Goal: Task Accomplishment & Management: Manage account settings

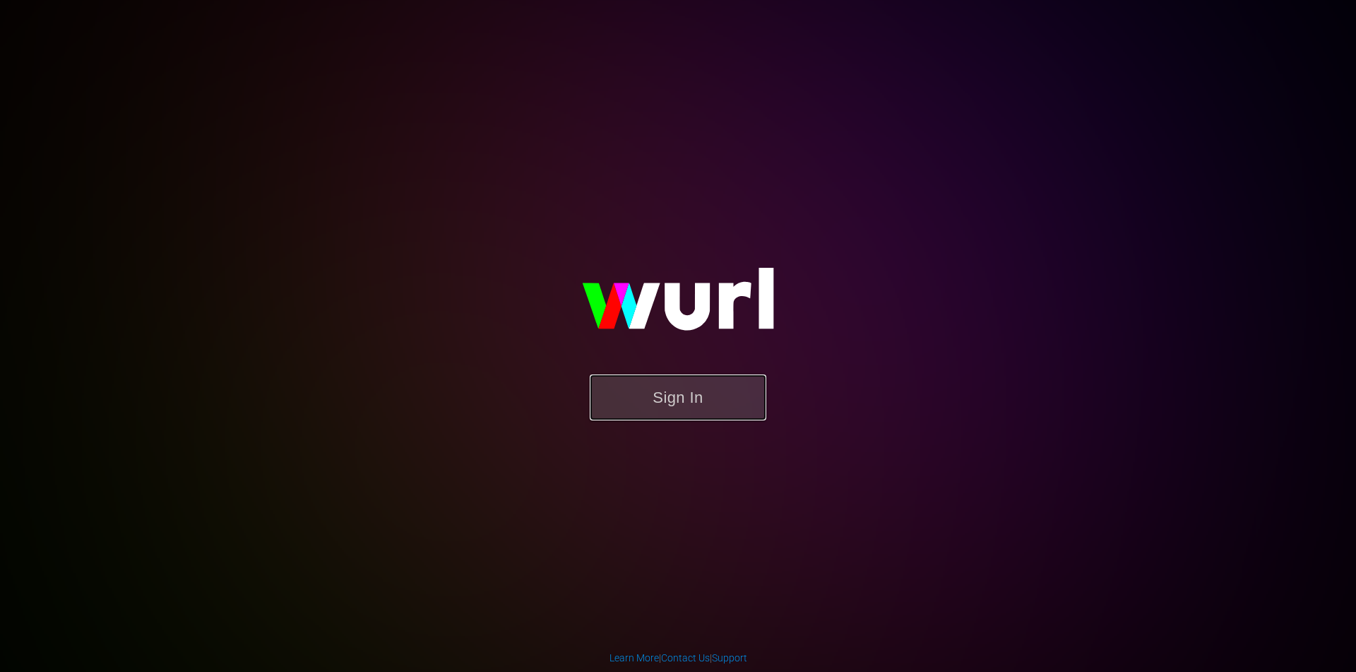
click at [667, 410] on button "Sign In" at bounding box center [678, 397] width 177 height 46
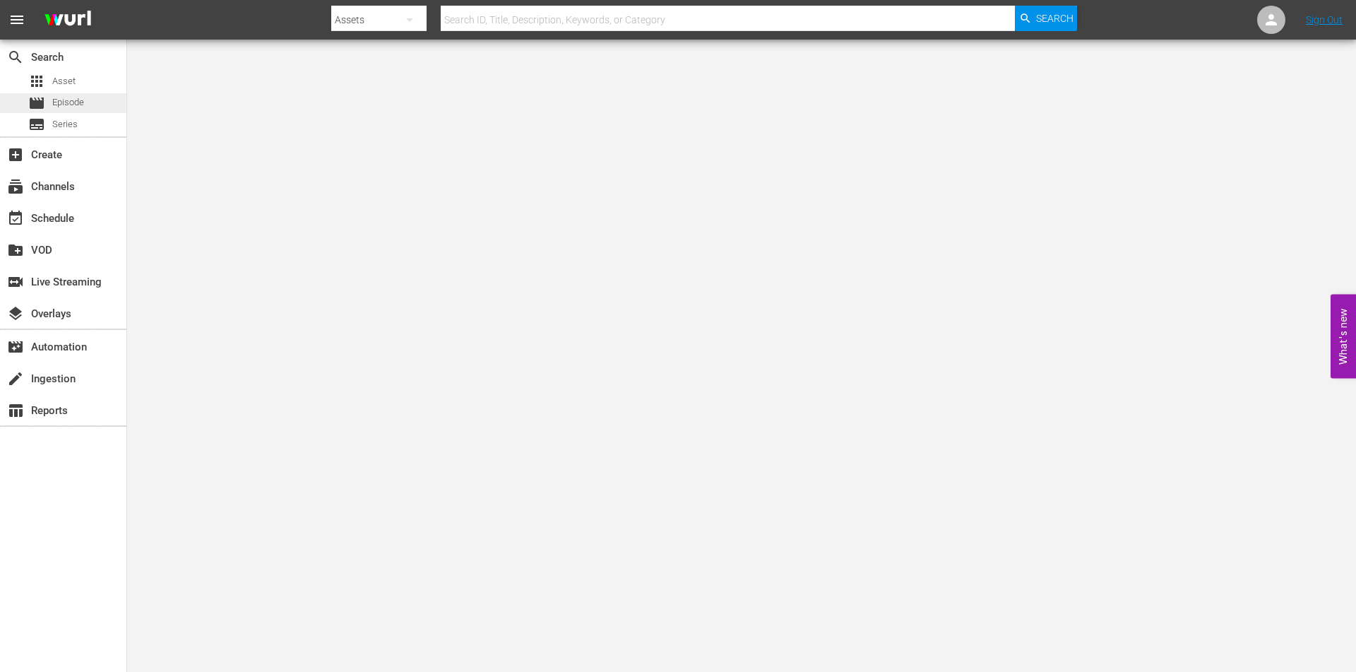
click at [72, 102] on span "Episode" at bounding box center [68, 102] width 32 height 14
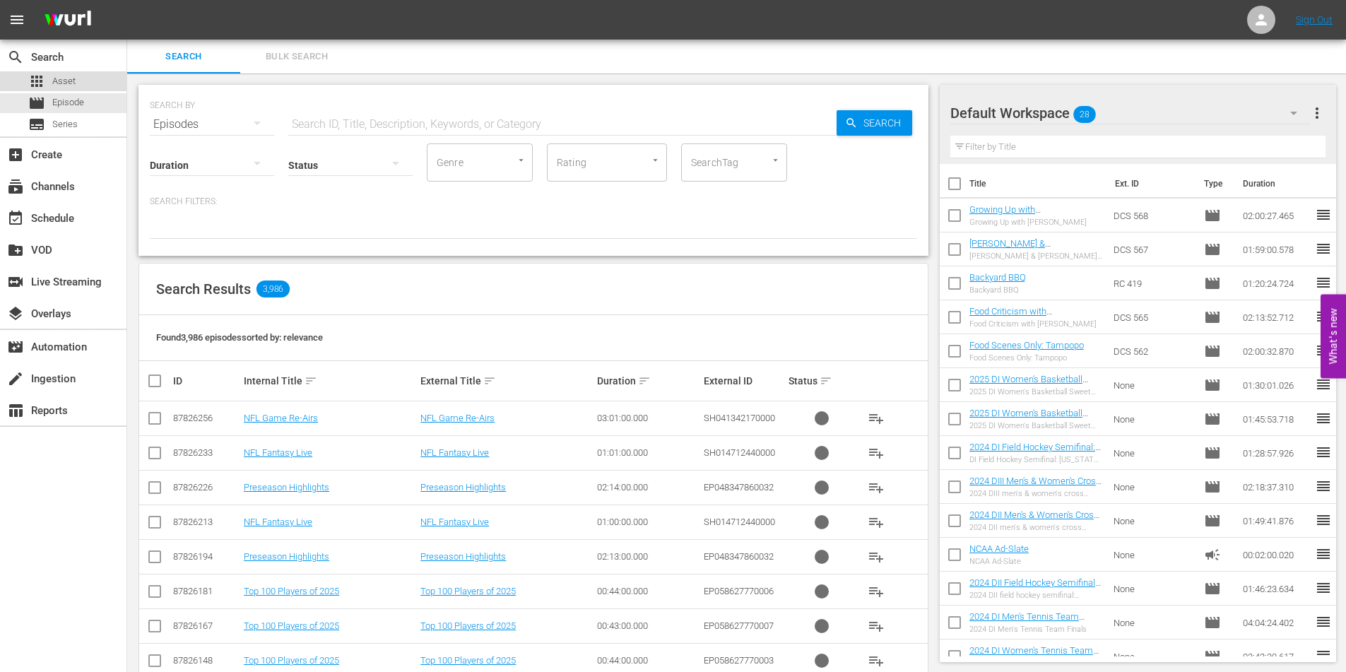
click at [81, 87] on div "apps Asset" at bounding box center [63, 81] width 126 height 20
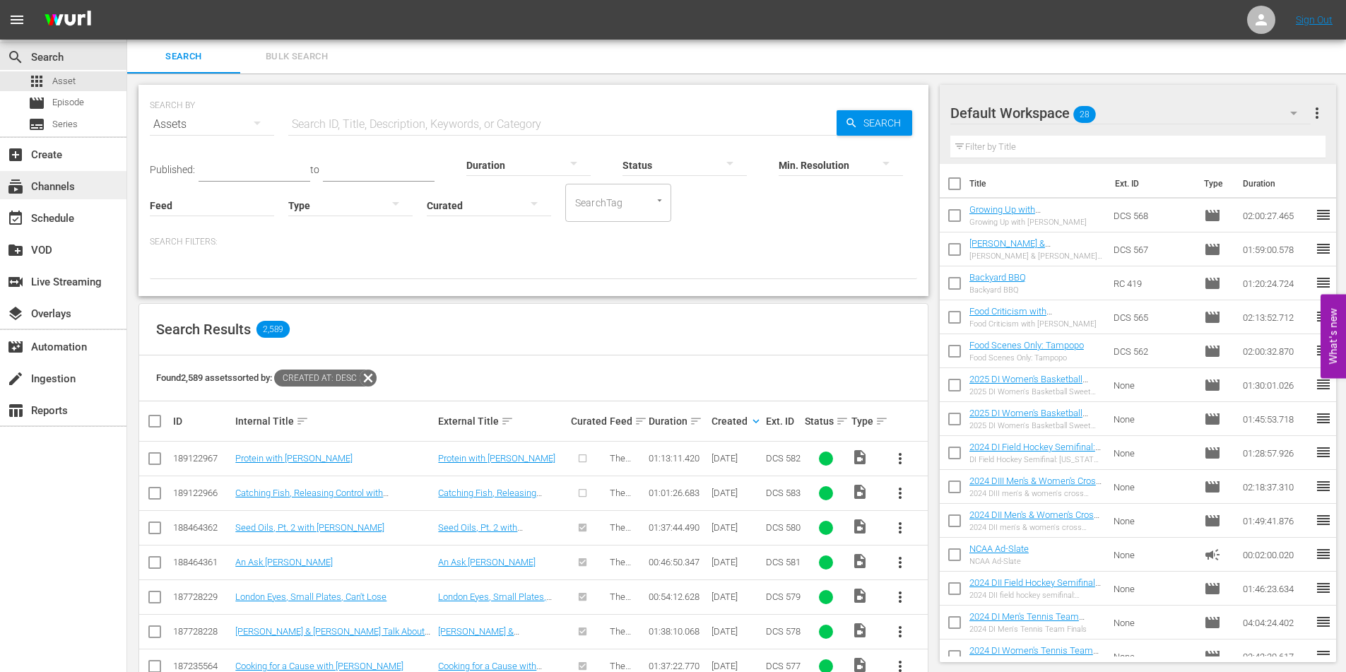
click at [47, 191] on div "subscriptions Channels" at bounding box center [39, 184] width 79 height 13
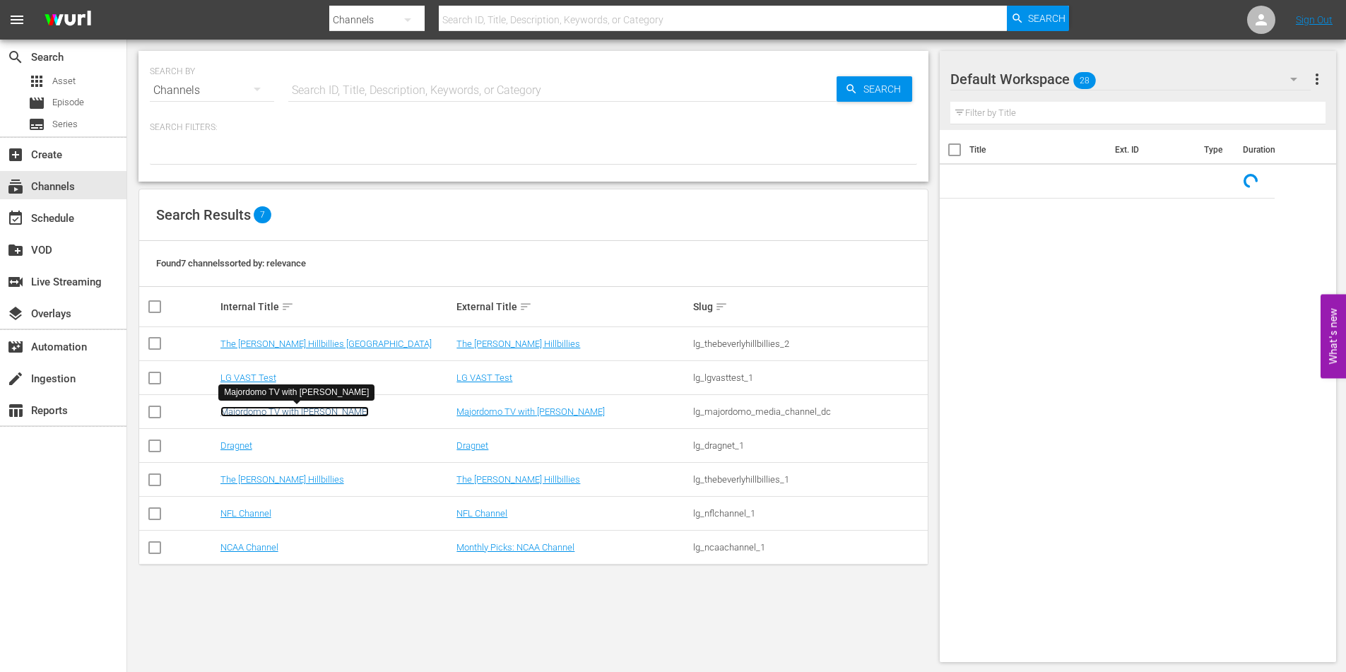
click at [290, 415] on link "Majordomo TV with [PERSON_NAME]" at bounding box center [294, 411] width 148 height 11
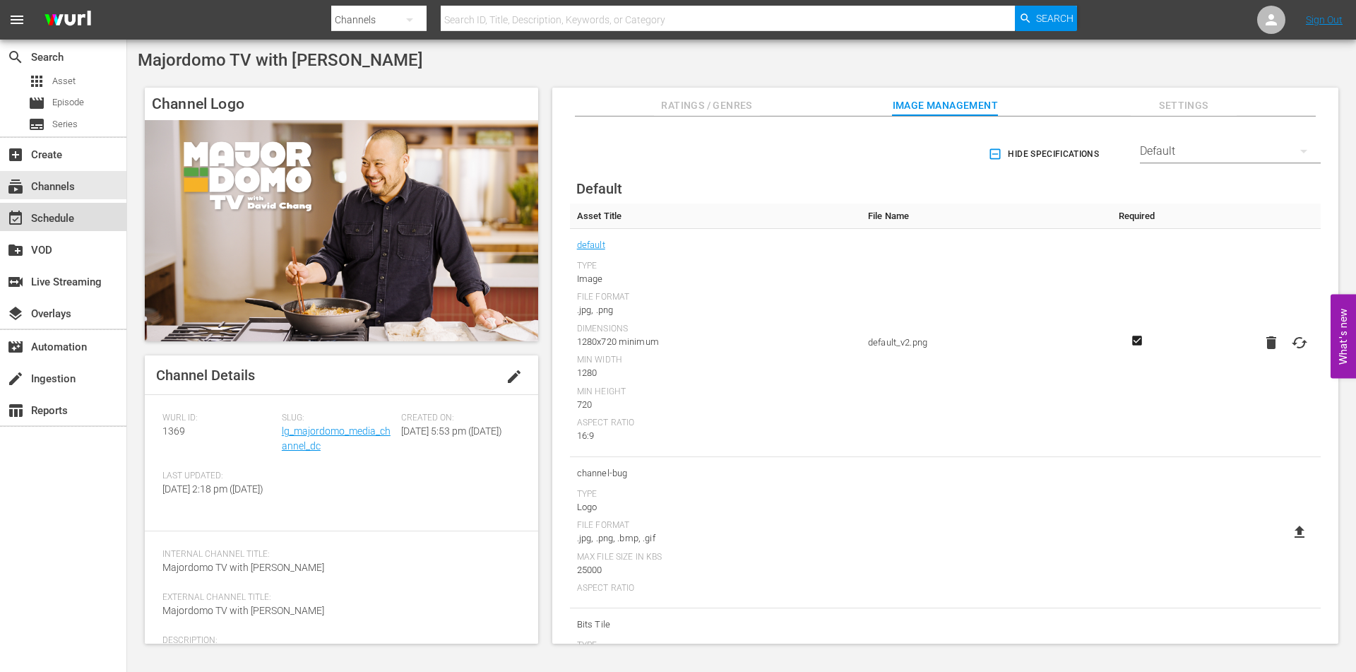
click at [75, 223] on div "event_available Schedule" at bounding box center [63, 217] width 126 height 28
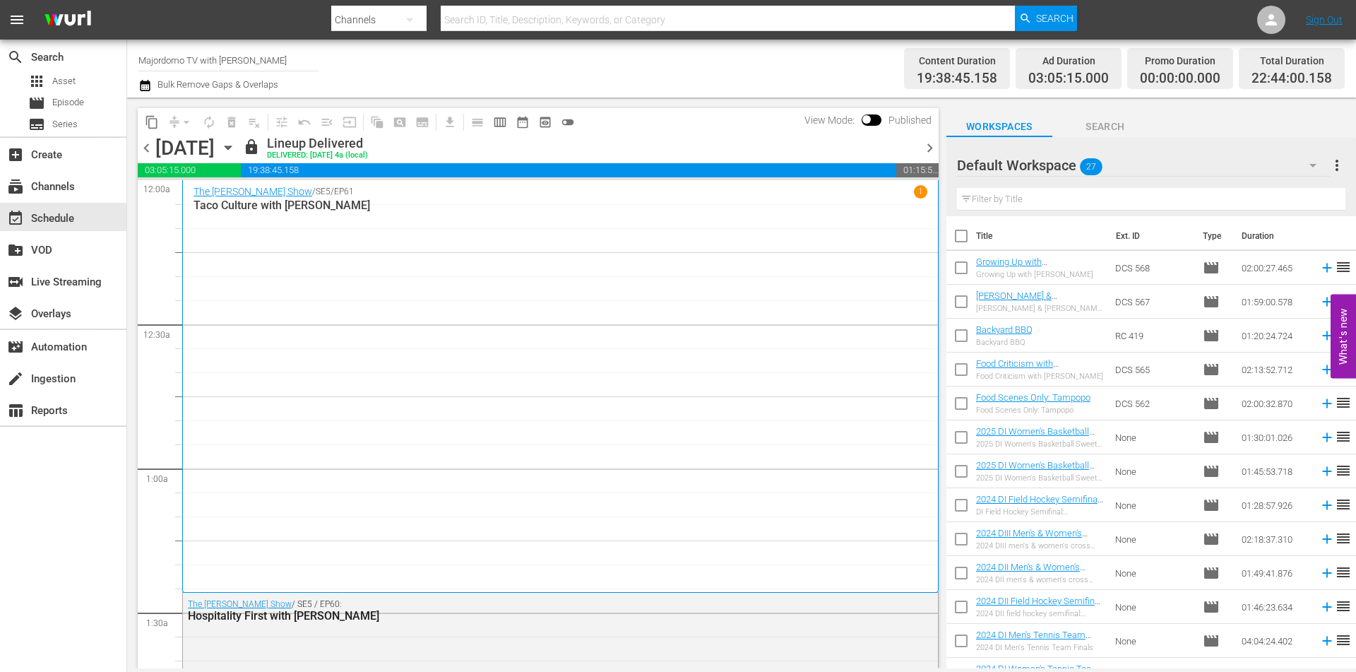
click at [930, 150] on span "chevron_right" at bounding box center [930, 148] width 18 height 18
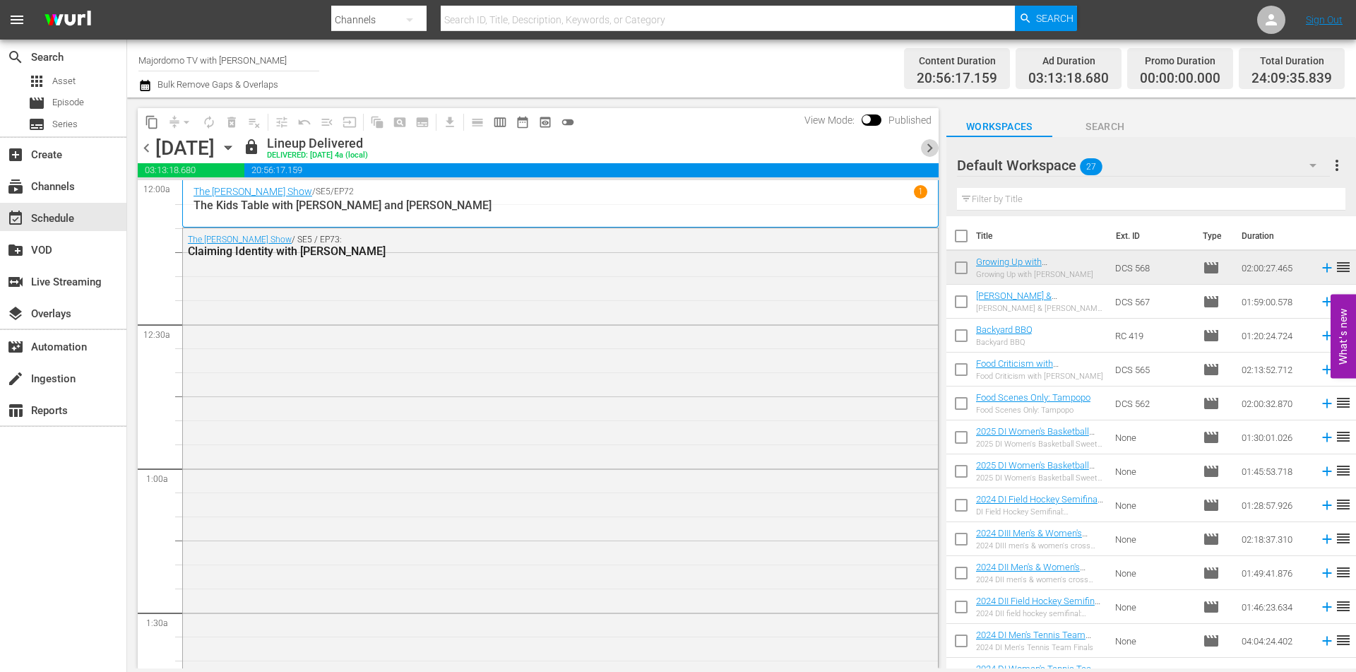
click at [930, 150] on span "chevron_right" at bounding box center [930, 148] width 18 height 18
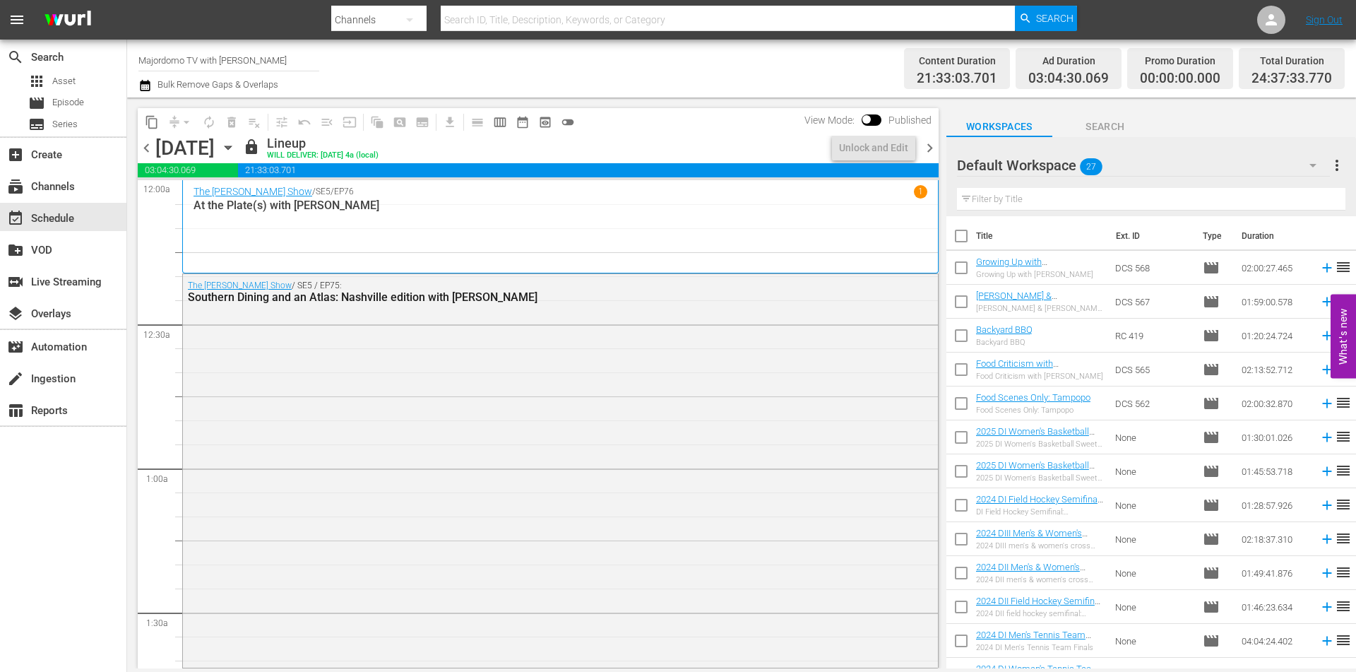
click at [930, 150] on span "chevron_right" at bounding box center [930, 148] width 18 height 18
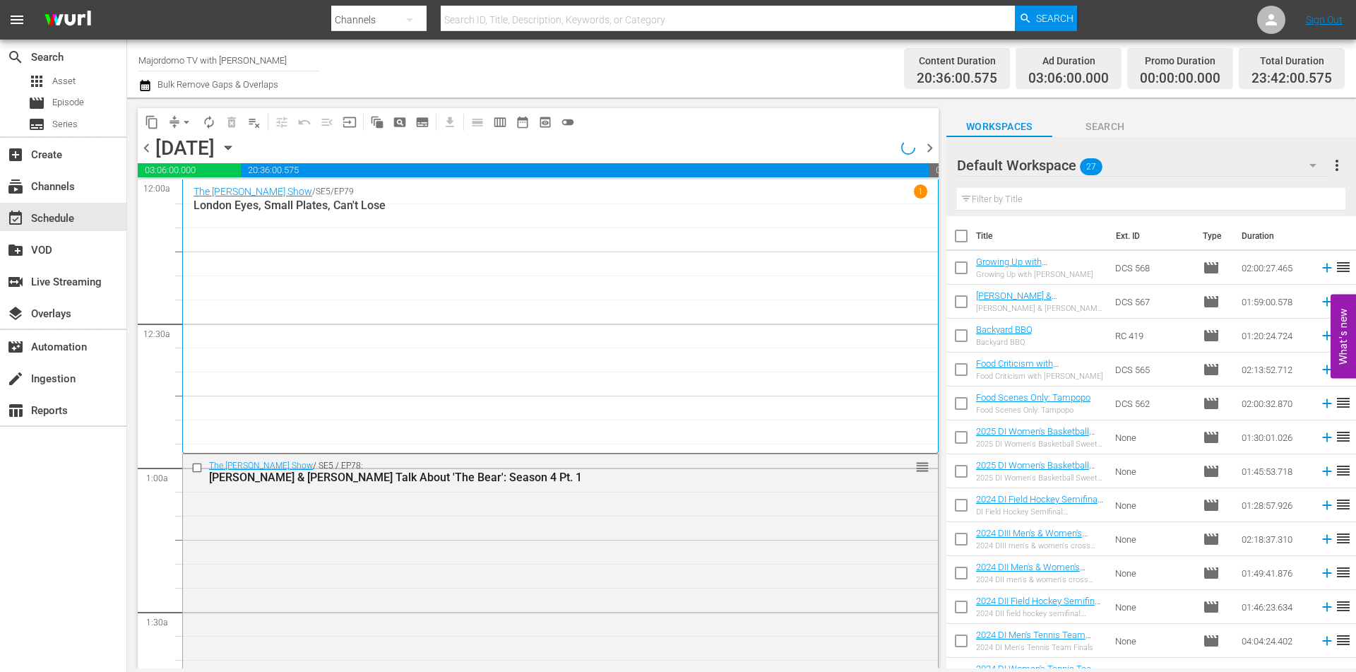
click at [231, 147] on icon "button" at bounding box center [228, 148] width 6 height 4
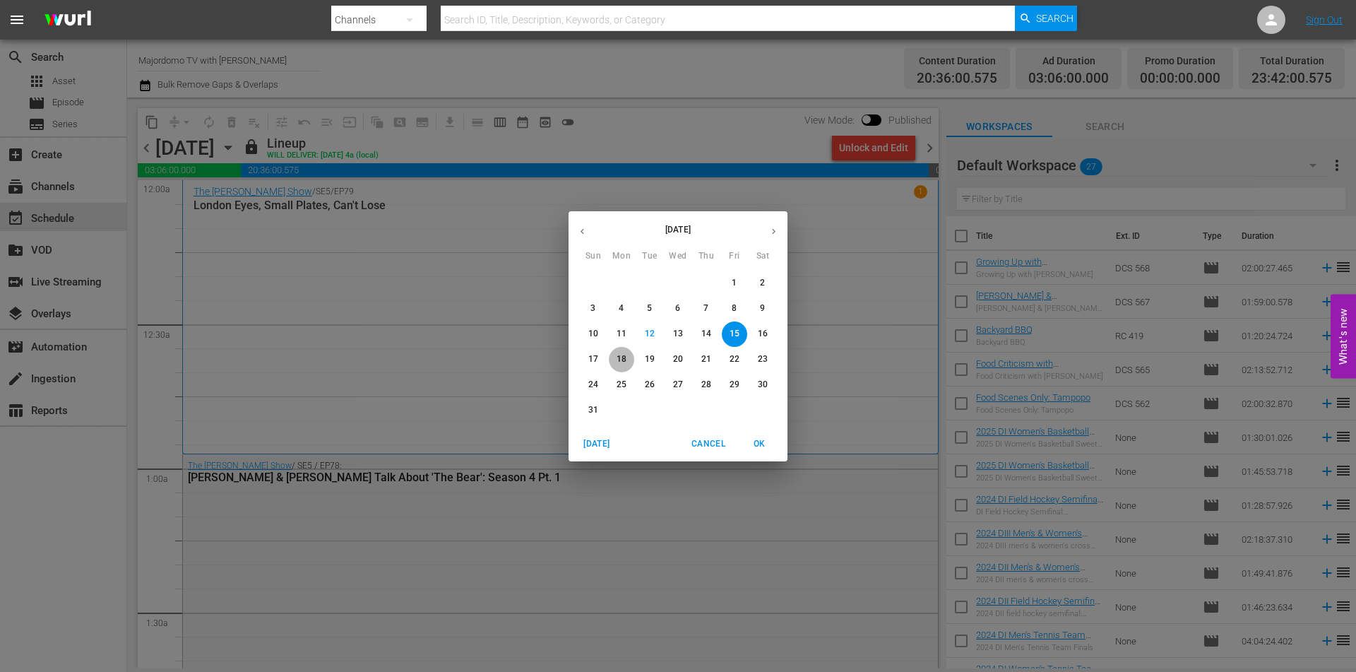
click at [621, 363] on p "18" at bounding box center [622, 359] width 10 height 12
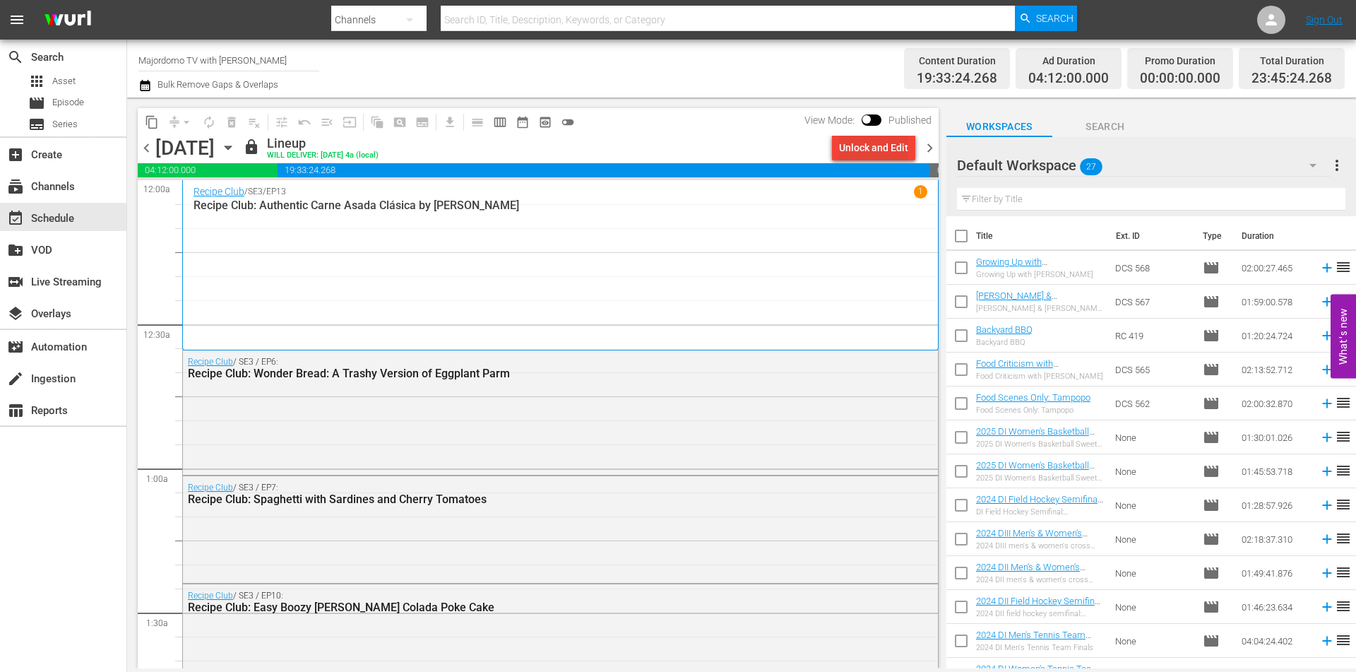
click at [853, 141] on div "Unlock and Edit" at bounding box center [873, 147] width 69 height 25
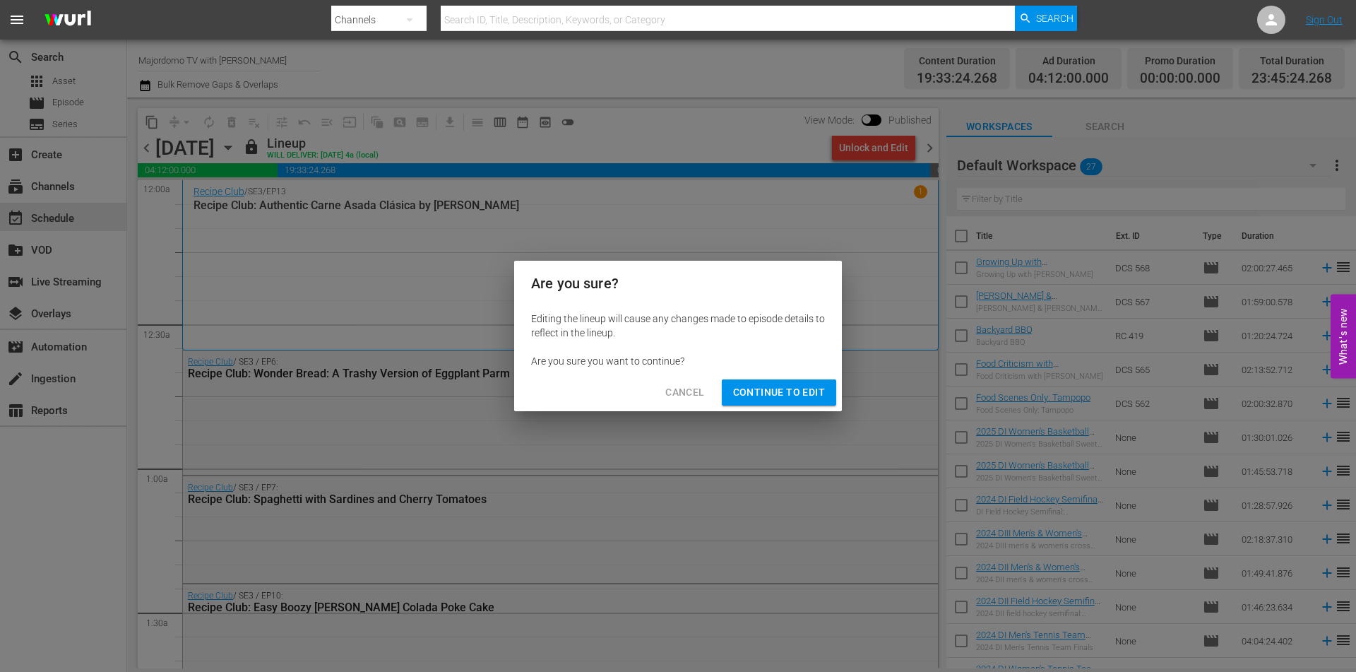
click at [784, 386] on span "Continue to Edit" at bounding box center [779, 393] width 92 height 18
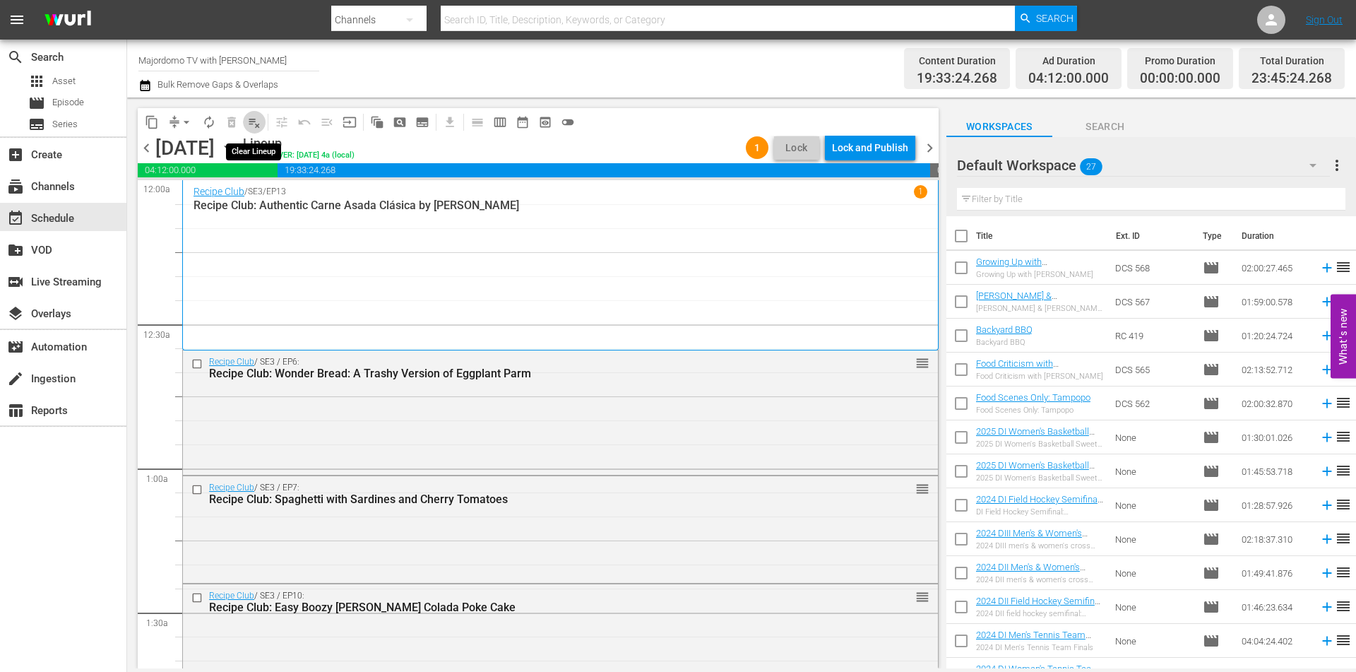
click at [256, 121] on span "playlist_remove_outlined" at bounding box center [254, 122] width 14 height 14
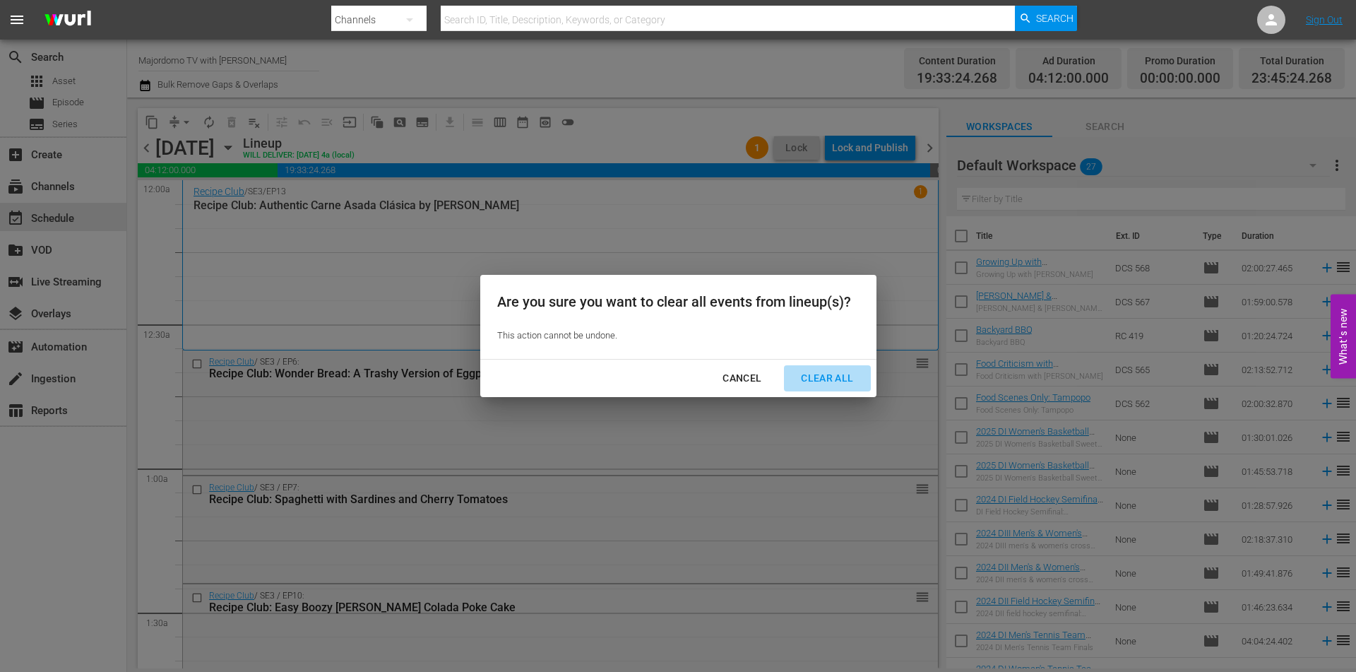
click at [824, 376] on div "Clear All" at bounding box center [827, 378] width 75 height 18
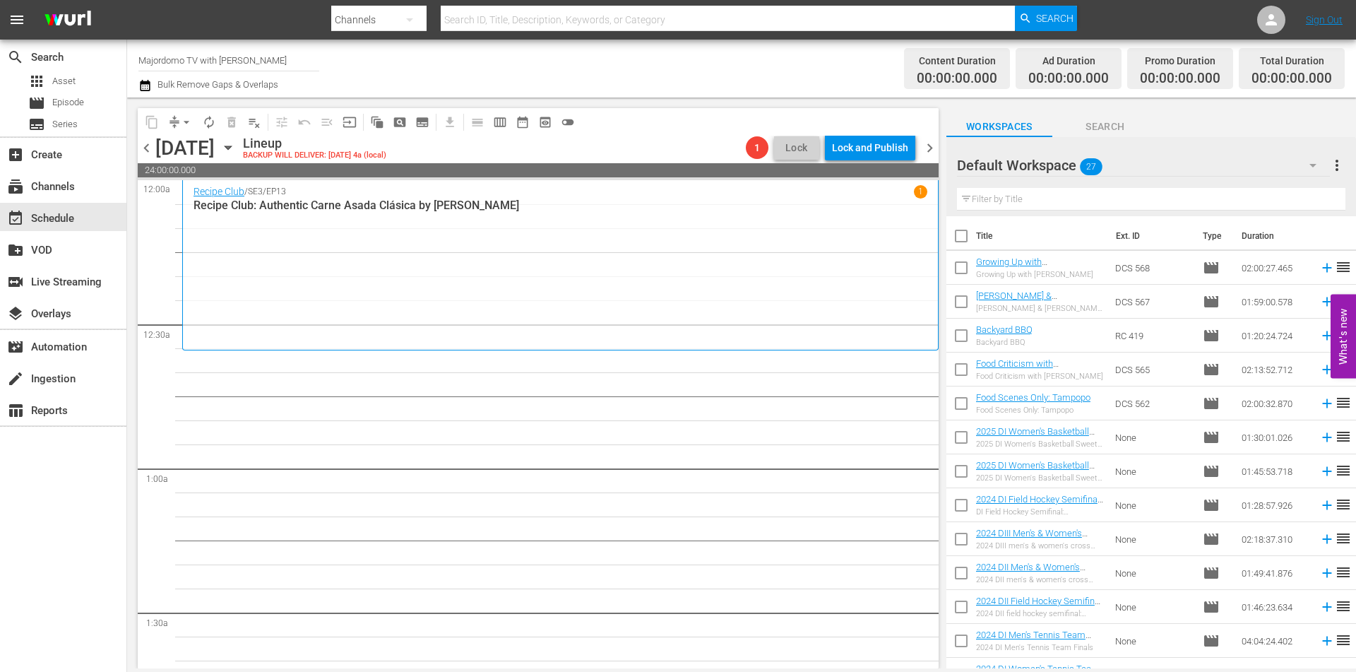
click at [959, 271] on input "checkbox" at bounding box center [962, 271] width 30 height 30
checkbox input "true"
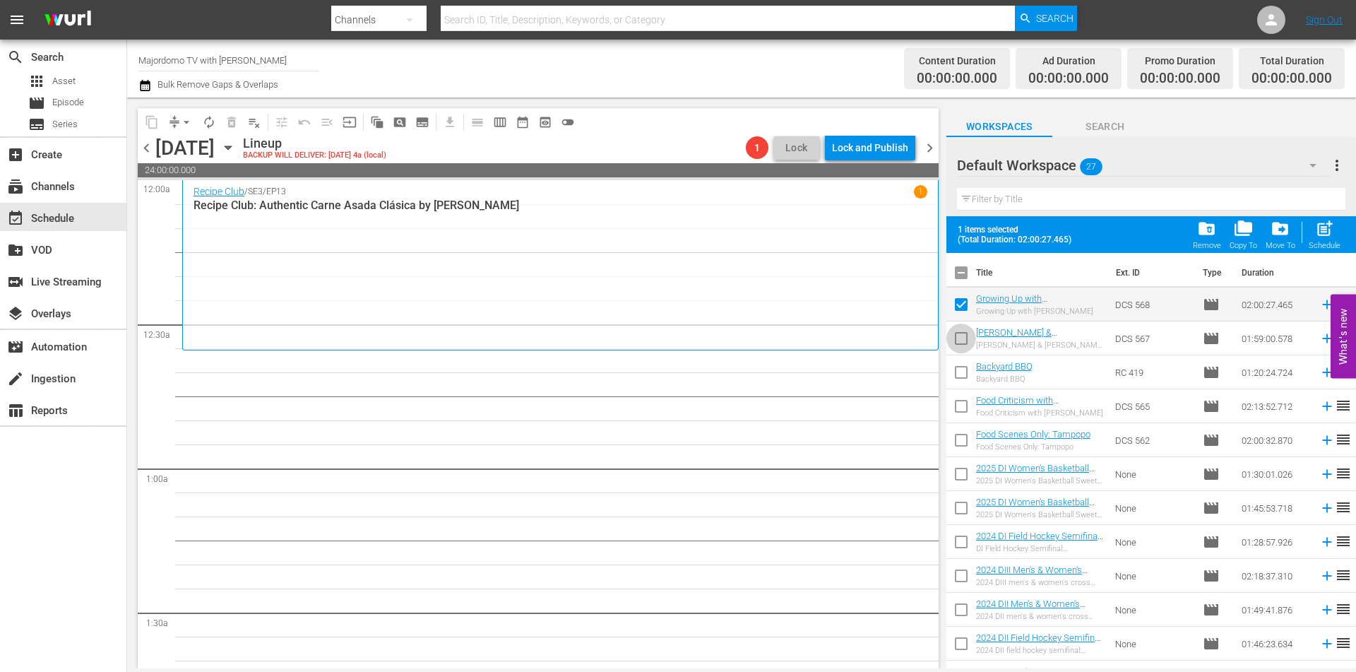
click at [961, 340] on input "checkbox" at bounding box center [962, 341] width 30 height 30
checkbox input "true"
click at [1096, 160] on span "27" at bounding box center [1091, 167] width 23 height 30
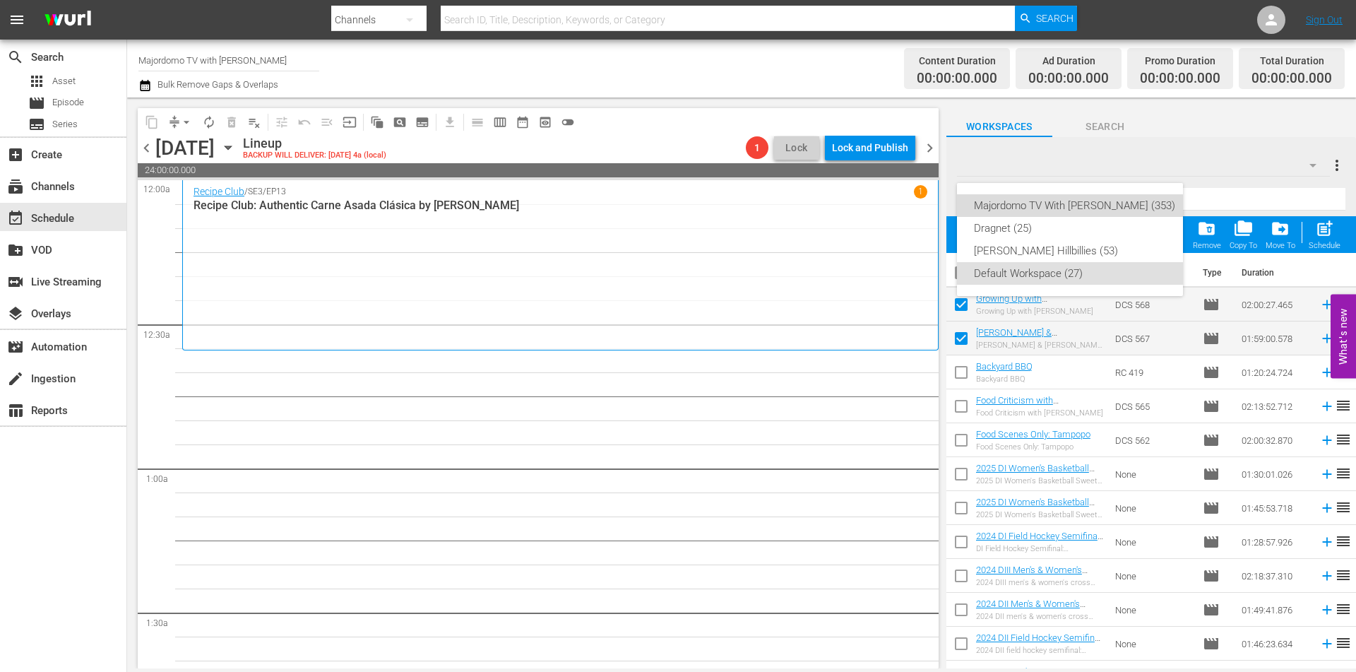
click at [1091, 211] on div "Majordomo TV With David Chang (353)" at bounding box center [1074, 205] width 201 height 23
checkbox input "false"
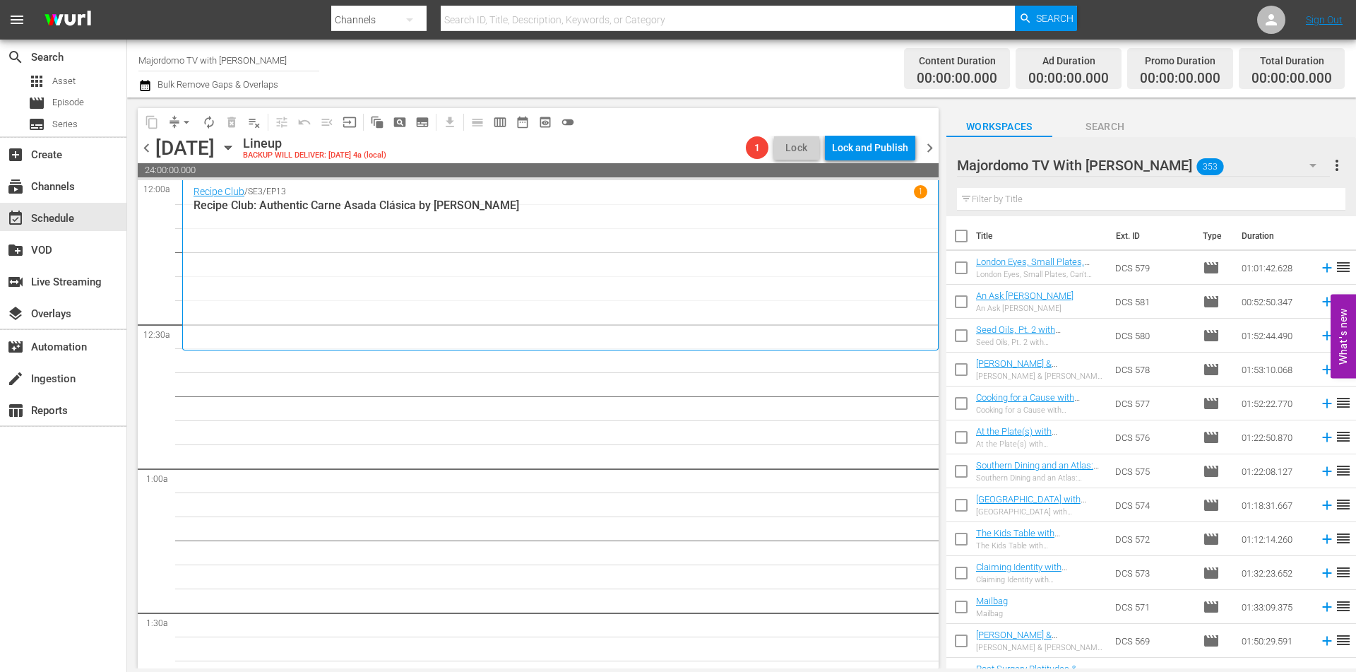
click at [1305, 167] on icon "button" at bounding box center [1313, 165] width 17 height 17
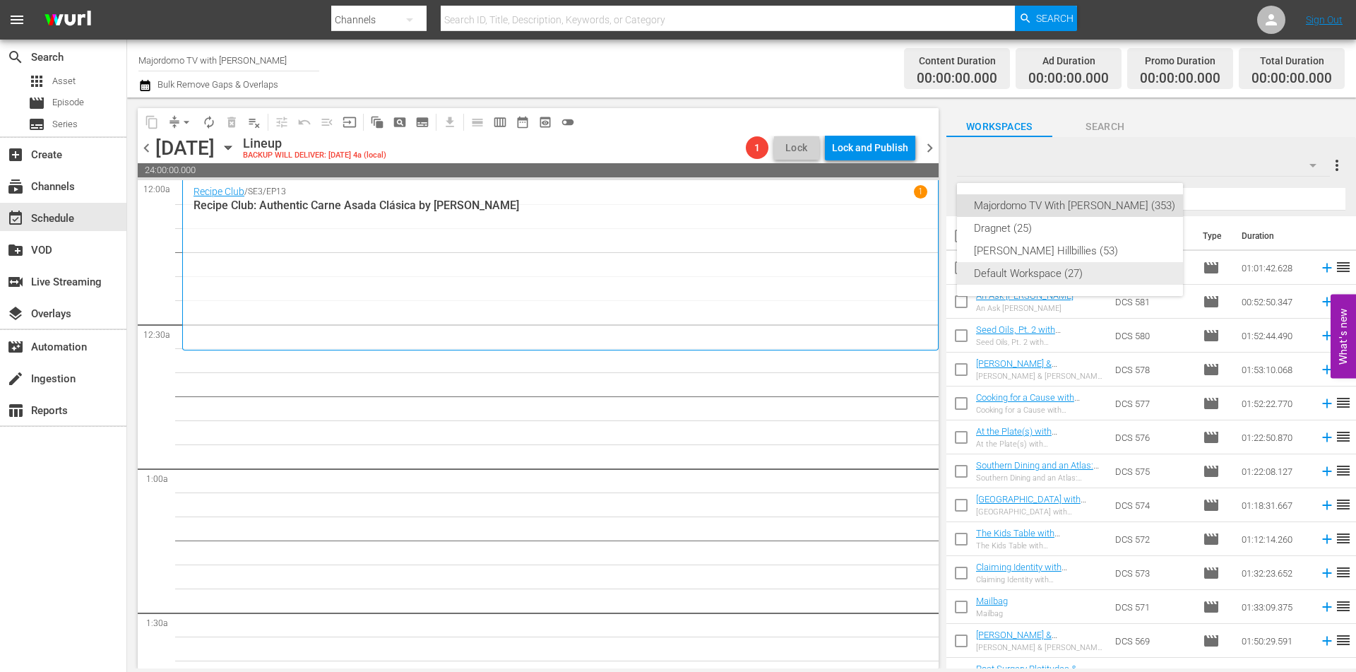
click at [1077, 273] on div "Default Workspace (27)" at bounding box center [1074, 273] width 201 height 23
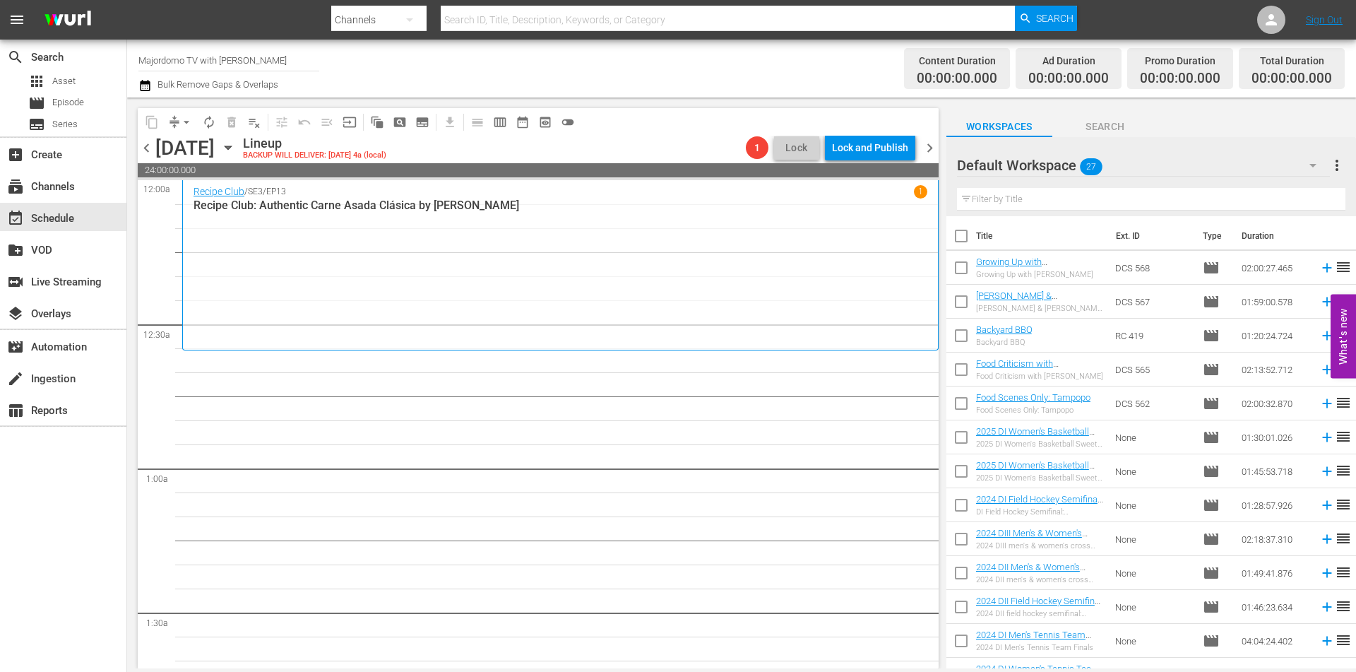
click at [965, 268] on input "checkbox" at bounding box center [962, 271] width 30 height 30
checkbox input "true"
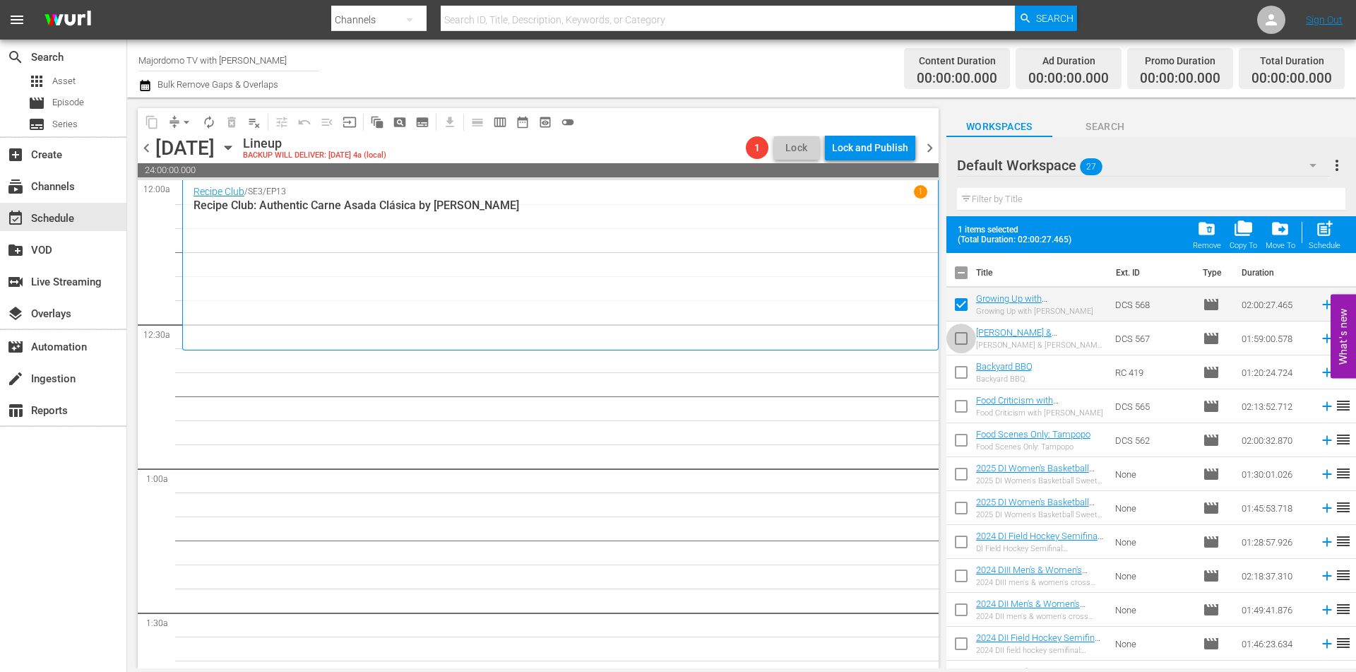
click at [964, 337] on input "checkbox" at bounding box center [962, 341] width 30 height 30
checkbox input "true"
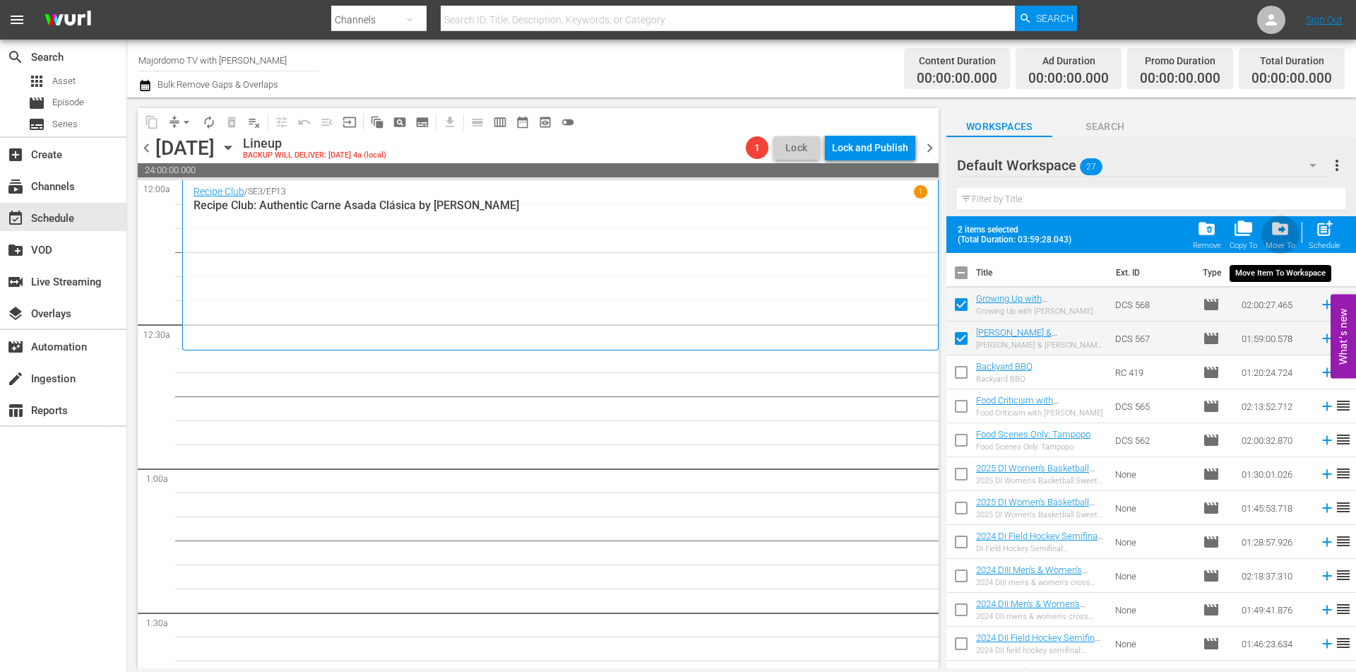
click at [1276, 235] on span "drive_file_move" at bounding box center [1280, 228] width 19 height 19
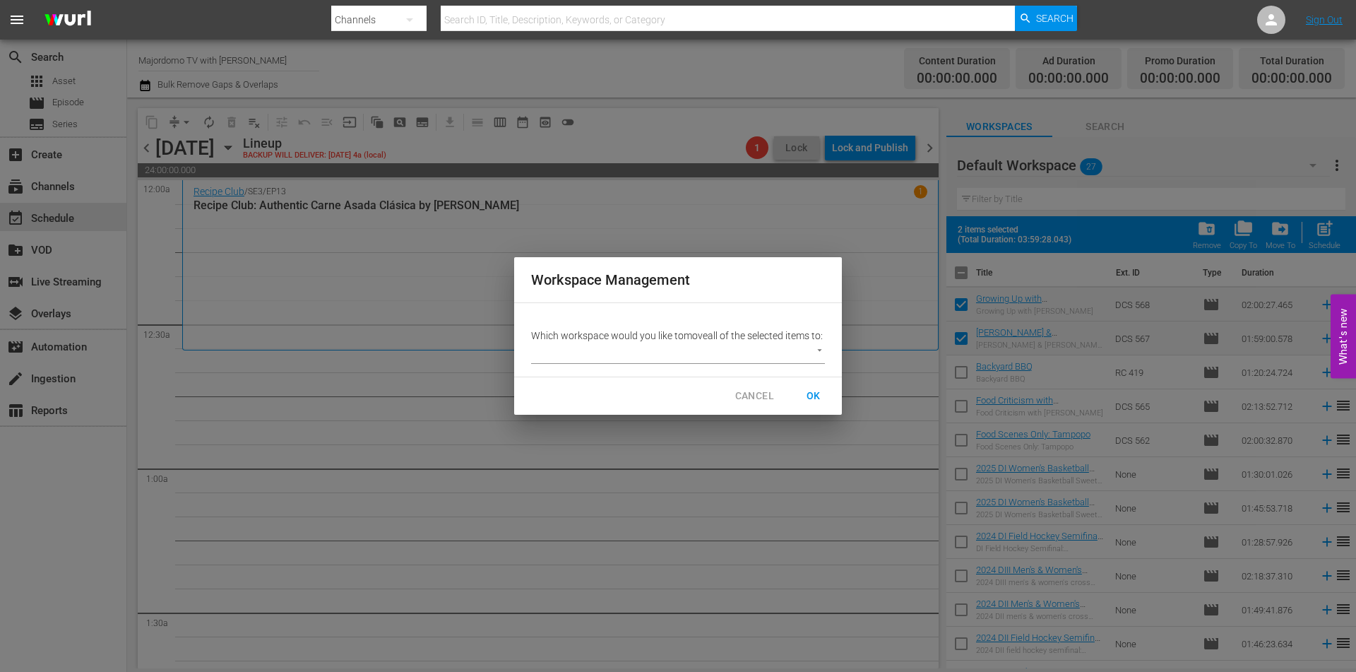
click at [714, 362] on body "menu Search By Channels Search ID, Title, Description, Keywords, or Category Se…" at bounding box center [678, 336] width 1356 height 672
click at [680, 362] on li "Majordomo TV With David Chang (353)" at bounding box center [638, 360] width 215 height 23
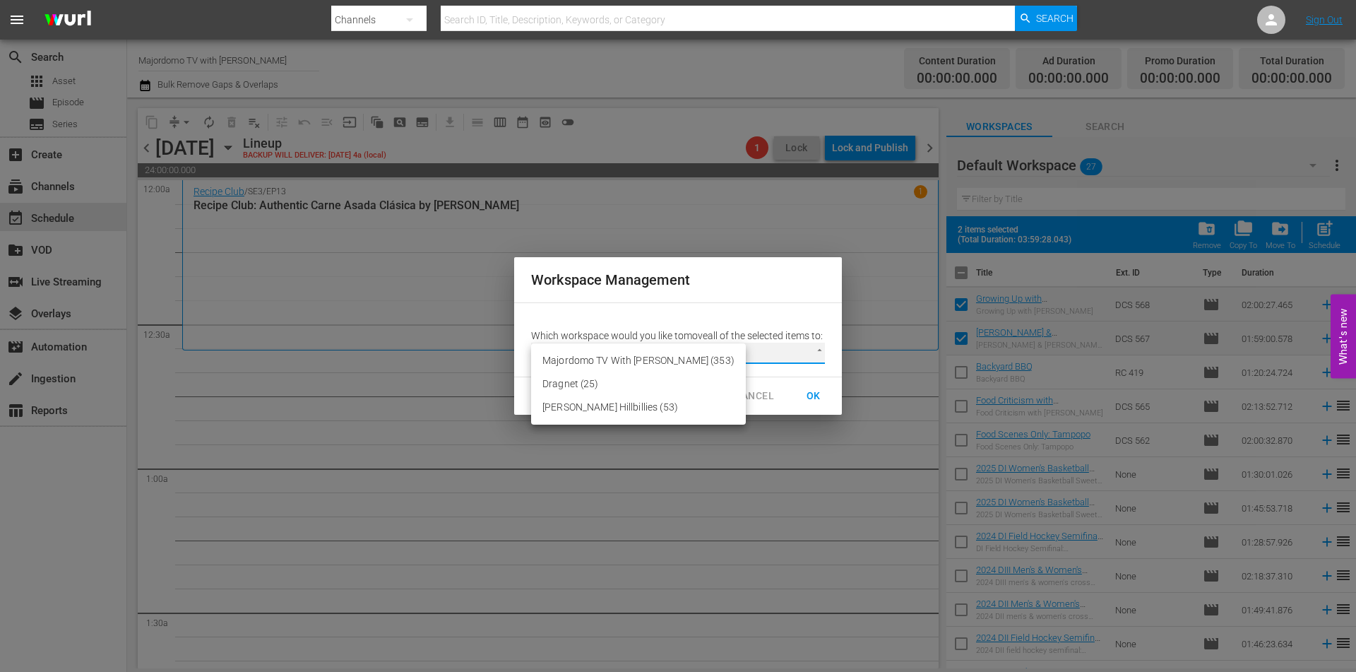
type input "2560"
click at [816, 404] on span "OK" at bounding box center [813, 396] width 23 height 18
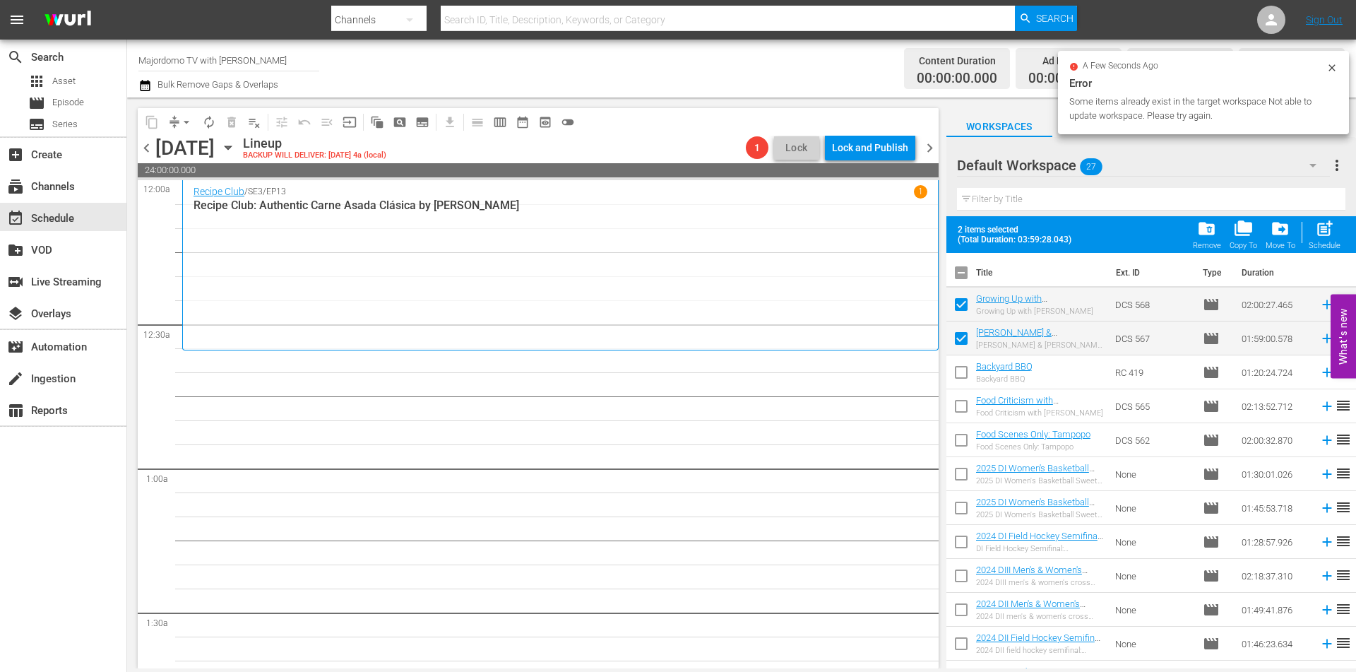
click at [1084, 165] on span "27" at bounding box center [1091, 167] width 23 height 30
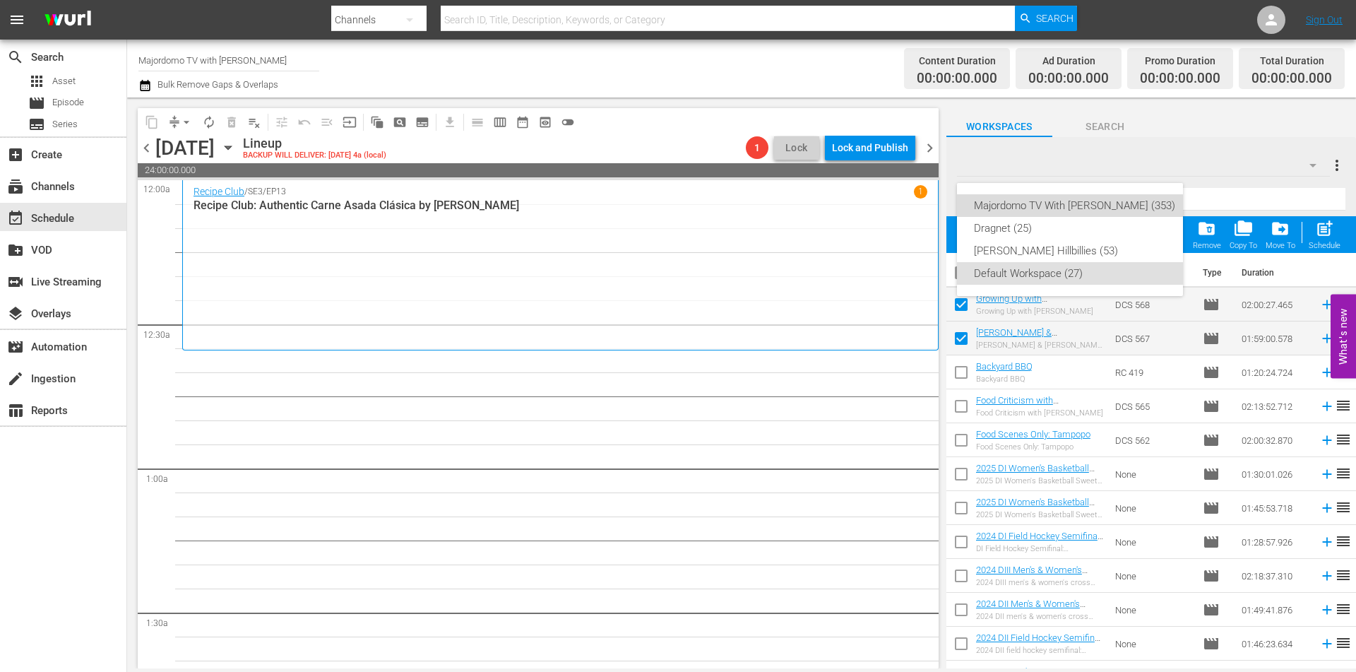
click at [1088, 207] on div "Majordomo TV With David Chang (353)" at bounding box center [1074, 205] width 201 height 23
checkbox input "false"
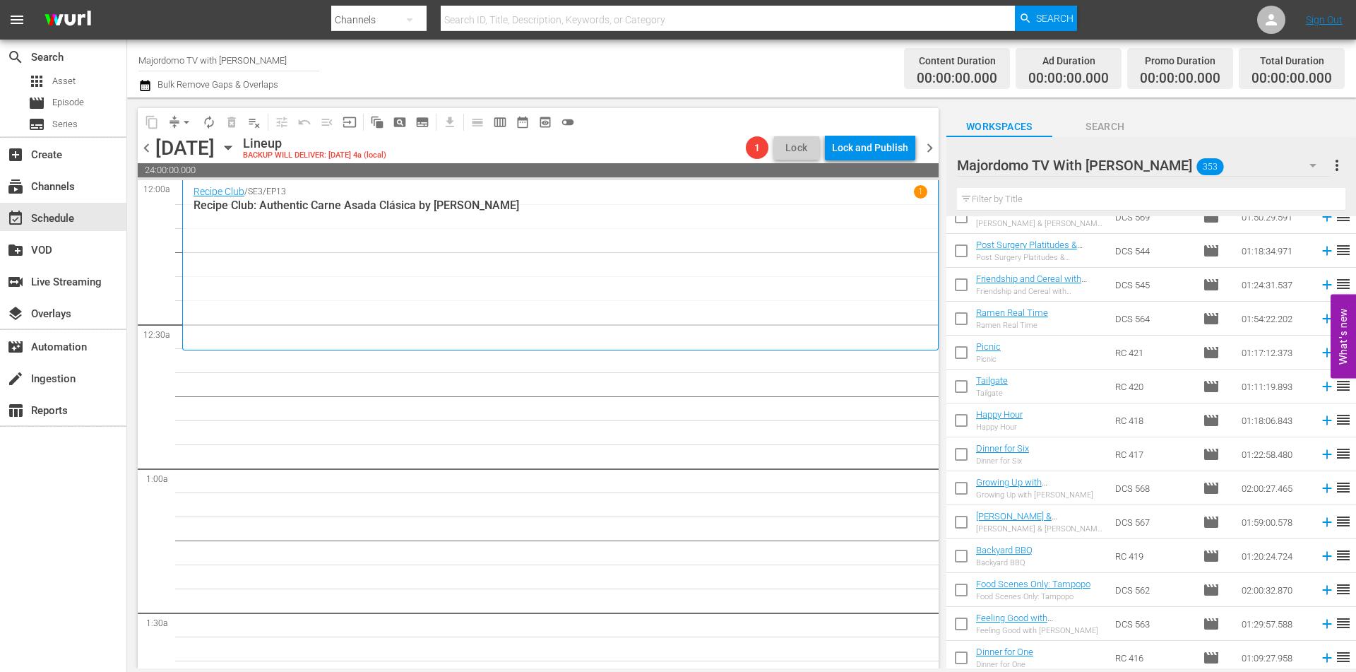
scroll to position [494, 0]
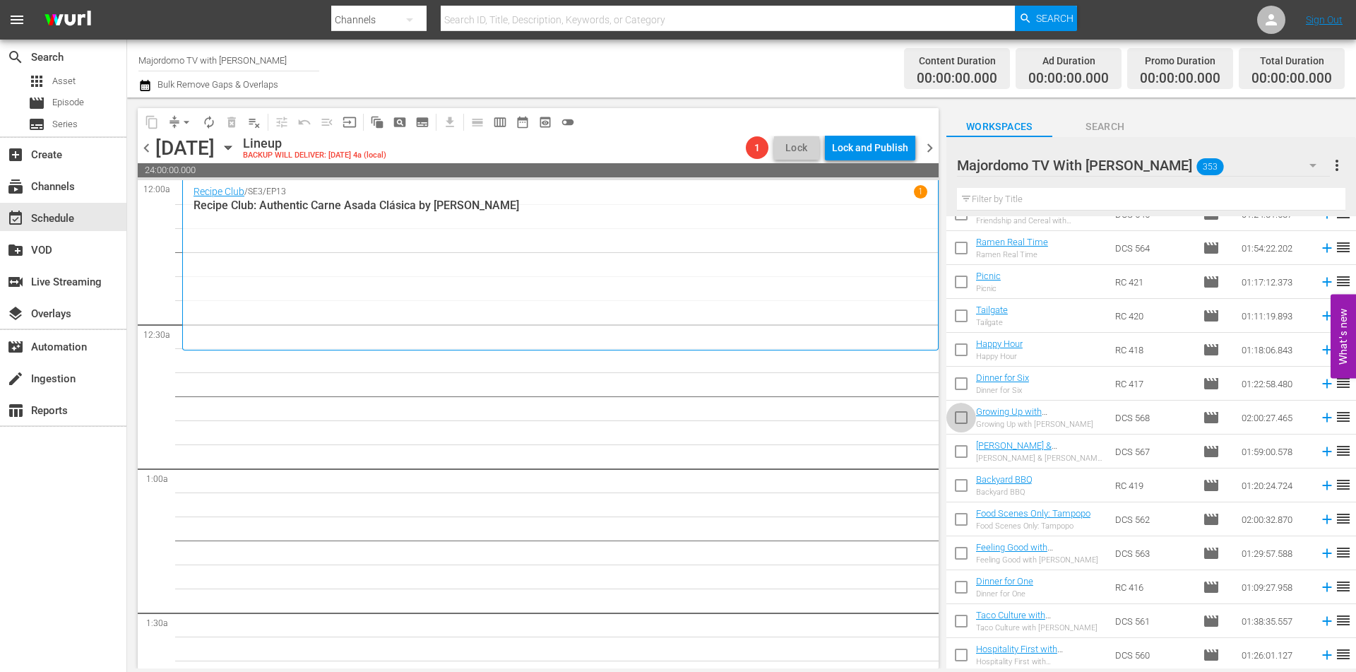
click at [961, 410] on input "checkbox" at bounding box center [962, 420] width 30 height 30
checkbox input "true"
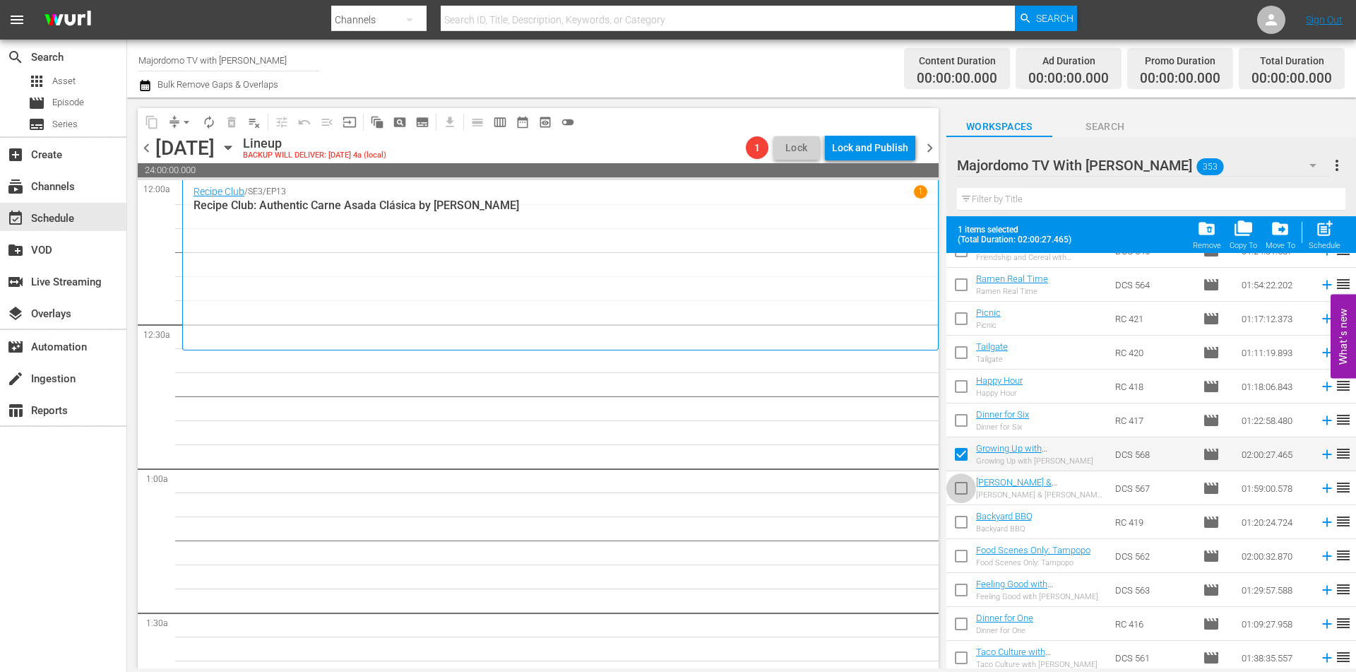
click at [964, 492] on input "checkbox" at bounding box center [962, 491] width 30 height 30
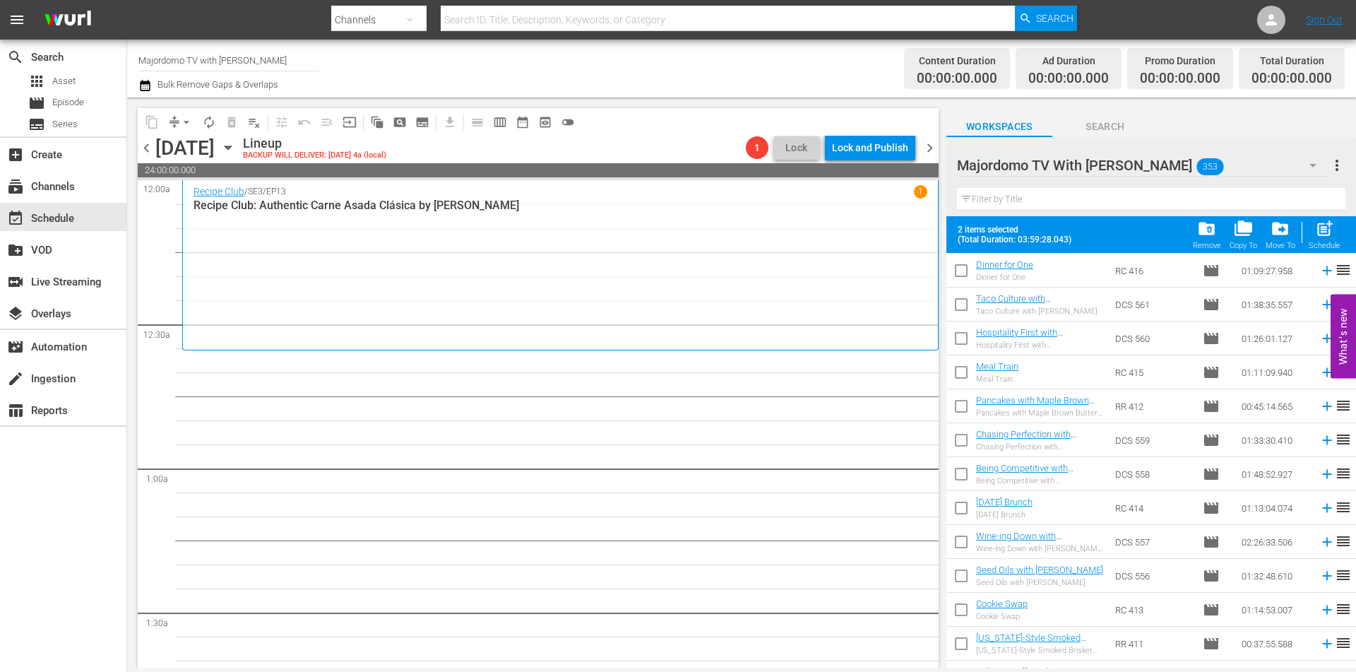
scroll to position [636, 0]
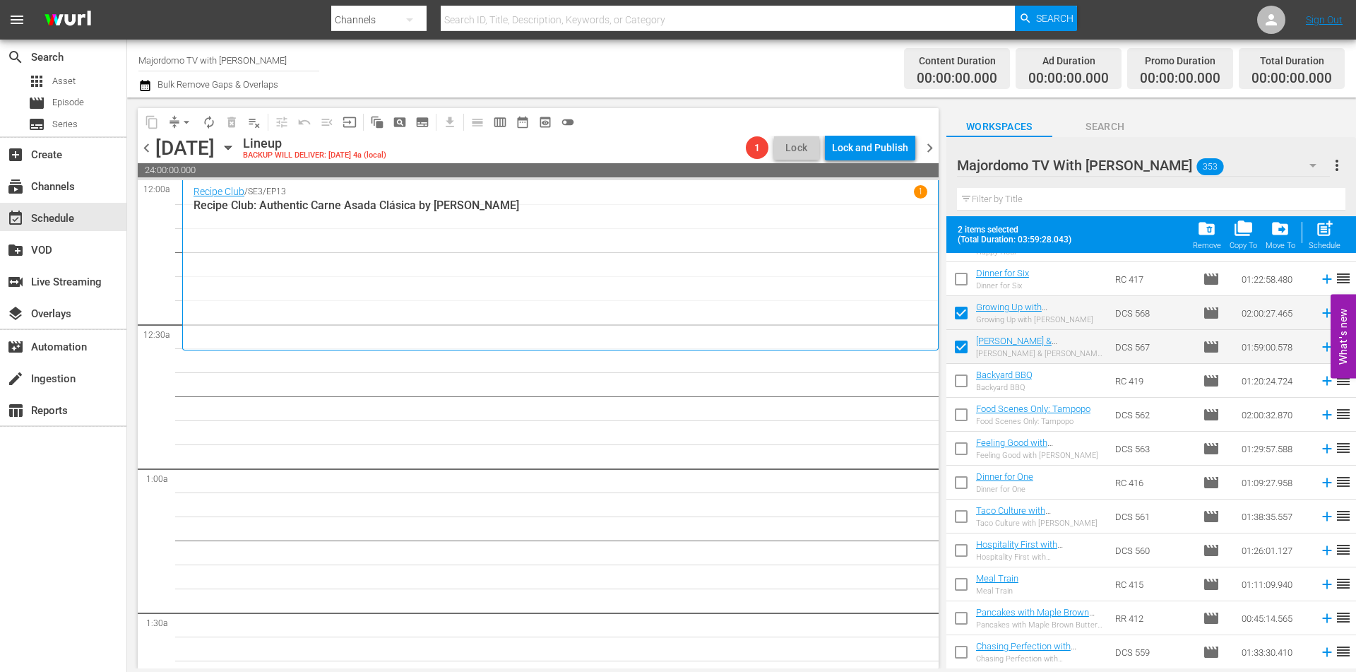
click at [964, 342] on input "checkbox" at bounding box center [962, 350] width 30 height 30
checkbox input "false"
click at [960, 449] on input "checkbox" at bounding box center [962, 452] width 30 height 30
checkbox input "true"
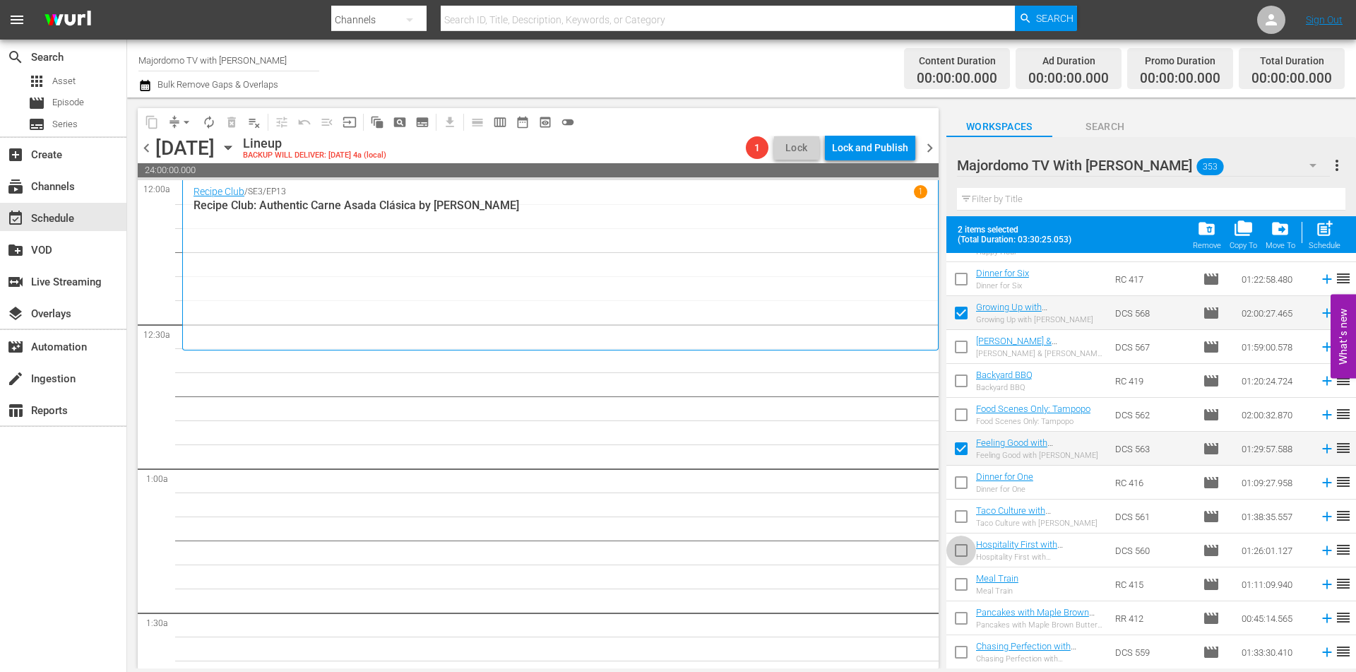
click at [958, 544] on input "checkbox" at bounding box center [962, 553] width 30 height 30
checkbox input "true"
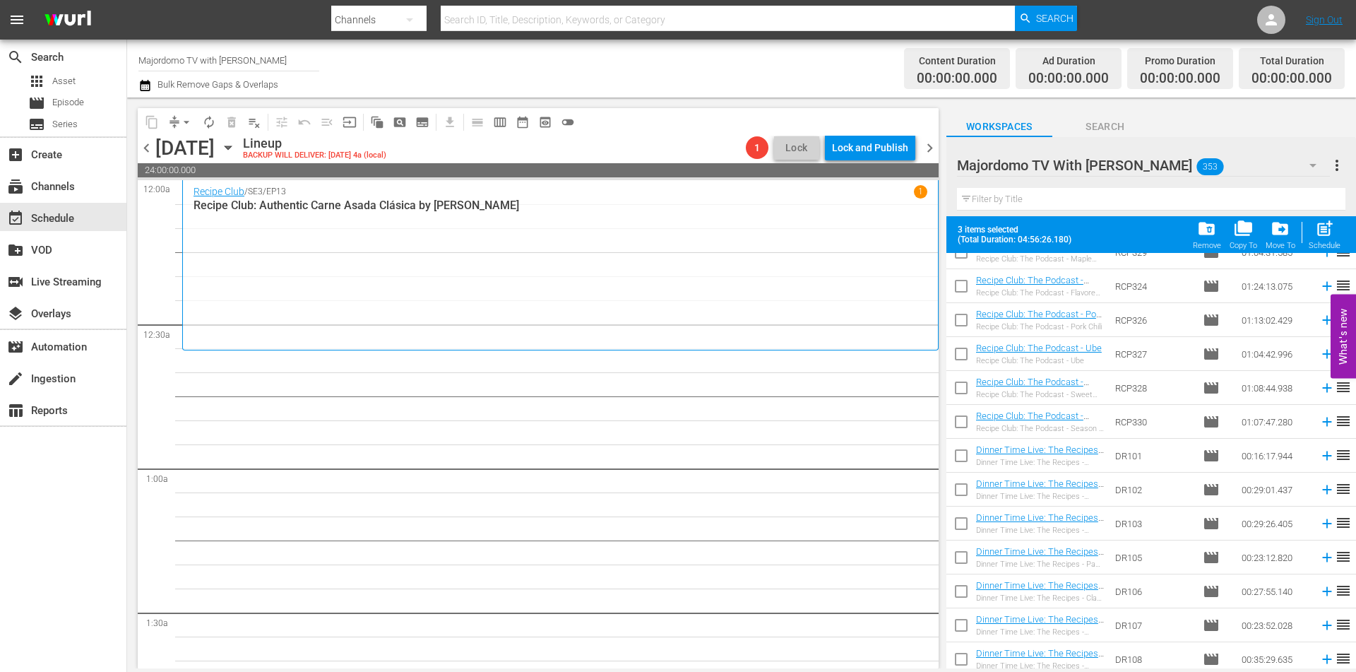
scroll to position [3550, 0]
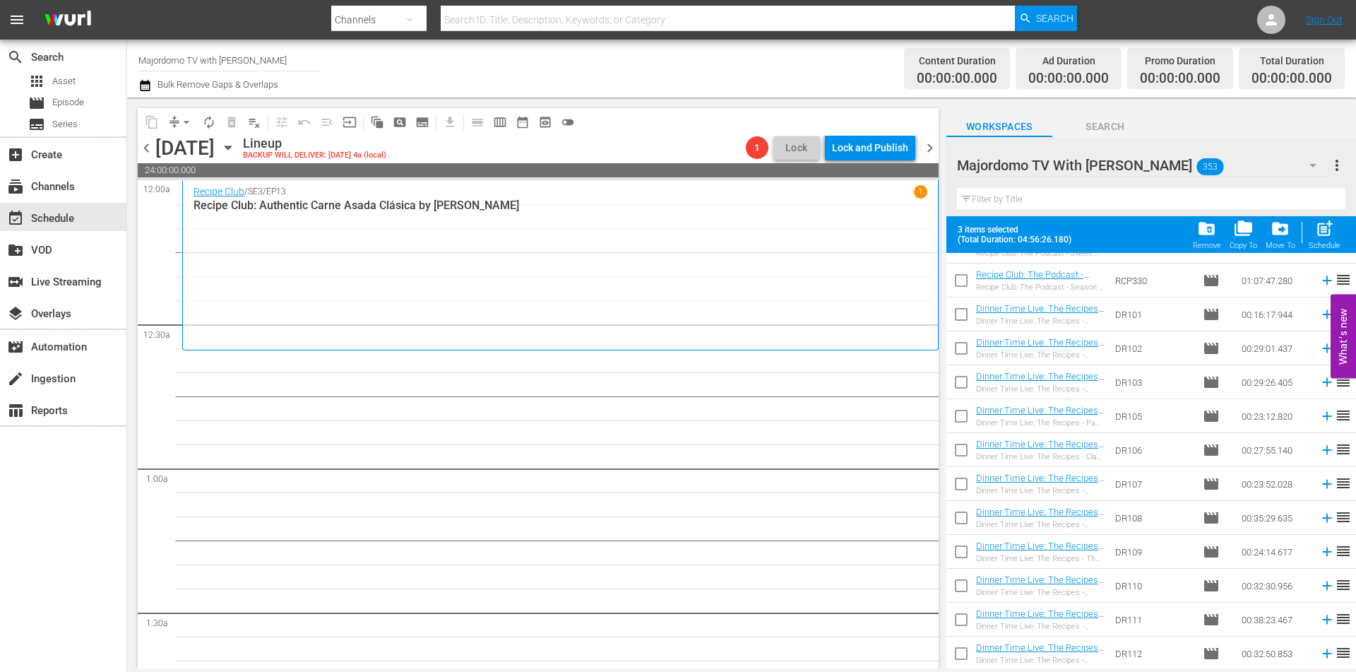
click at [960, 314] on input "checkbox" at bounding box center [962, 317] width 30 height 30
checkbox input "true"
click at [954, 390] on input "checkbox" at bounding box center [962, 385] width 30 height 30
checkbox input "true"
click at [959, 453] on input "checkbox" at bounding box center [962, 453] width 30 height 30
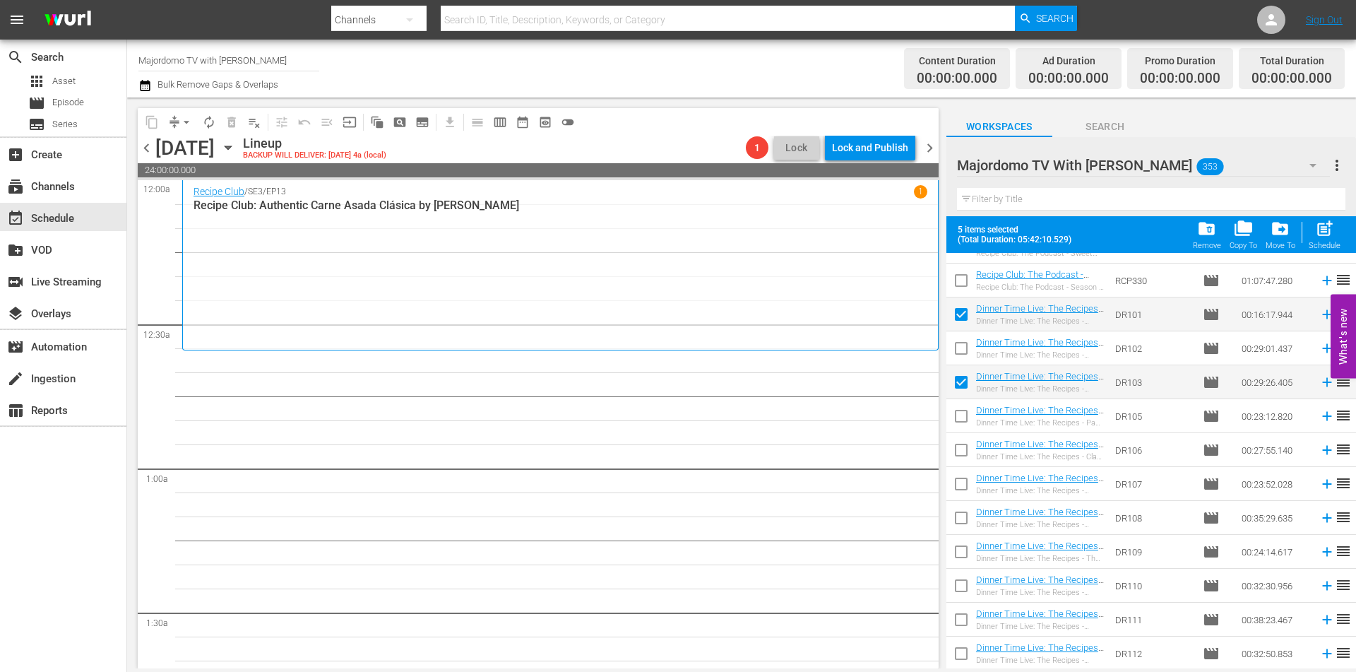
checkbox input "true"
click at [961, 521] on input "checkbox" at bounding box center [962, 521] width 30 height 30
checkbox input "true"
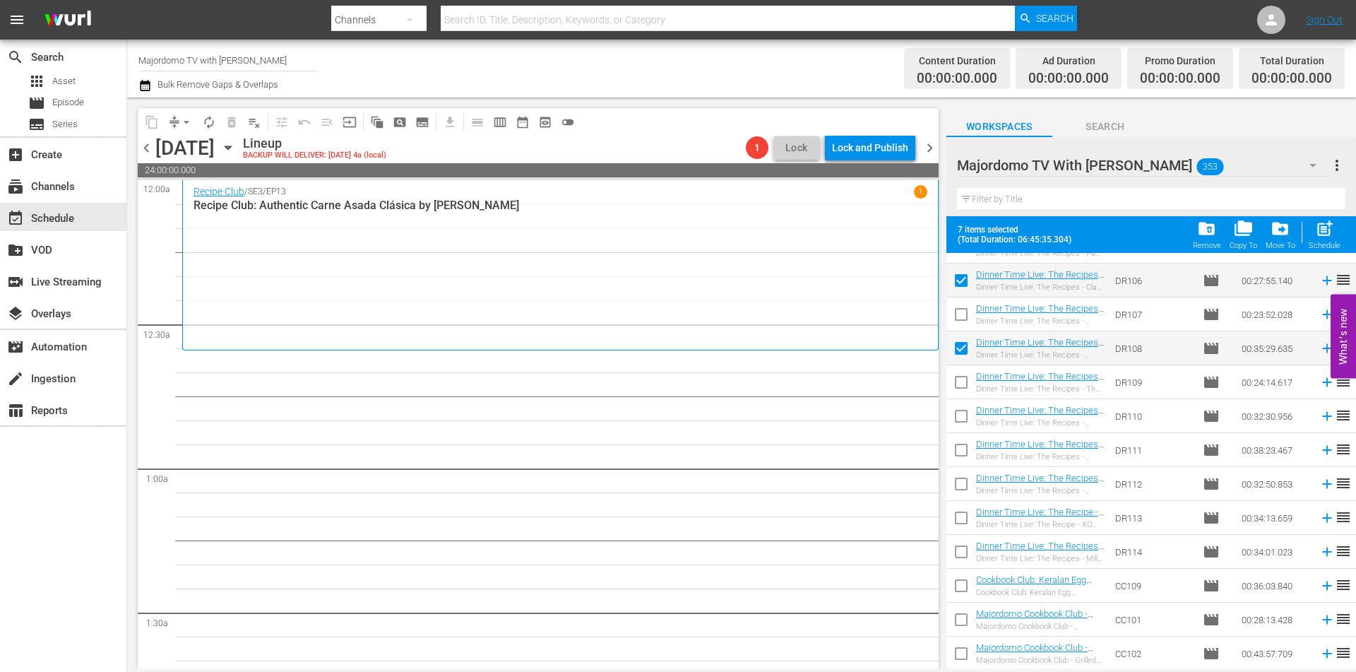
scroll to position [3790, 0]
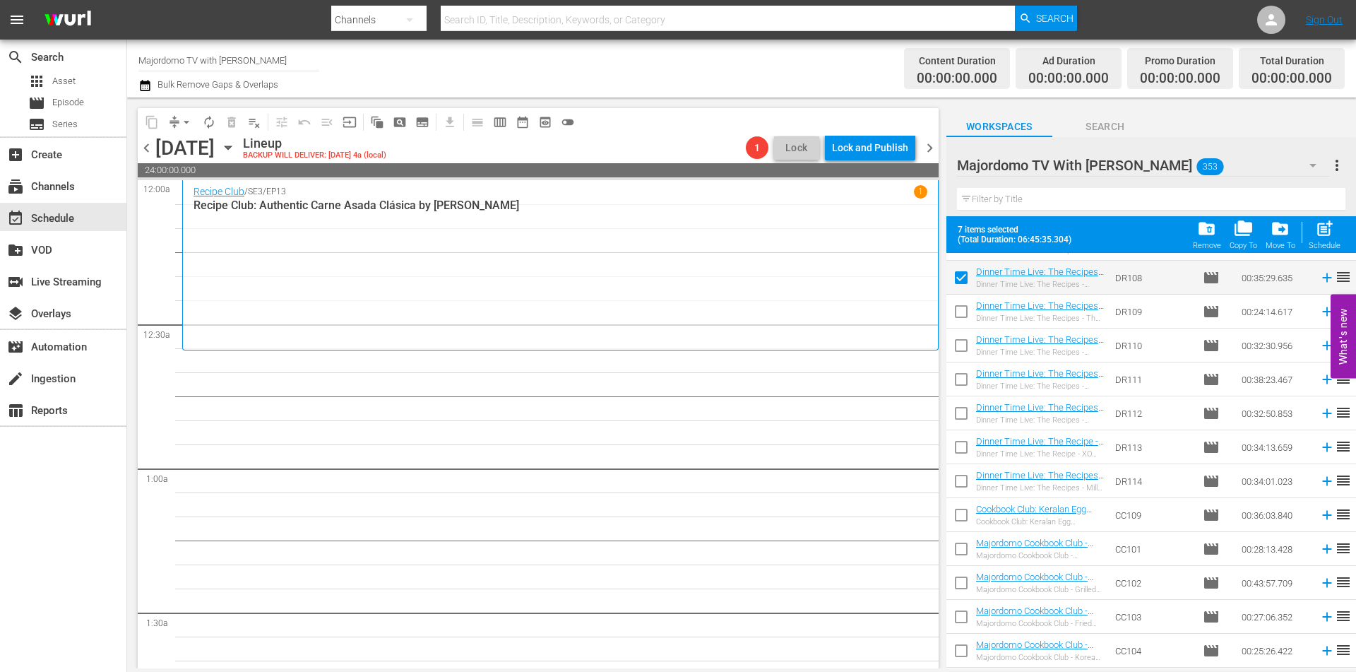
click at [962, 553] on input "checkbox" at bounding box center [962, 552] width 30 height 30
checkbox input "true"
click at [959, 612] on input "checkbox" at bounding box center [962, 620] width 30 height 30
checkbox input "true"
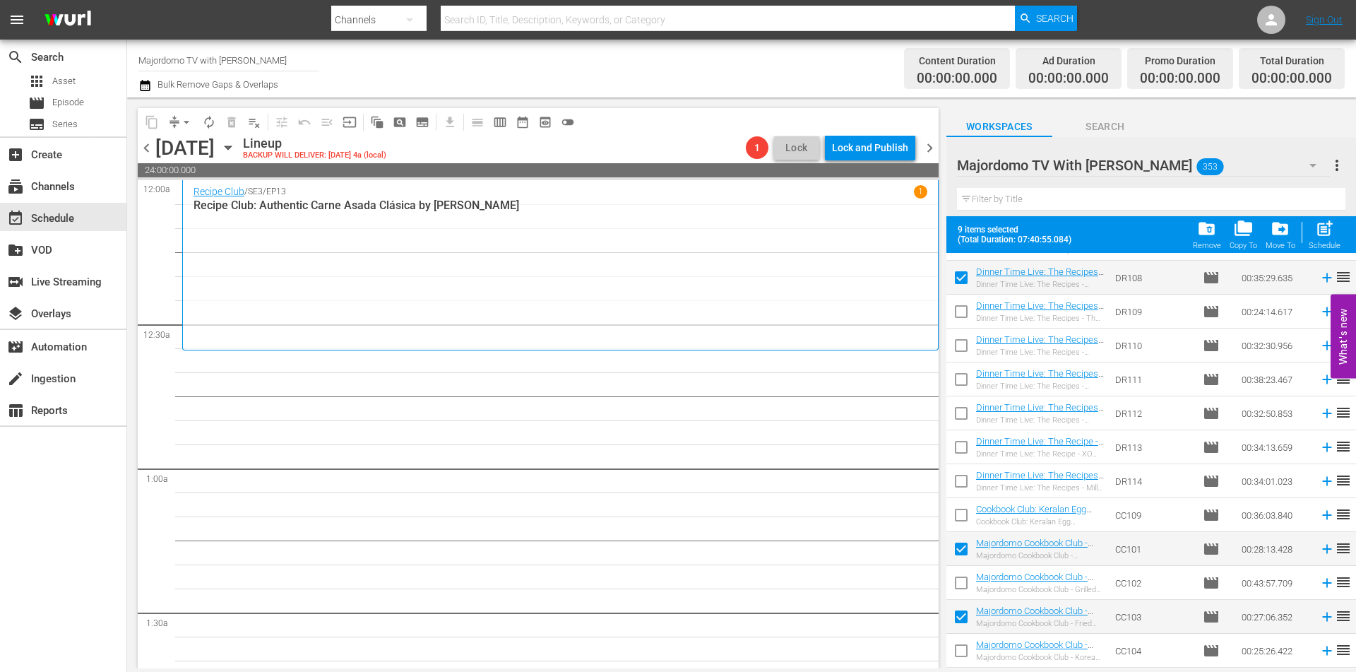
scroll to position [3932, 0]
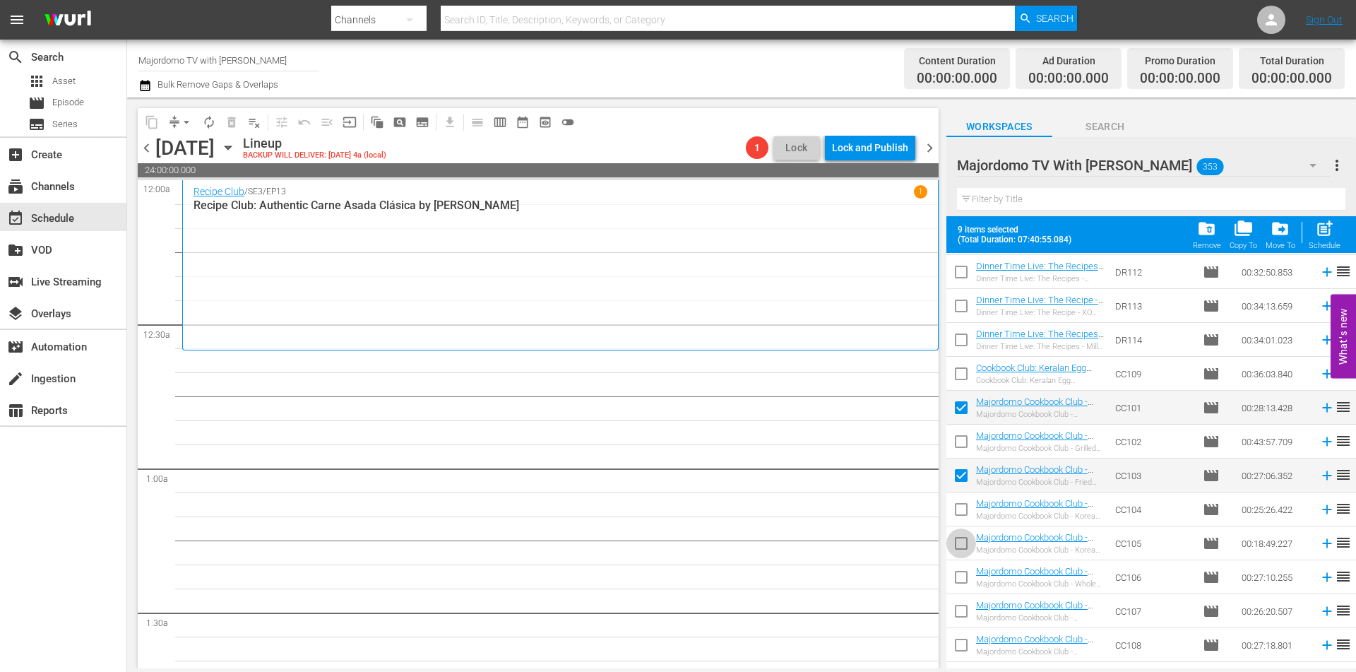
click at [961, 543] on input "checkbox" at bounding box center [962, 546] width 30 height 30
checkbox input "true"
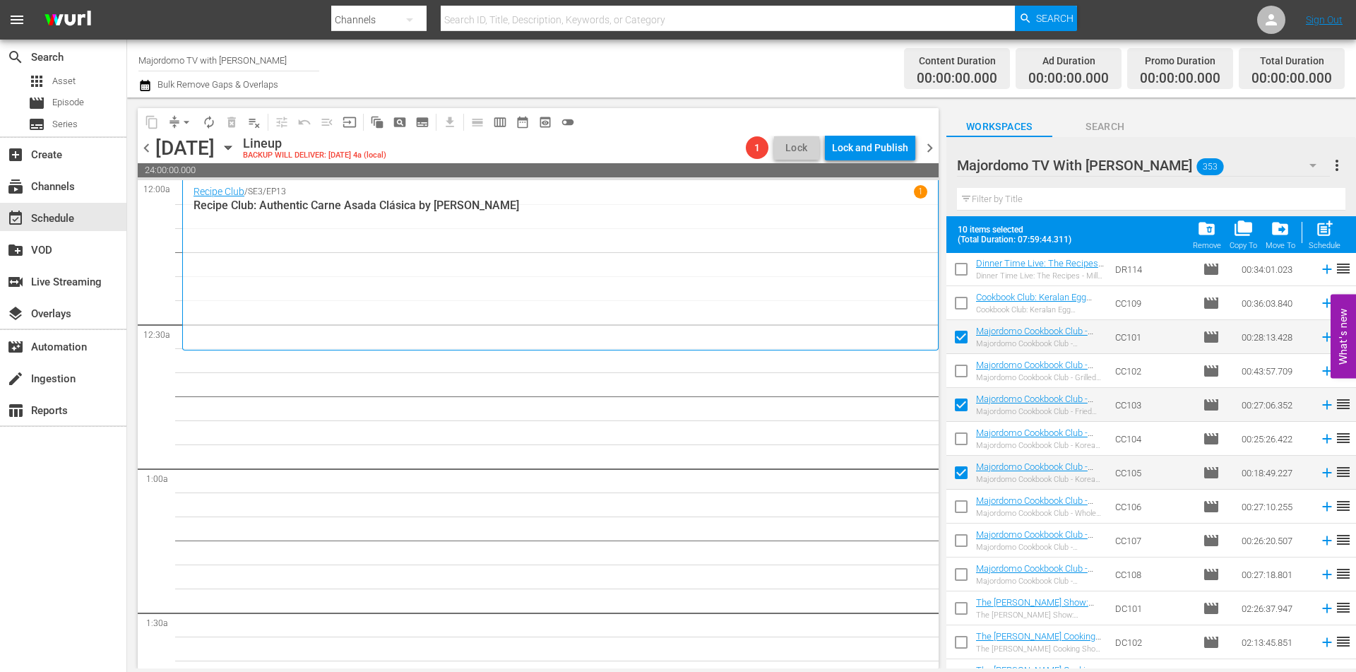
click at [964, 535] on input "checkbox" at bounding box center [962, 543] width 30 height 30
checkbox input "true"
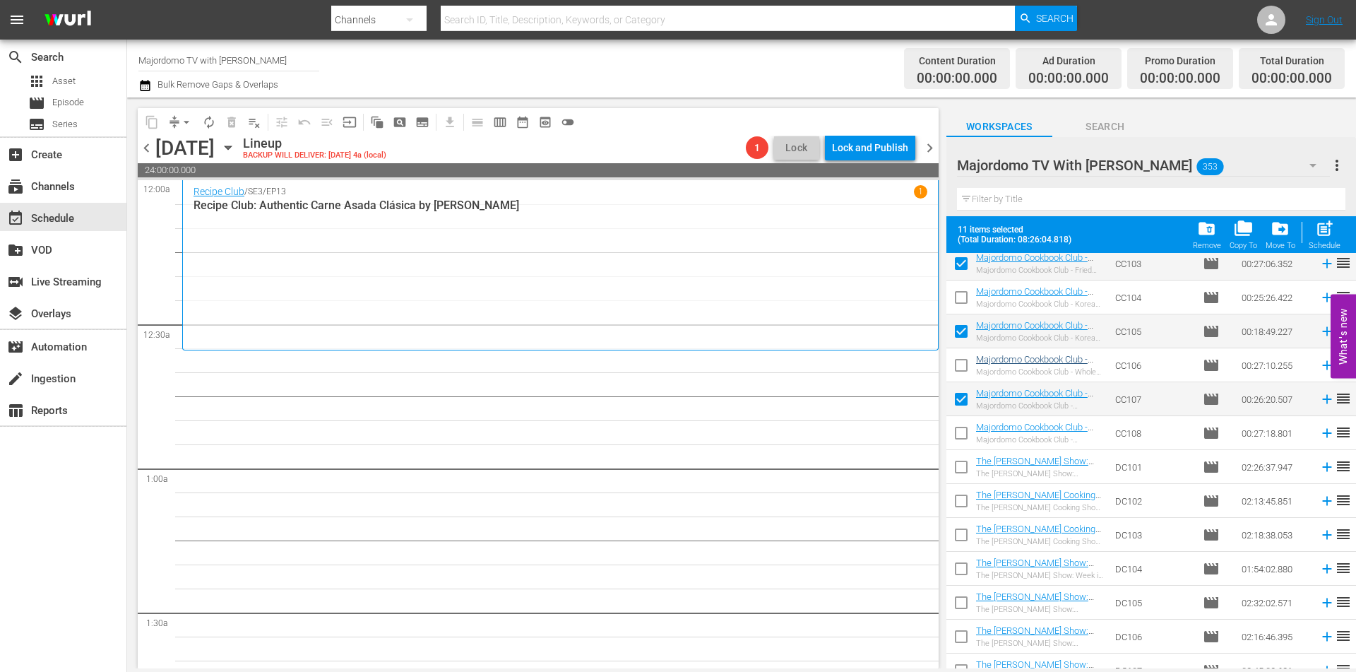
scroll to position [4285, 0]
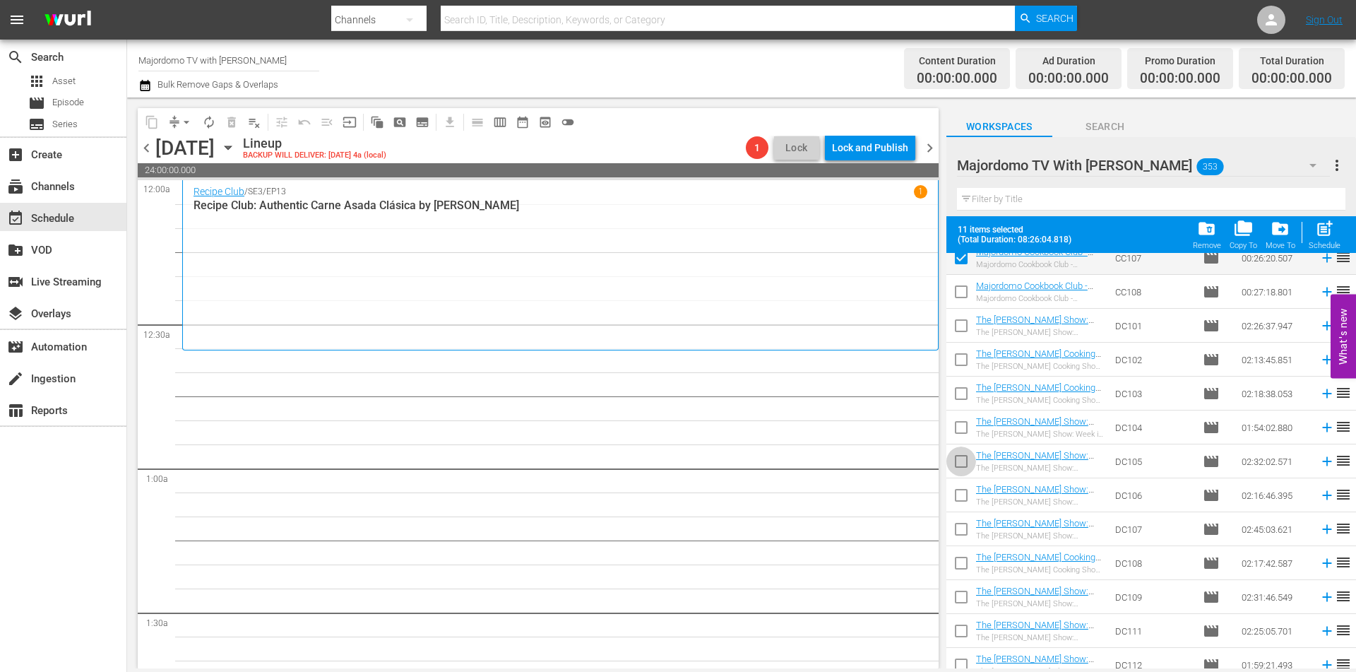
click at [960, 461] on input "checkbox" at bounding box center [962, 464] width 30 height 30
click at [956, 461] on input "checkbox" at bounding box center [962, 464] width 30 height 30
checkbox input "false"
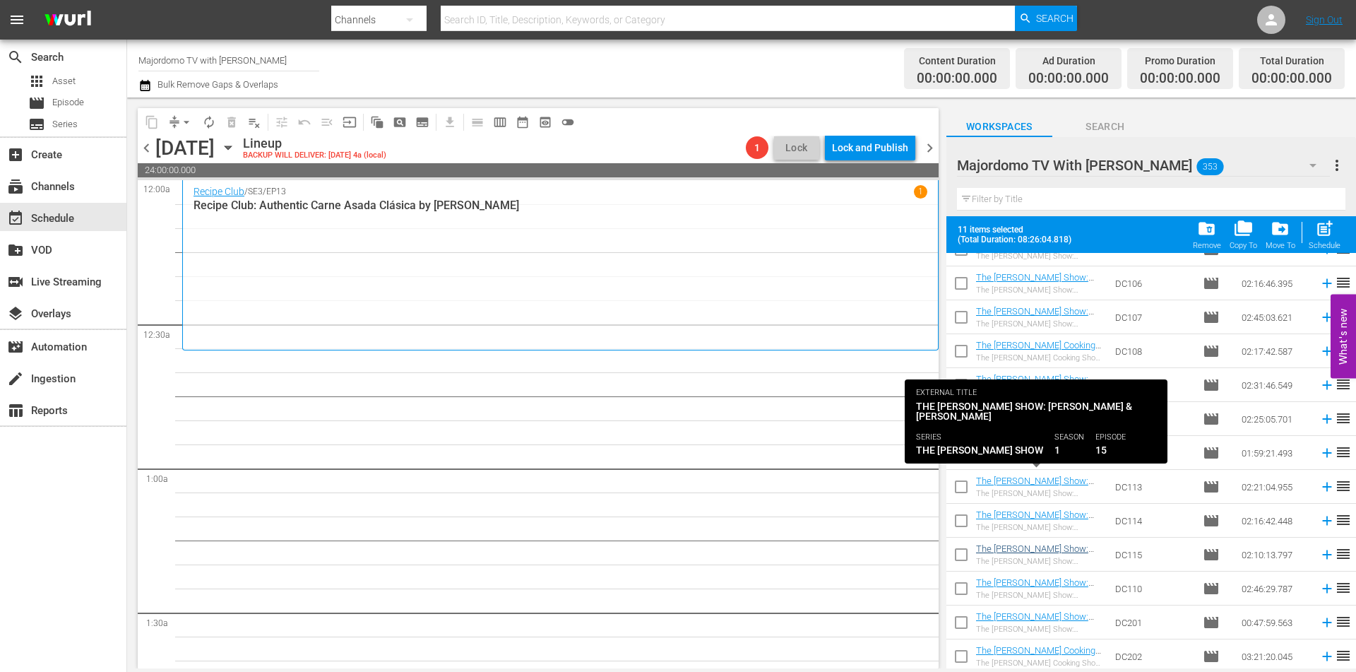
scroll to position [4638, 0]
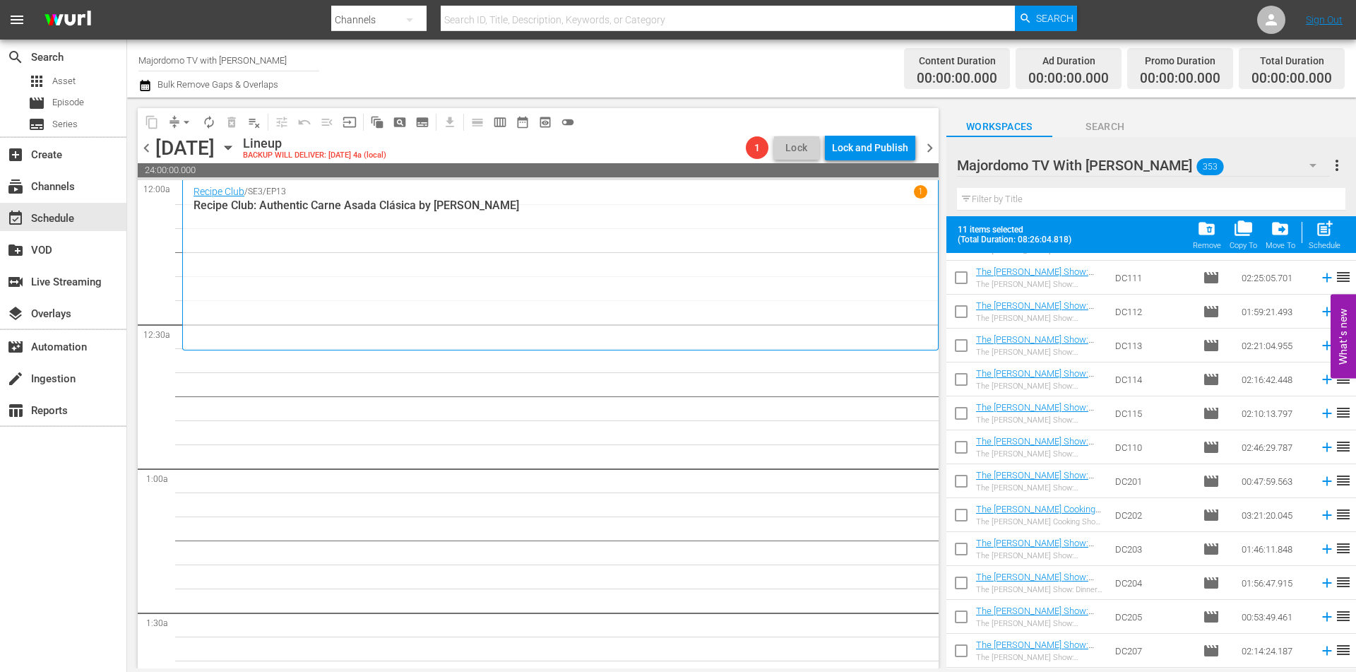
click at [959, 481] on input "checkbox" at bounding box center [962, 484] width 30 height 30
checkbox input "true"
click at [957, 521] on input "checkbox" at bounding box center [962, 518] width 30 height 30
checkbox input "true"
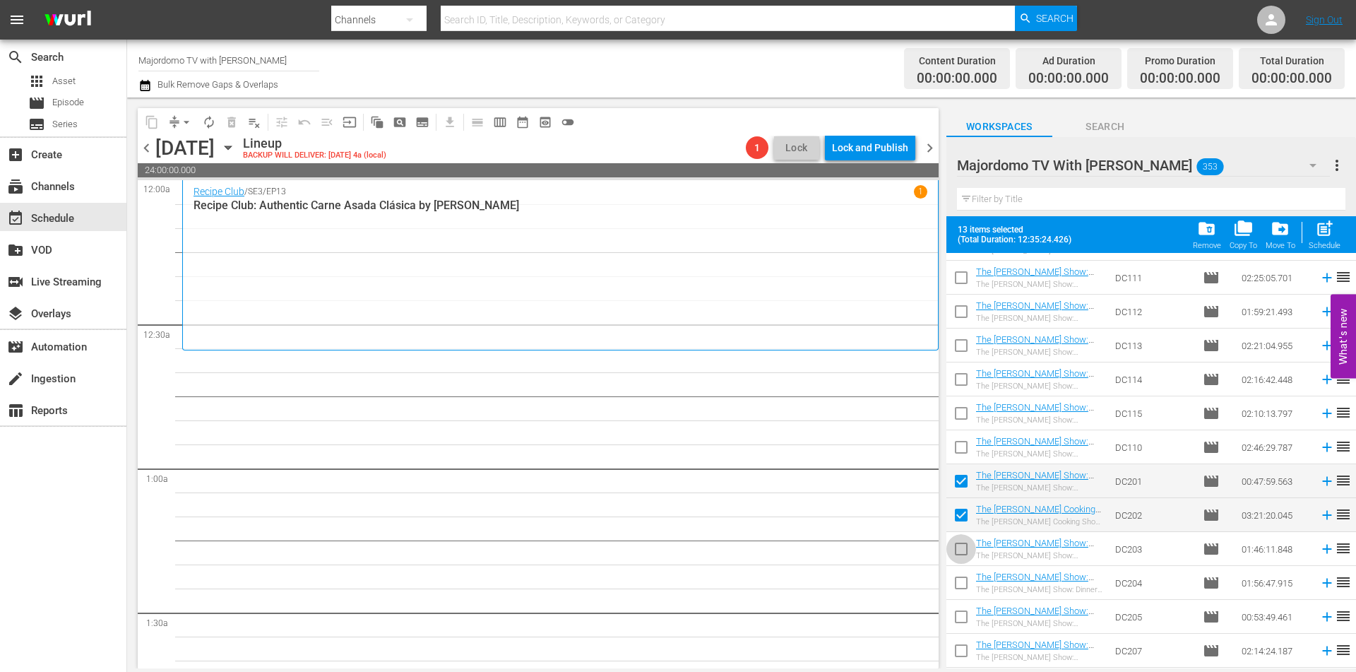
click at [963, 554] on input "checkbox" at bounding box center [962, 552] width 30 height 30
checkbox input "true"
click at [960, 583] on input "checkbox" at bounding box center [962, 586] width 30 height 30
checkbox input "true"
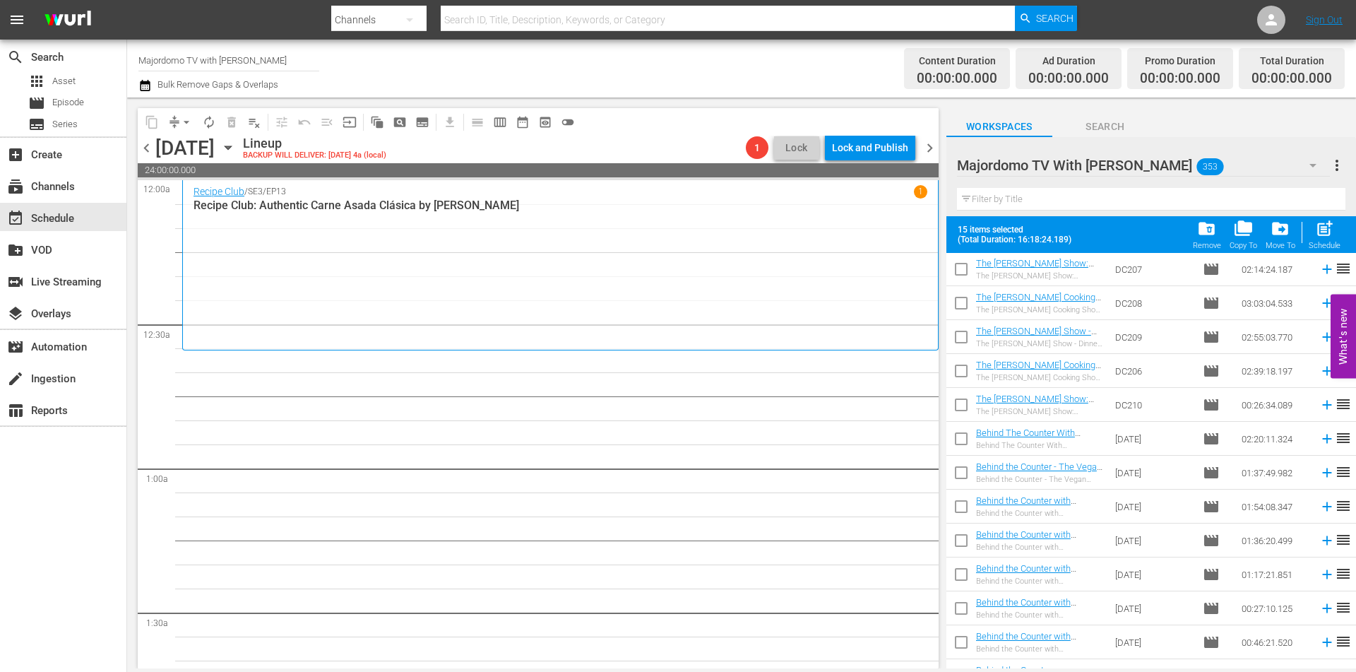
scroll to position [5090, 0]
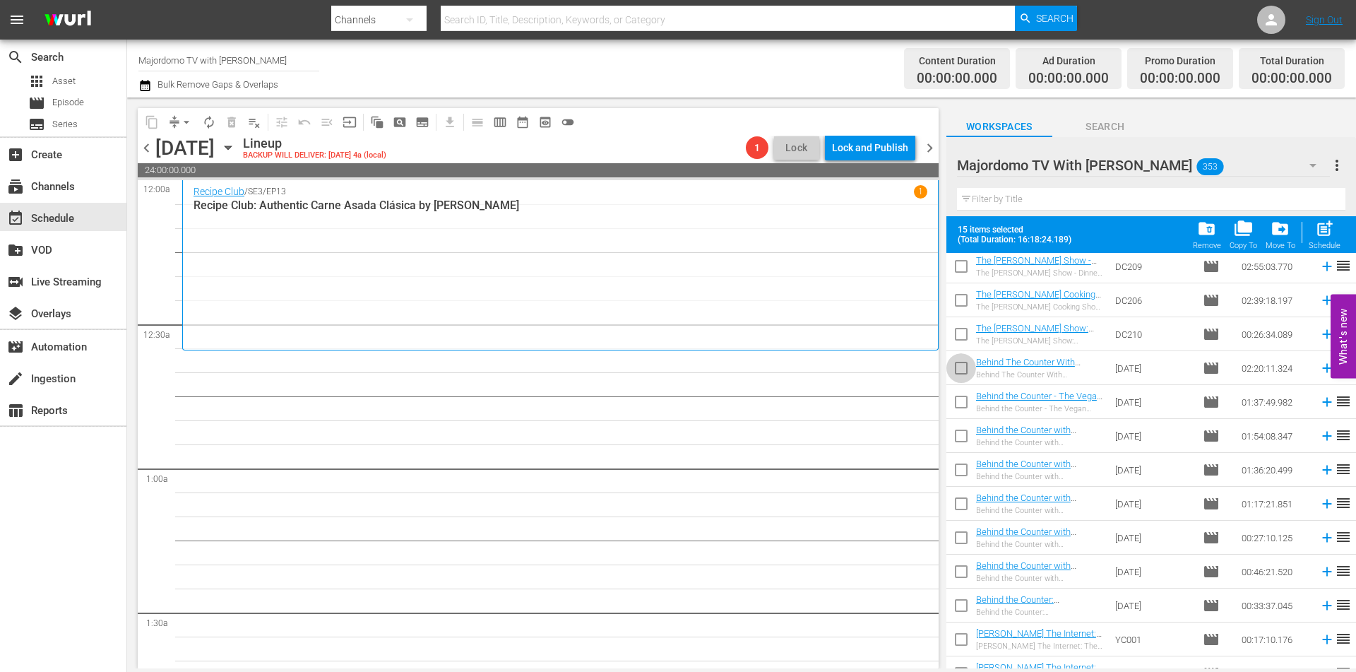
click at [961, 370] on input "checkbox" at bounding box center [962, 371] width 30 height 30
checkbox input "true"
click at [964, 503] on input "checkbox" at bounding box center [962, 507] width 30 height 30
checkbox input "true"
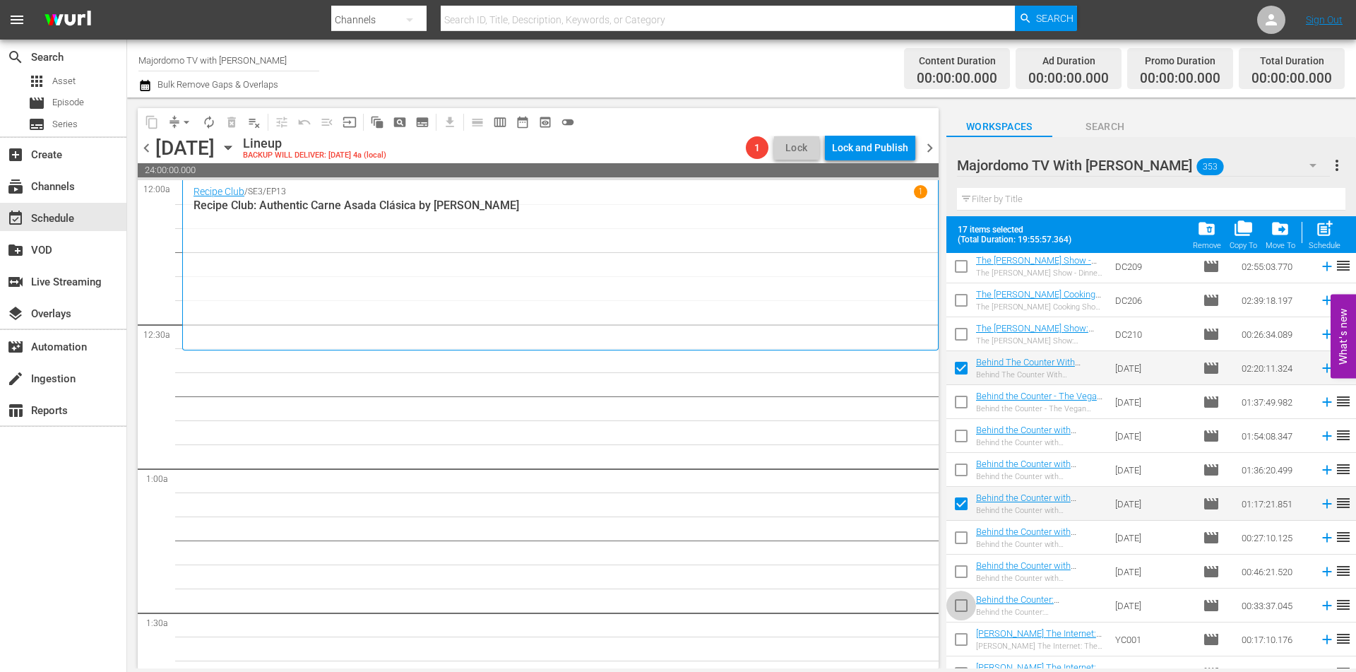
click at [961, 605] on input "checkbox" at bounding box center [962, 608] width 30 height 30
checkbox input "true"
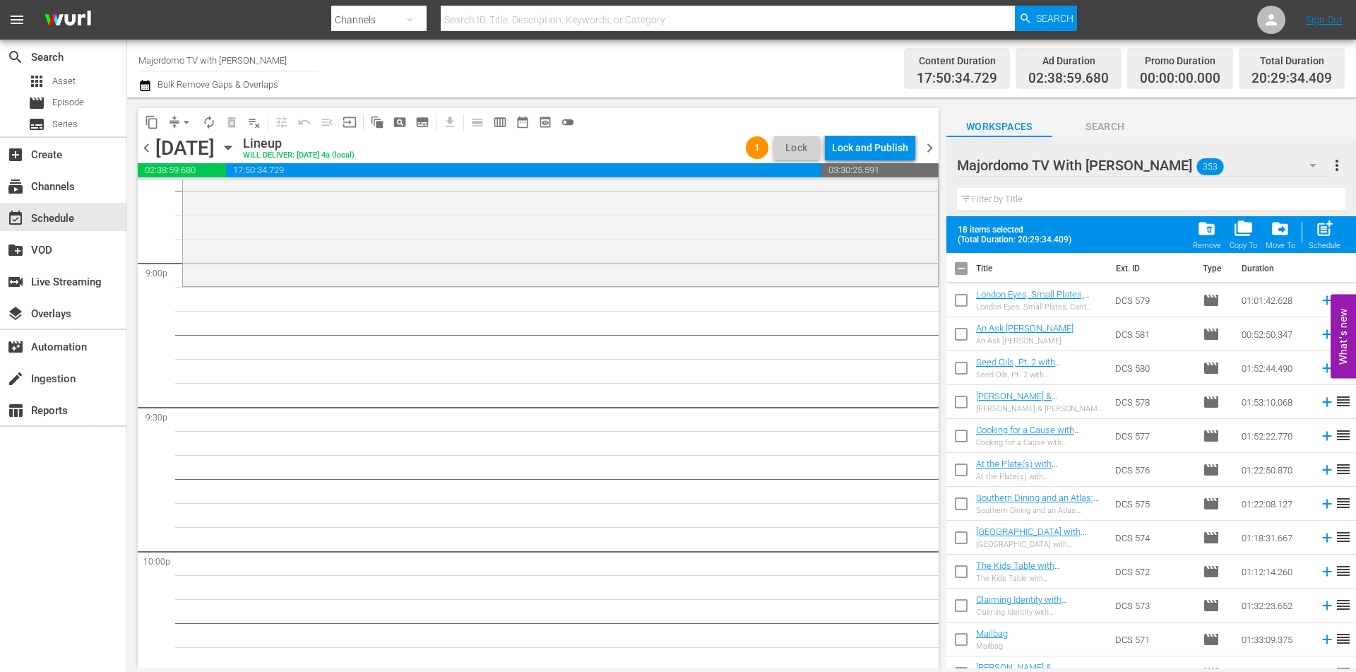
scroll to position [0, 0]
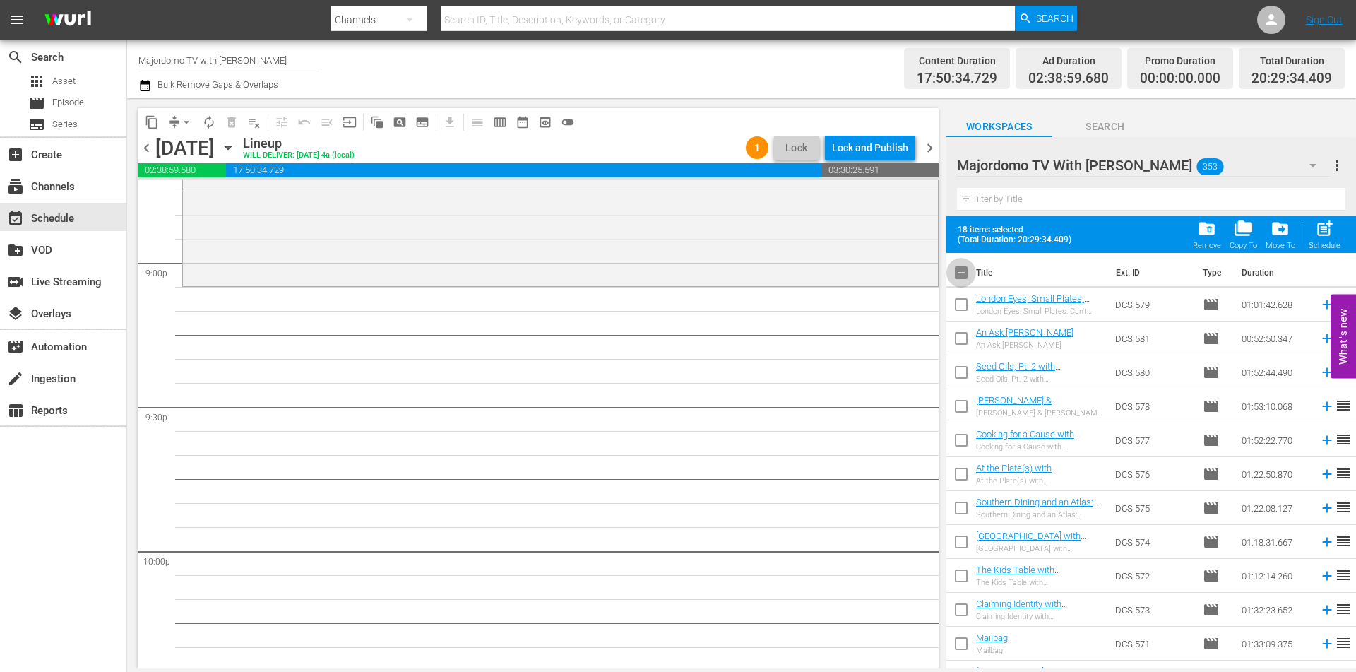
click at [964, 273] on input "checkbox" at bounding box center [962, 276] width 30 height 30
checkbox input "true"
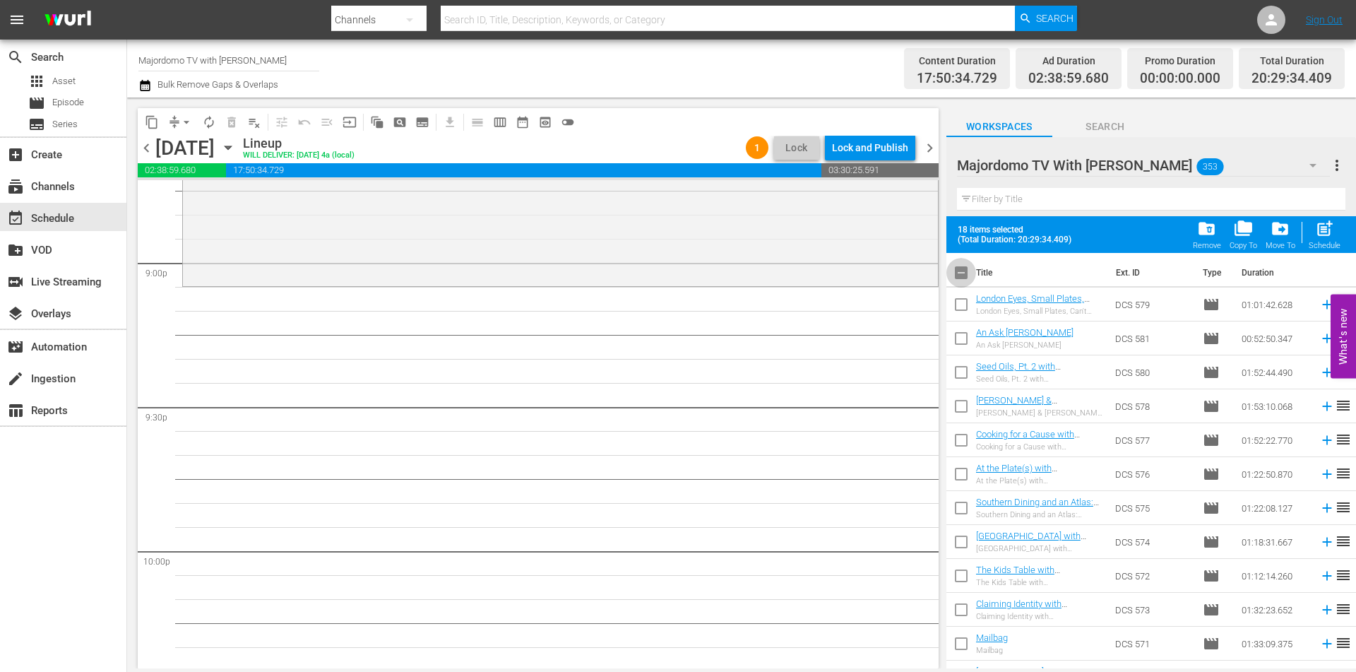
checkbox input "true"
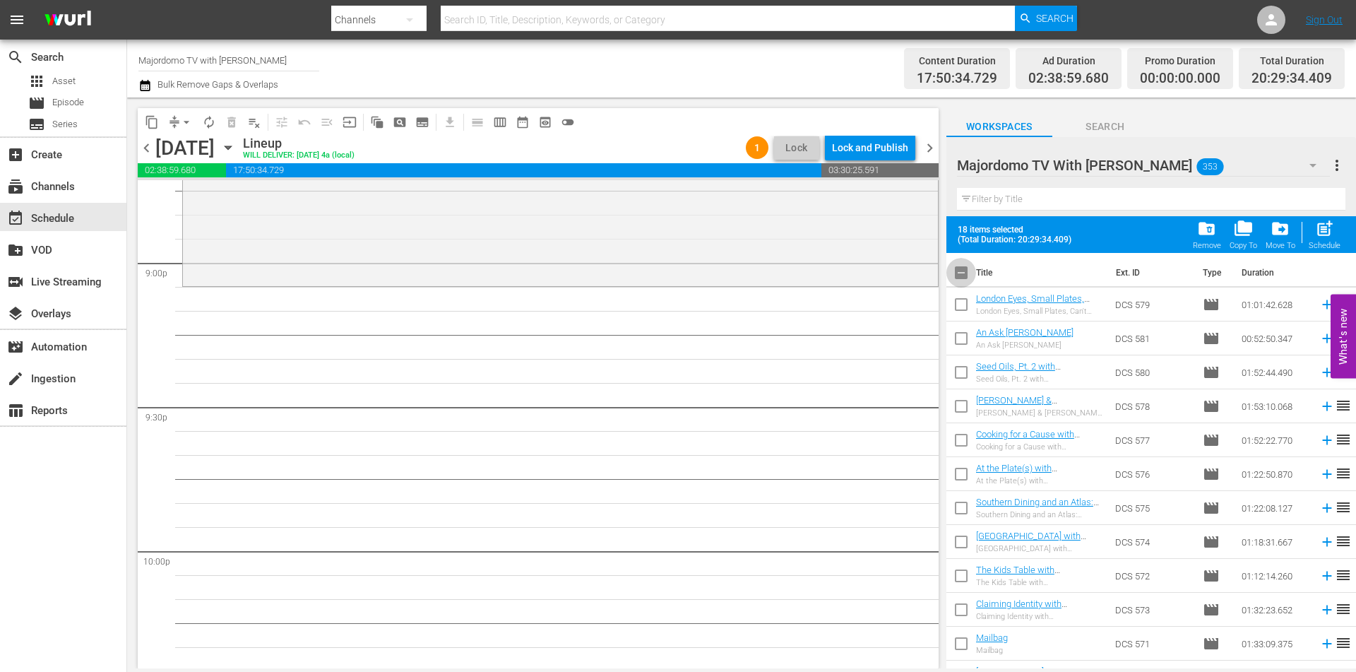
checkbox input "true"
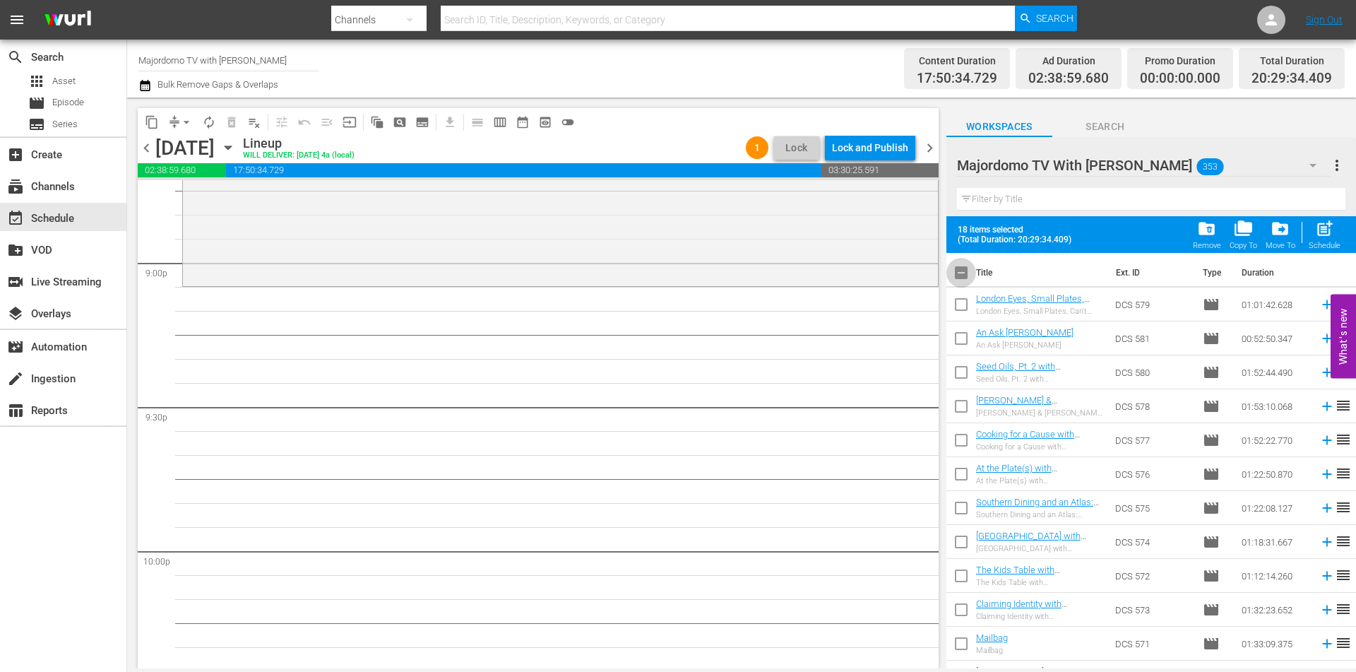
checkbox input "true"
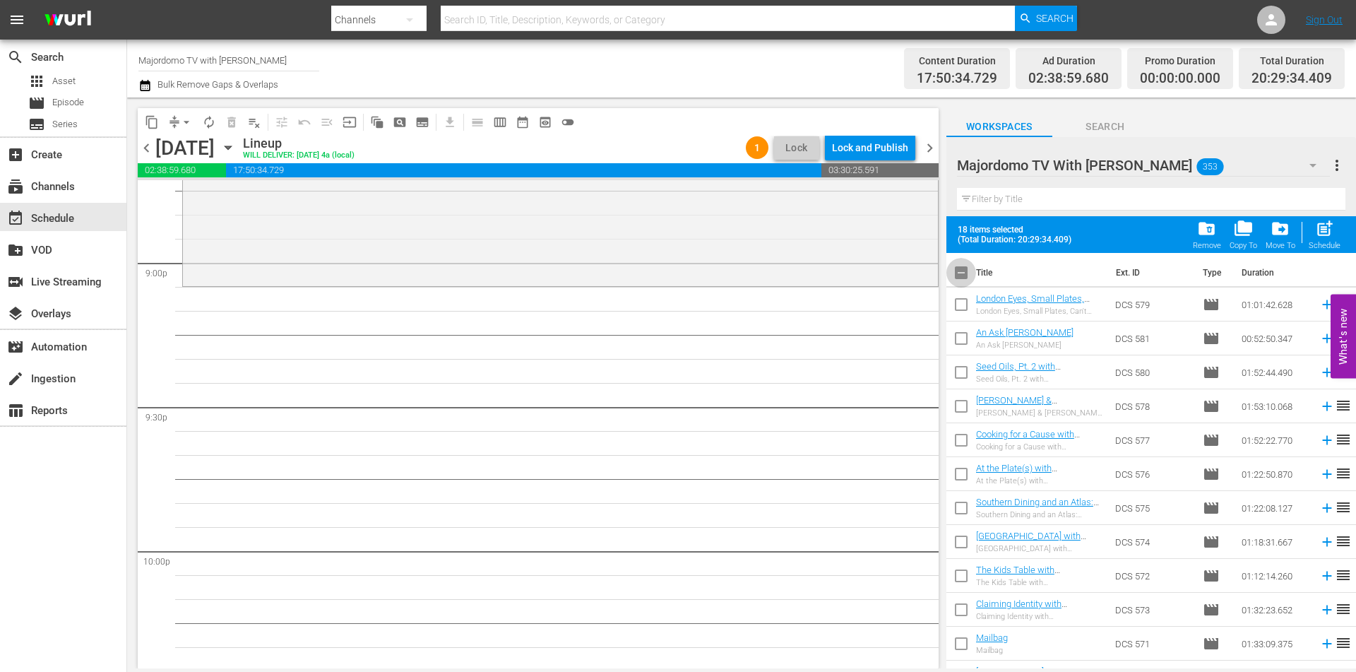
checkbox input "true"
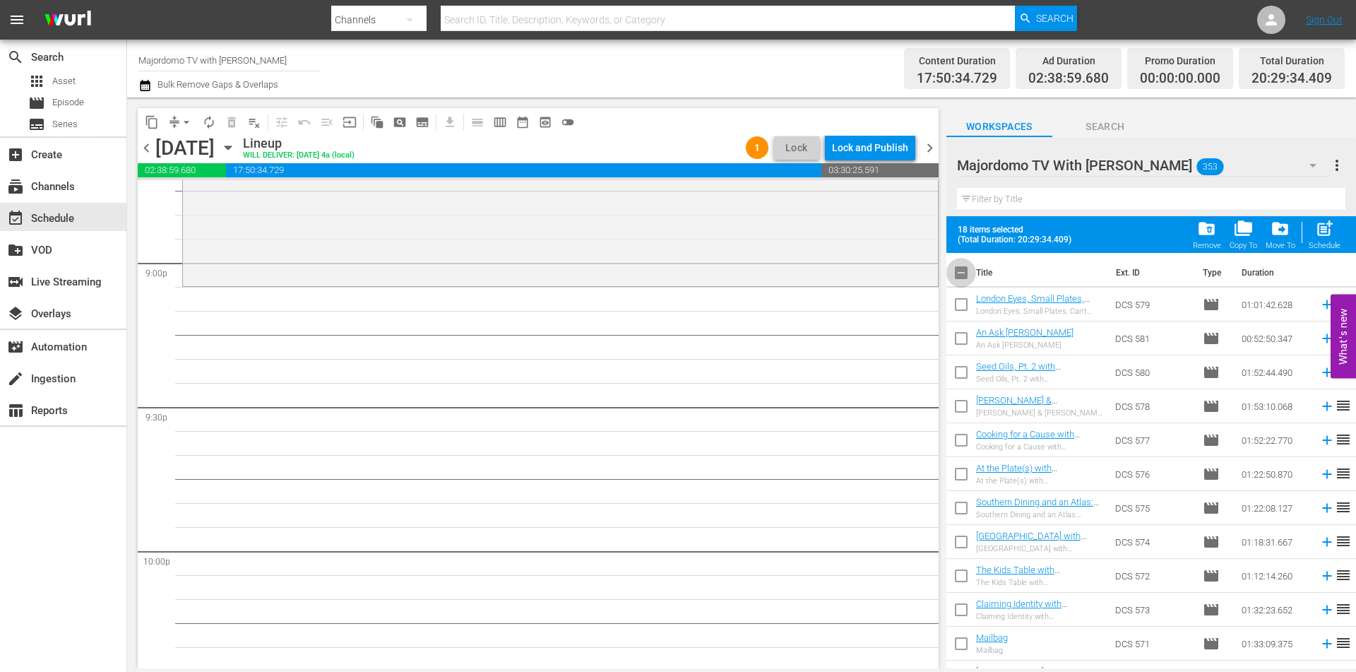
checkbox input "true"
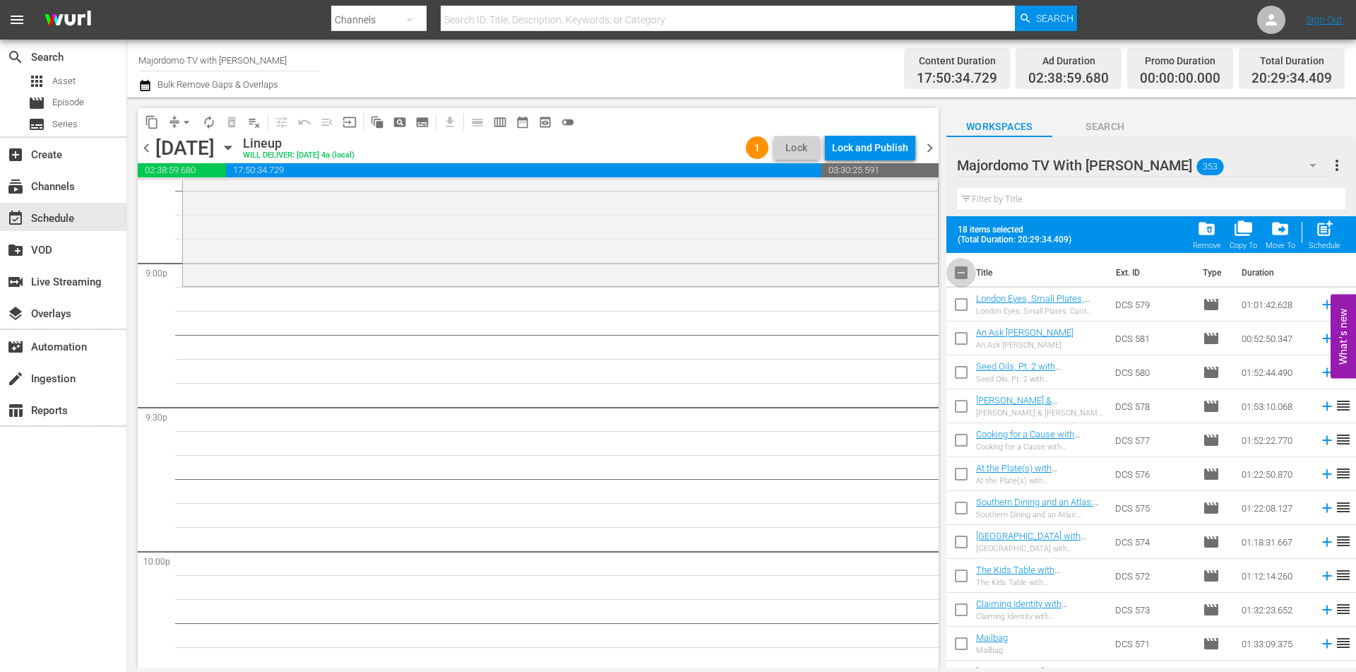
checkbox input "true"
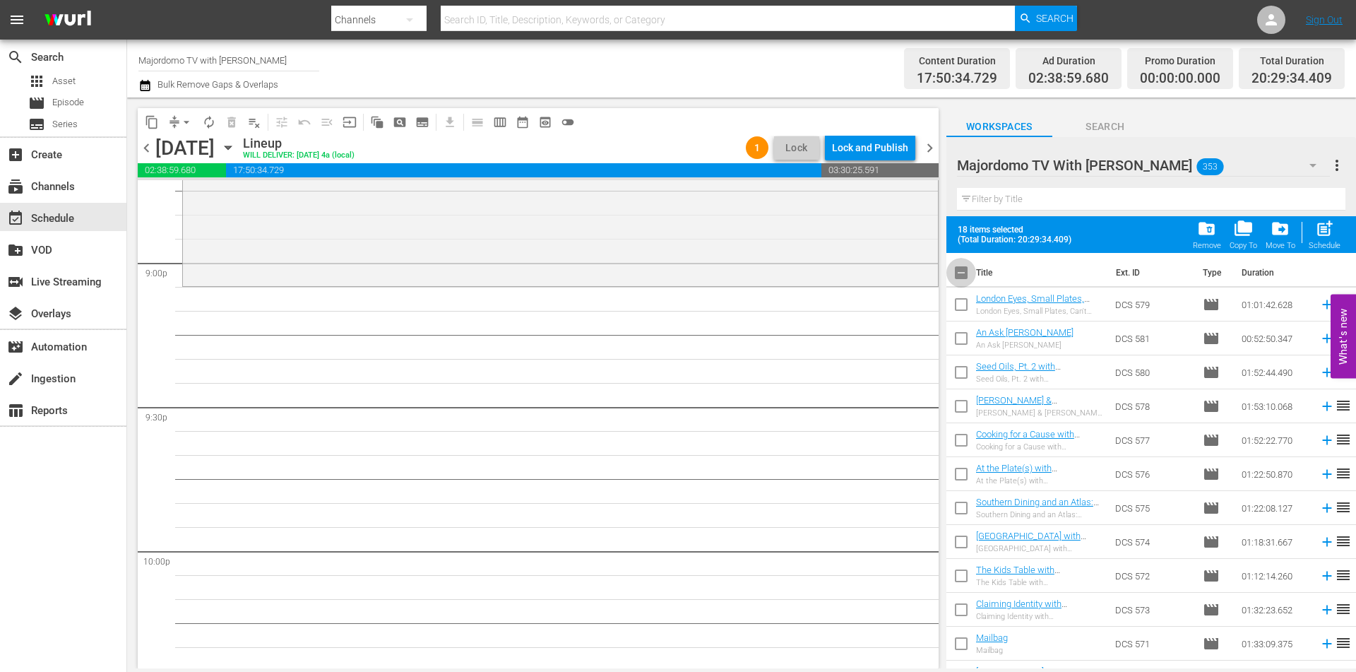
checkbox input "true"
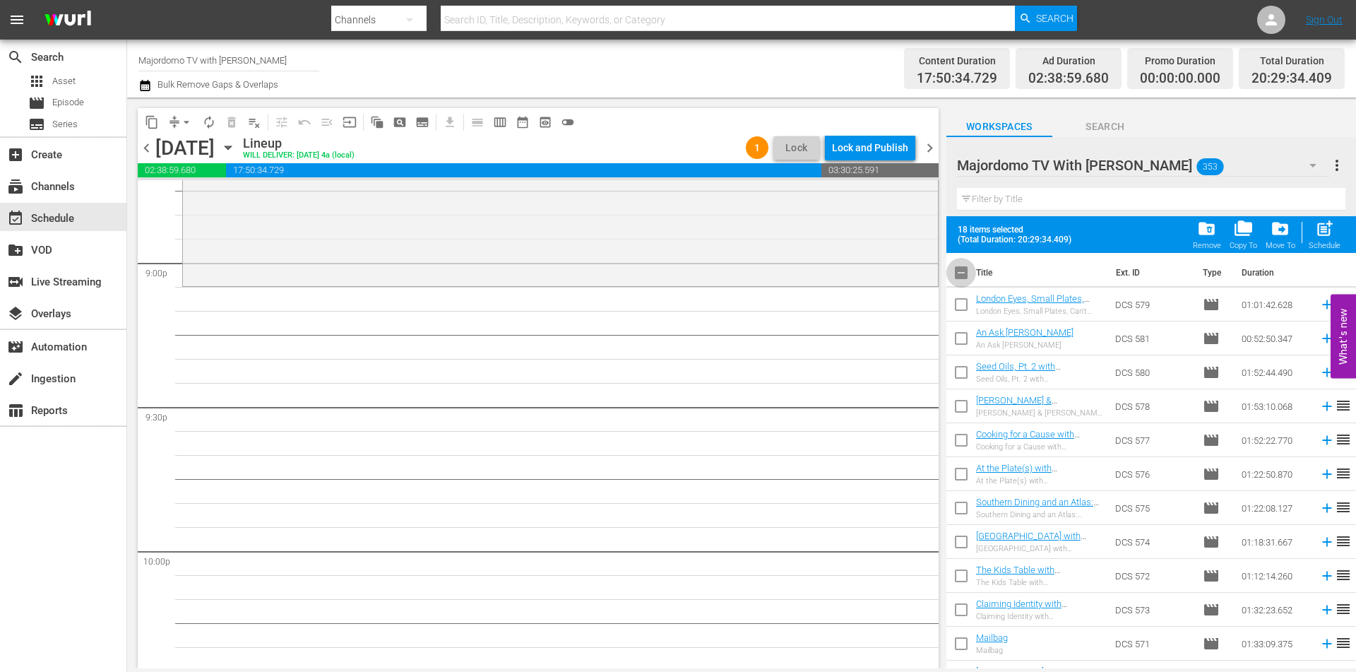
checkbox input "true"
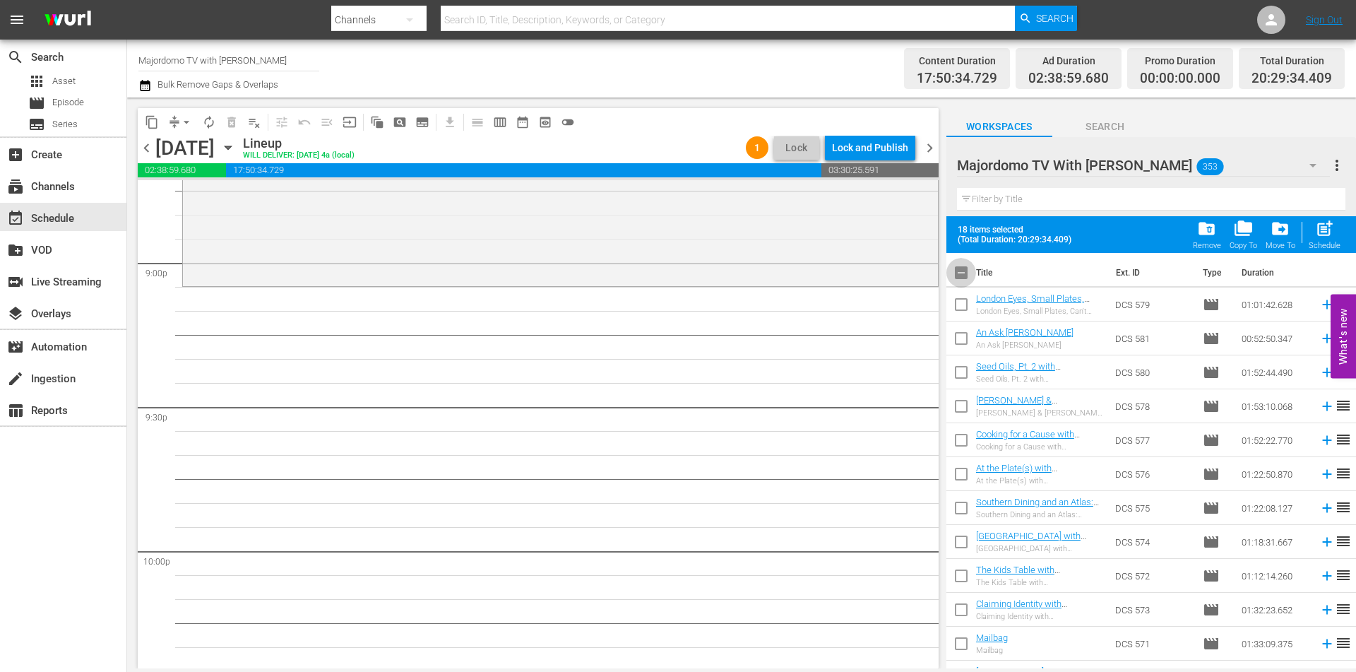
checkbox input "true"
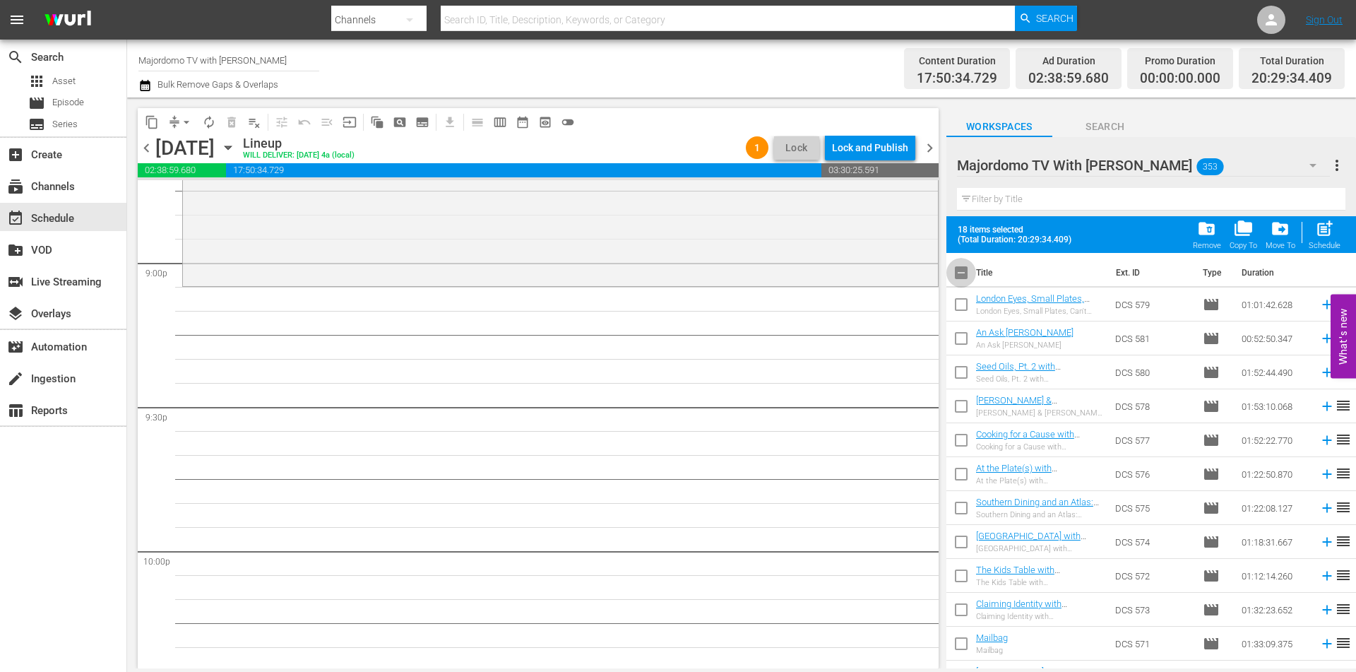
checkbox input "true"
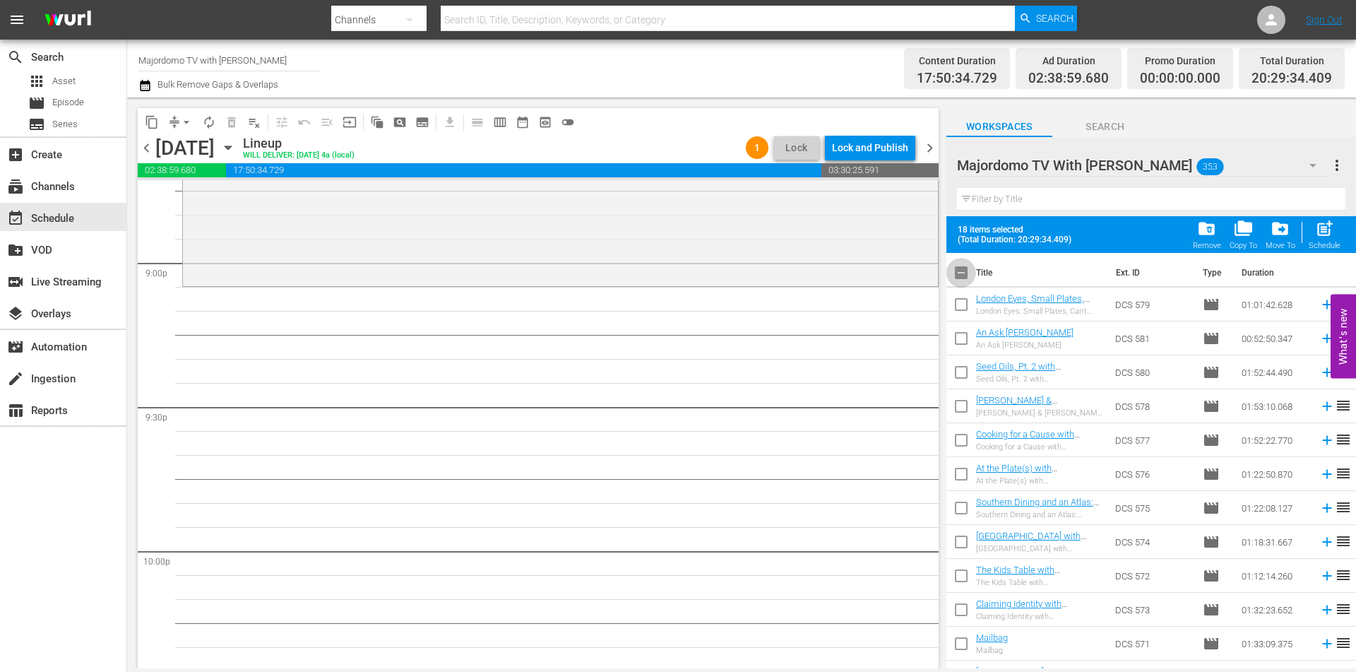
checkbox input "true"
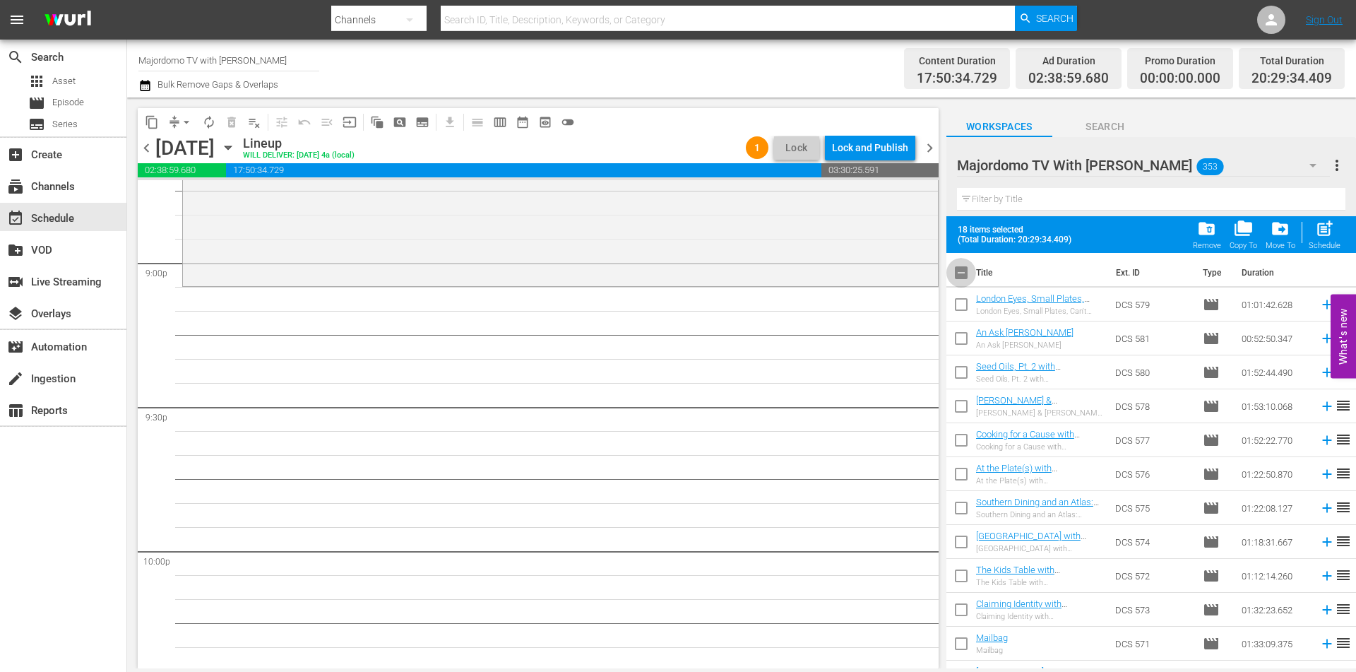
checkbox input "true"
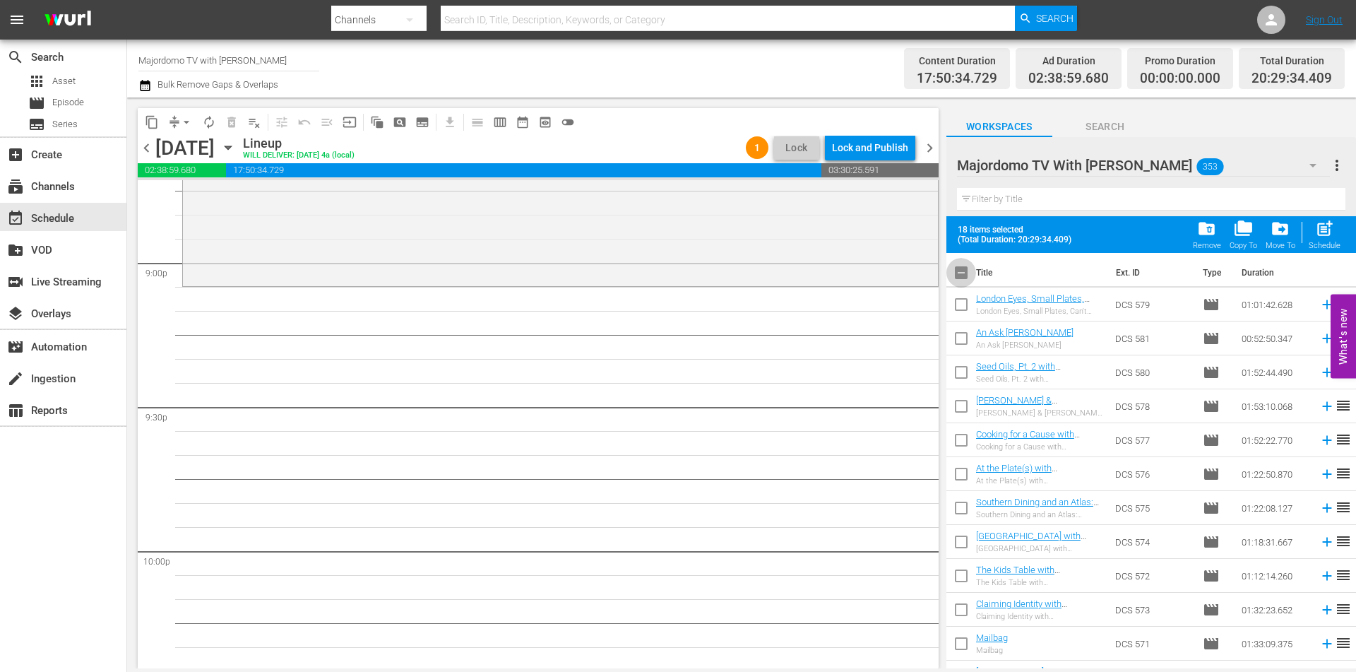
checkbox input "true"
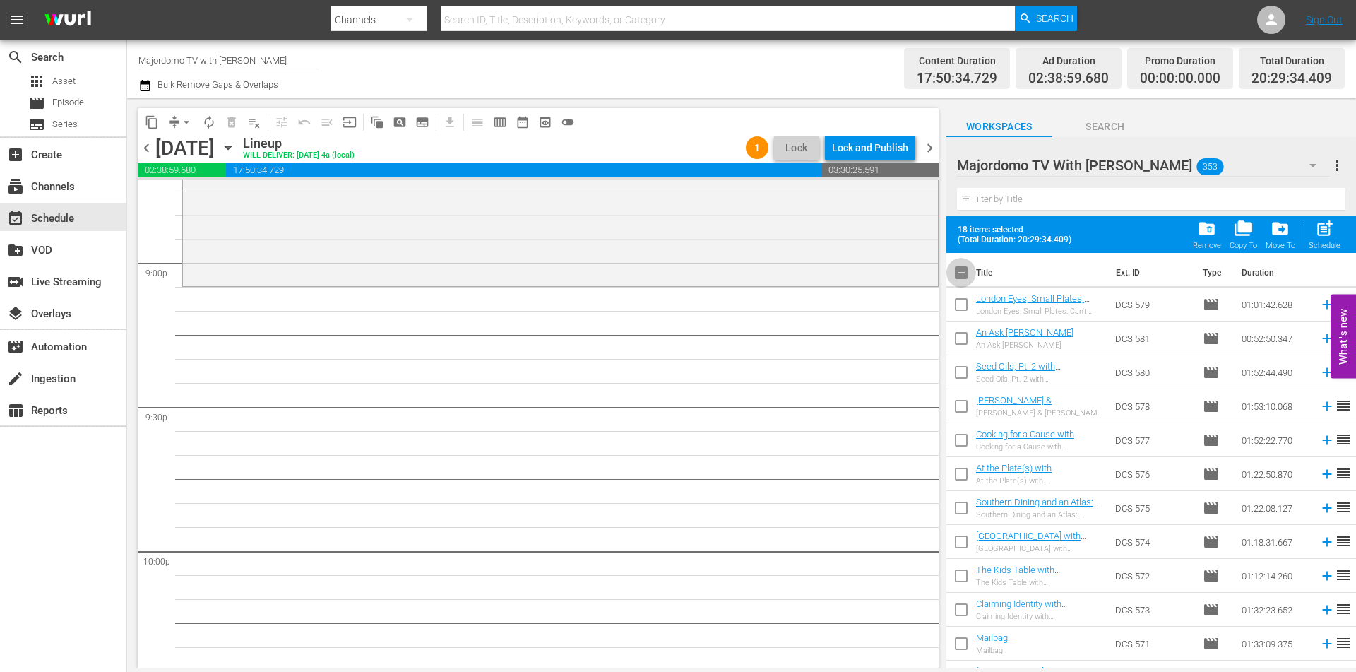
checkbox input "true"
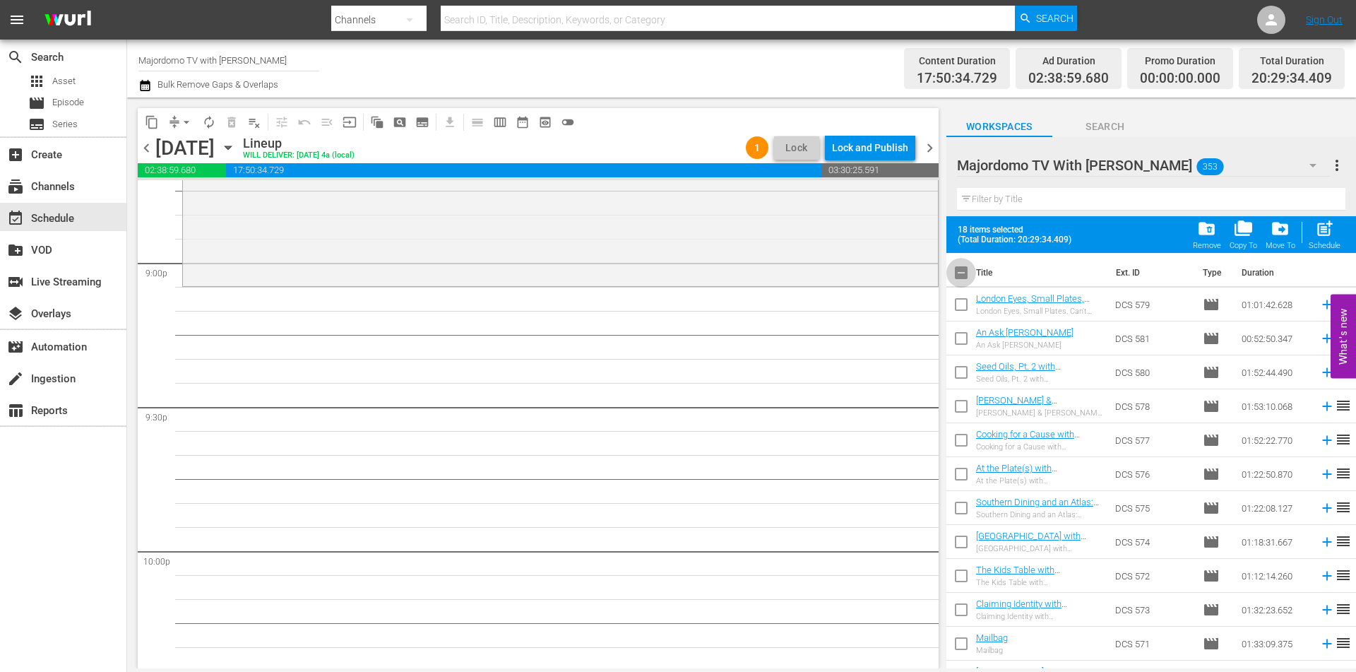
checkbox input "true"
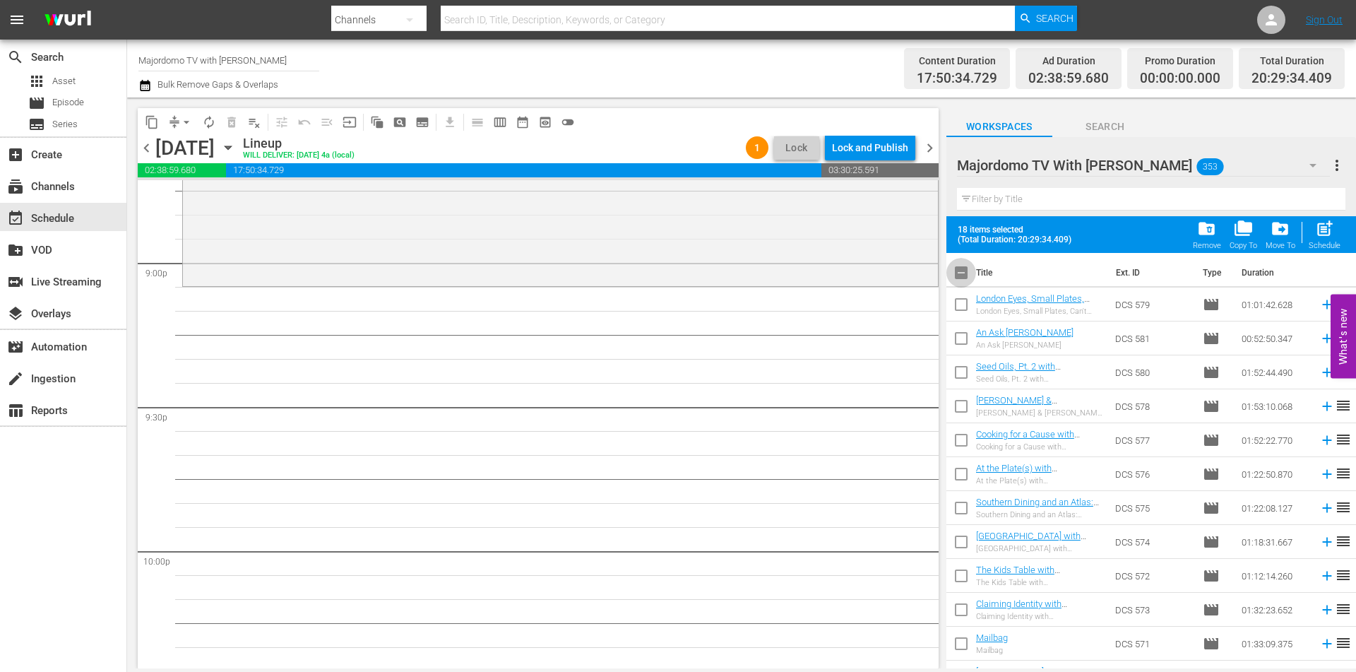
checkbox input "true"
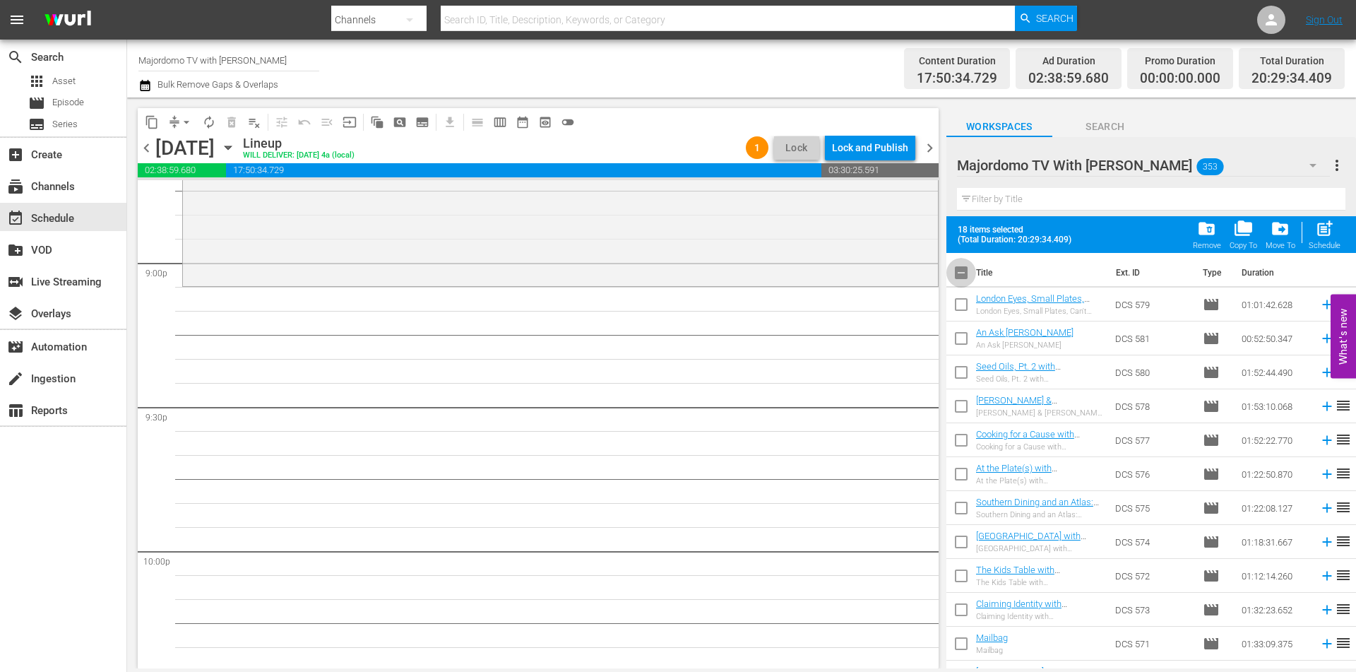
checkbox input "true"
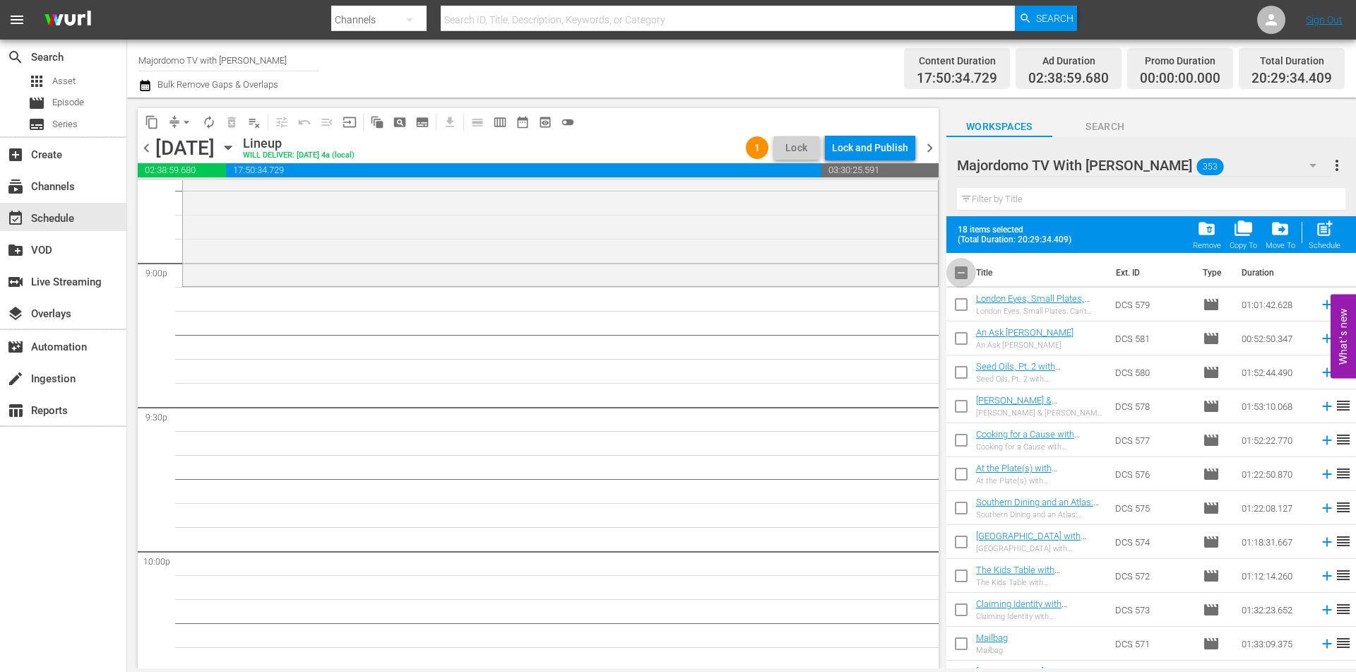
checkbox input "true"
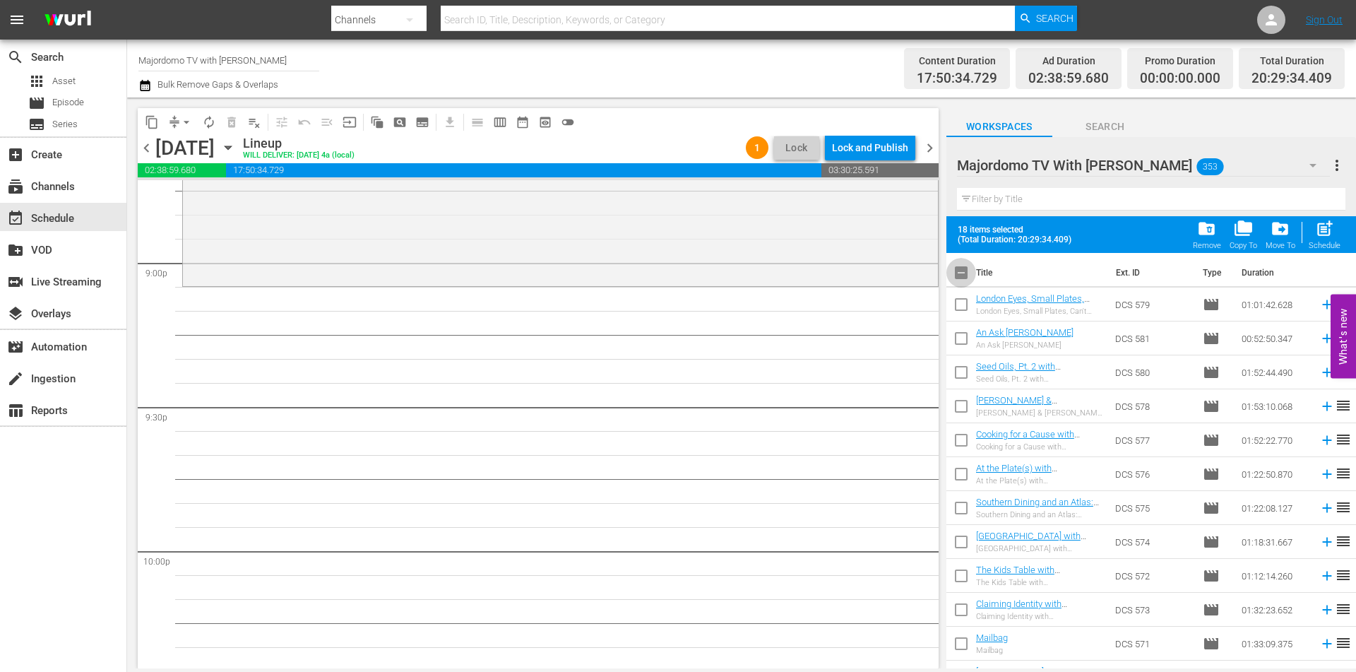
checkbox input "true"
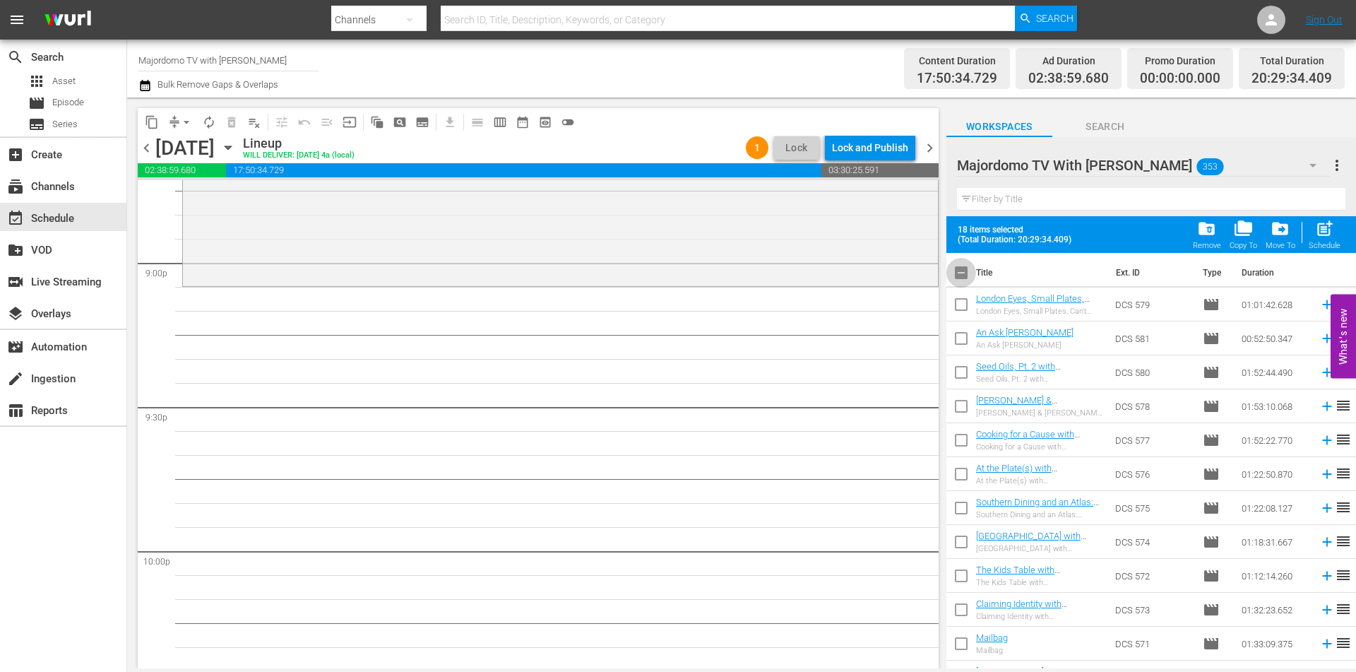
checkbox input "true"
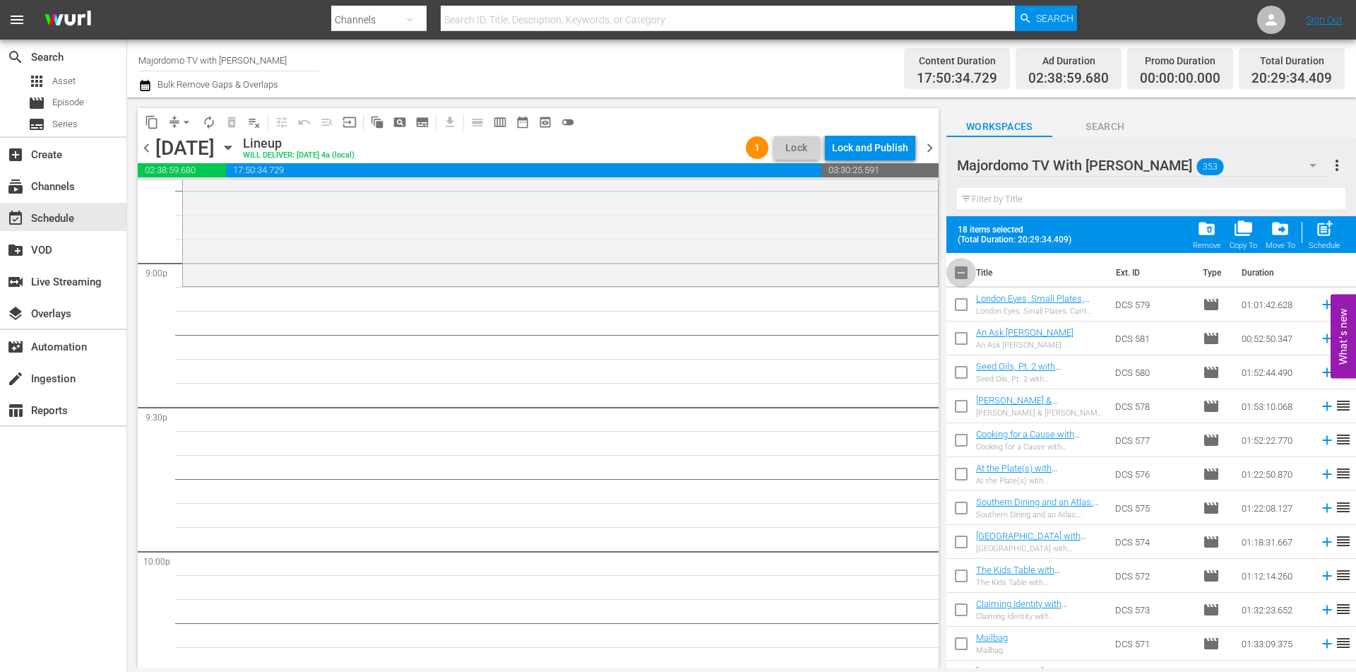
checkbox input "true"
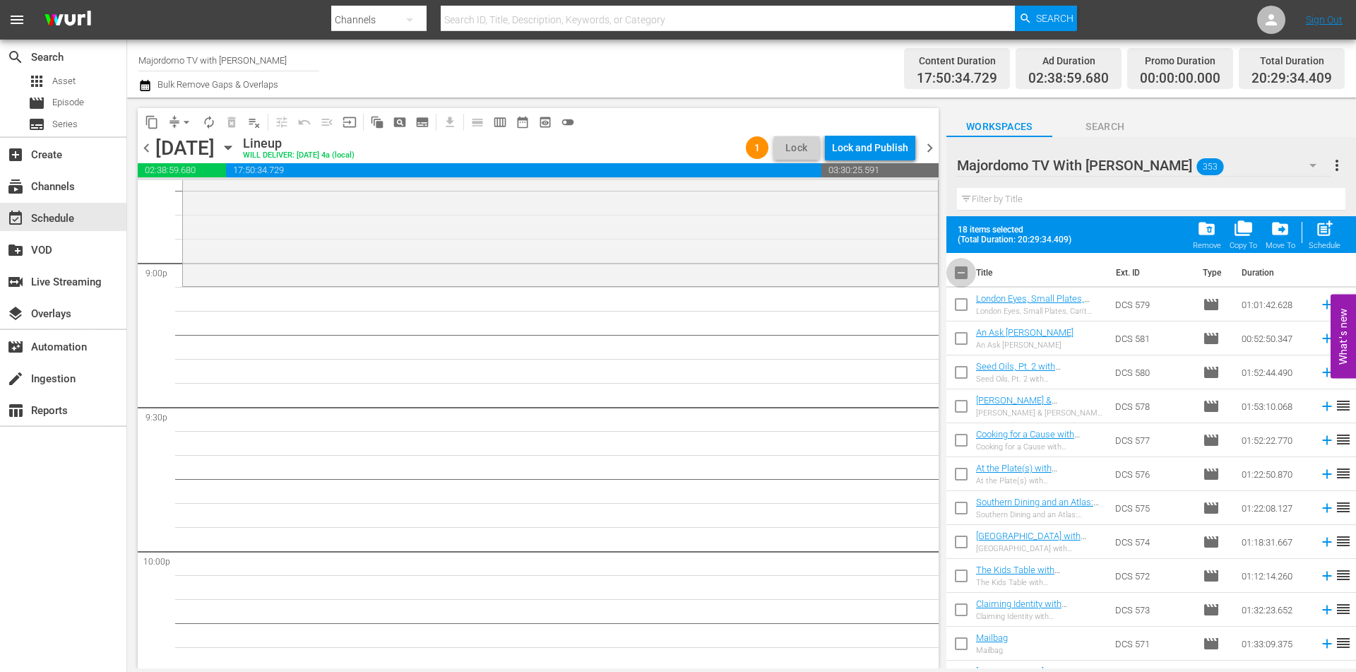
checkbox input "true"
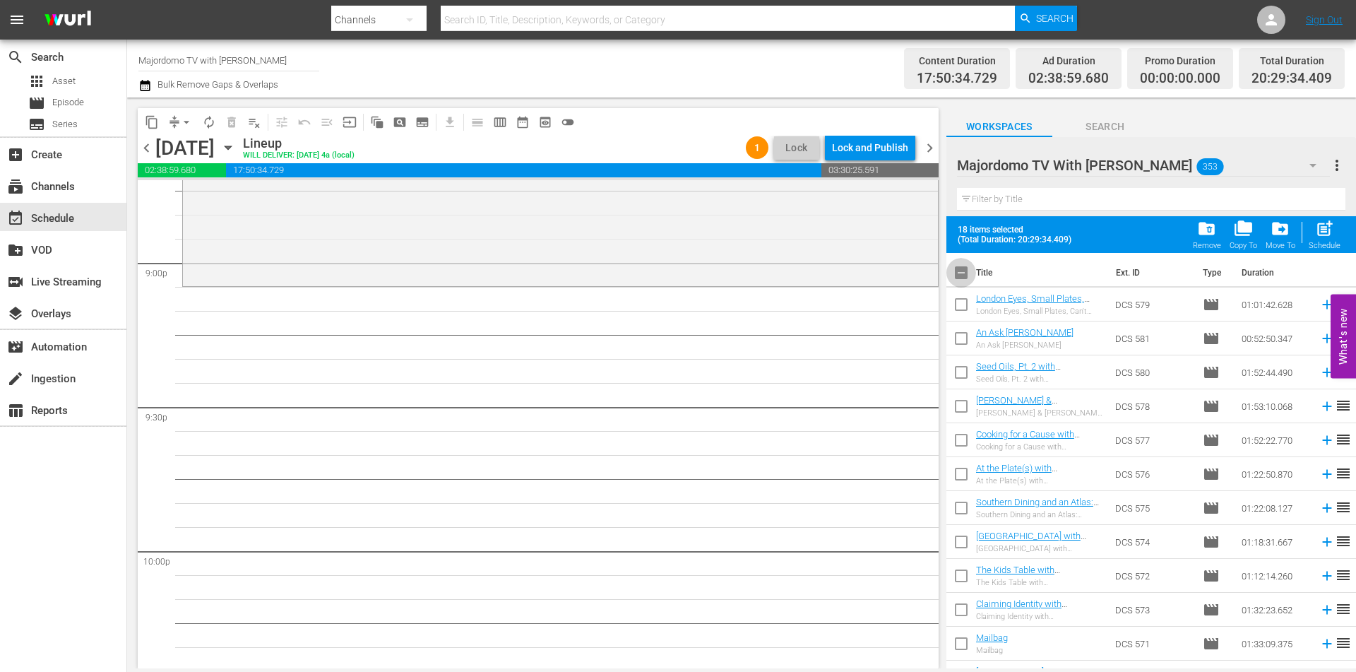
checkbox input "true"
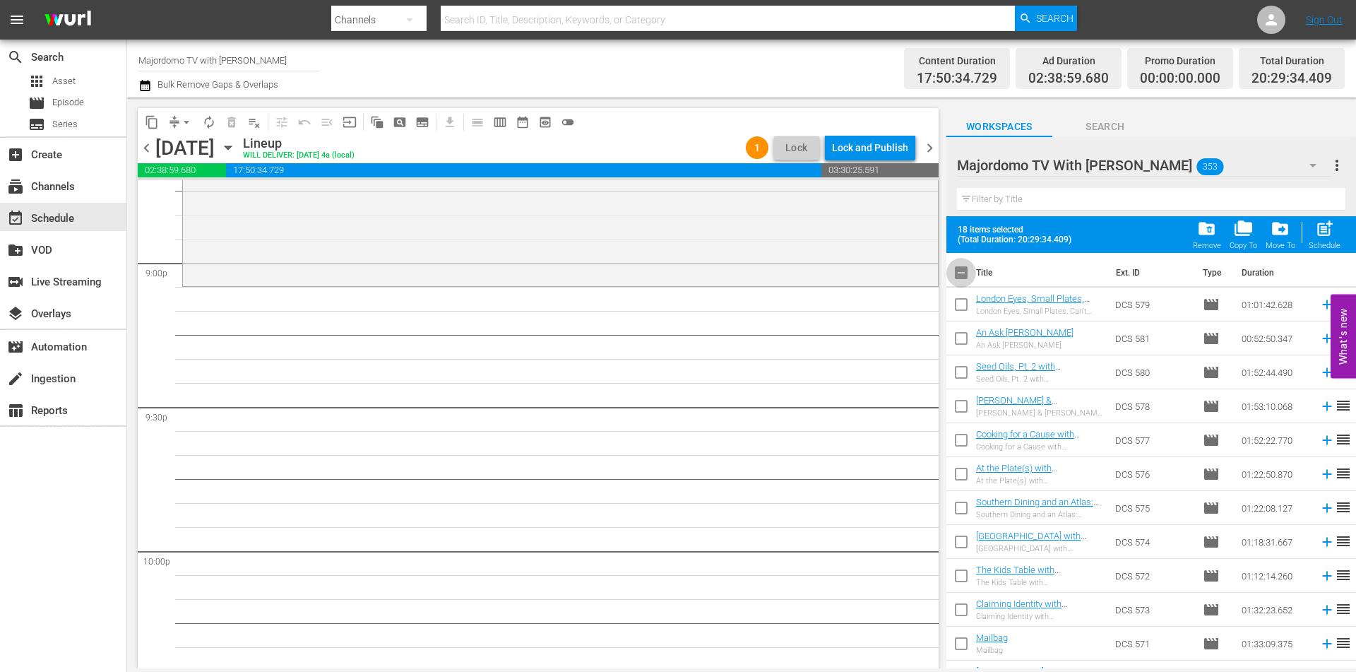
checkbox input "true"
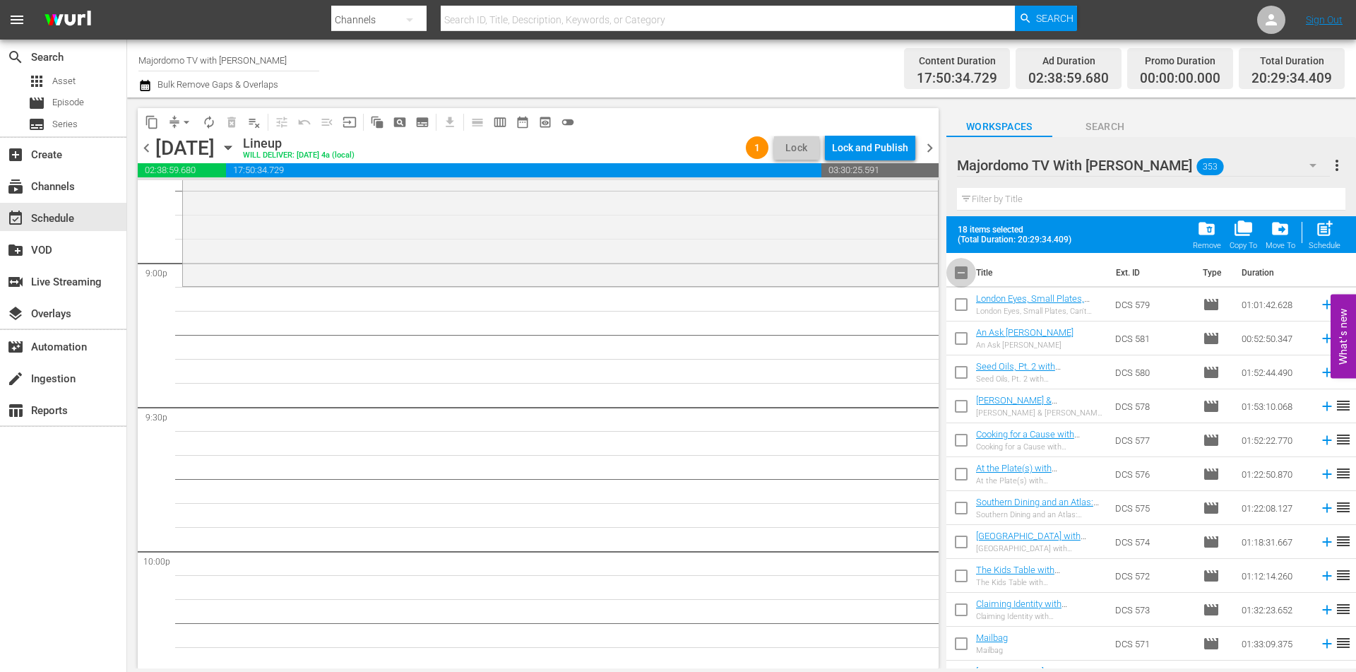
checkbox input "true"
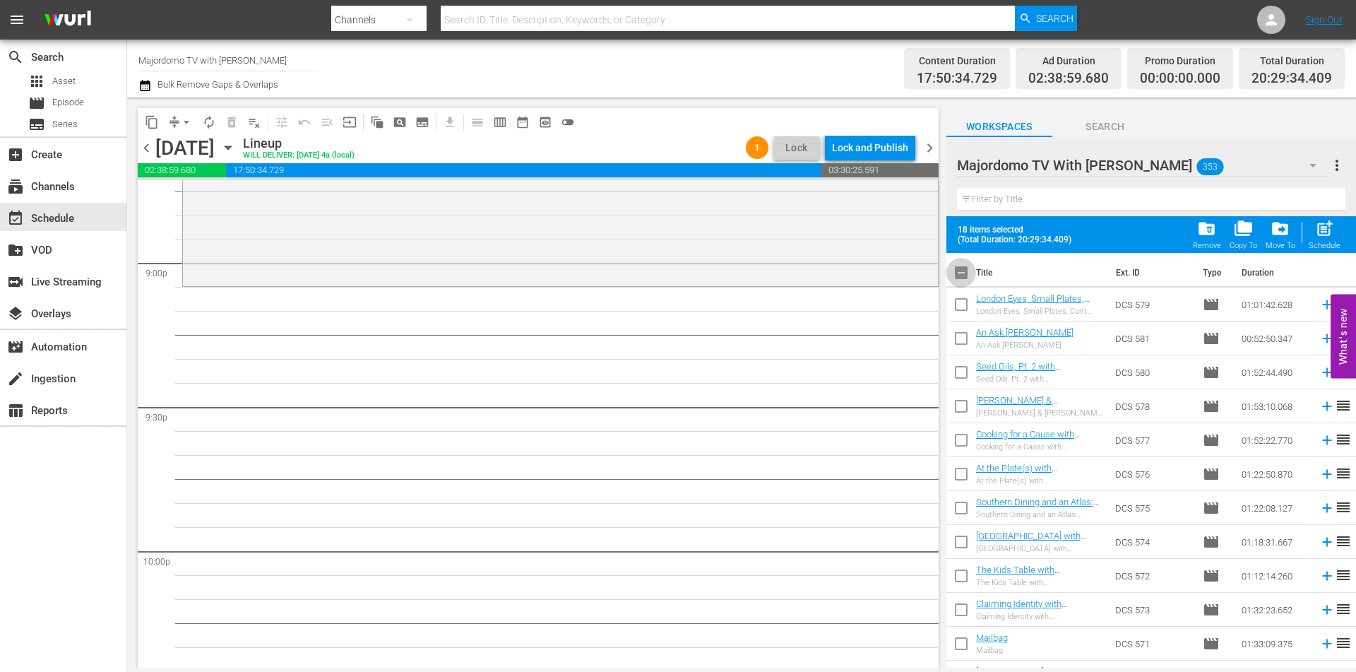
checkbox input "true"
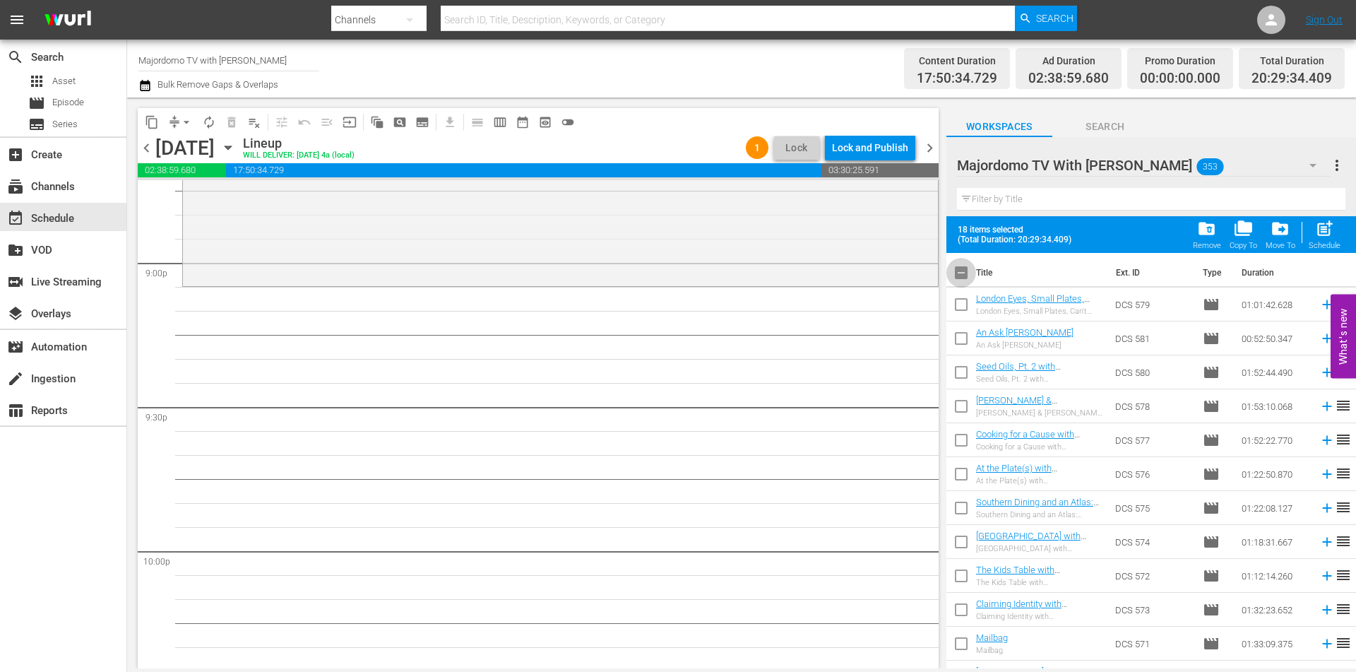
checkbox input "true"
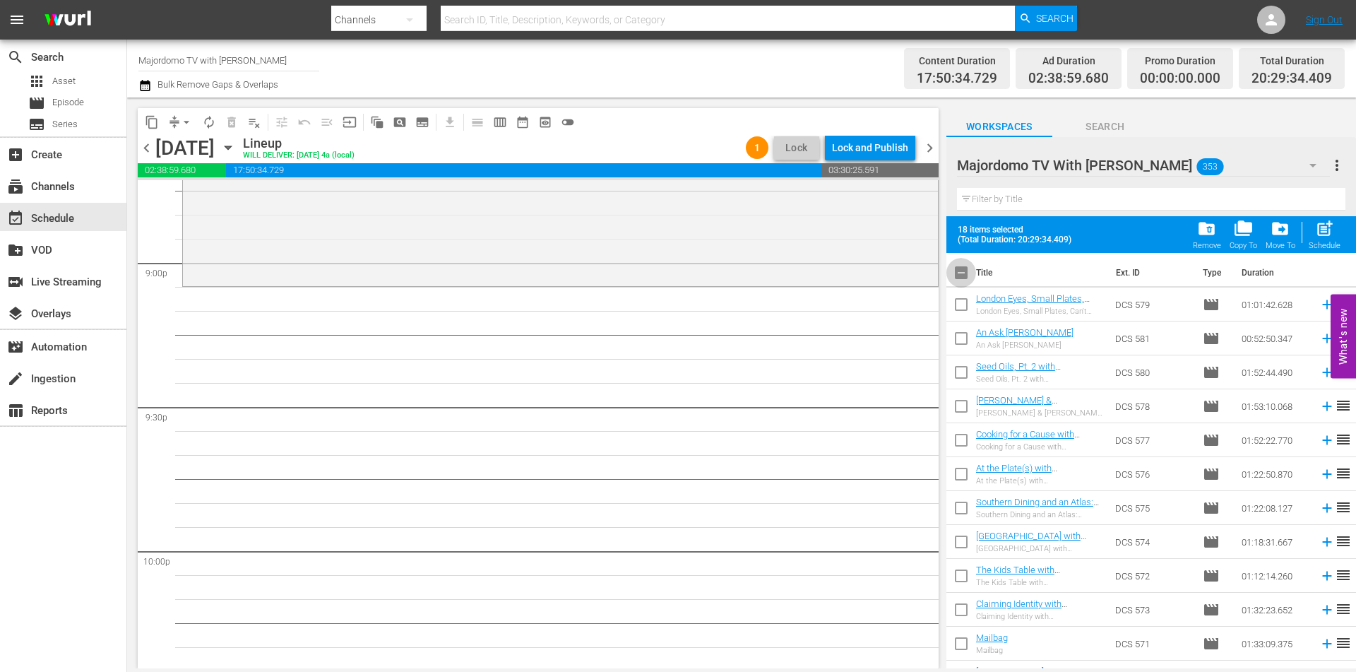
checkbox input "true"
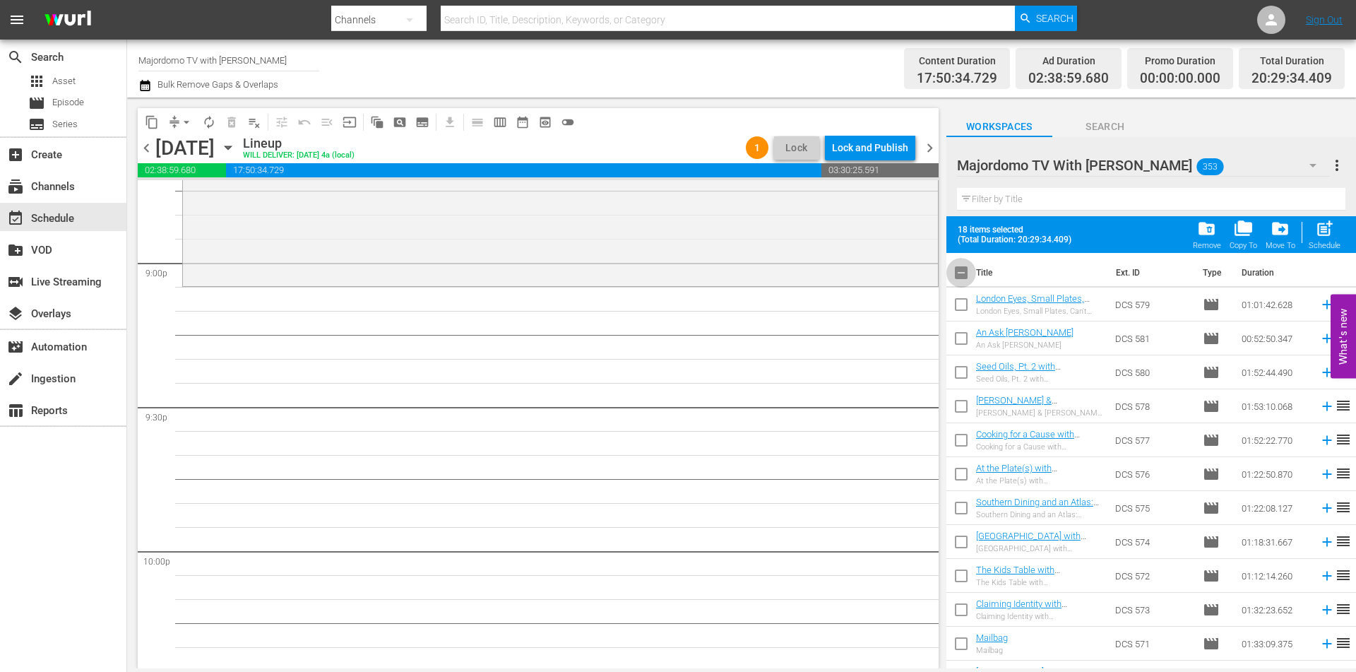
checkbox input "true"
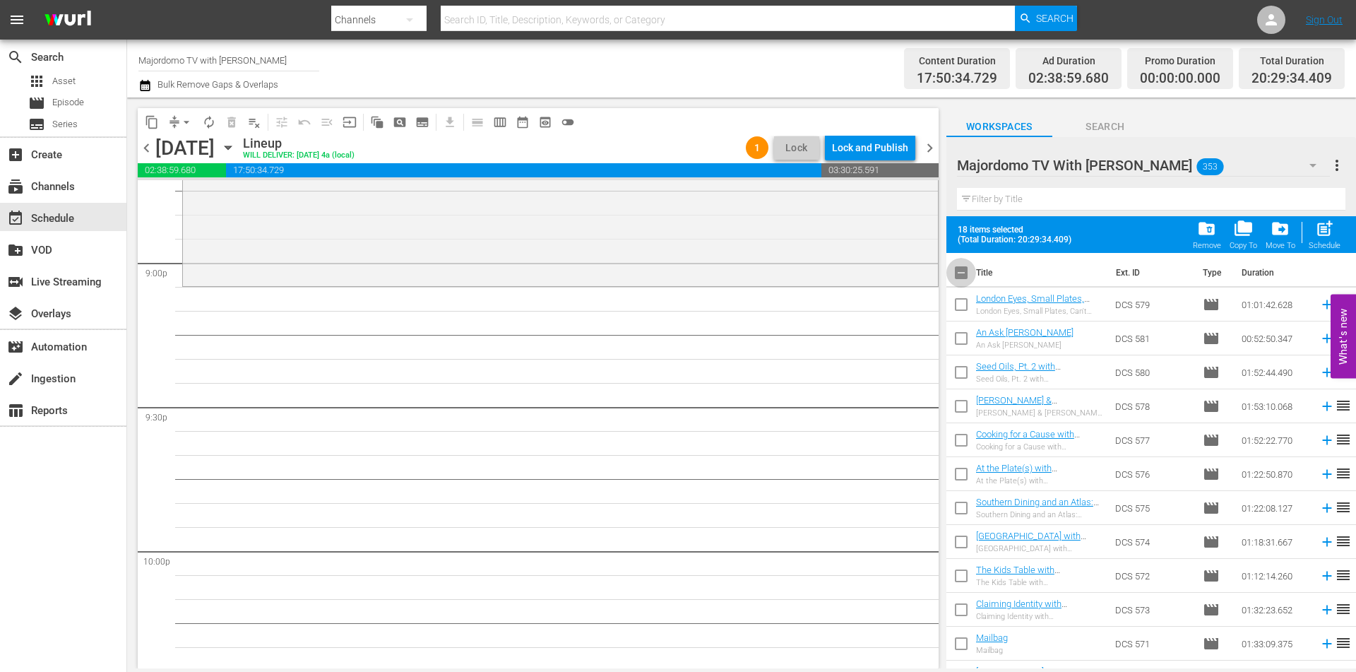
checkbox input "true"
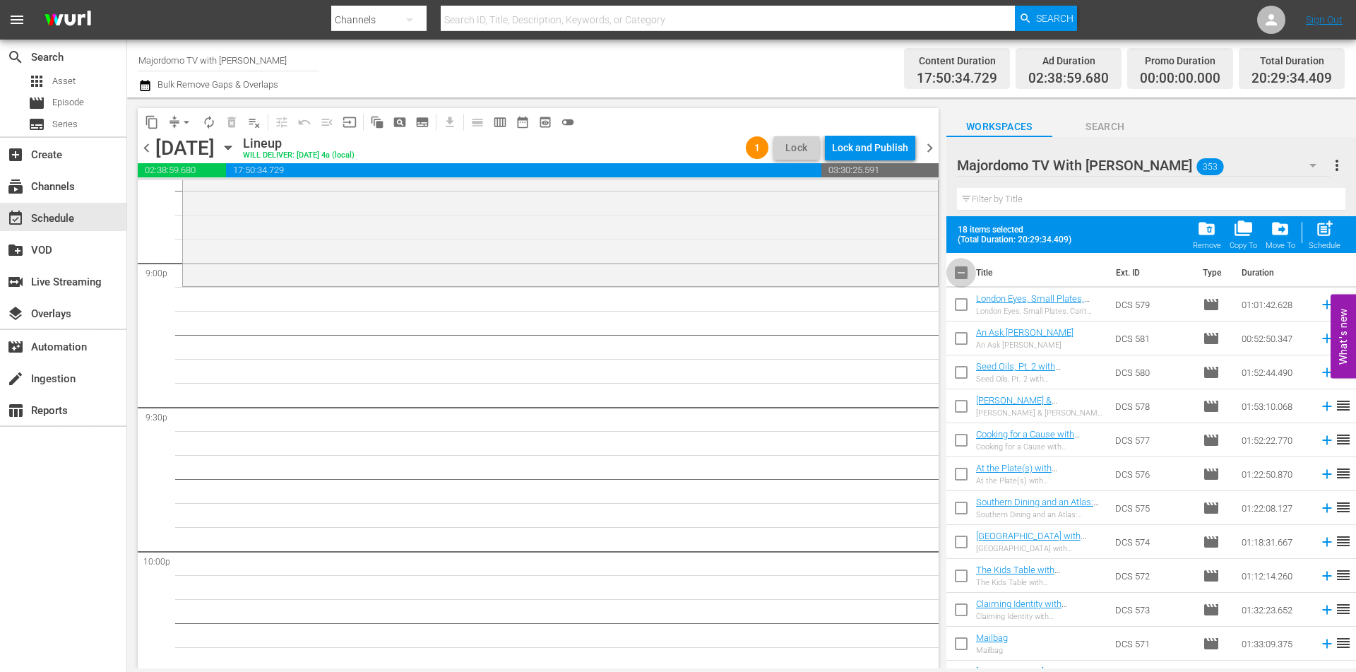
checkbox input "true"
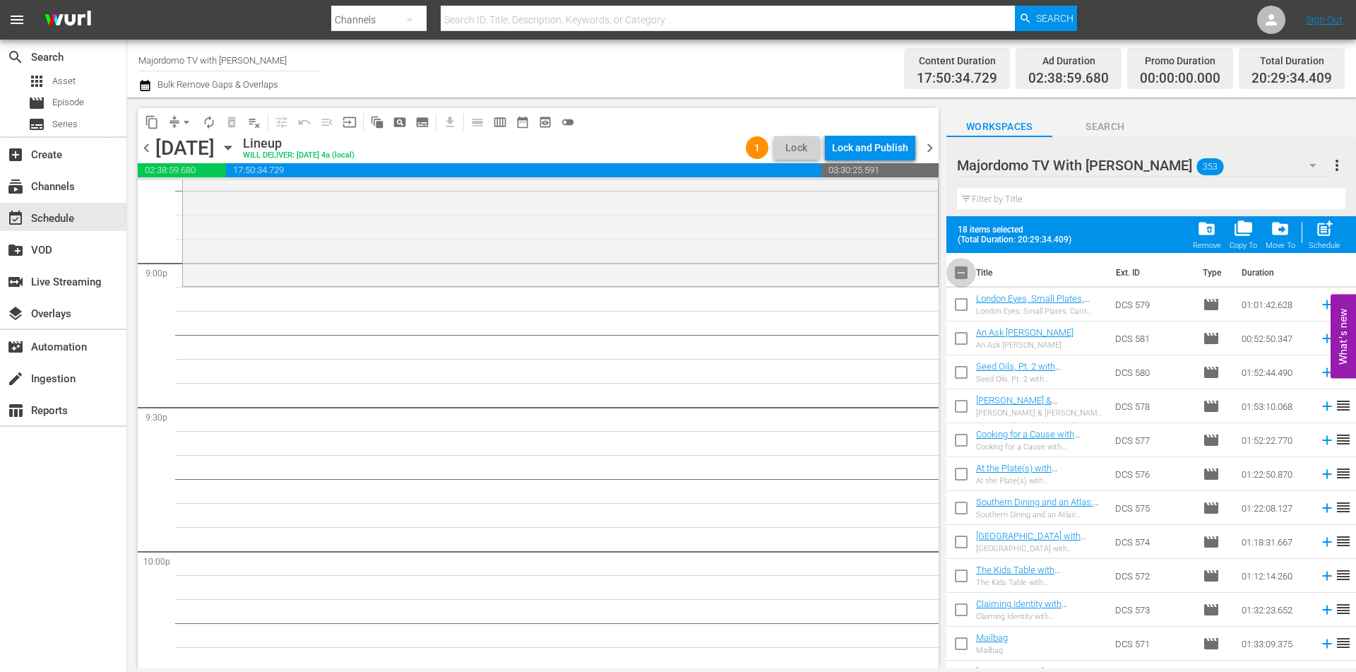
checkbox input "true"
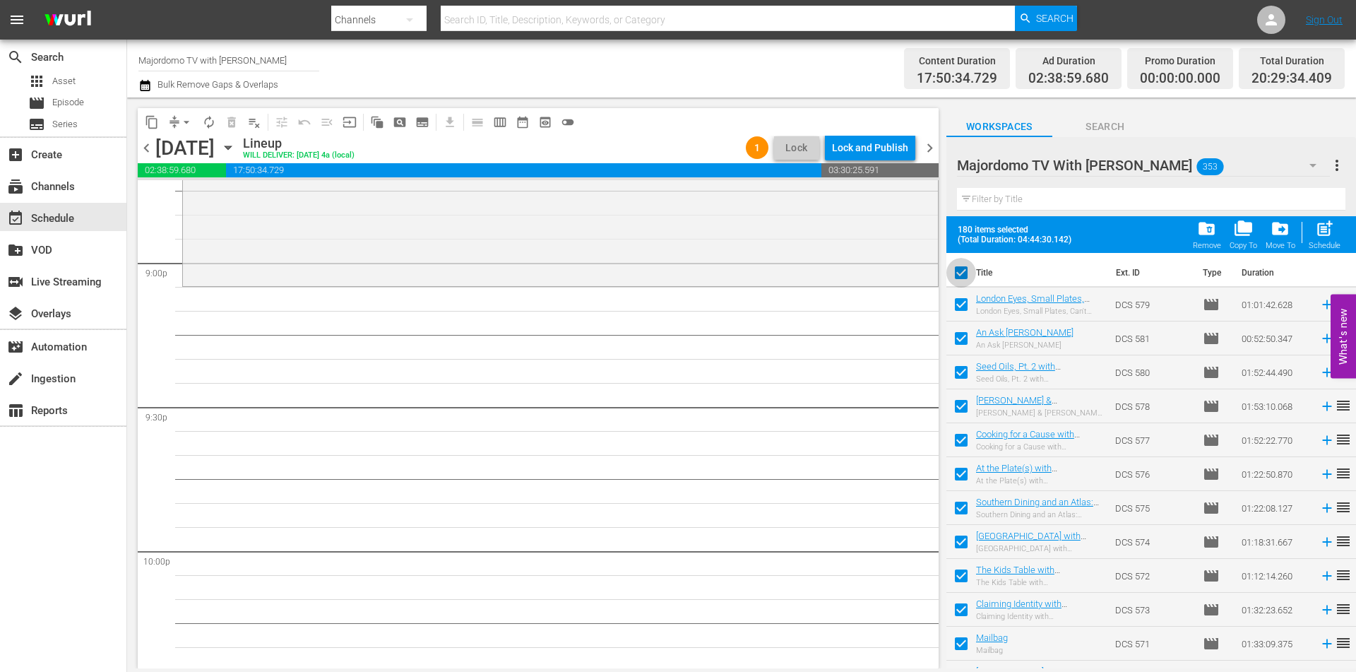
click at [964, 273] on input "checkbox" at bounding box center [962, 276] width 30 height 30
checkbox input "false"
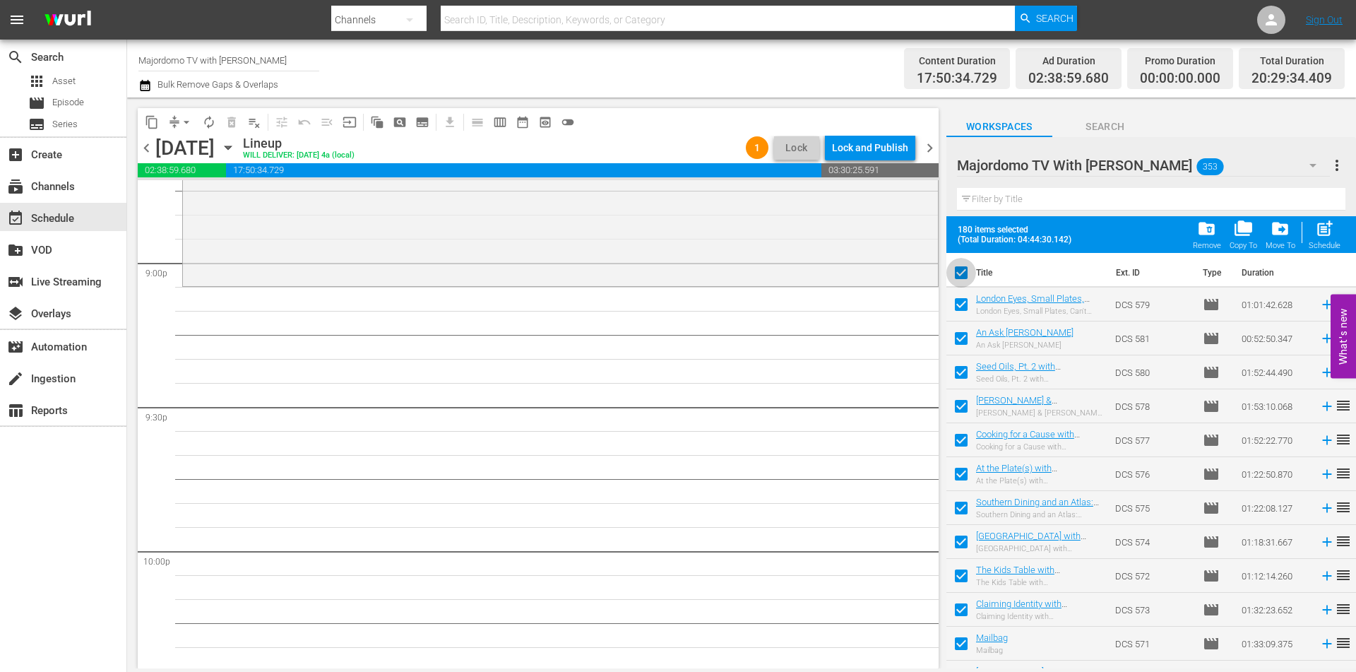
checkbox input "false"
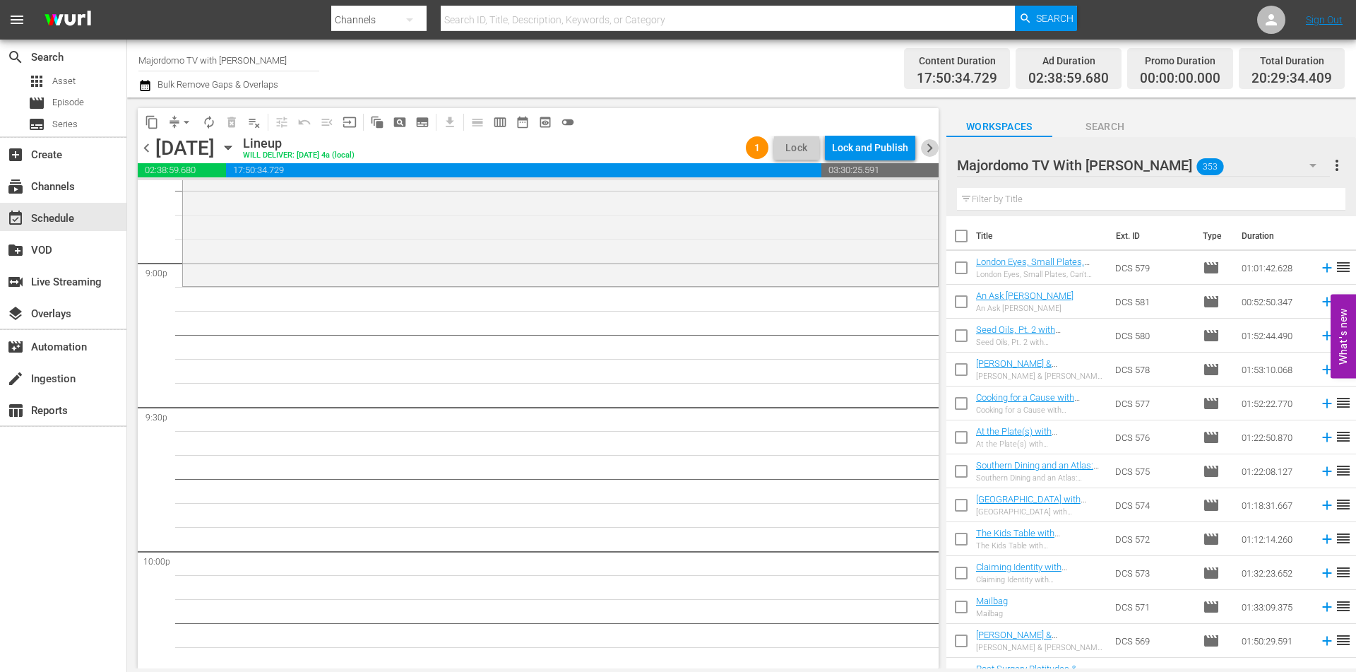
click at [930, 150] on span "chevron_right" at bounding box center [930, 148] width 18 height 18
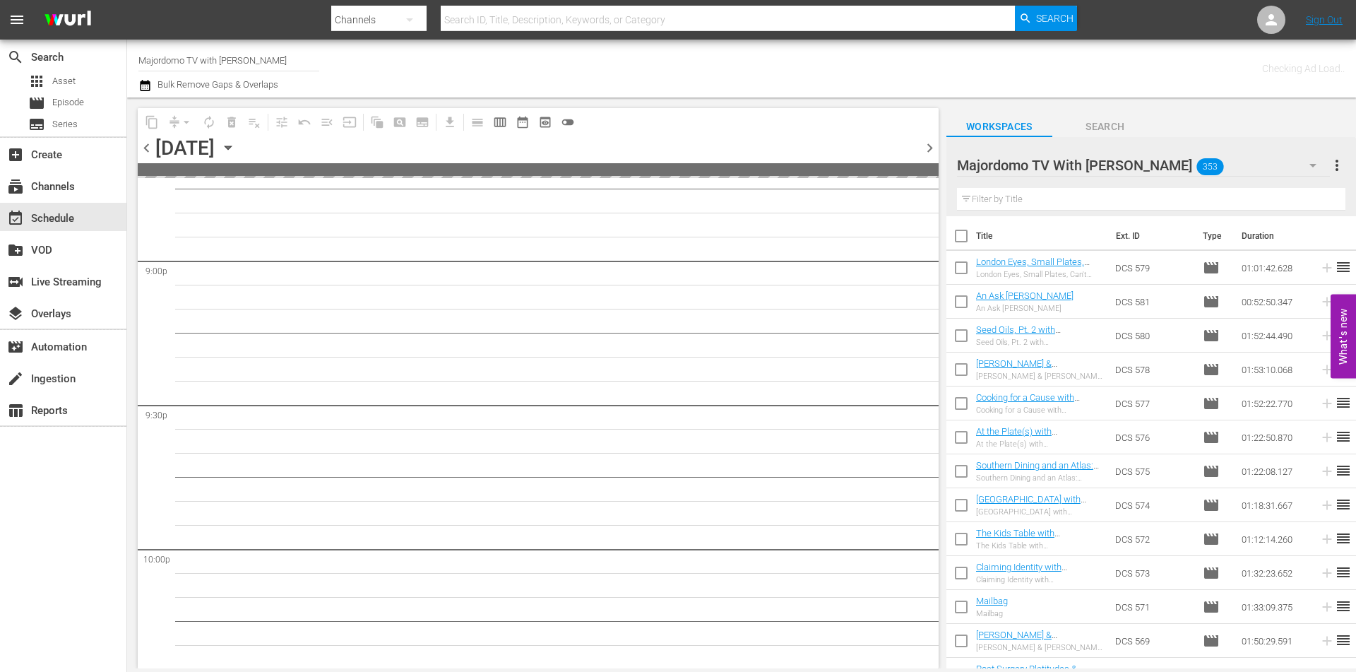
scroll to position [6186, 0]
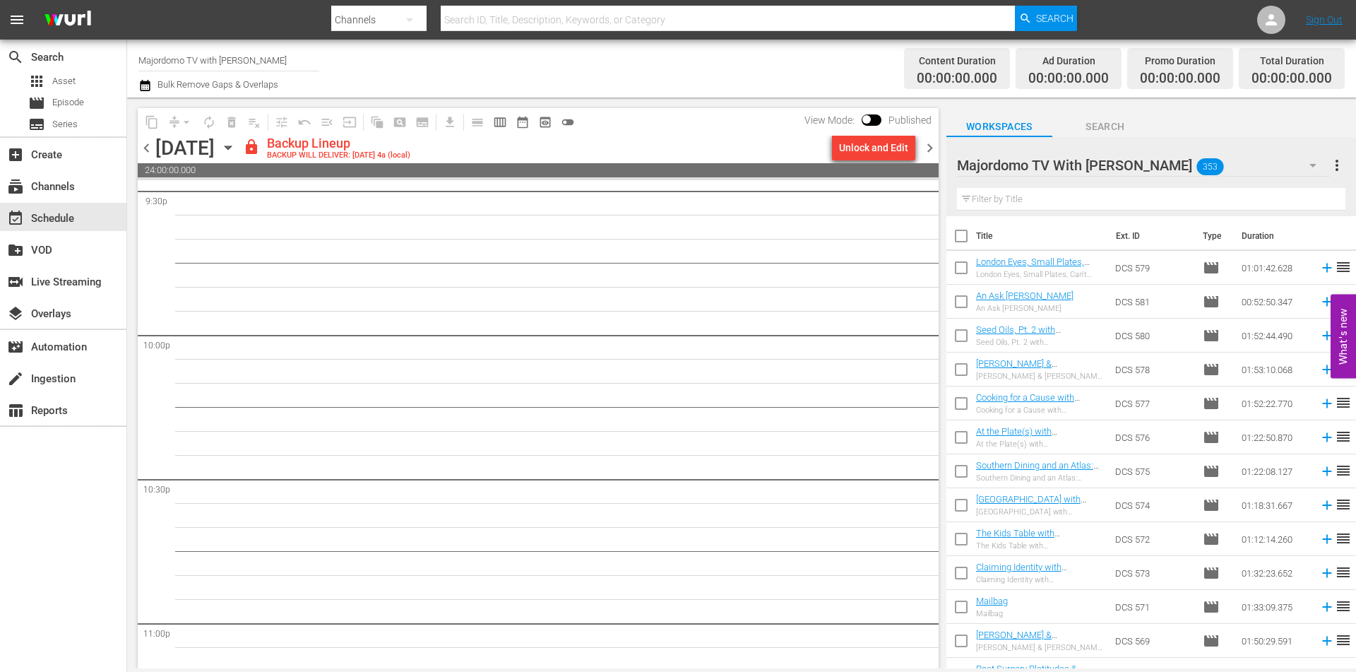
click at [909, 155] on button "Unlock and Edit" at bounding box center [873, 147] width 83 height 25
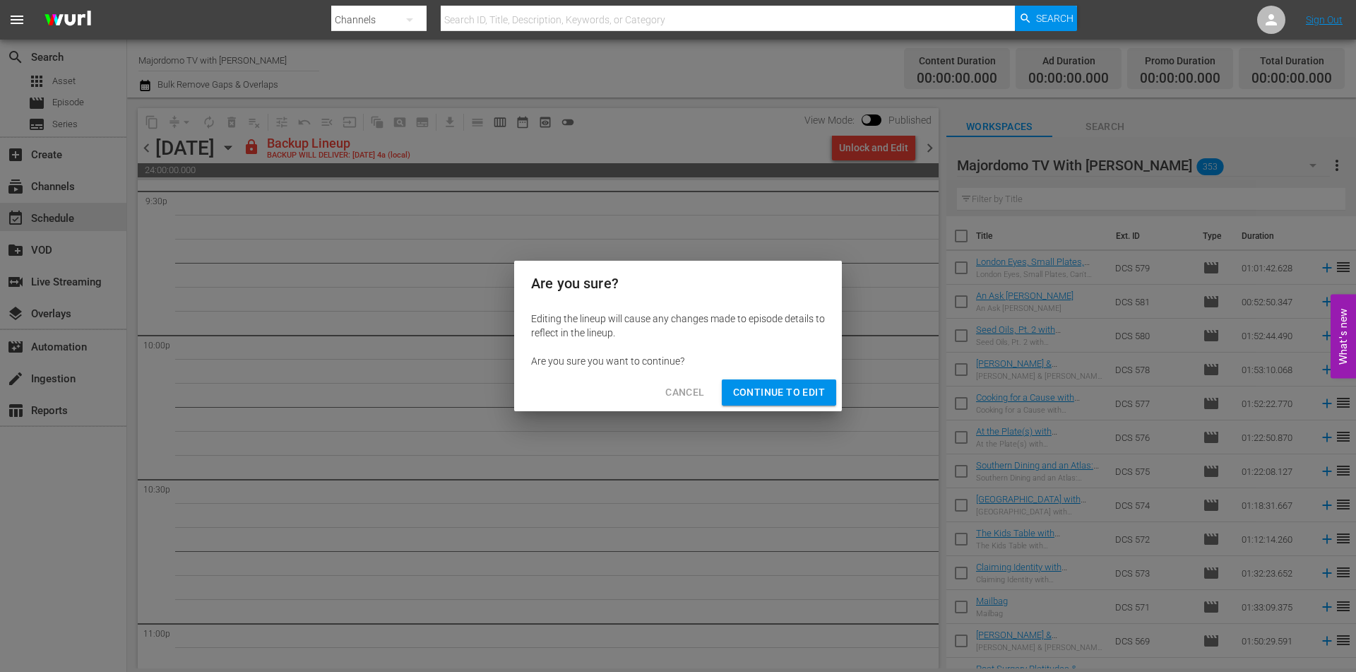
click at [777, 391] on span "Continue to Edit" at bounding box center [779, 393] width 92 height 18
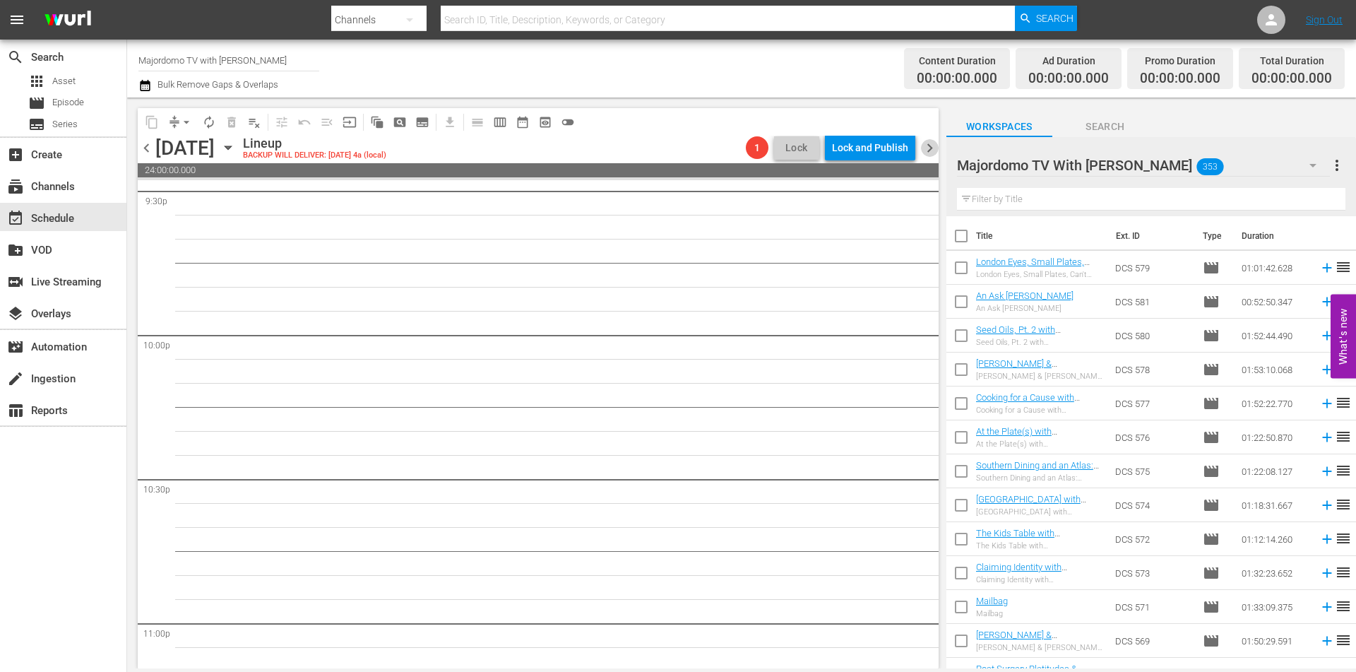
click at [924, 150] on span "chevron_right" at bounding box center [930, 148] width 18 height 18
click at [148, 149] on span "chevron_left" at bounding box center [147, 148] width 18 height 18
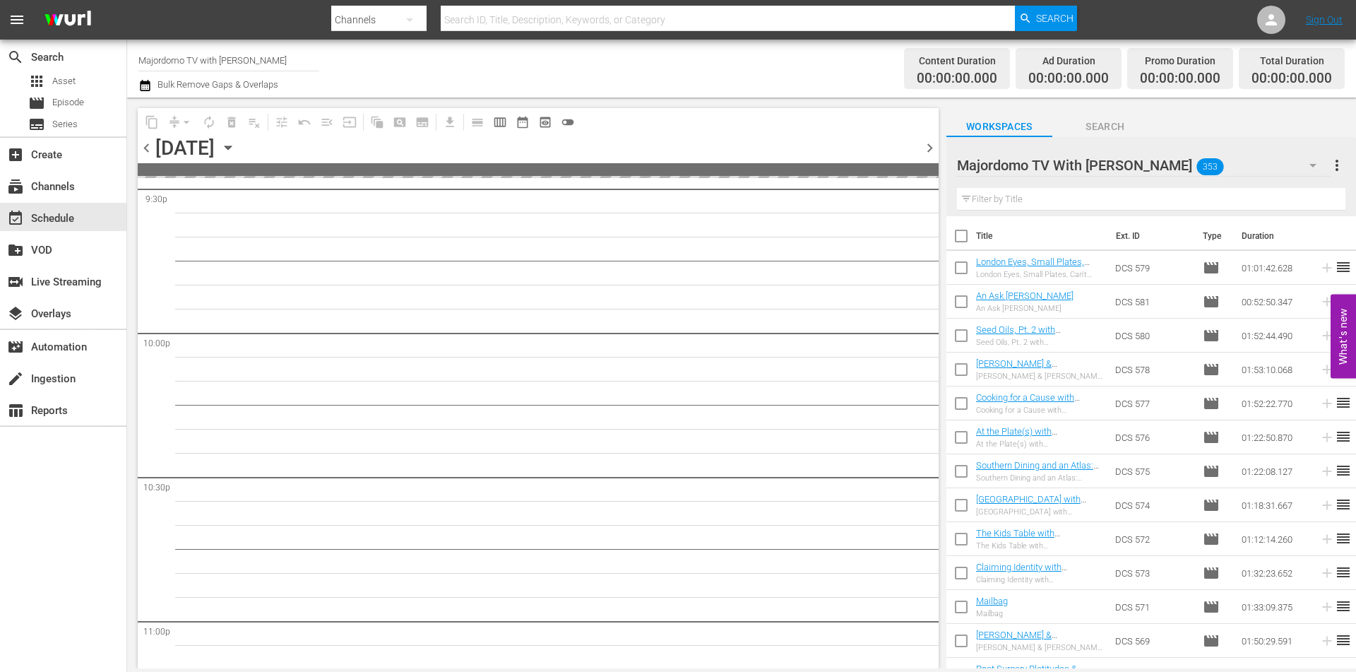
click at [148, 149] on span "chevron_left" at bounding box center [147, 148] width 18 height 18
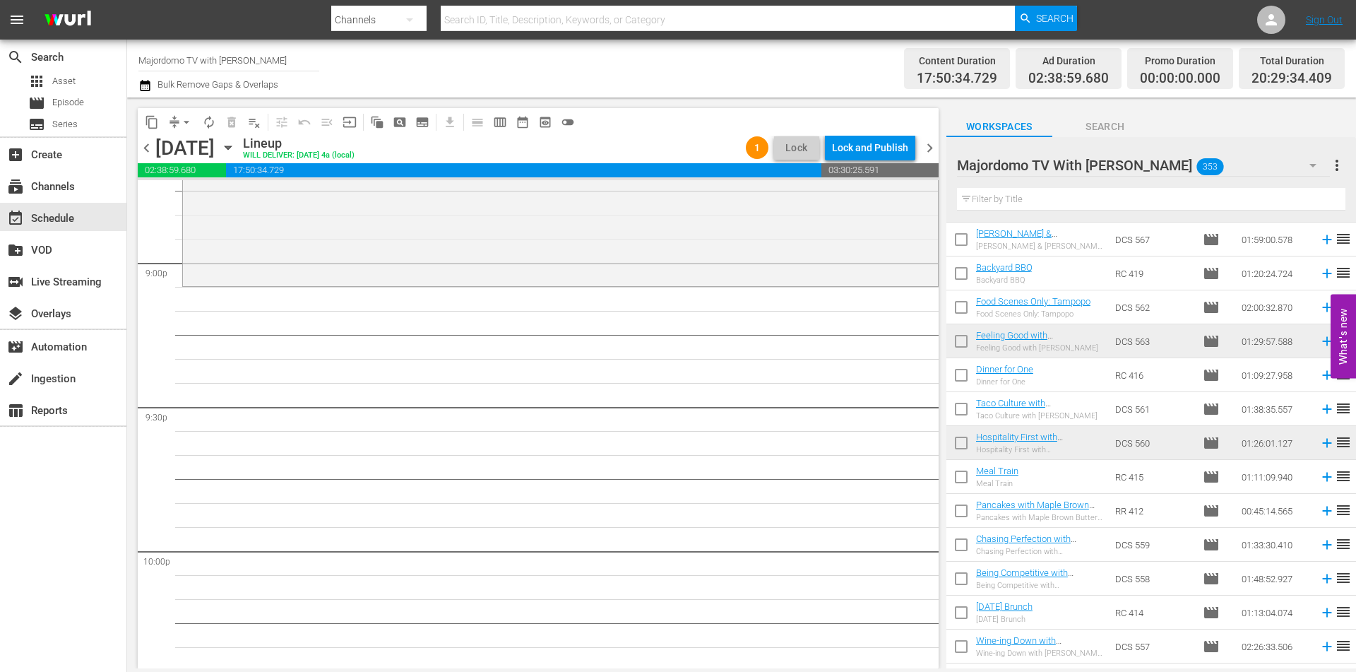
scroll to position [848, 0]
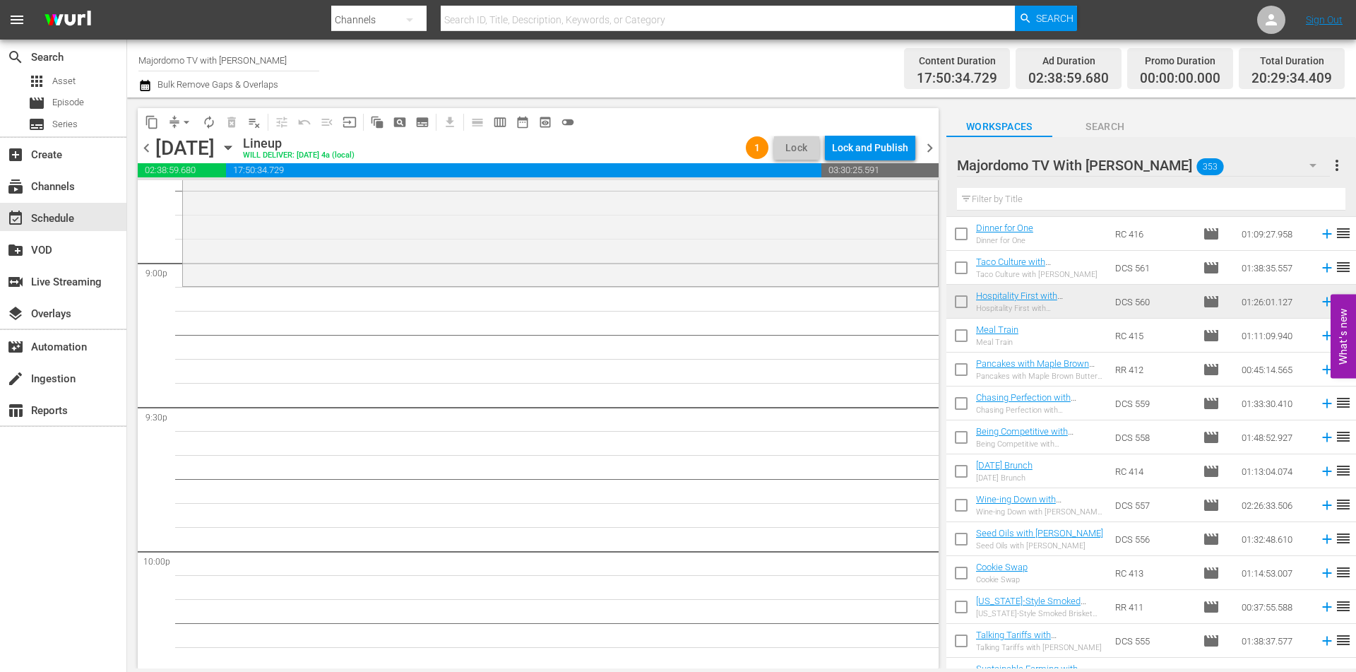
click at [959, 370] on input "checkbox" at bounding box center [962, 372] width 30 height 30
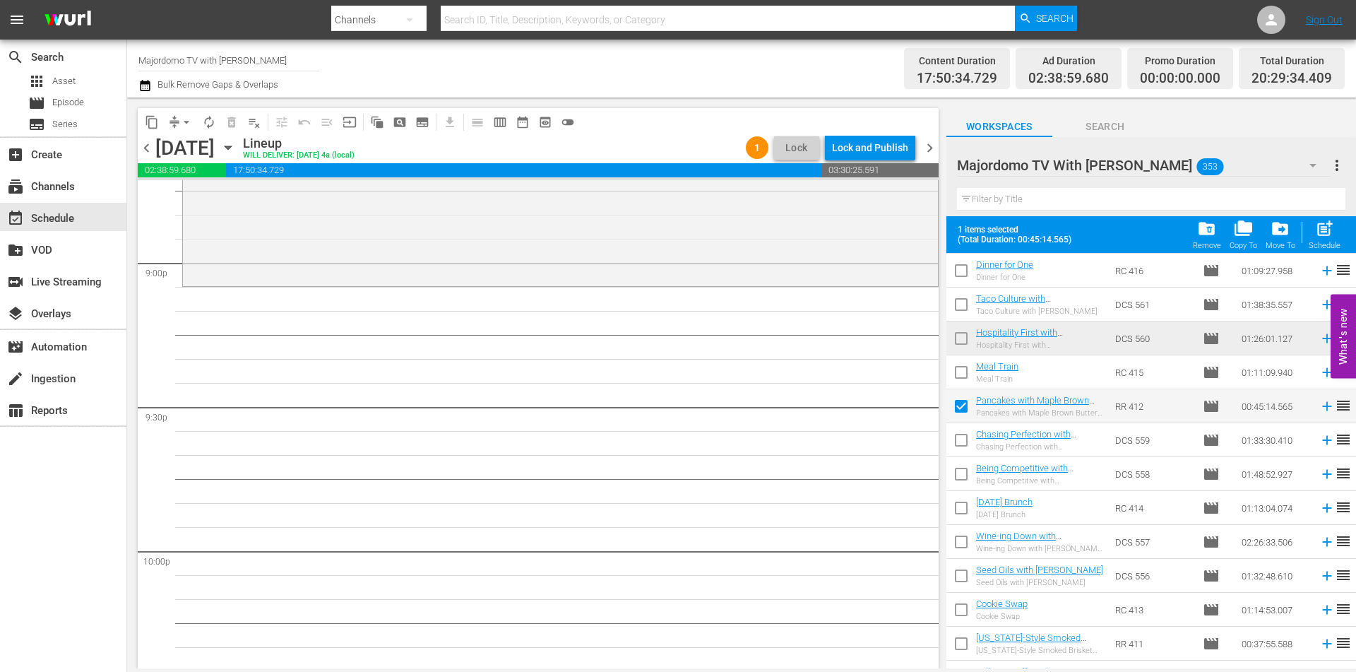
scroll to position [918, 0]
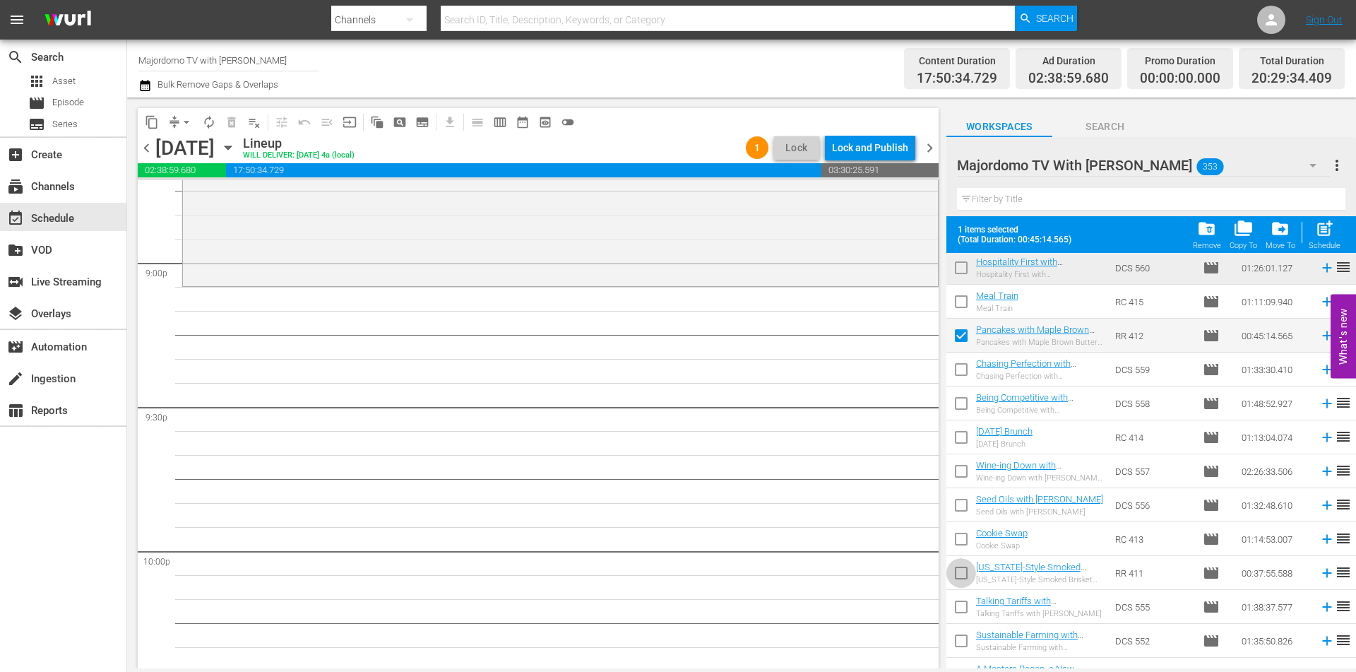
click at [966, 575] on input "checkbox" at bounding box center [962, 576] width 30 height 30
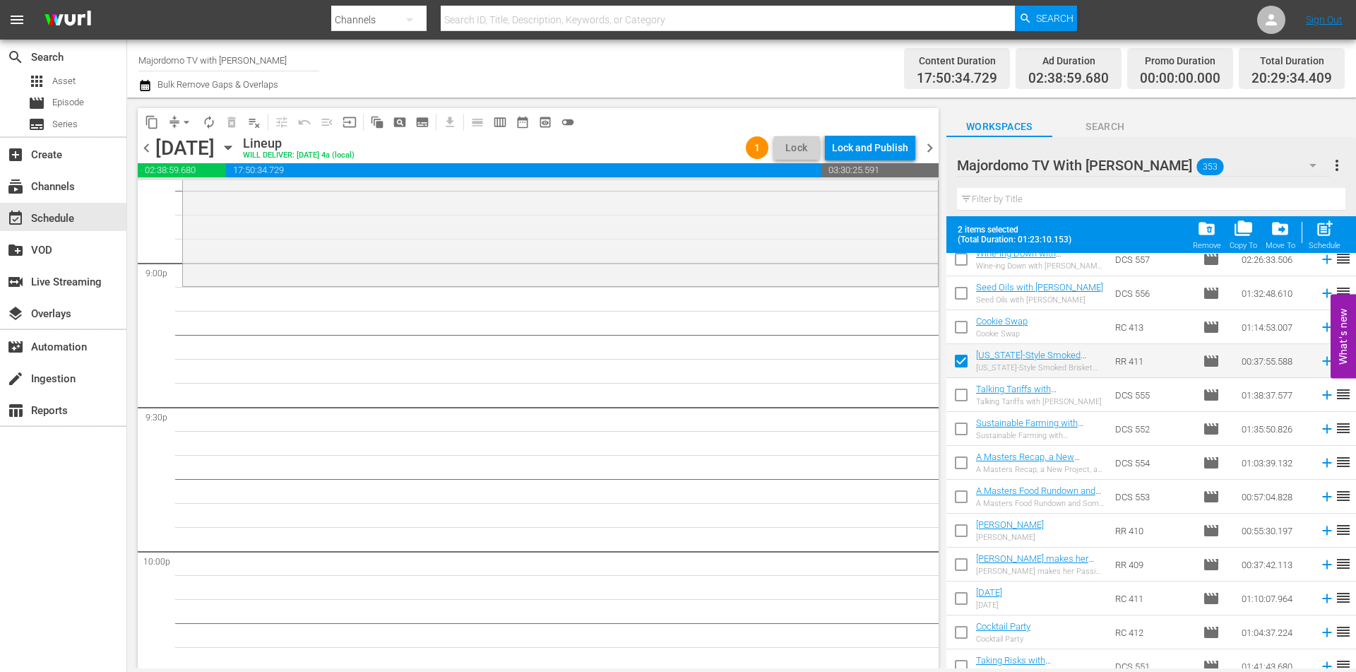
scroll to position [1201, 0]
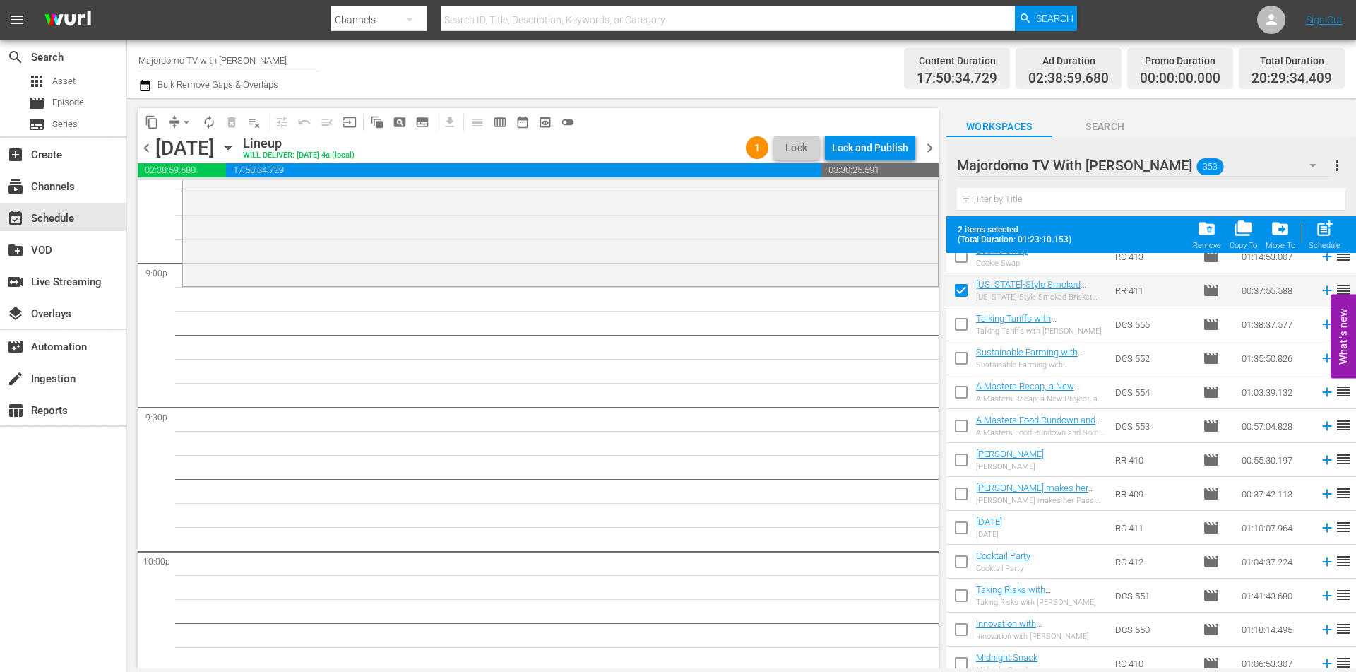
click at [954, 523] on input "checkbox" at bounding box center [962, 531] width 30 height 30
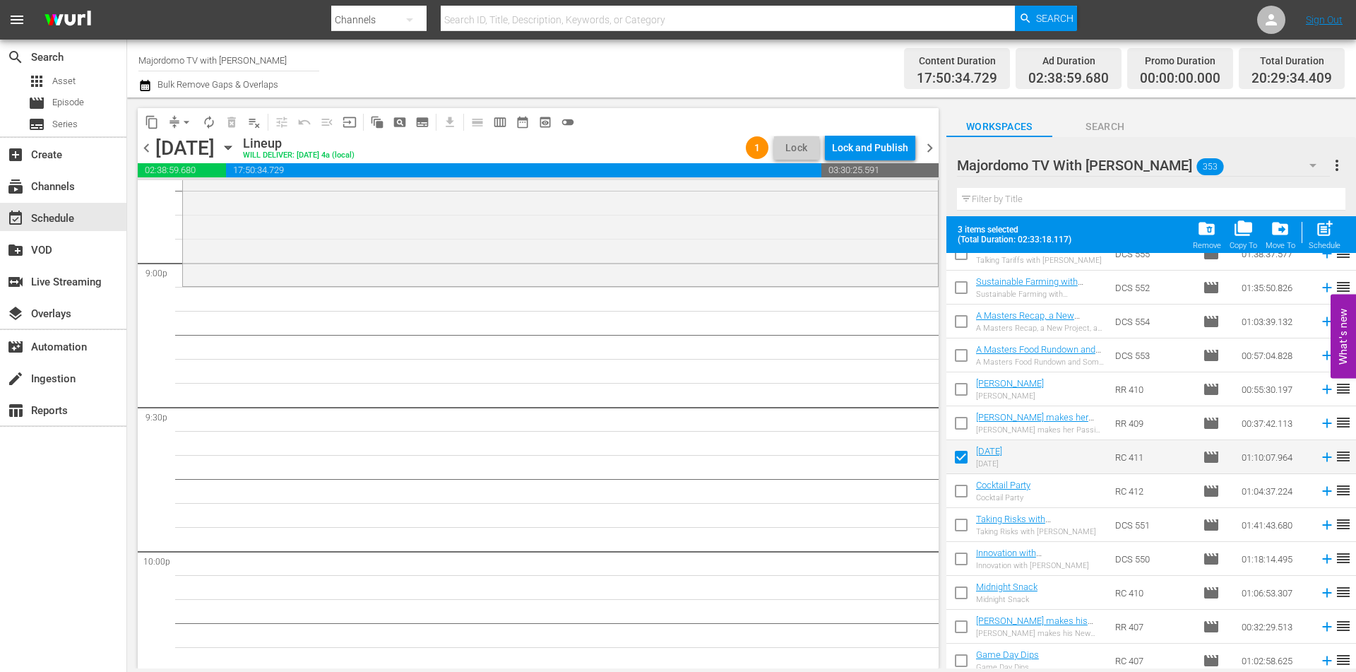
scroll to position [1342, 0]
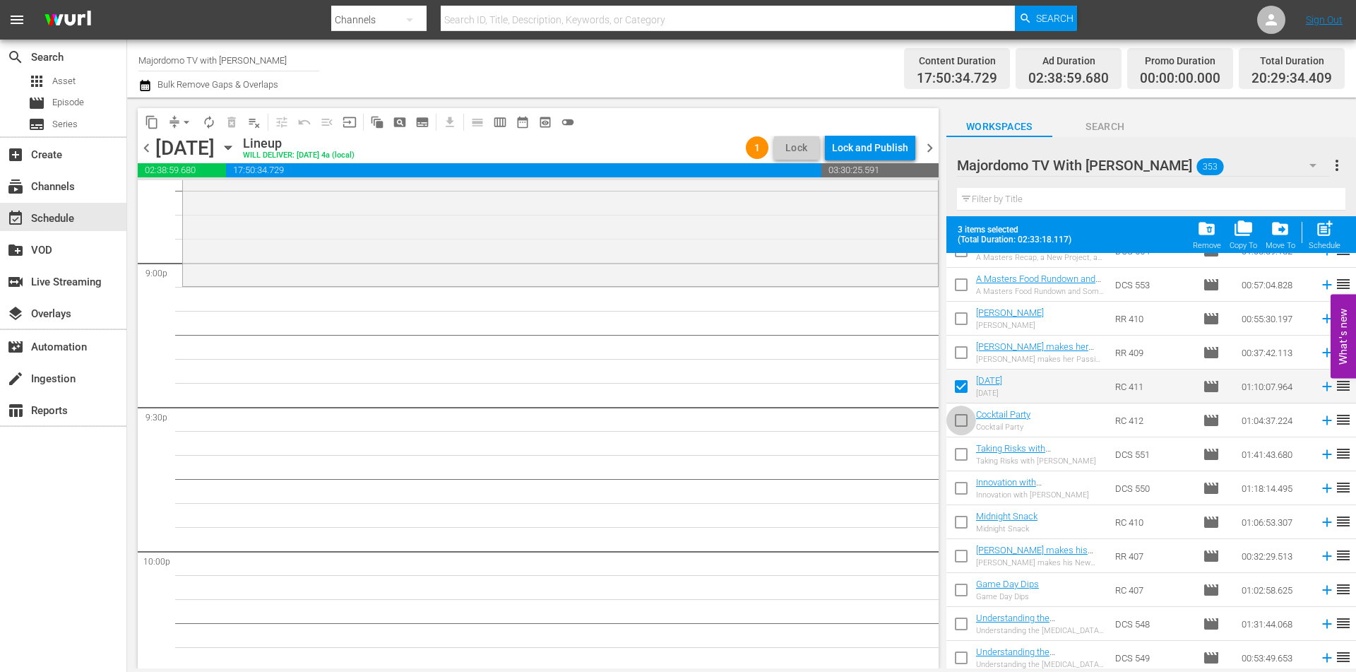
click at [960, 420] on input "checkbox" at bounding box center [962, 423] width 30 height 30
click at [963, 522] on input "checkbox" at bounding box center [962, 525] width 30 height 30
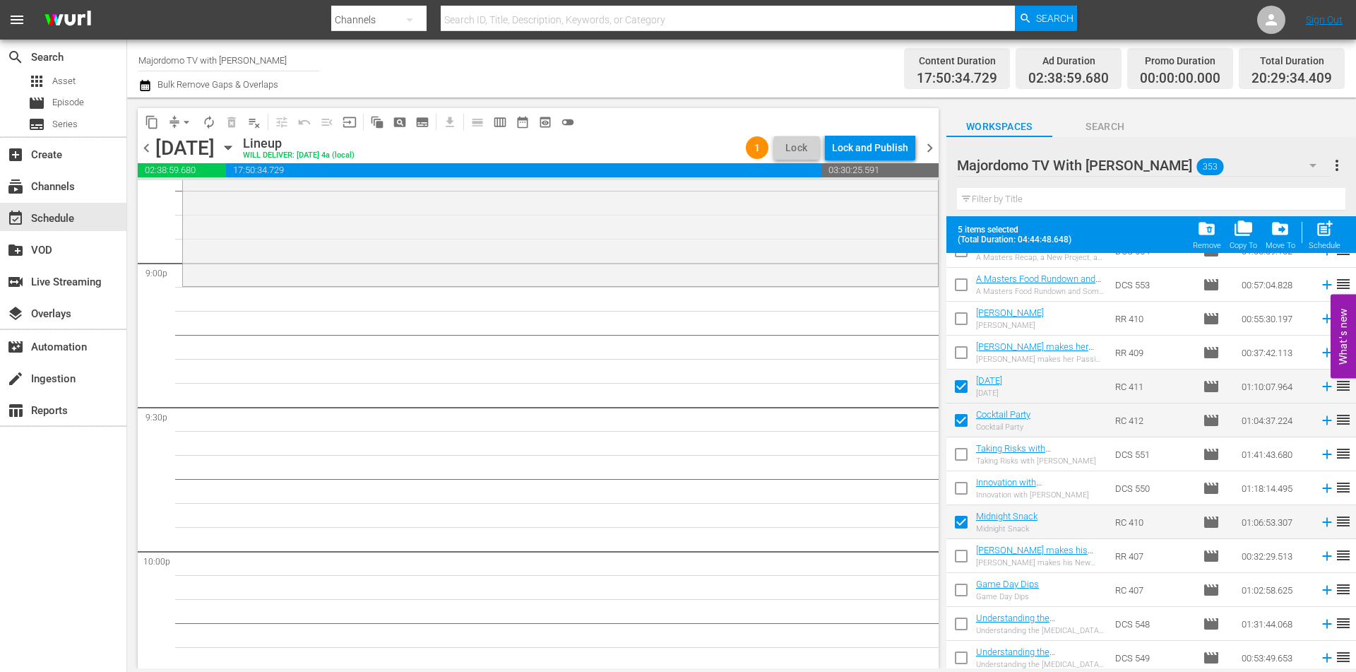
click at [961, 551] on input "checkbox" at bounding box center [962, 559] width 30 height 30
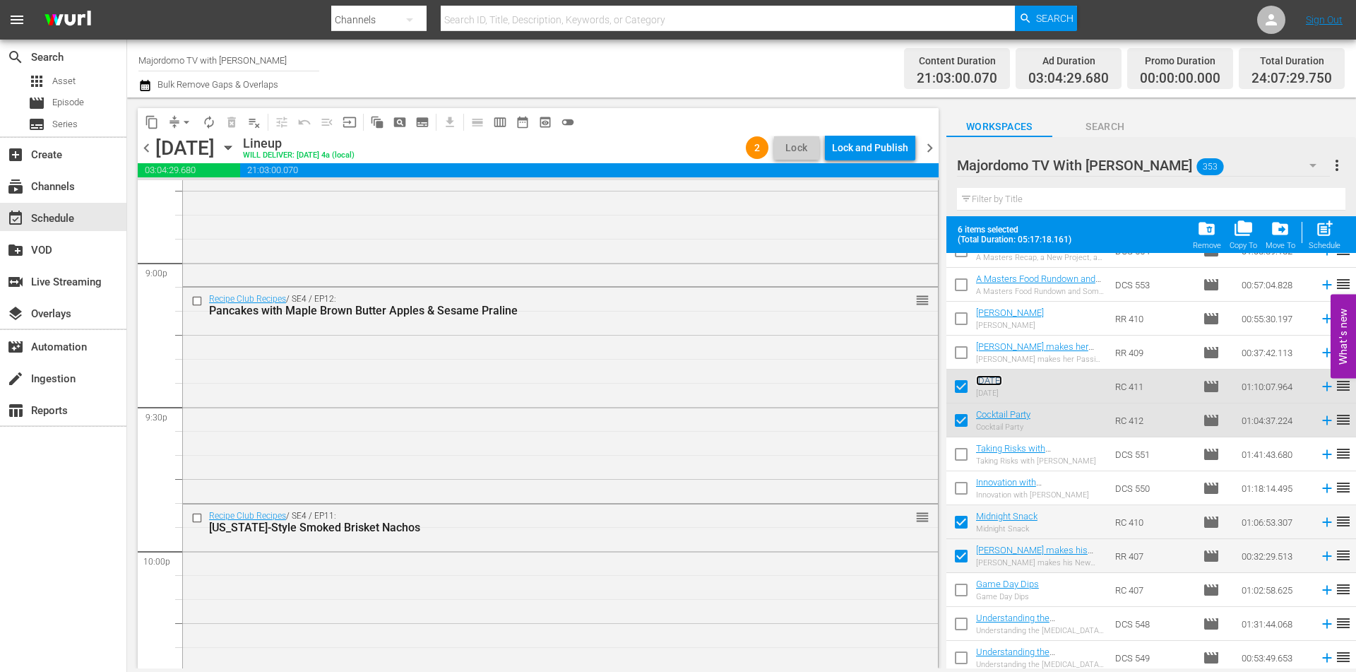
scroll to position [6634, 0]
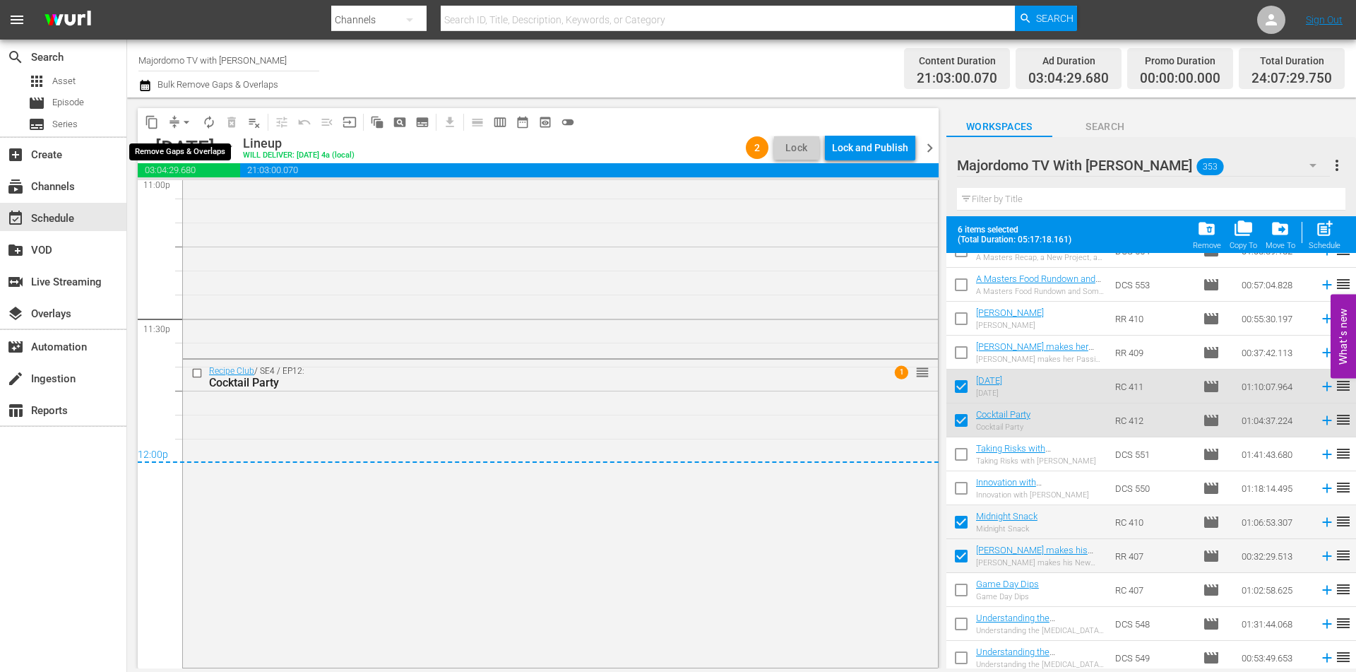
click at [176, 119] on button "arrow_drop_down" at bounding box center [186, 122] width 23 height 23
click at [180, 206] on li "Align to End of Previous Day" at bounding box center [187, 197] width 148 height 23
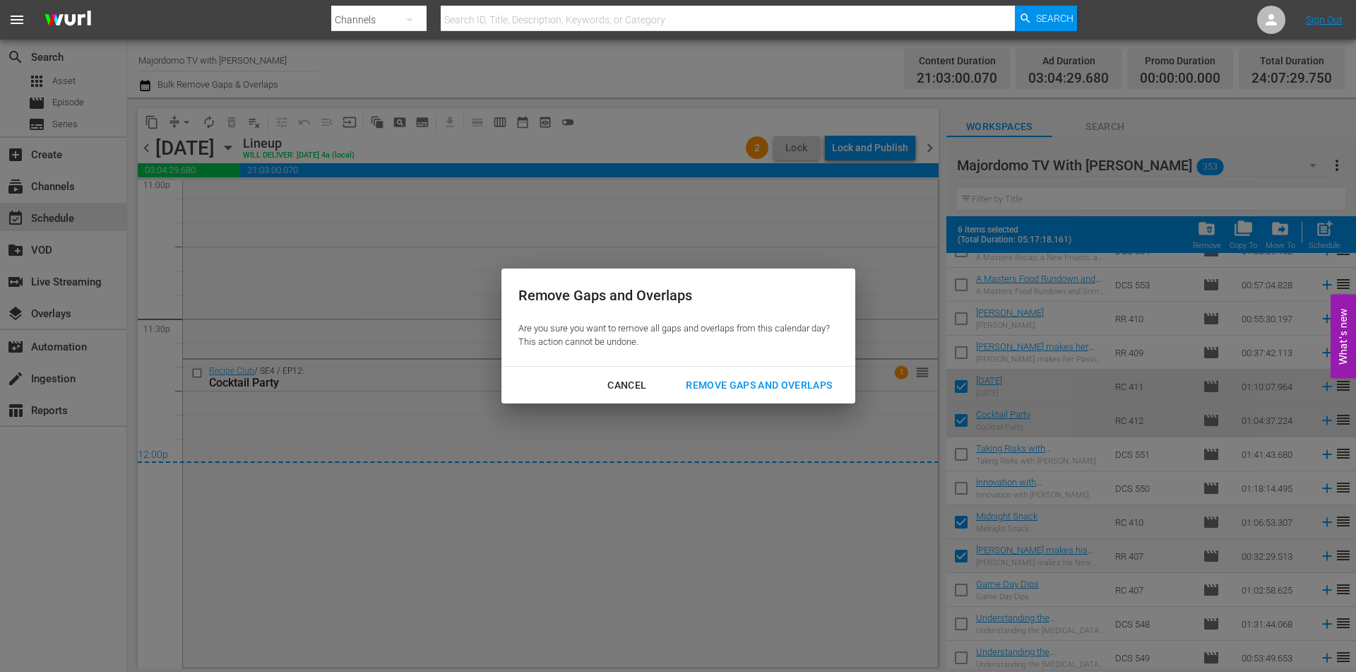
click at [711, 385] on div "Remove Gaps and Overlaps" at bounding box center [759, 386] width 169 height 18
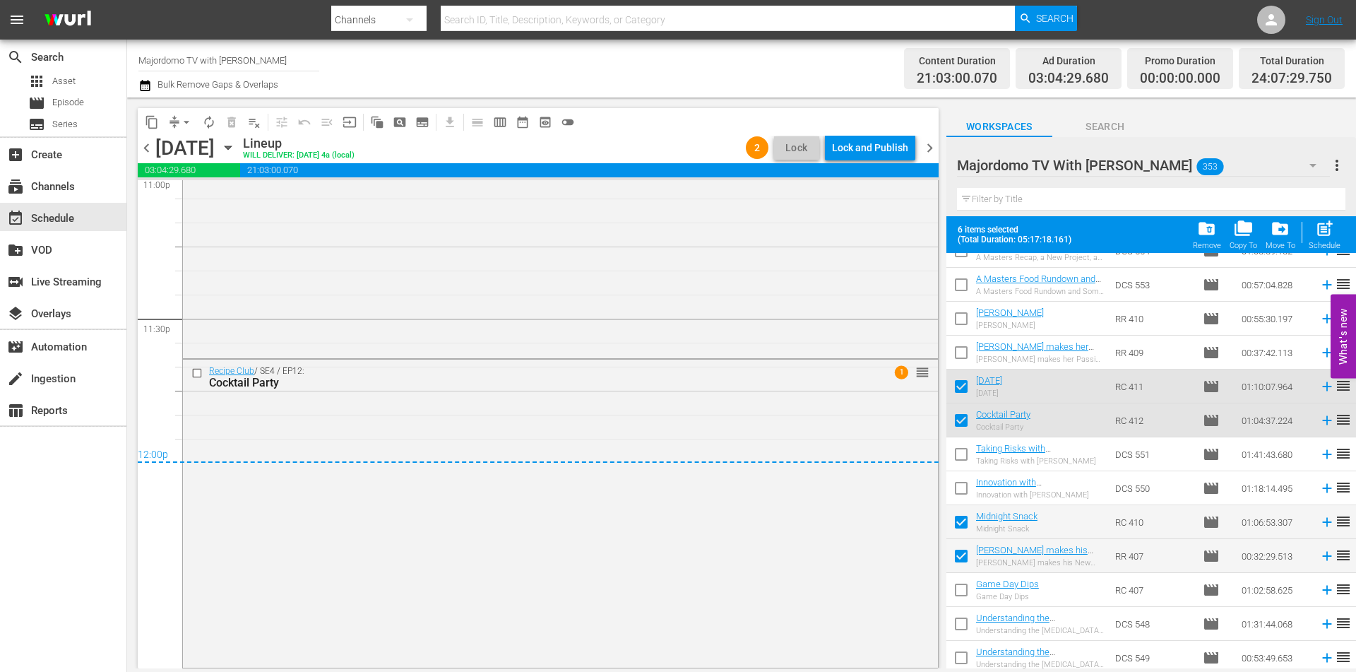
click at [866, 156] on div "Lock and Publish" at bounding box center [870, 147] width 76 height 25
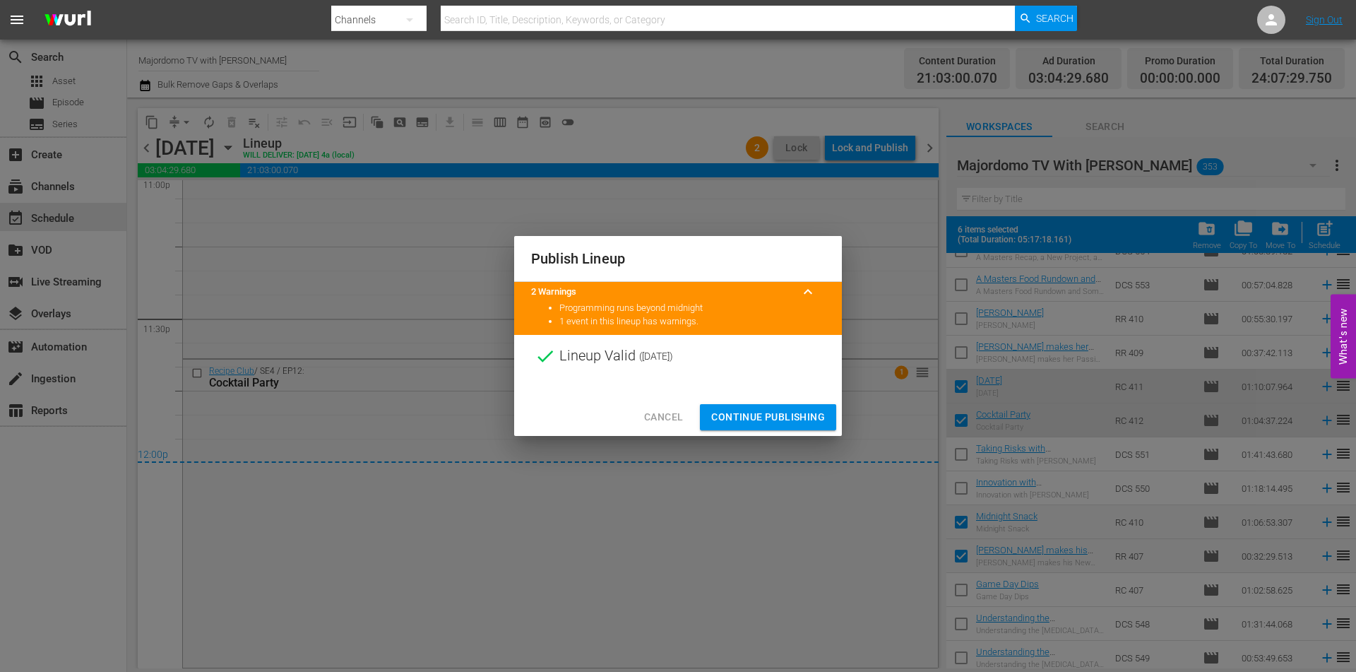
click at [797, 421] on span "Continue Publishing" at bounding box center [768, 417] width 114 height 18
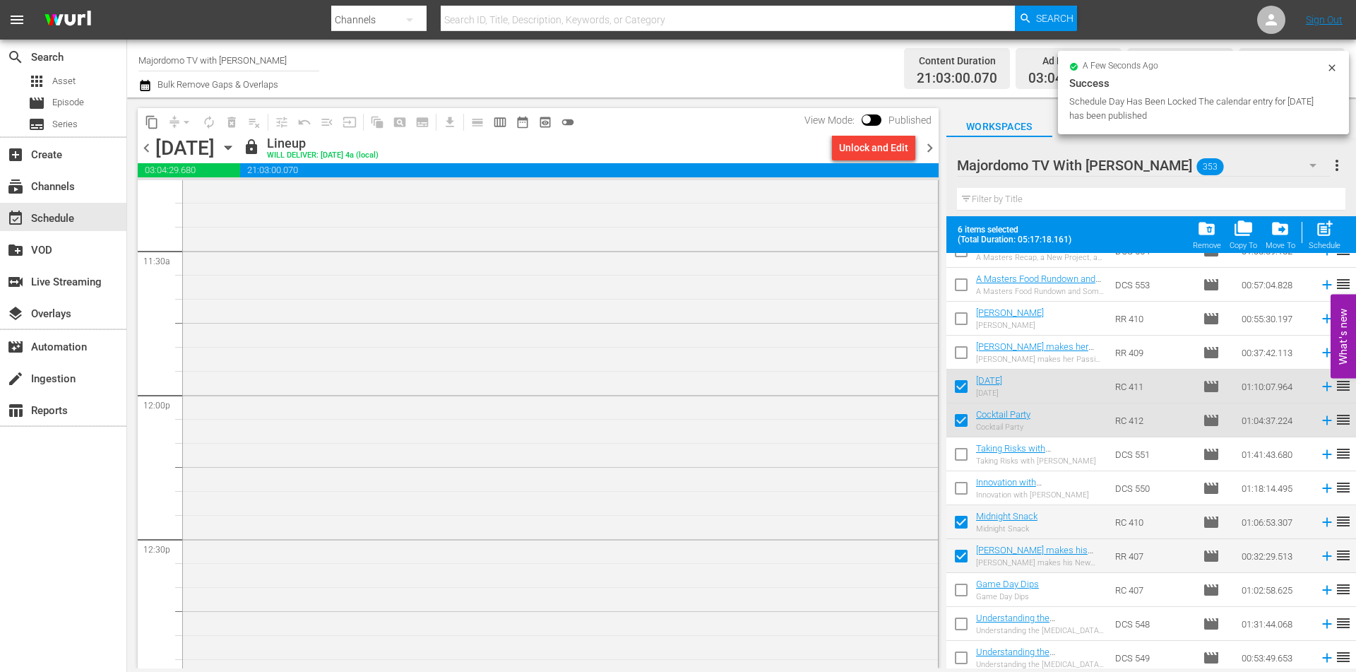
scroll to position [2679, 0]
click at [928, 152] on span "chevron_right" at bounding box center [930, 148] width 18 height 18
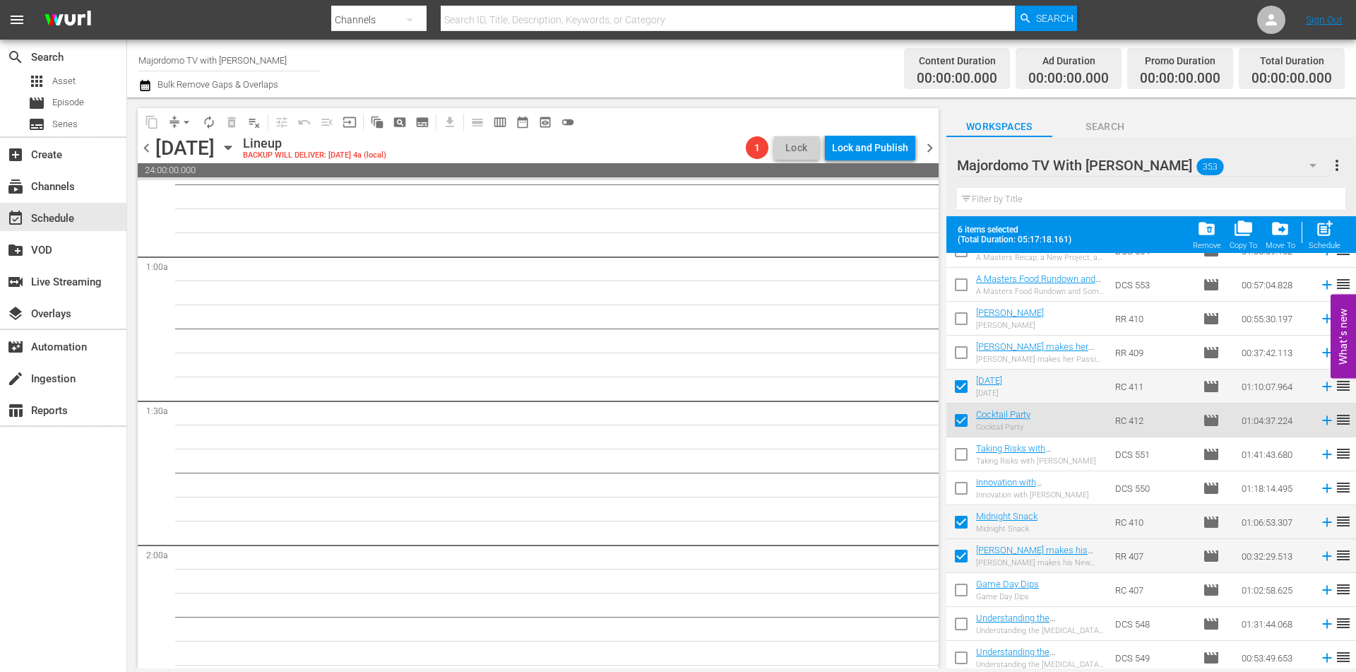
scroll to position [141, 0]
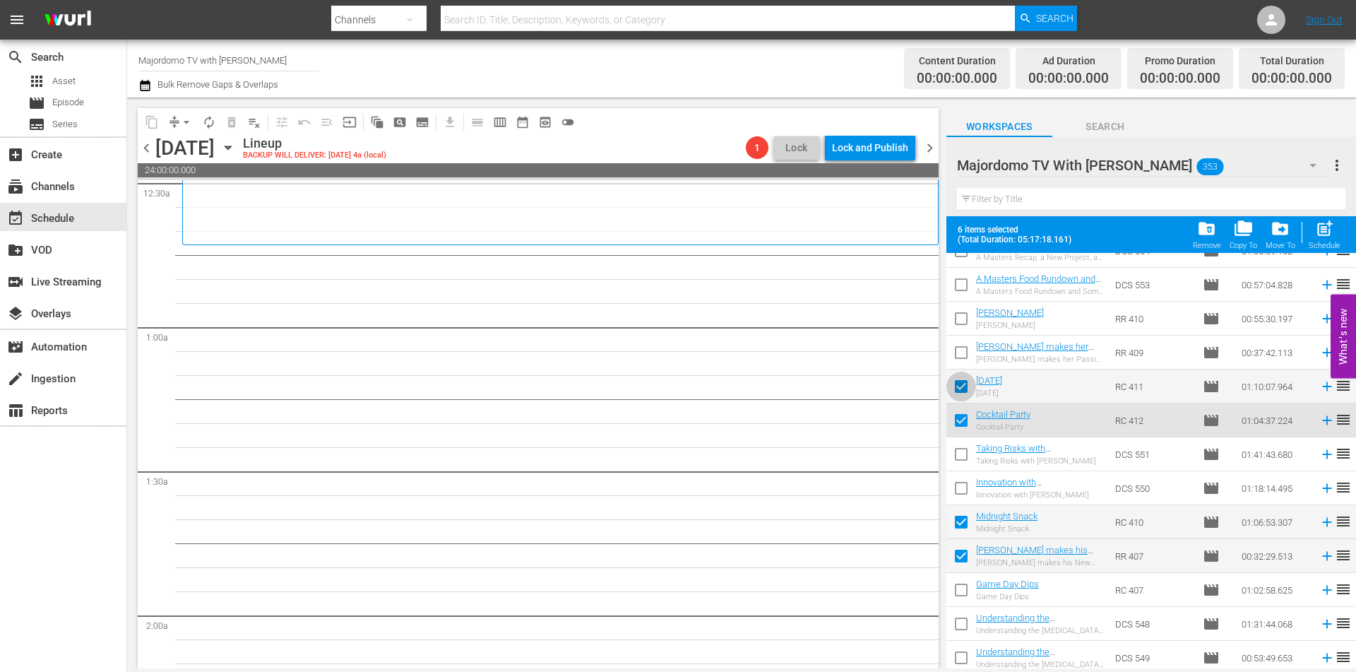
click at [966, 393] on input "checkbox" at bounding box center [962, 389] width 30 height 30
click at [960, 420] on input "checkbox" at bounding box center [962, 423] width 30 height 30
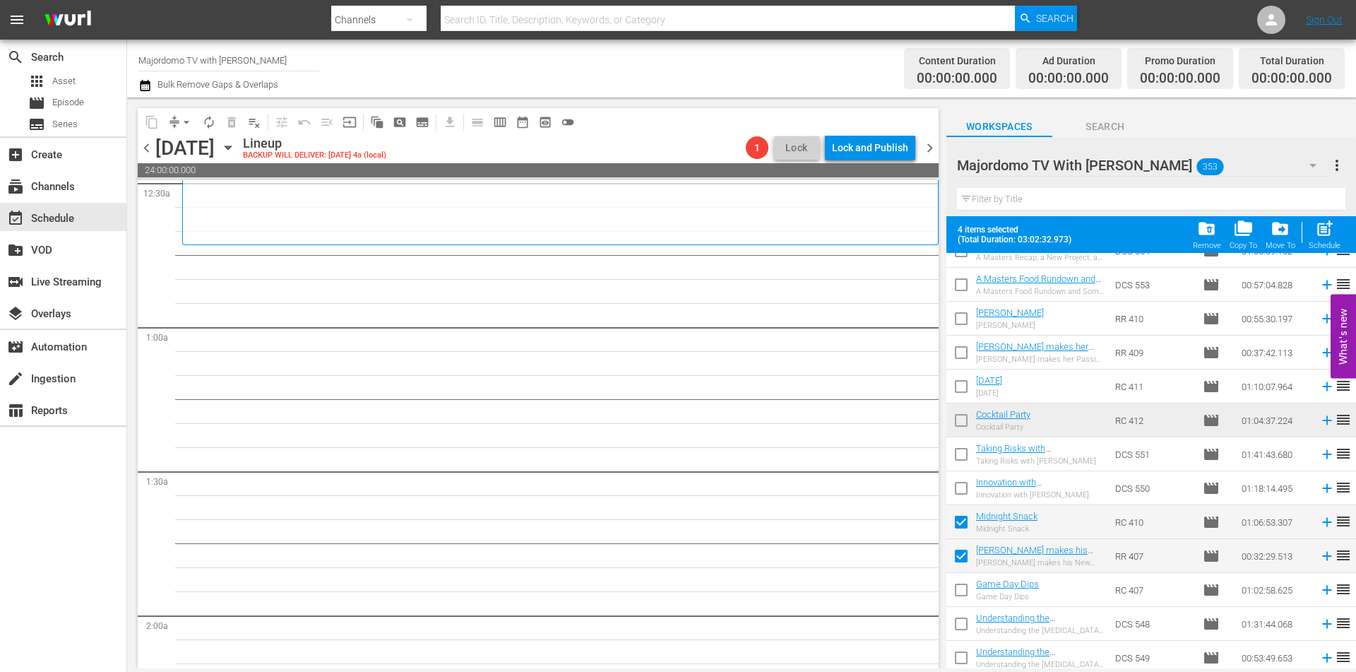
click at [963, 523] on input "checkbox" at bounding box center [962, 525] width 30 height 30
click at [964, 555] on input "checkbox" at bounding box center [962, 559] width 30 height 30
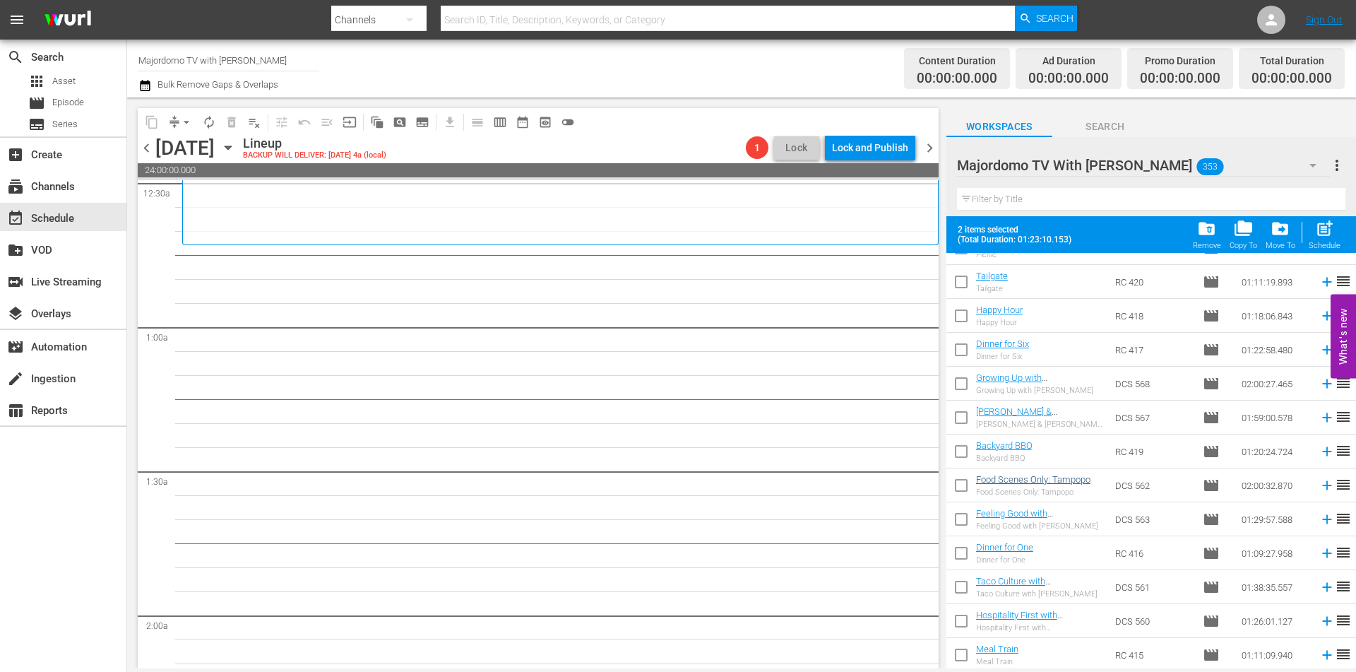
scroll to position [777, 0]
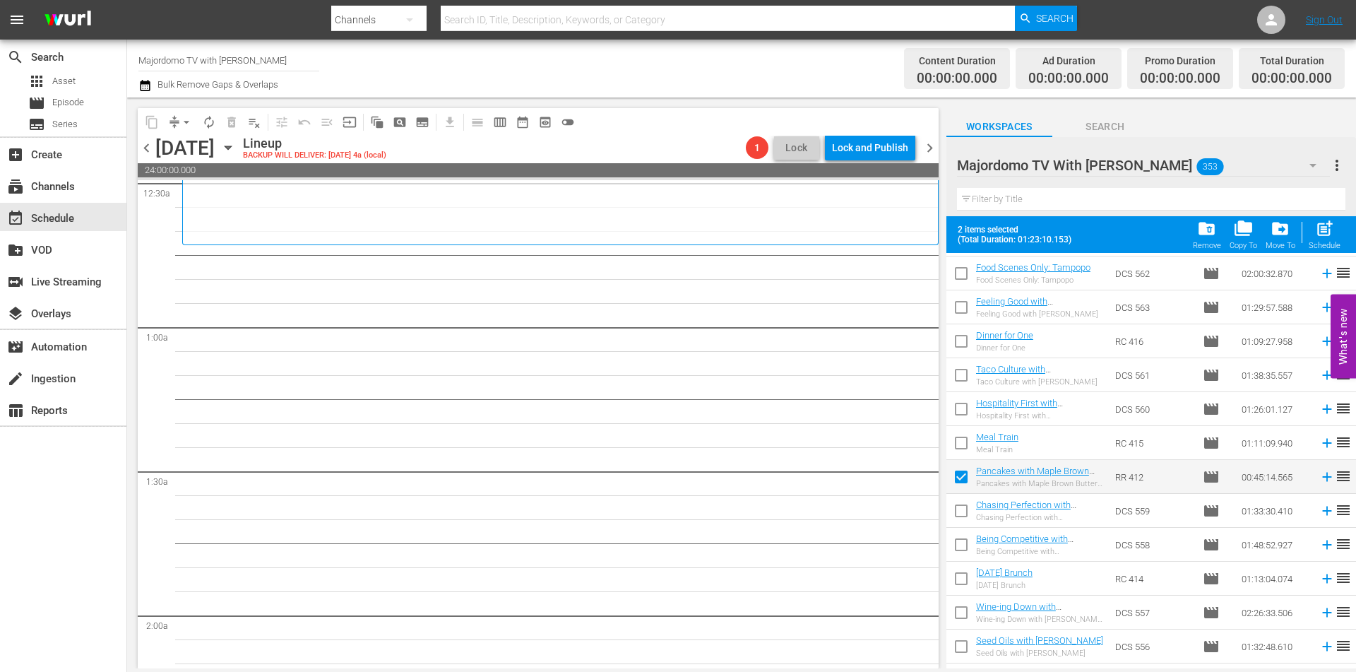
click at [959, 477] on input "checkbox" at bounding box center [962, 480] width 30 height 30
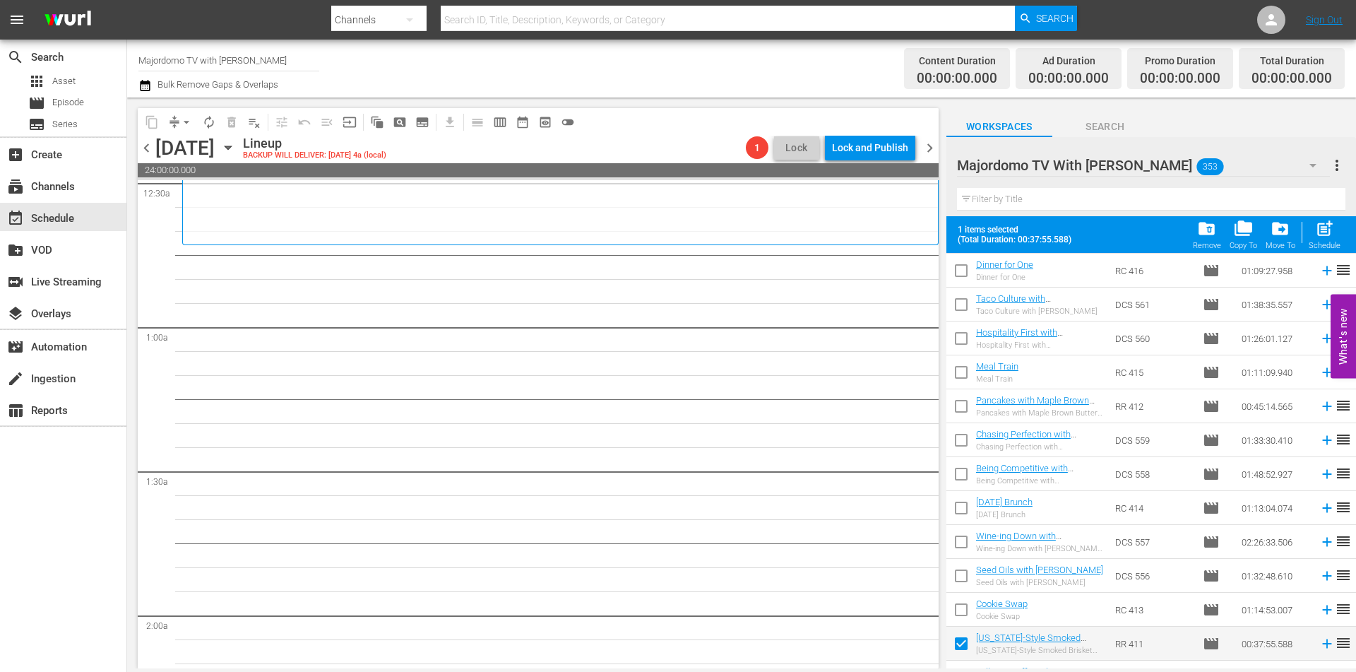
scroll to position [918, 0]
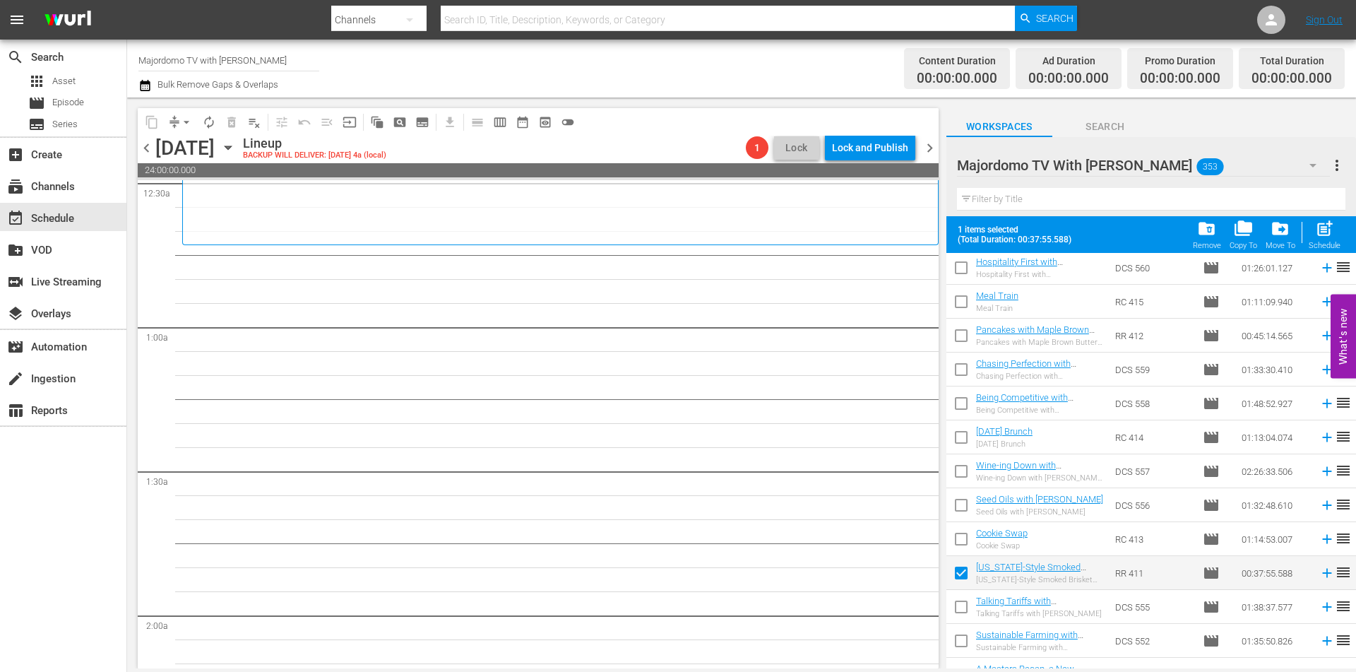
click at [959, 571] on input "checkbox" at bounding box center [962, 576] width 30 height 30
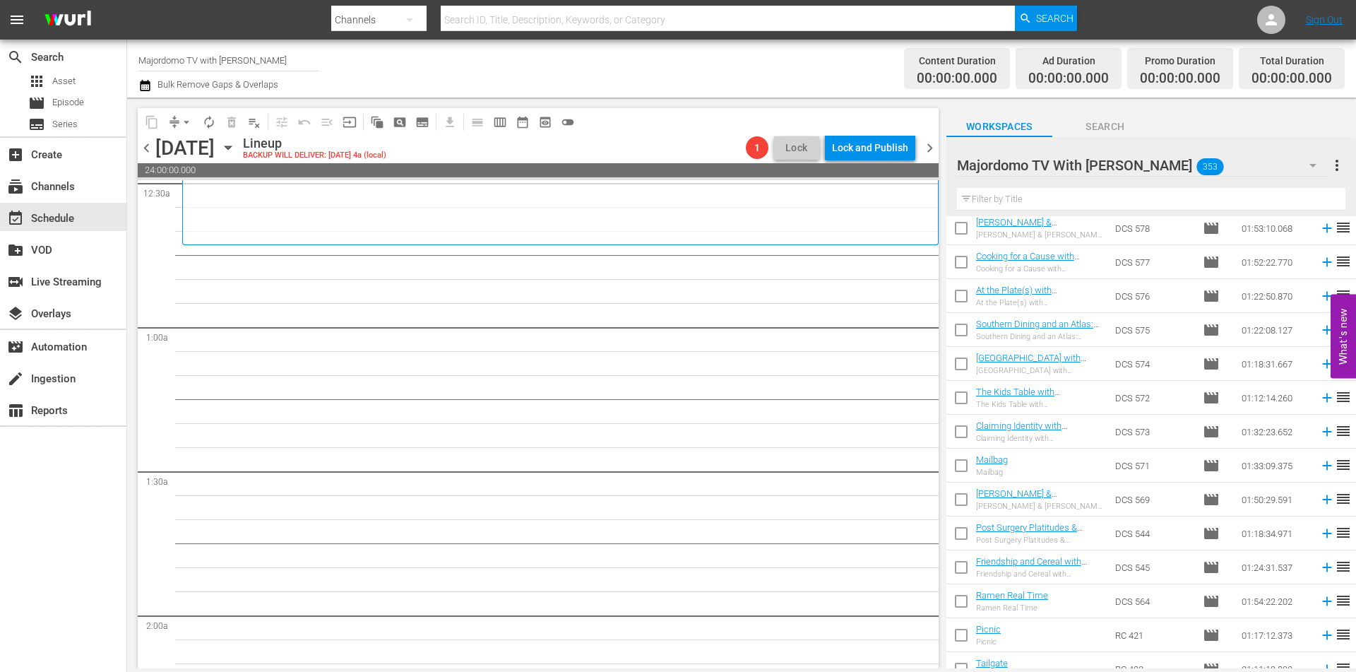
scroll to position [0, 0]
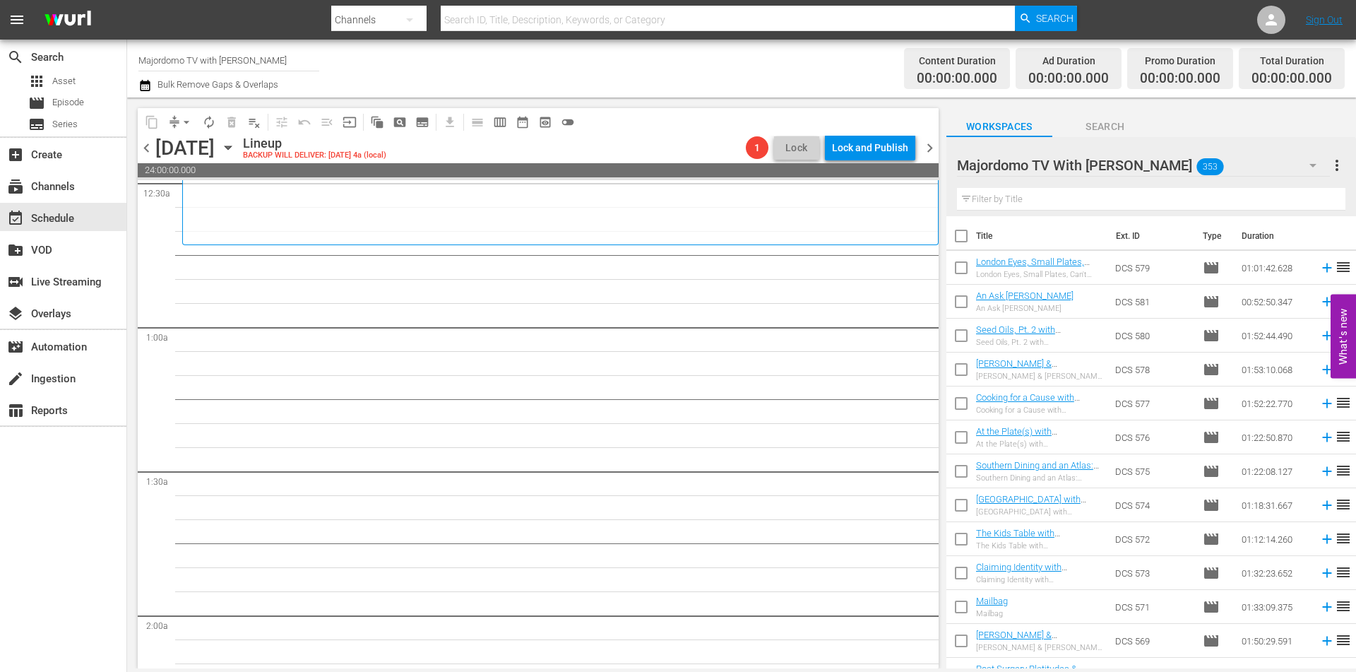
click at [960, 267] on input "checkbox" at bounding box center [962, 271] width 30 height 30
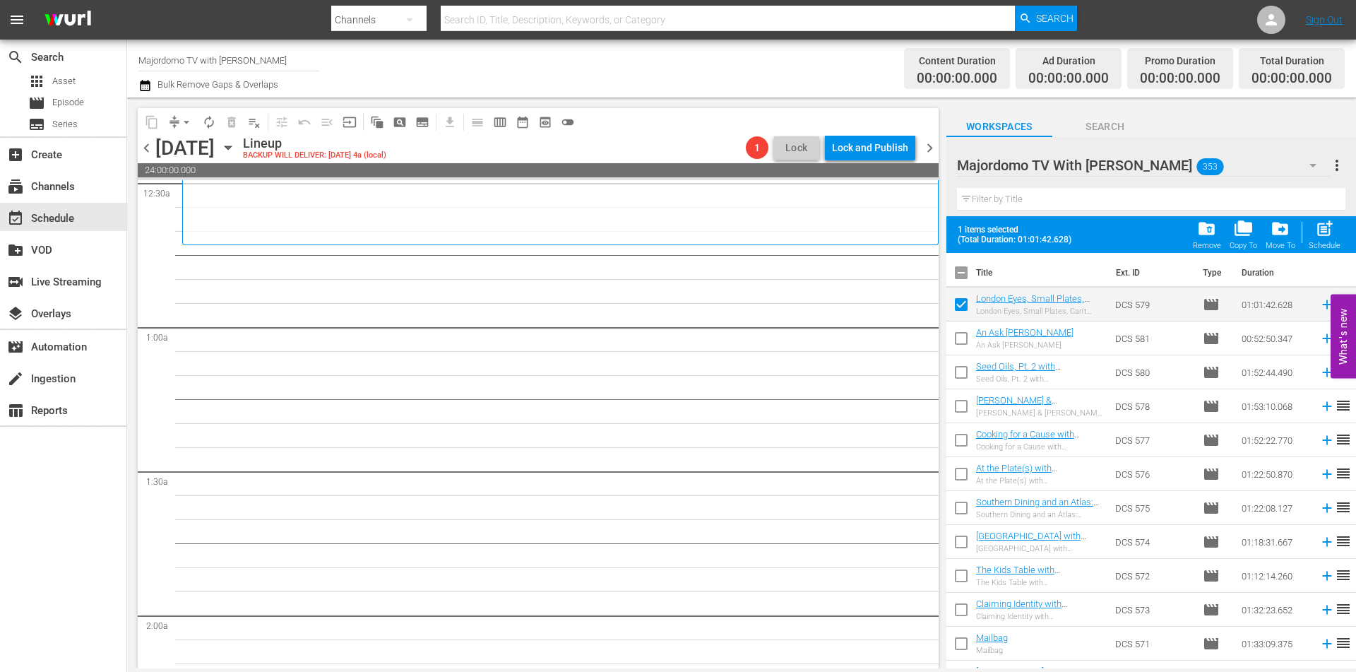
click at [971, 371] on input "checkbox" at bounding box center [962, 375] width 30 height 30
click at [964, 436] on input "checkbox" at bounding box center [962, 443] width 30 height 30
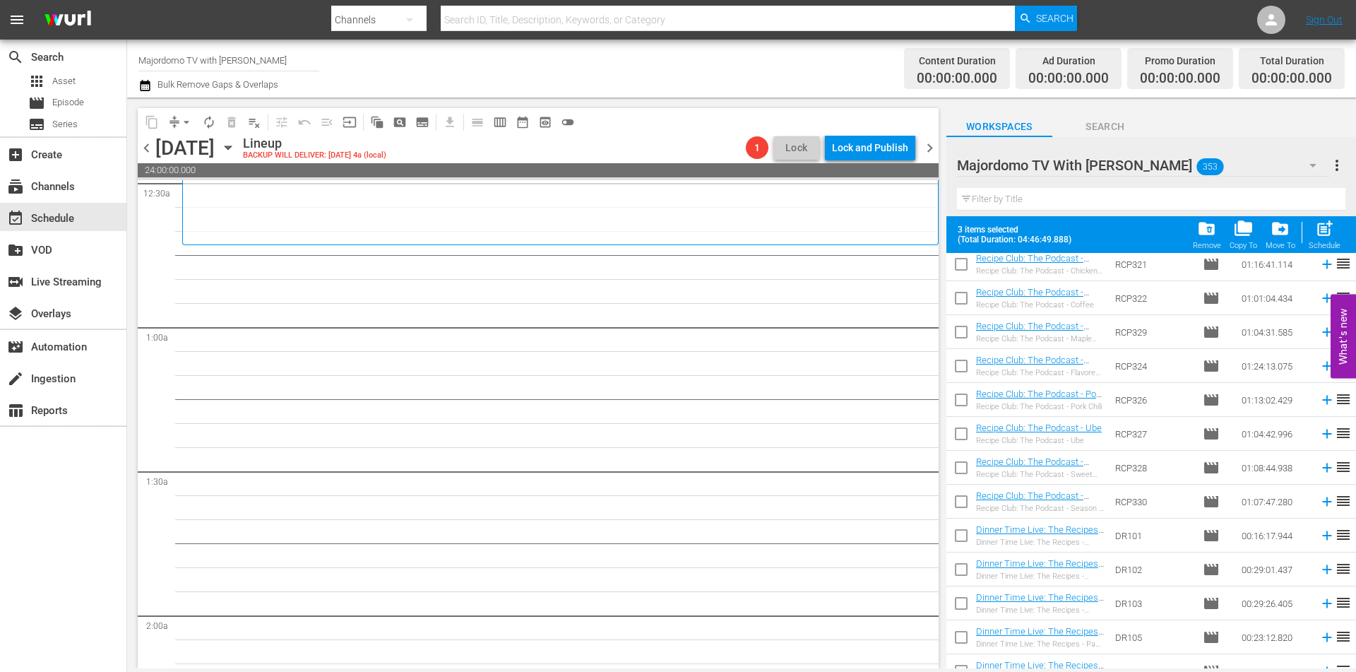
scroll to position [3470, 0]
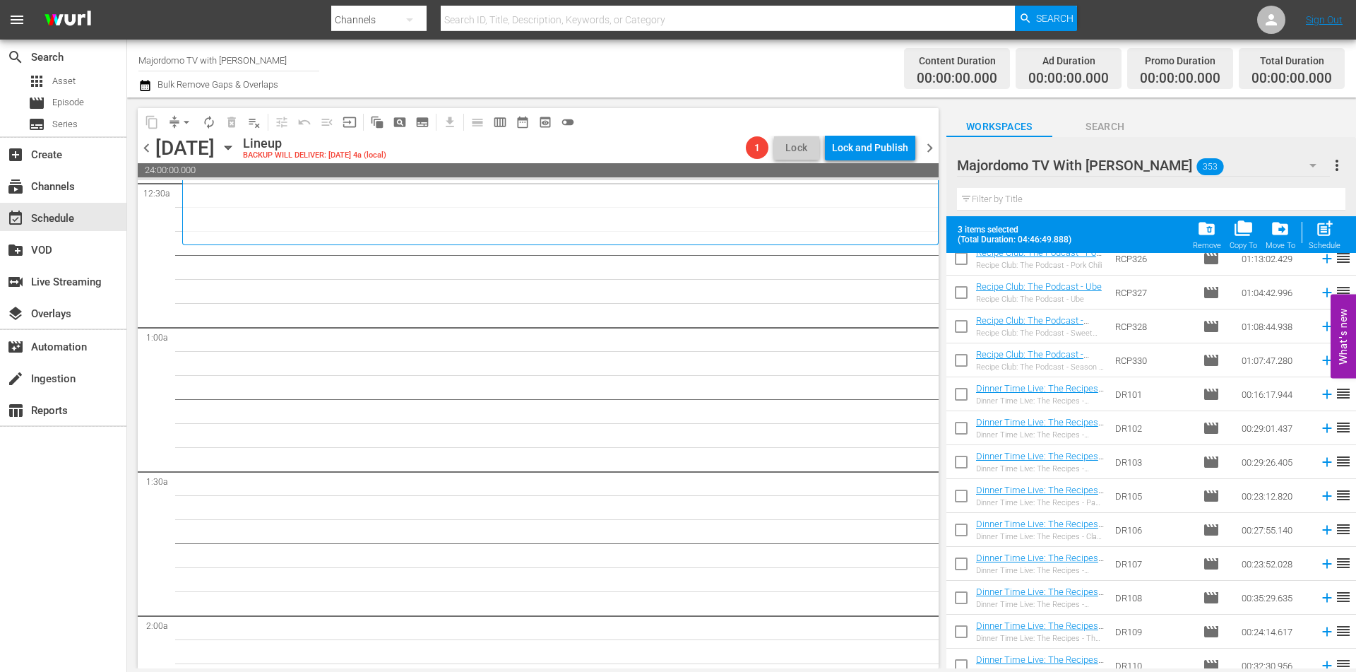
click at [962, 436] on input "checkbox" at bounding box center [962, 431] width 30 height 30
click at [960, 498] on input "checkbox" at bounding box center [962, 499] width 30 height 30
click at [960, 565] on input "checkbox" at bounding box center [962, 567] width 30 height 30
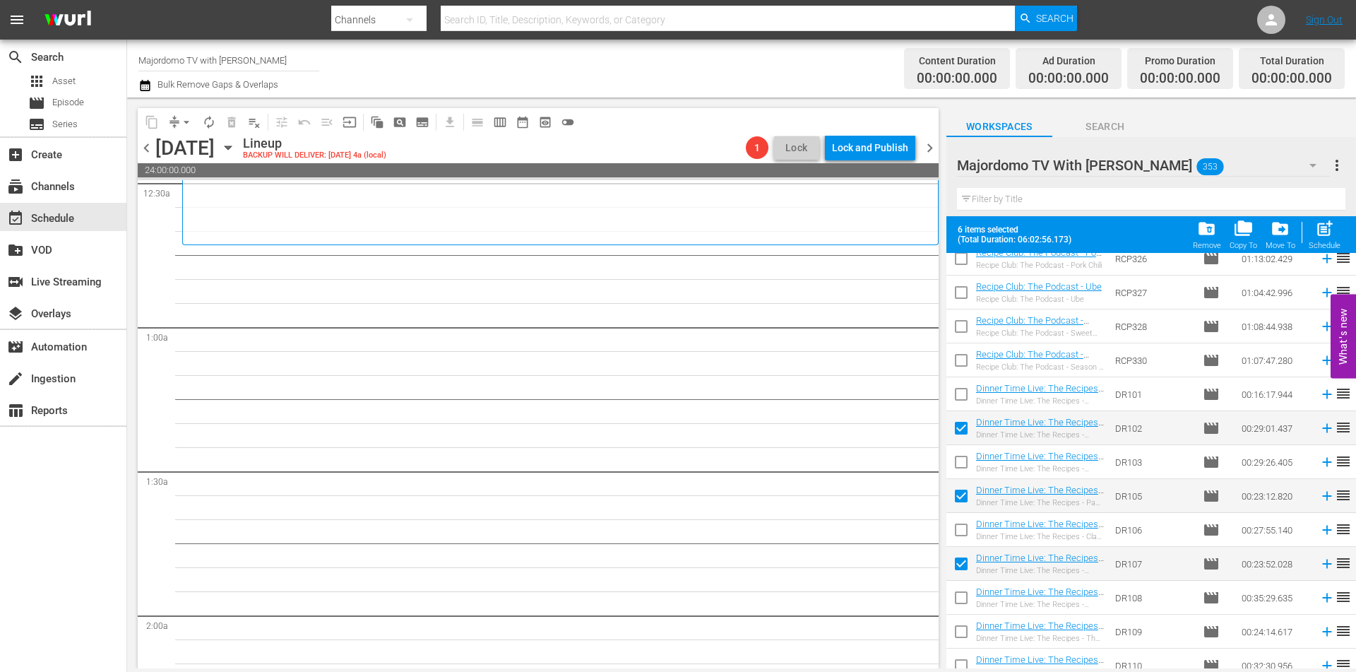
scroll to position [3682, 0]
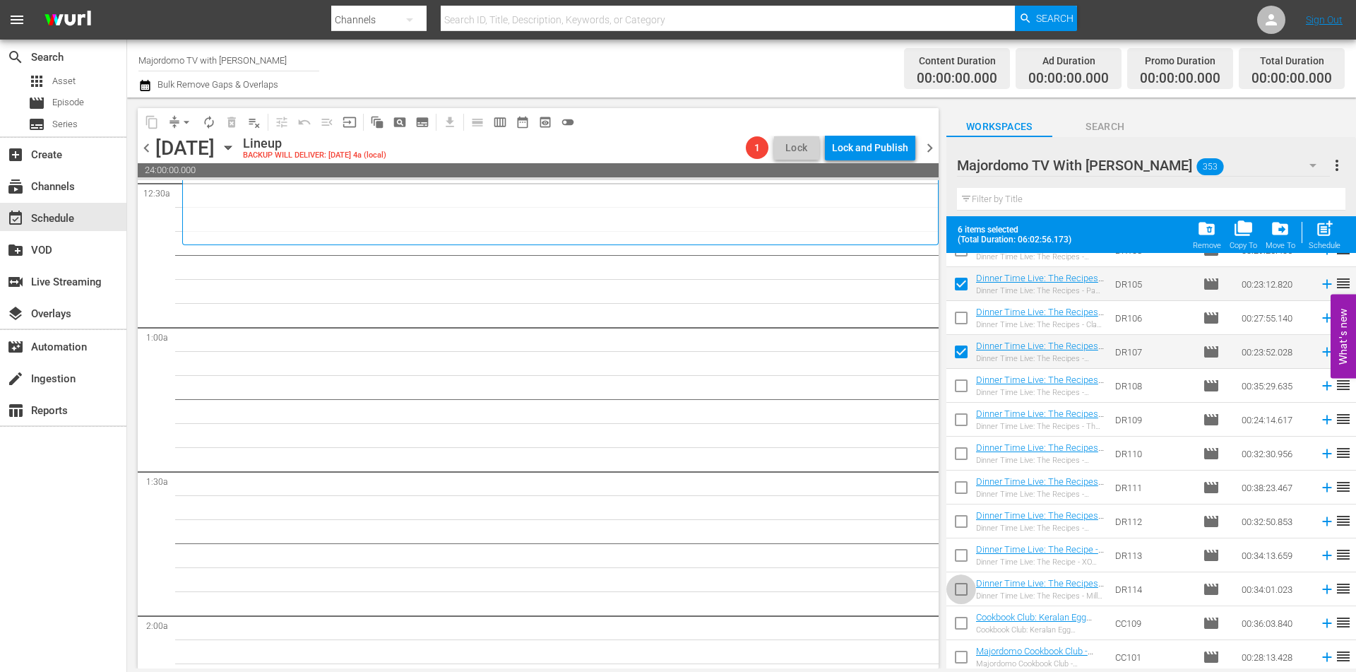
click at [955, 587] on input "checkbox" at bounding box center [962, 592] width 30 height 30
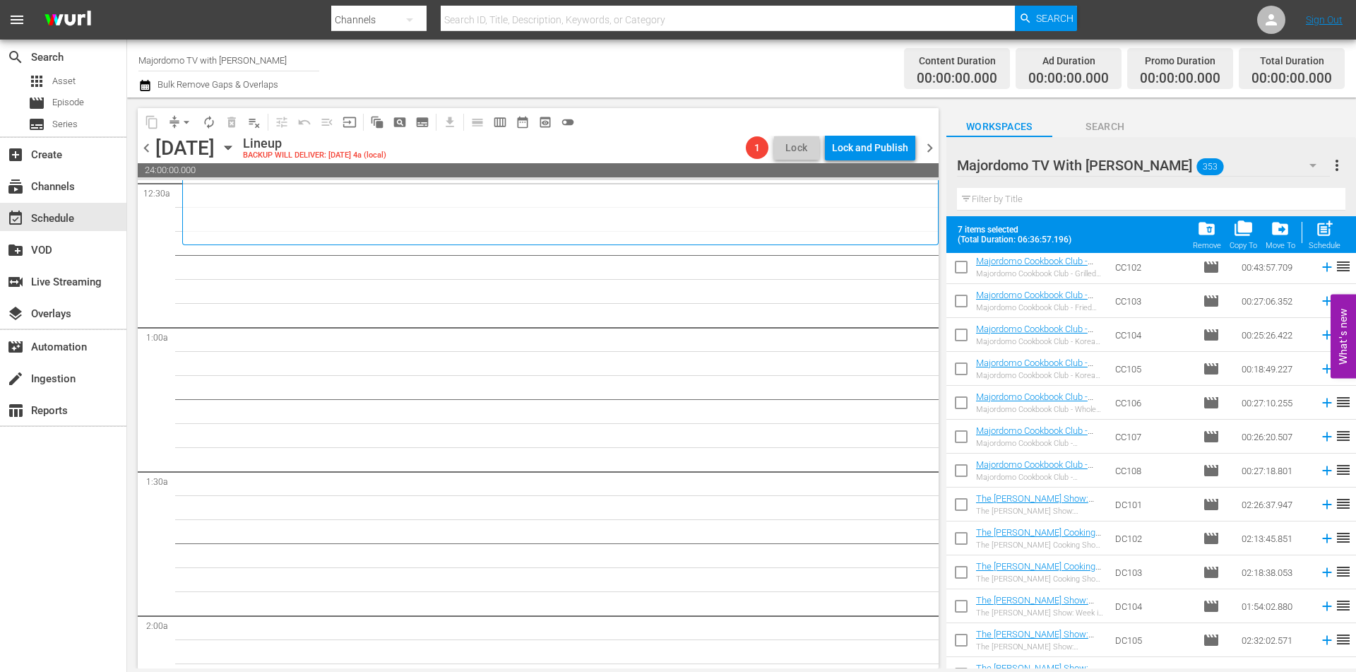
scroll to position [4247, 0]
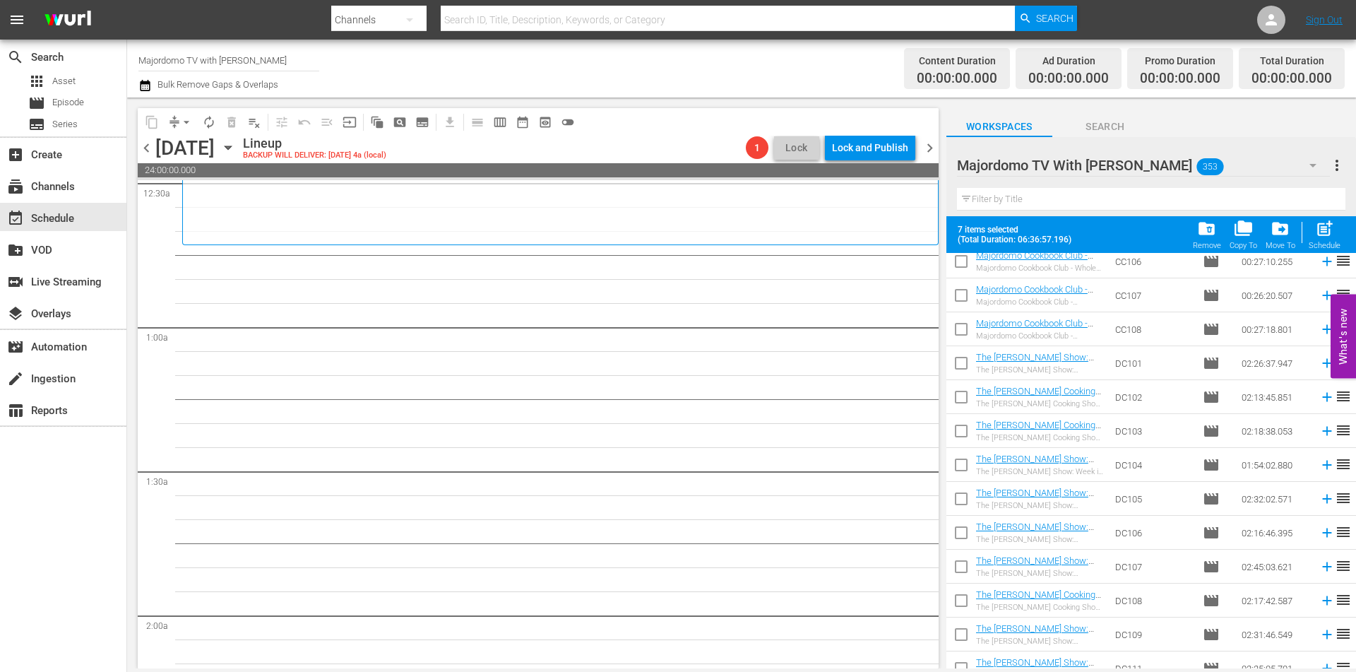
click at [964, 360] on input "checkbox" at bounding box center [962, 366] width 30 height 30
click at [961, 439] on input "checkbox" at bounding box center [962, 434] width 30 height 30
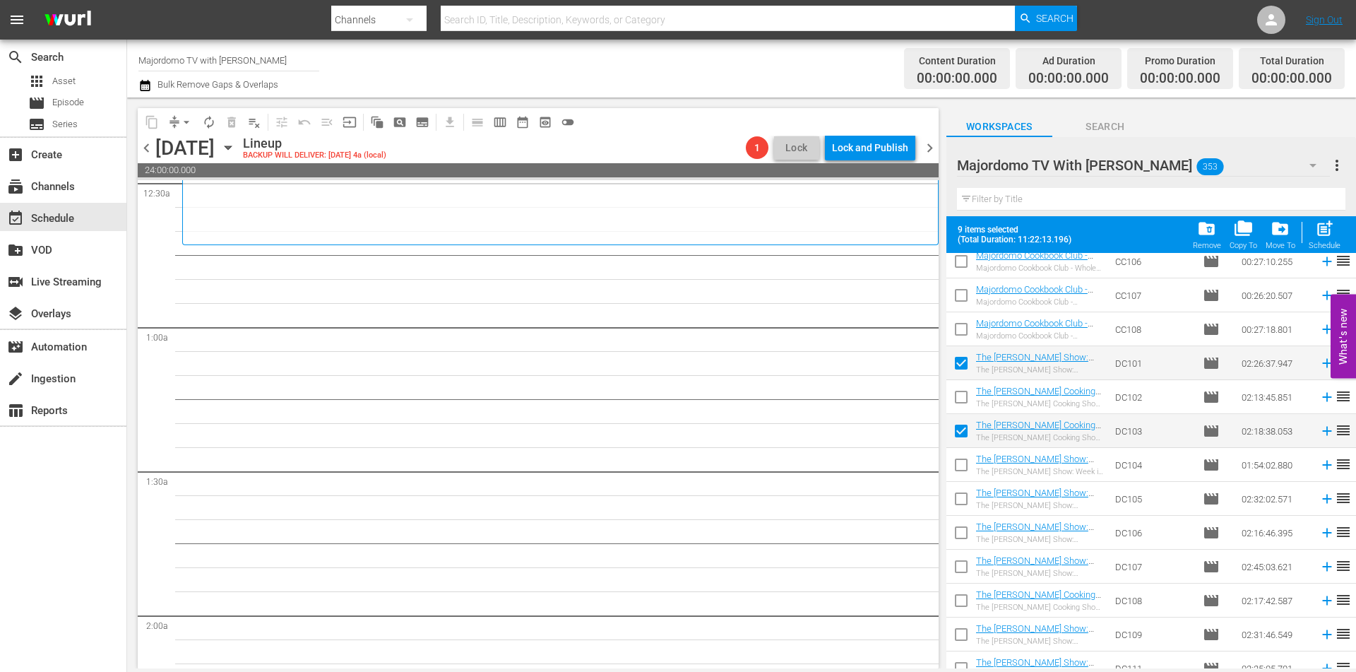
click at [964, 495] on input "checkbox" at bounding box center [962, 502] width 30 height 30
click at [961, 562] on input "checkbox" at bounding box center [962, 570] width 30 height 30
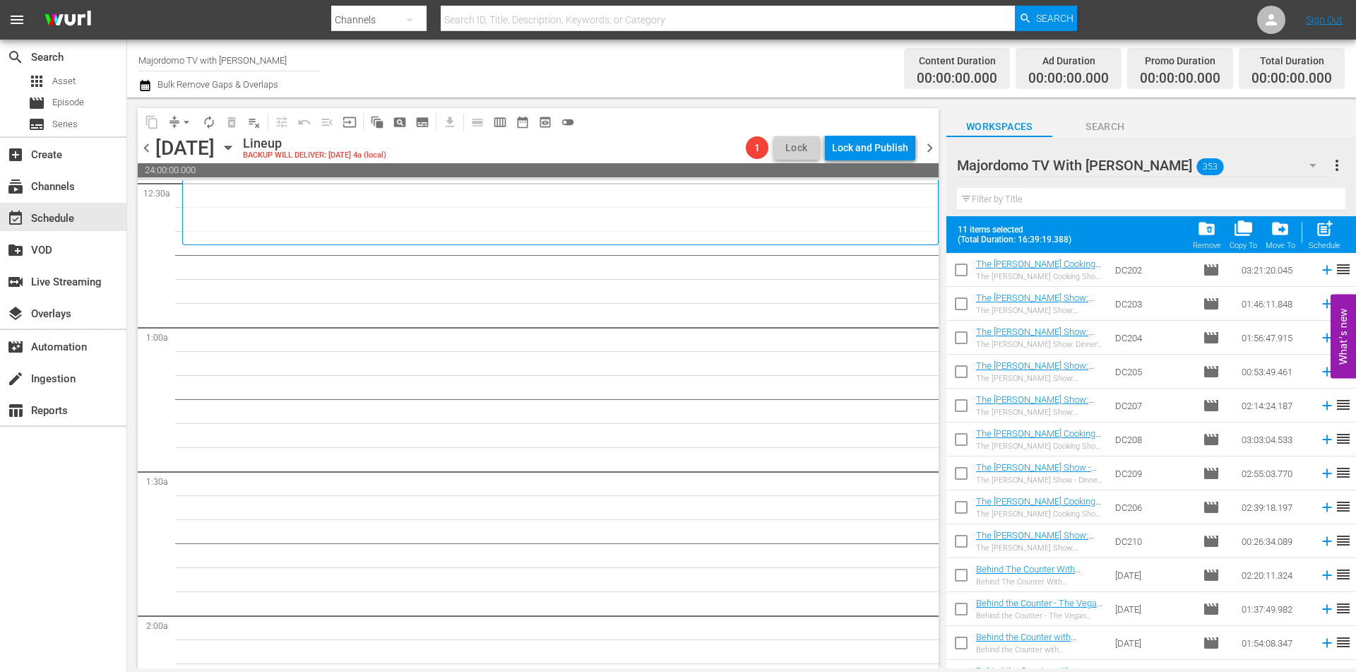
scroll to position [5166, 0]
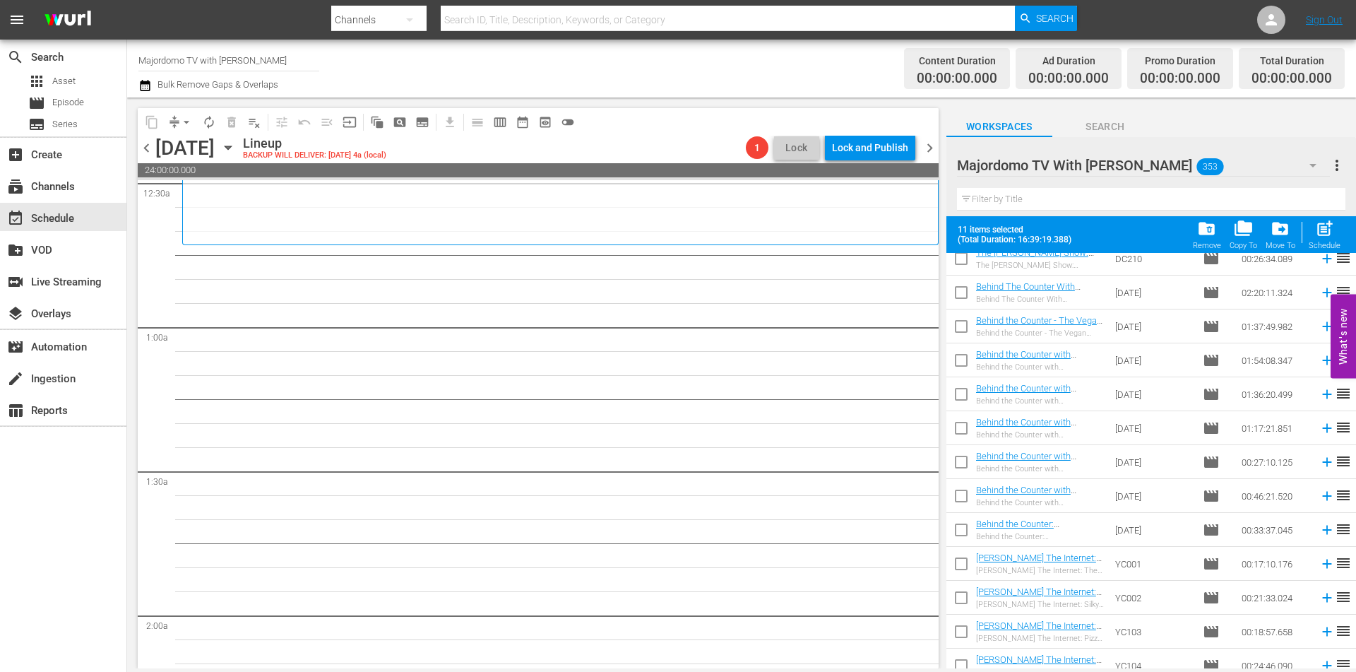
click at [958, 564] on input "checkbox" at bounding box center [962, 567] width 30 height 30
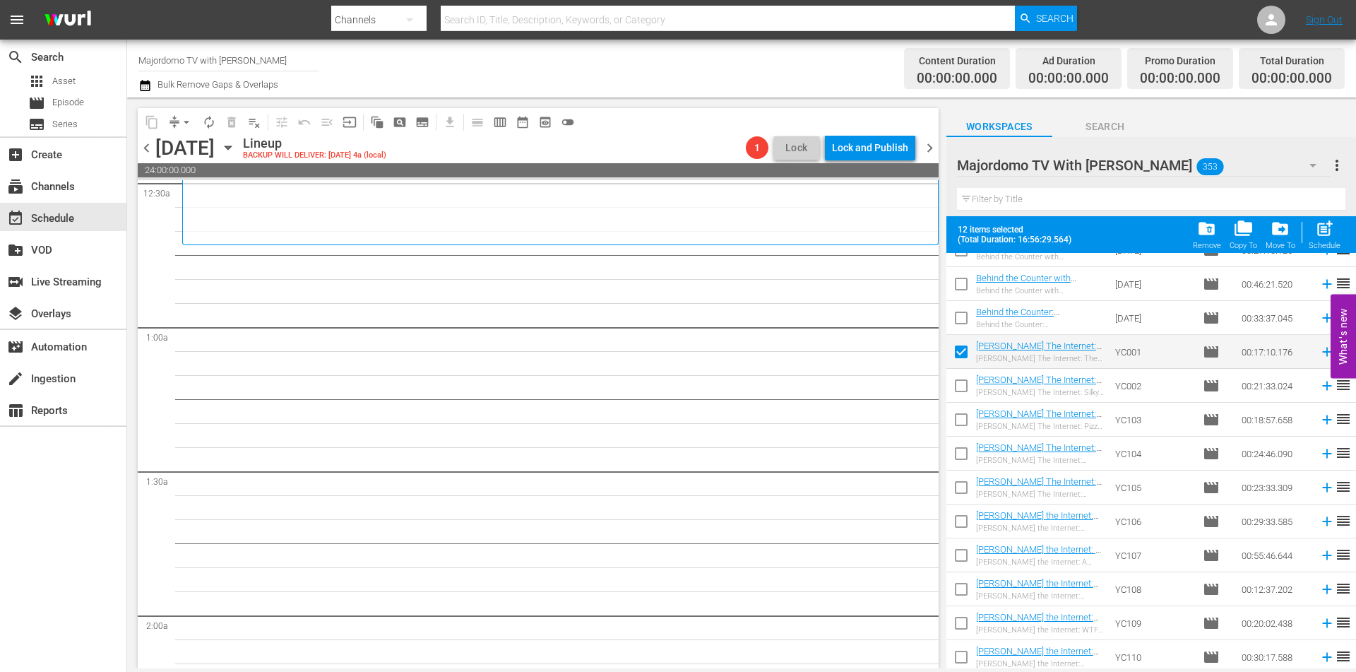
click at [967, 450] on input "checkbox" at bounding box center [962, 456] width 30 height 30
click at [965, 591] on input "checkbox" at bounding box center [962, 592] width 30 height 30
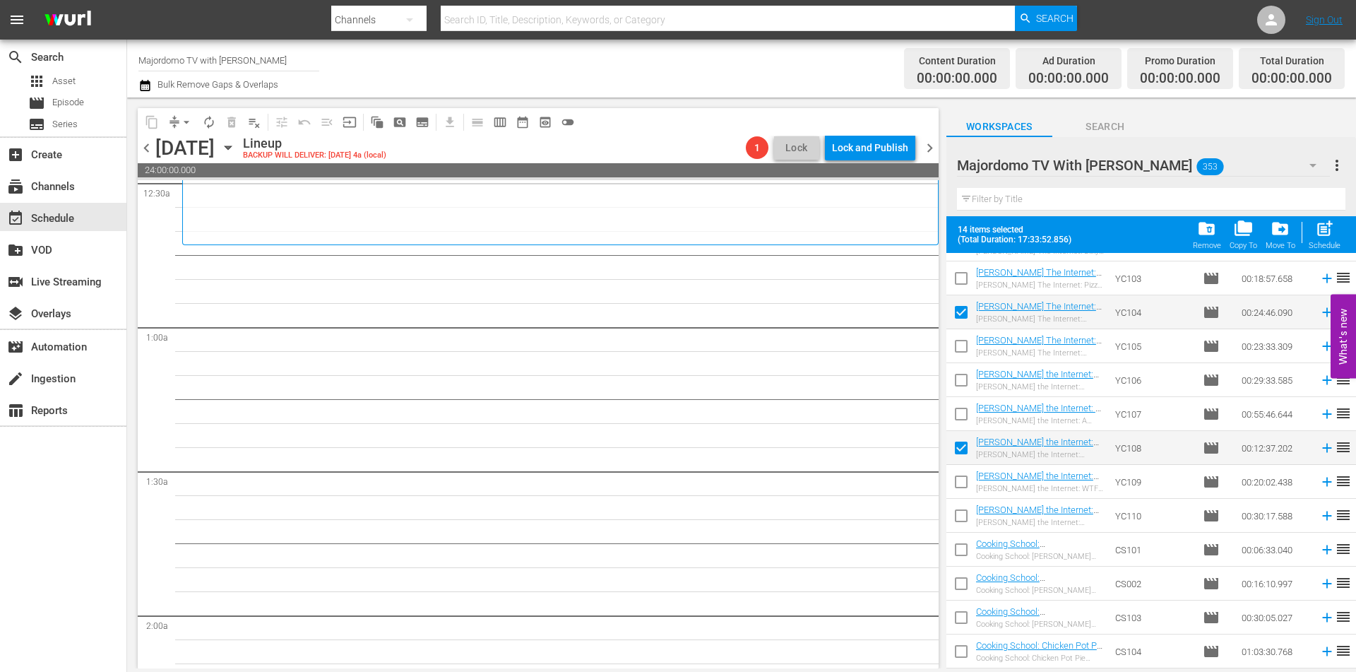
scroll to position [5660, 0]
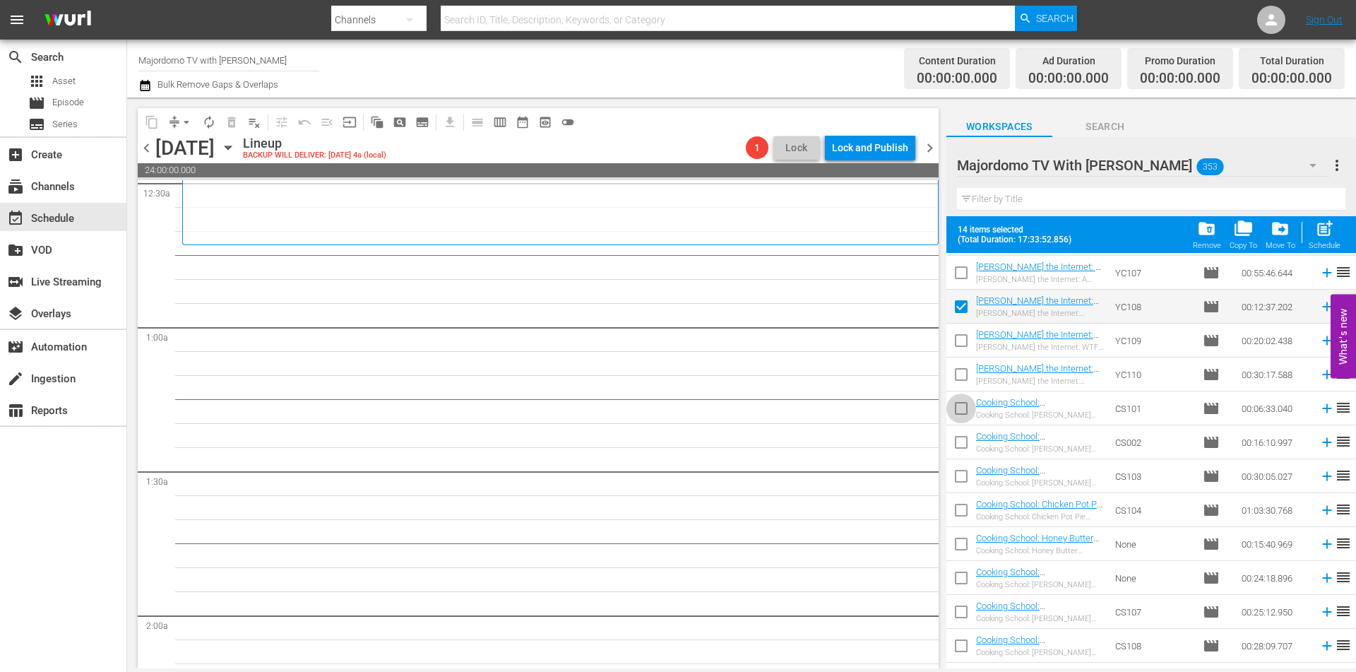
click at [962, 404] on input "checkbox" at bounding box center [962, 411] width 30 height 30
click at [956, 535] on input "checkbox" at bounding box center [962, 547] width 30 height 30
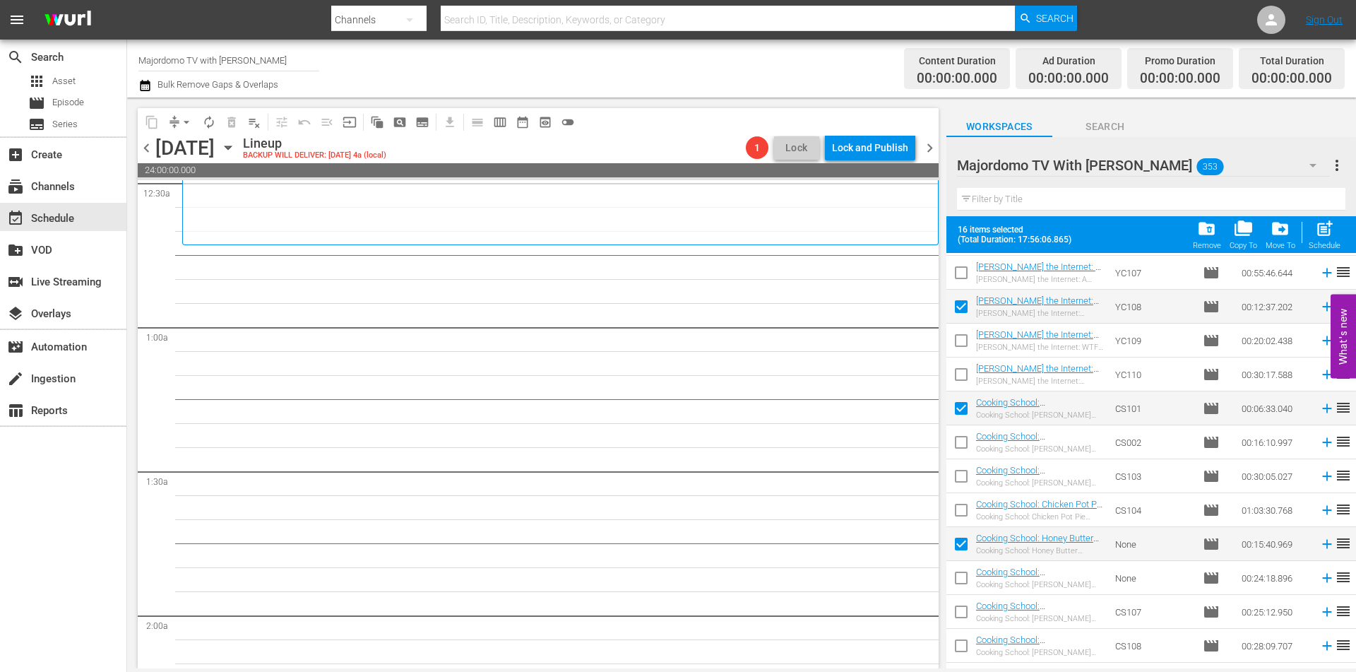
click at [961, 645] on input "checkbox" at bounding box center [962, 649] width 30 height 30
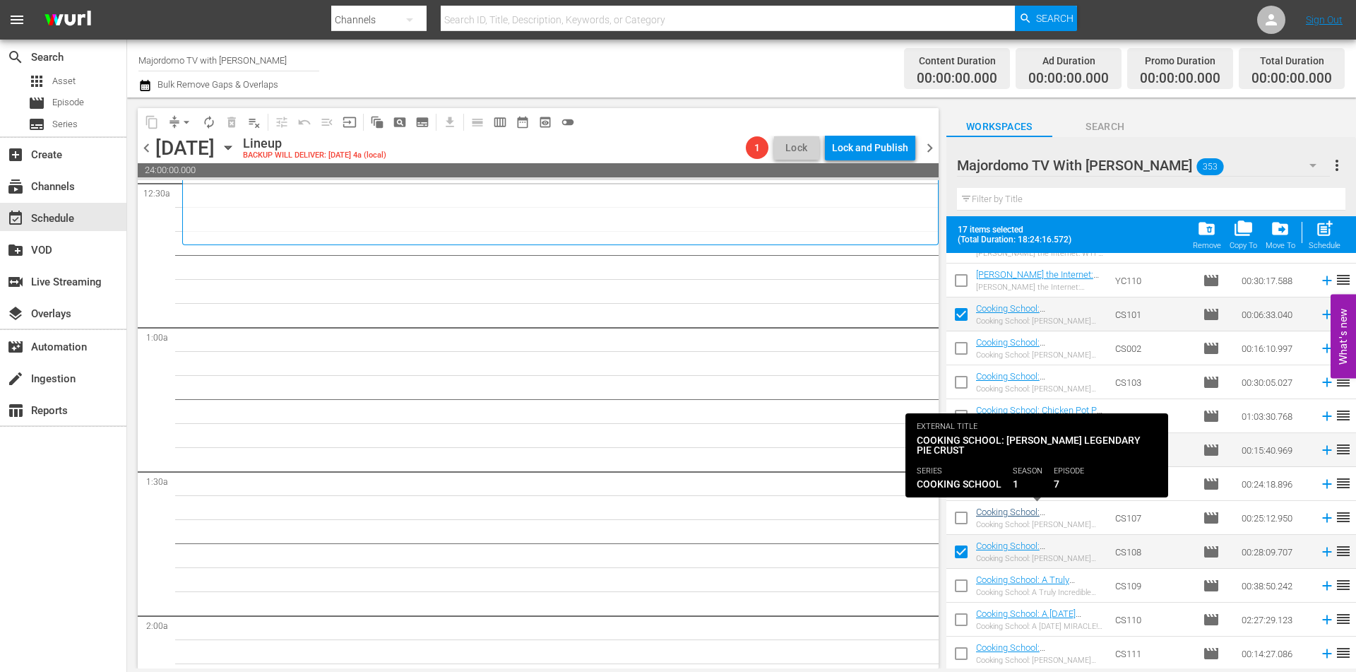
scroll to position [6037, 0]
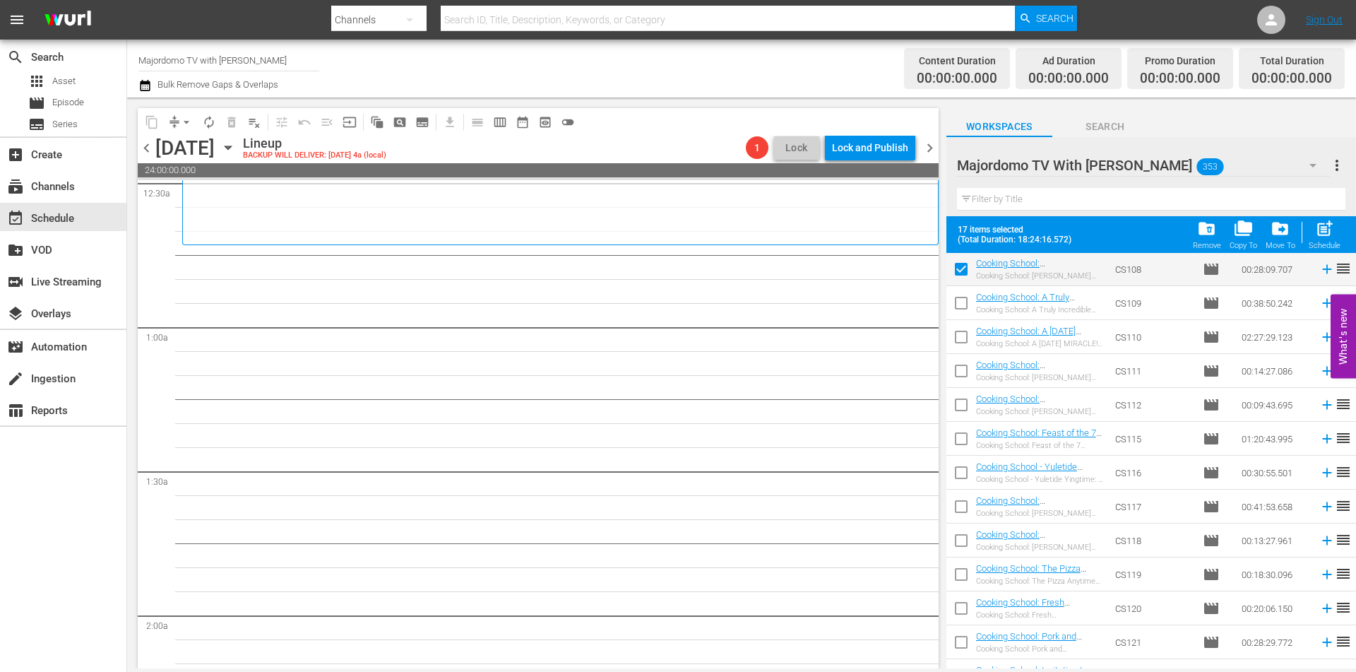
click at [960, 441] on input "checkbox" at bounding box center [962, 442] width 30 height 30
click at [963, 531] on input "checkbox" at bounding box center [962, 543] width 30 height 30
click at [959, 608] on input "checkbox" at bounding box center [962, 611] width 30 height 30
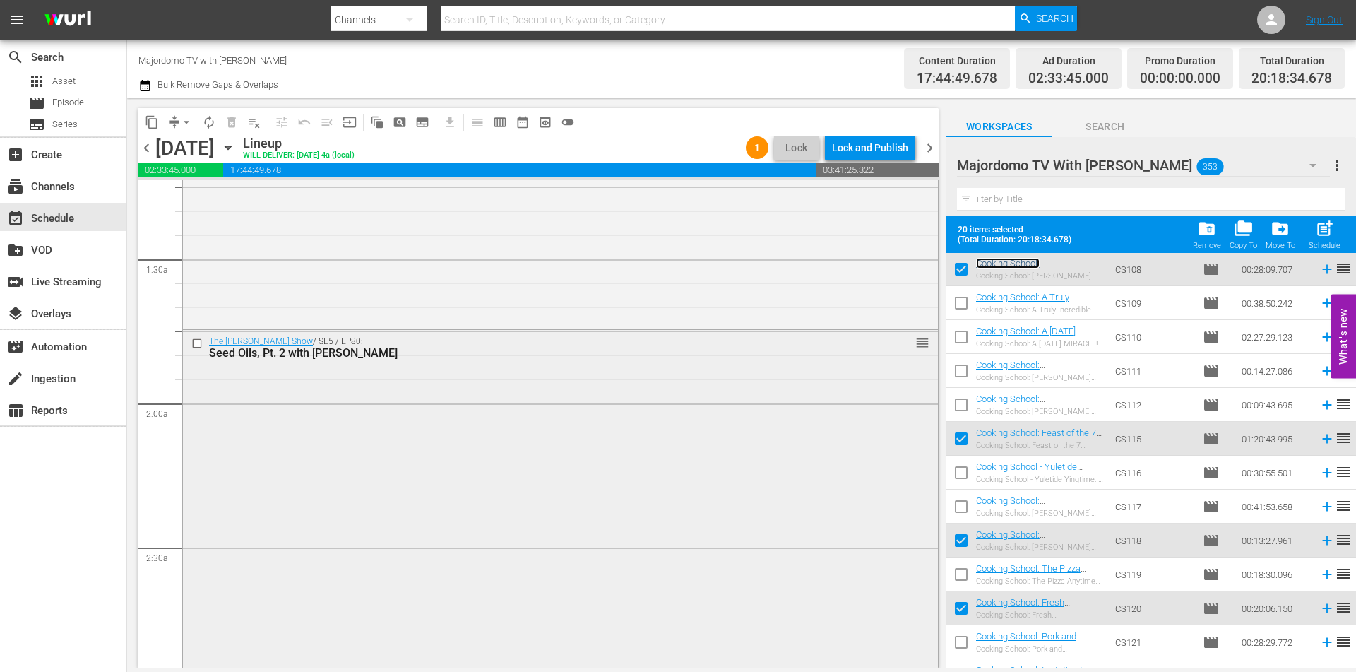
scroll to position [0, 0]
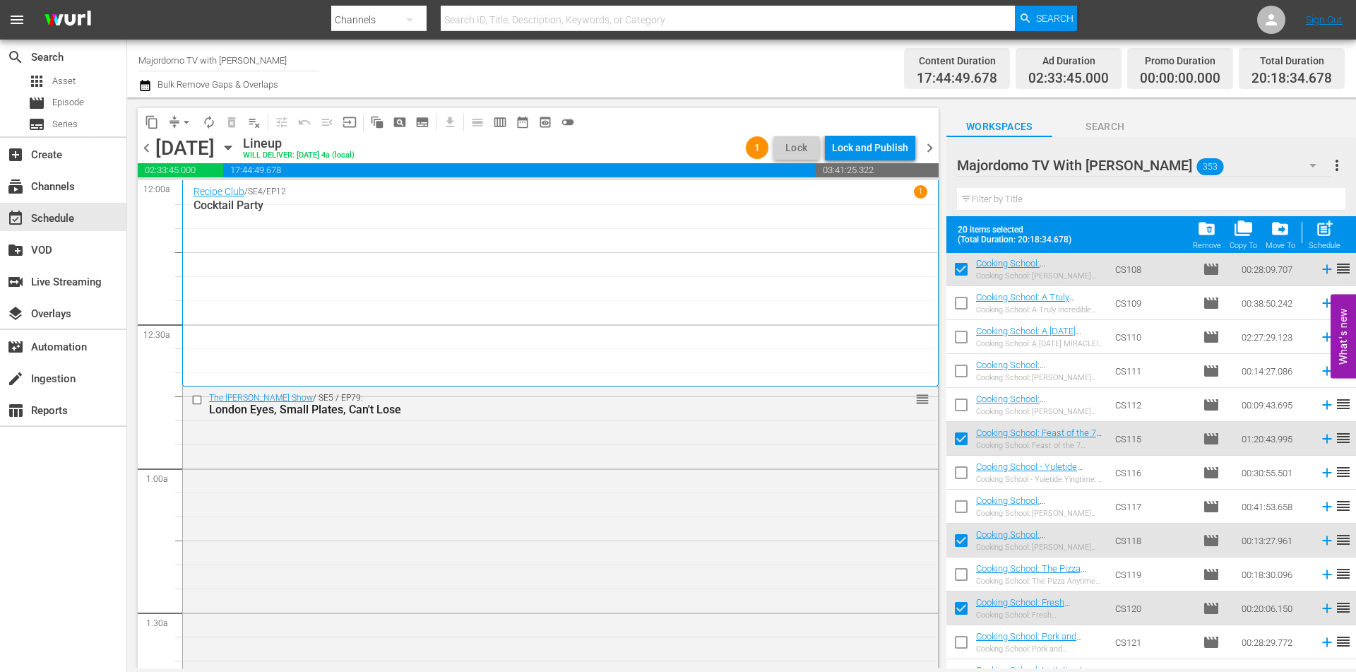
click at [177, 114] on button "compress" at bounding box center [174, 122] width 23 height 23
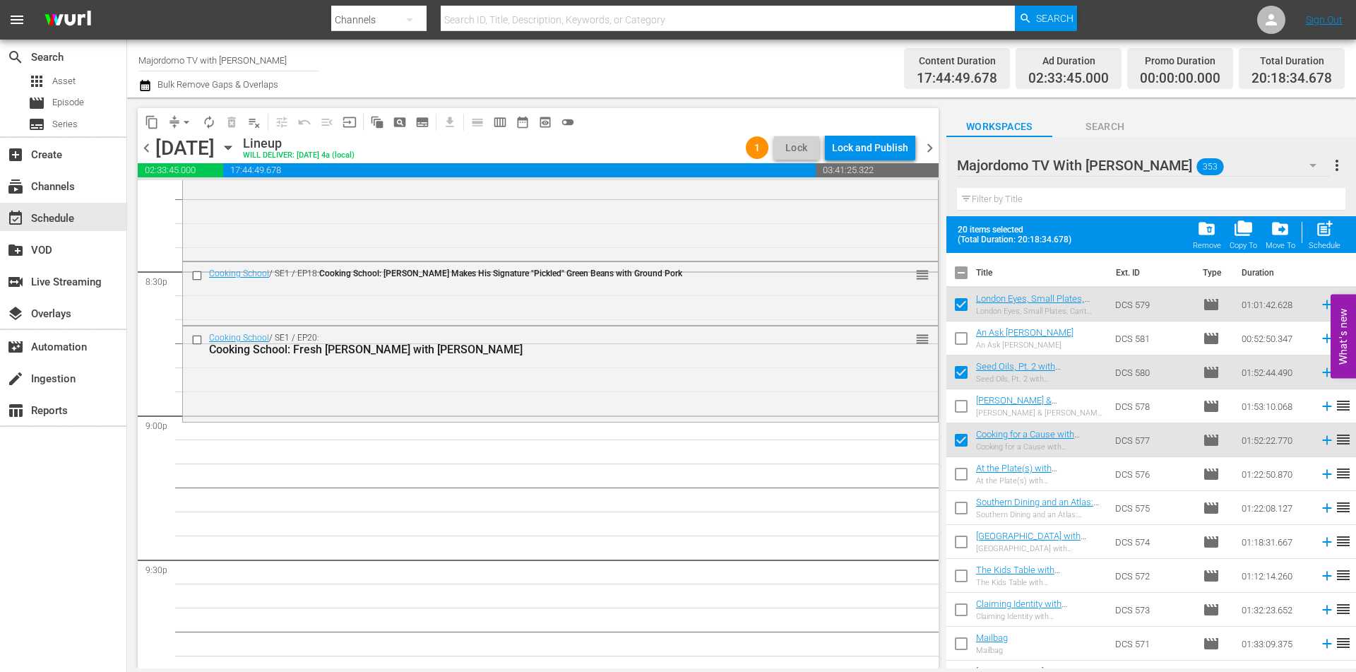
click at [959, 267] on input "checkbox" at bounding box center [962, 276] width 30 height 30
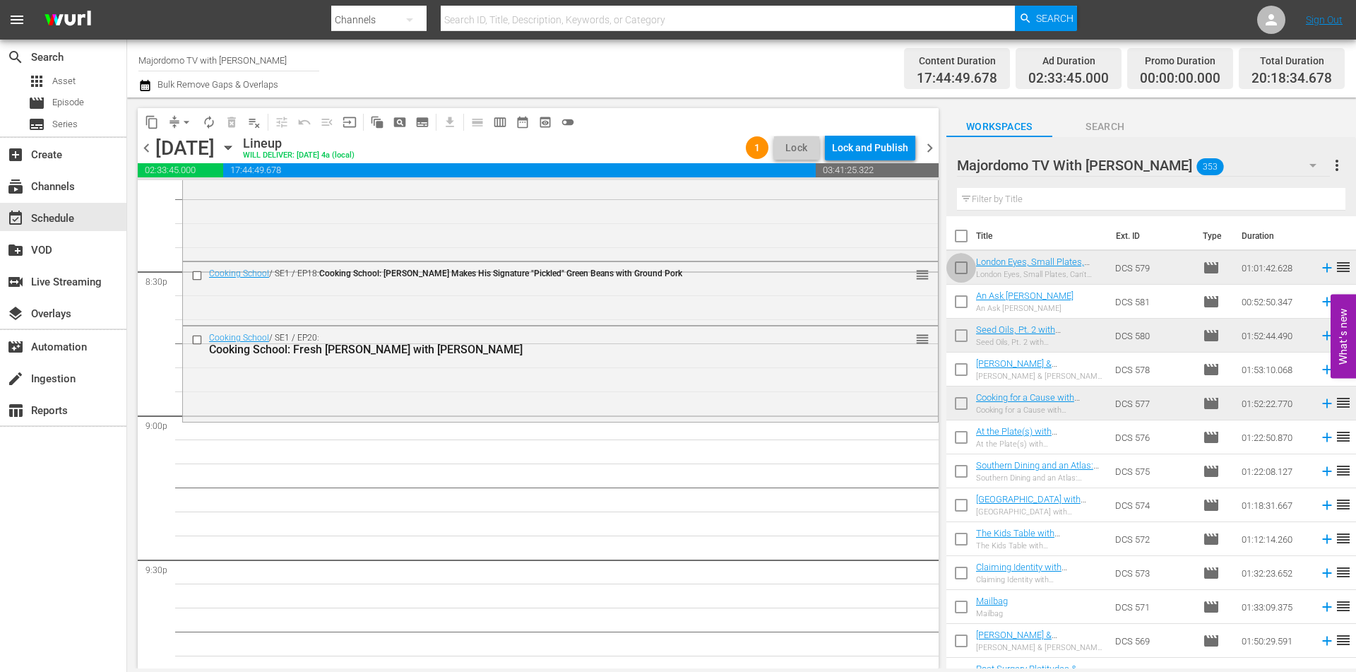
click at [959, 267] on input "checkbox" at bounding box center [962, 271] width 30 height 30
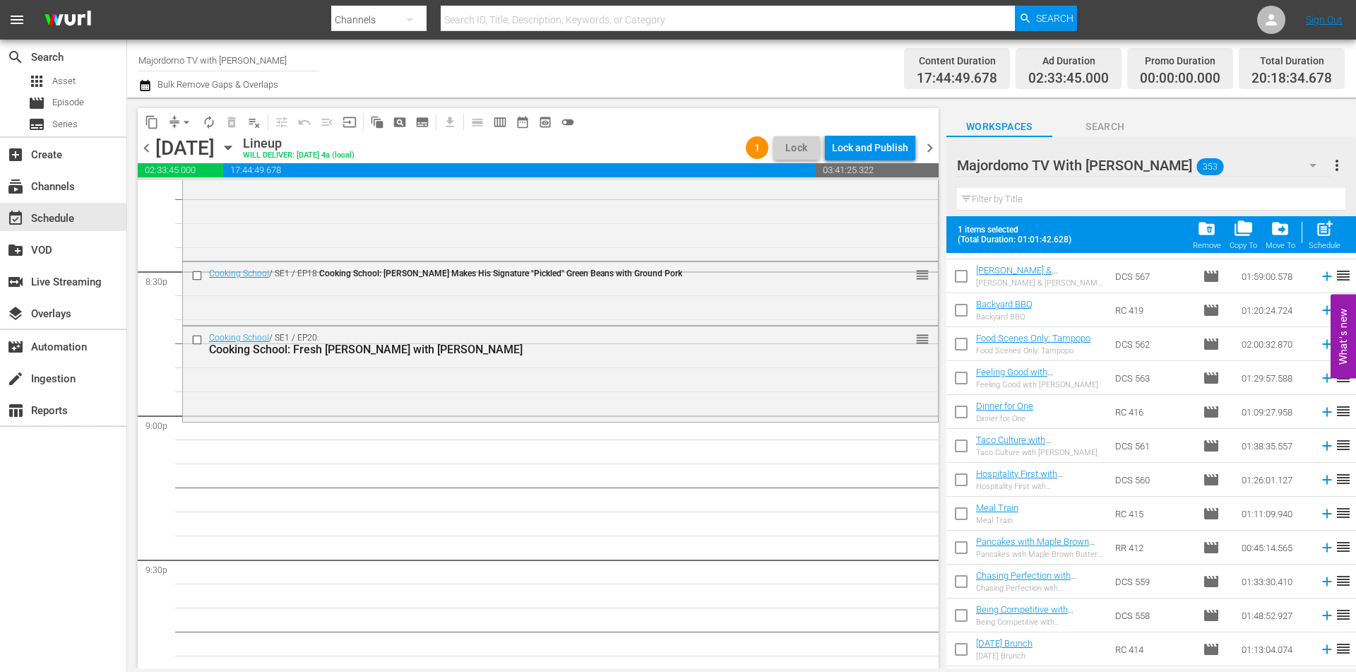
scroll to position [777, 0]
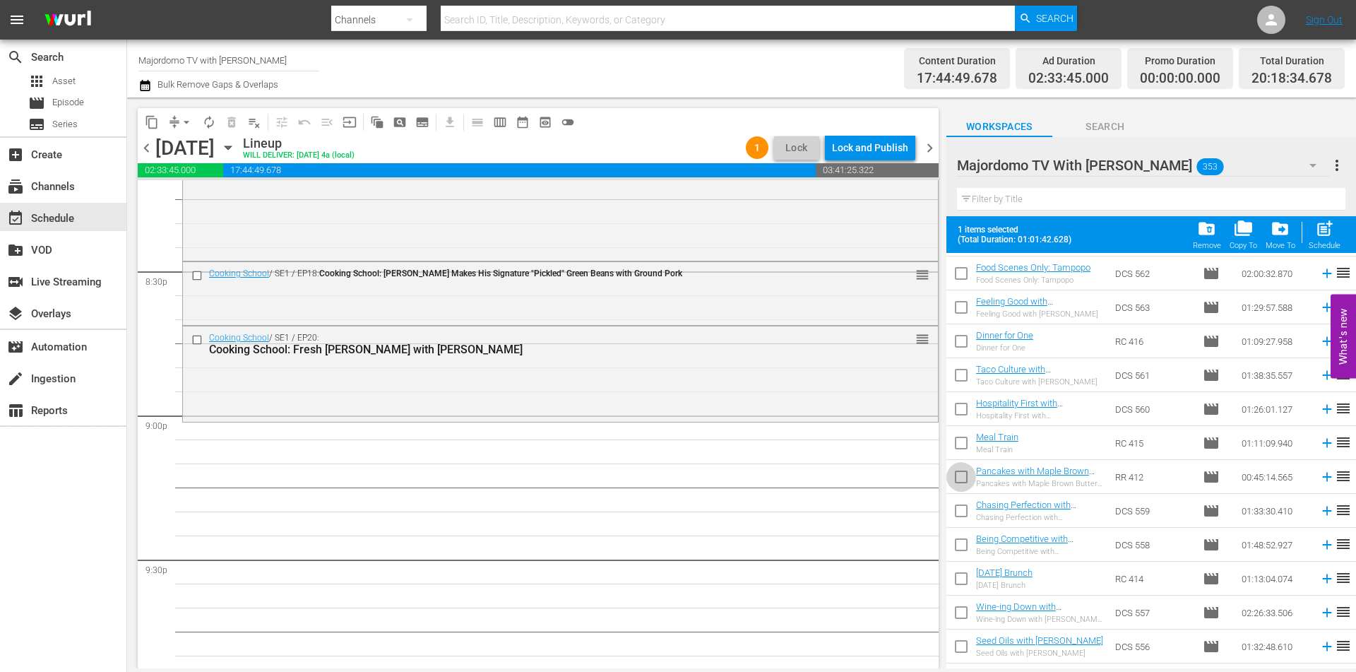
click at [959, 477] on input "checkbox" at bounding box center [962, 480] width 30 height 30
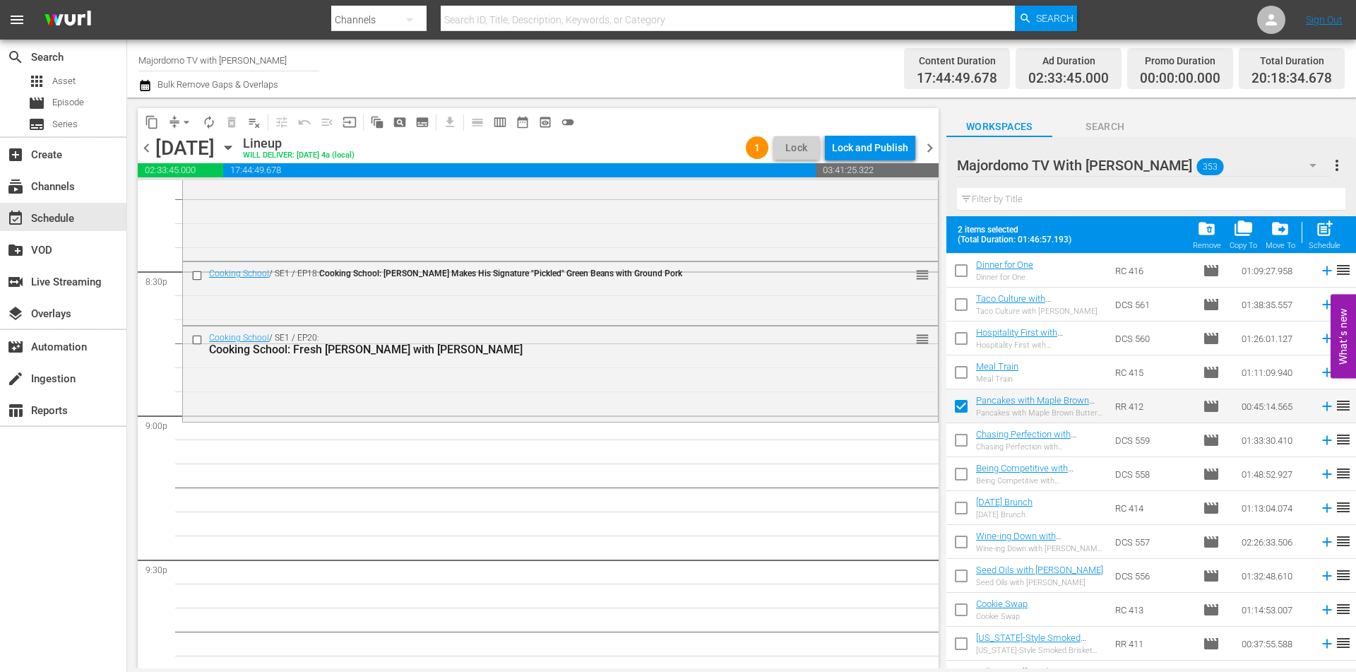
scroll to position [918, 0]
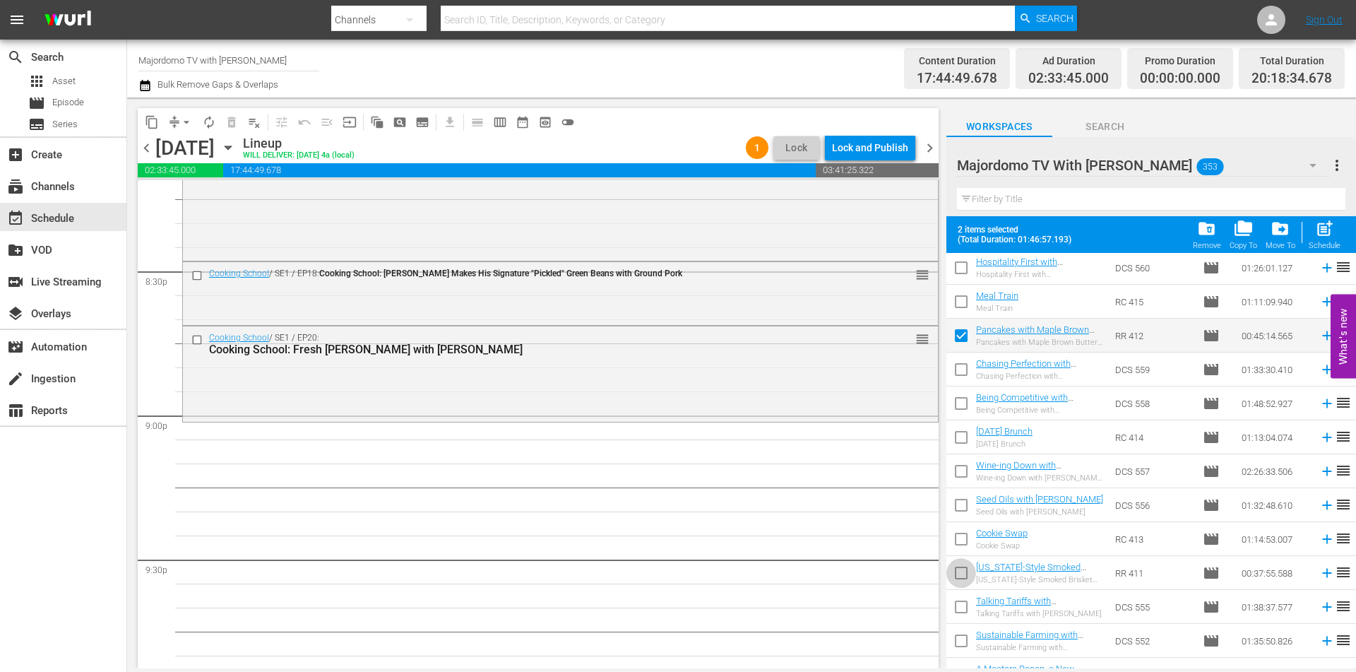
click at [960, 571] on input "checkbox" at bounding box center [962, 576] width 30 height 30
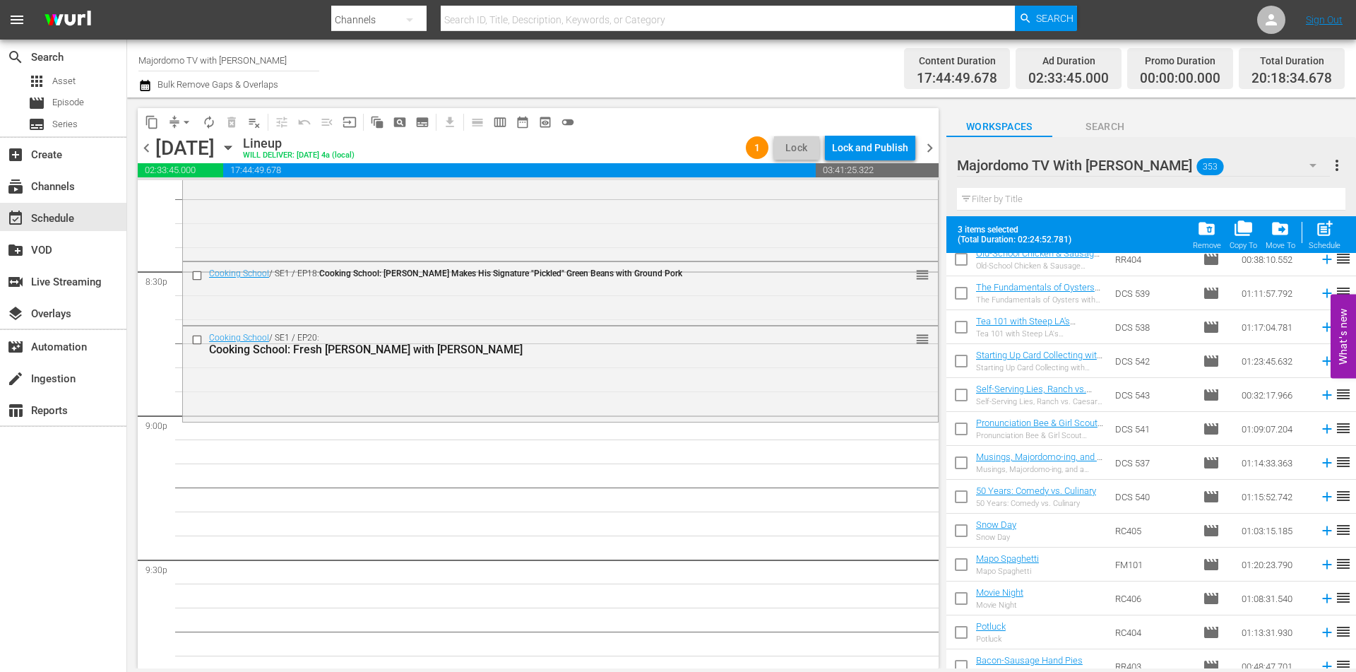
scroll to position [2049, 0]
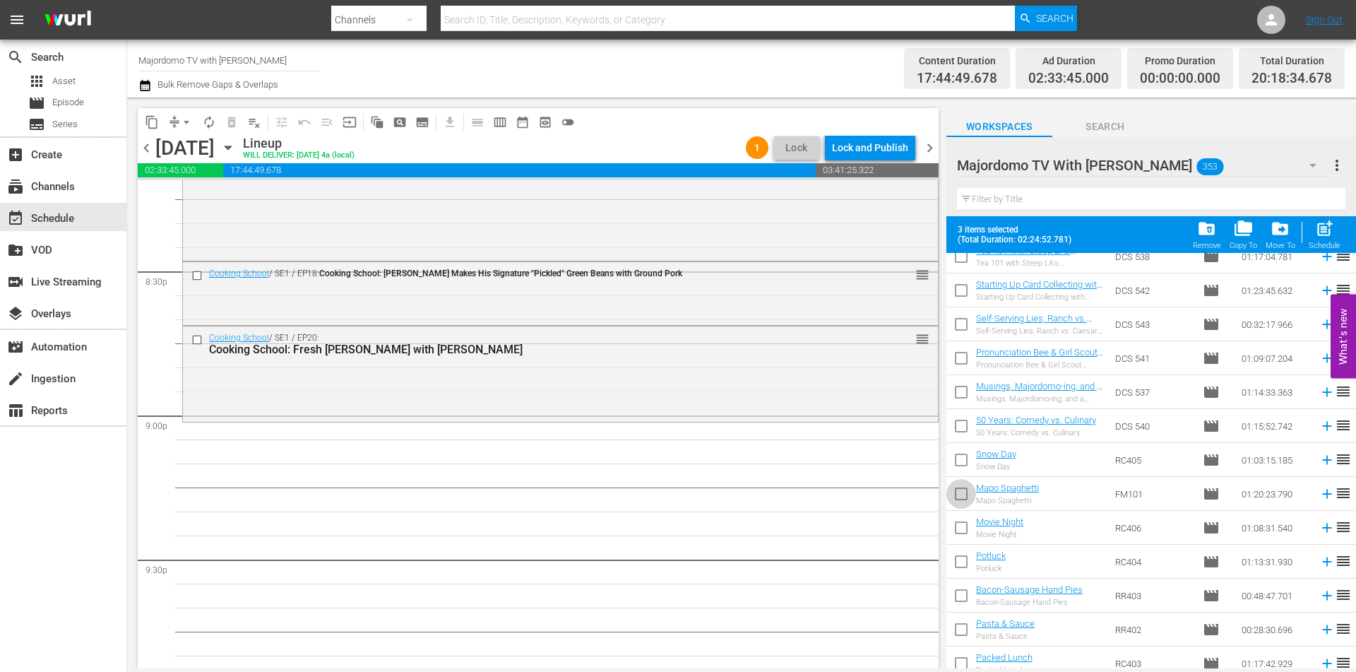
click at [956, 489] on input "checkbox" at bounding box center [962, 497] width 30 height 30
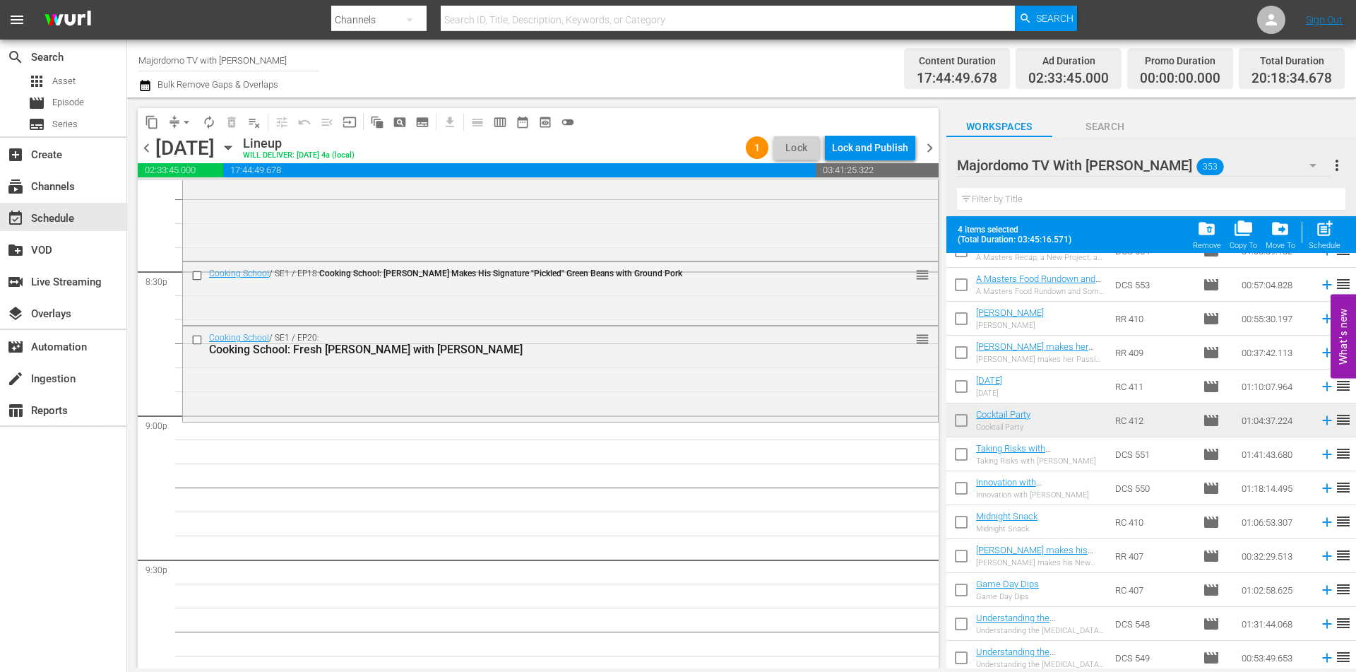
scroll to position [1130, 0]
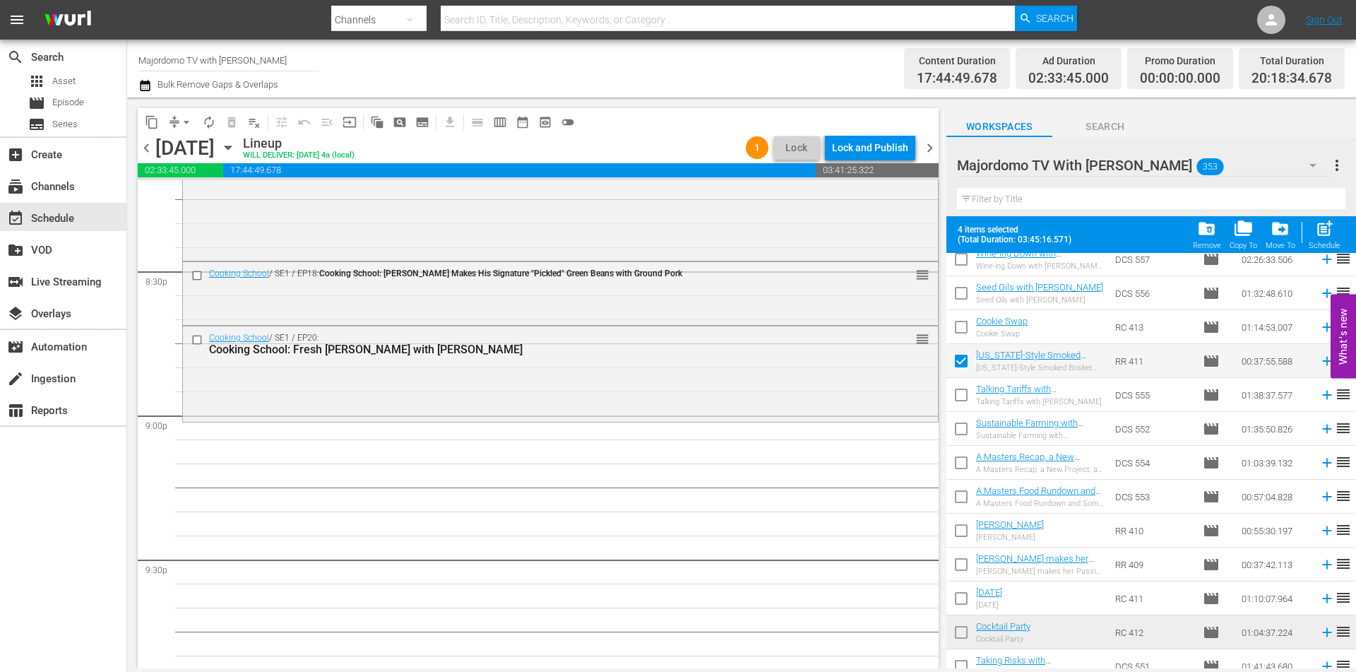
click at [966, 358] on input "checkbox" at bounding box center [962, 364] width 30 height 30
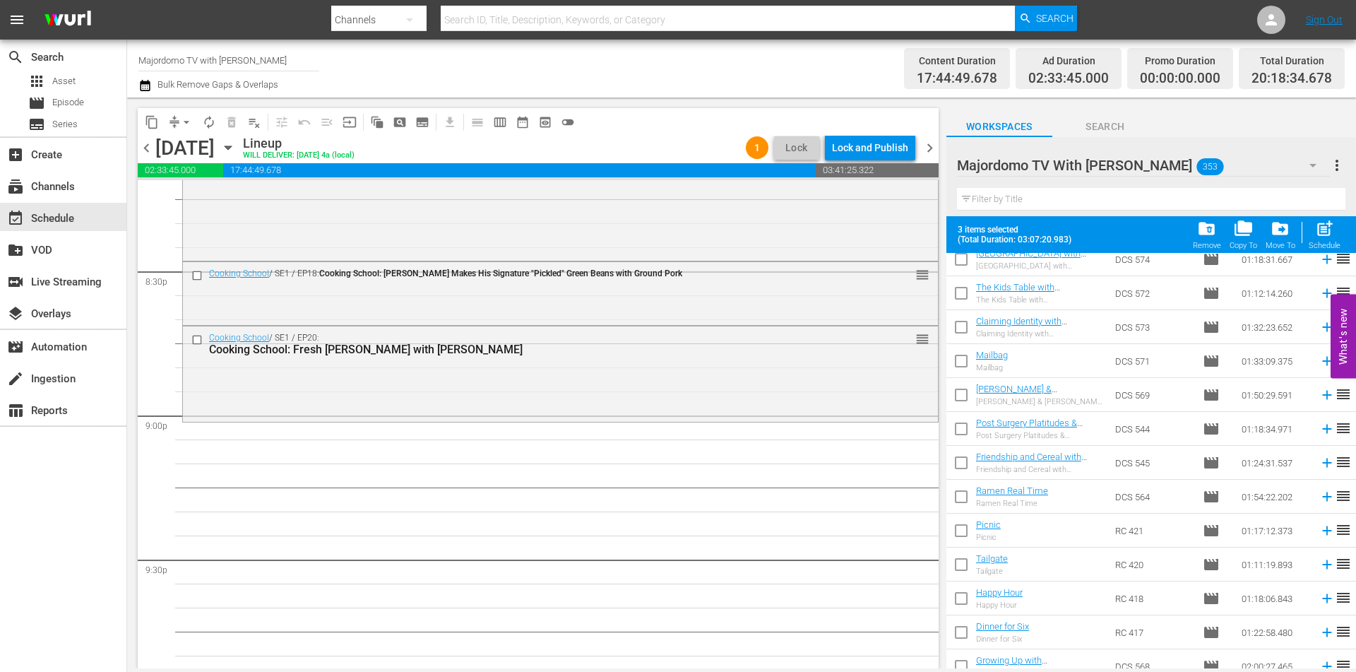
scroll to position [0, 0]
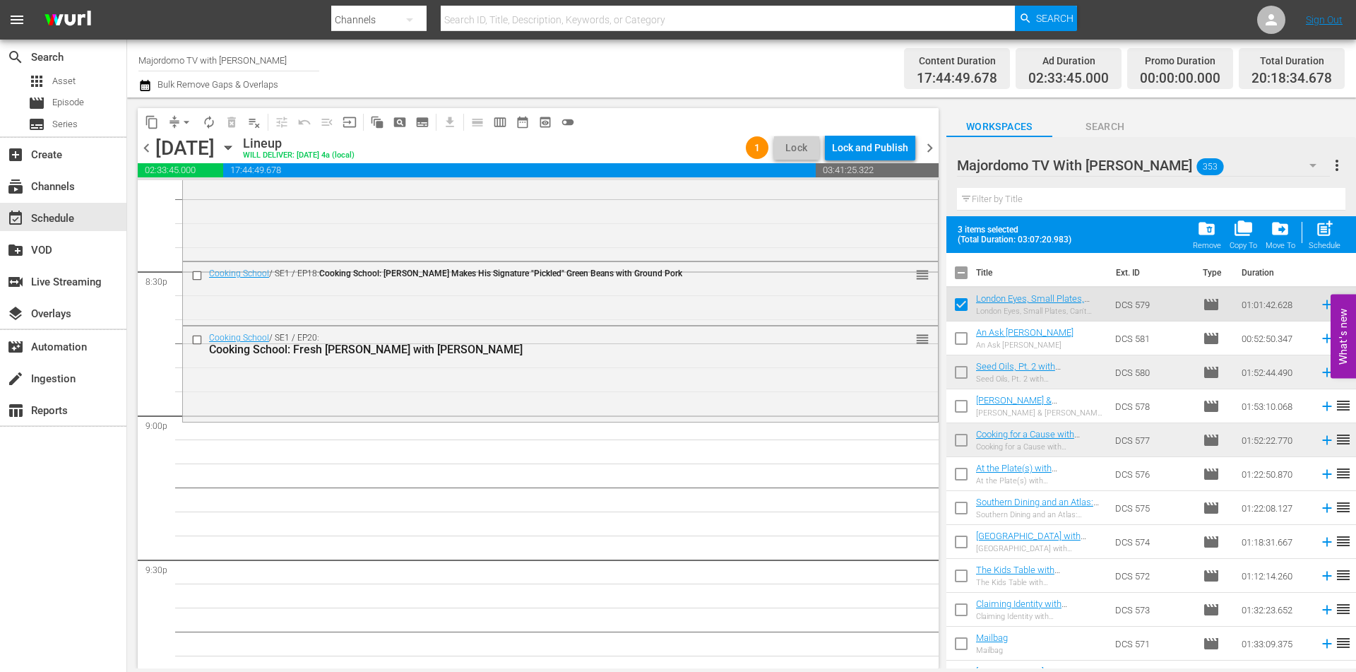
click at [959, 305] on input "checkbox" at bounding box center [962, 307] width 30 height 30
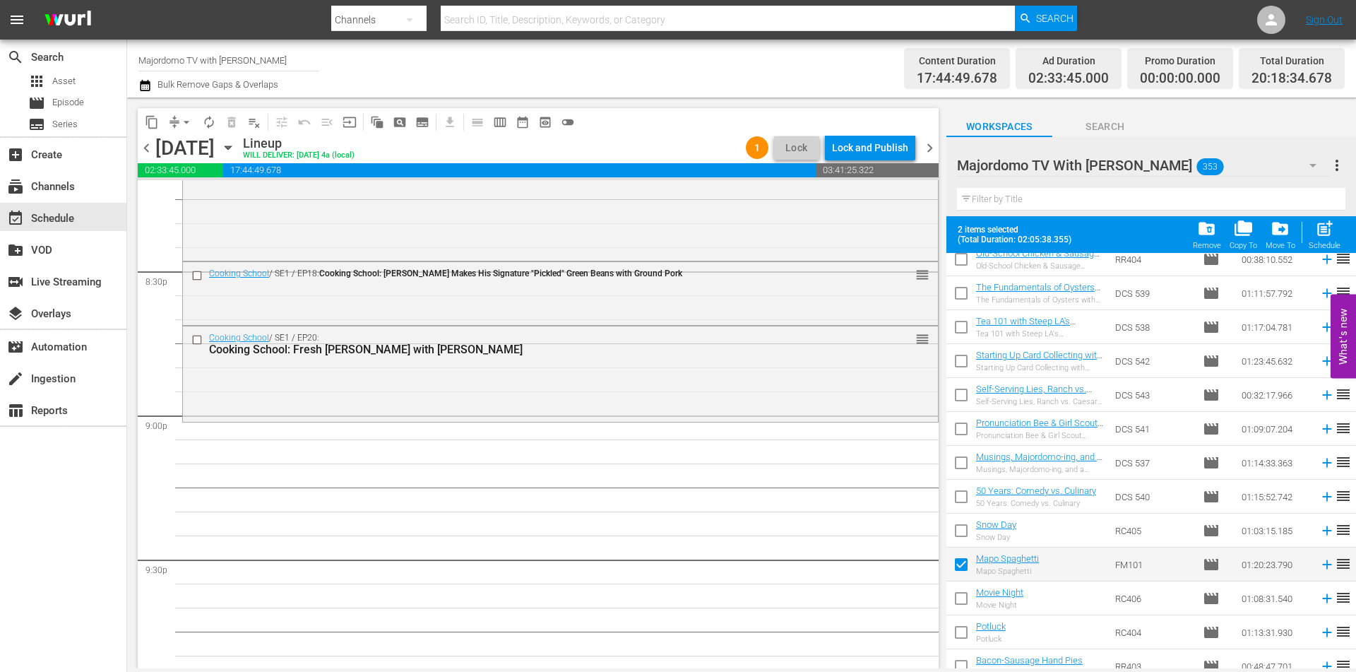
scroll to position [2331, 0]
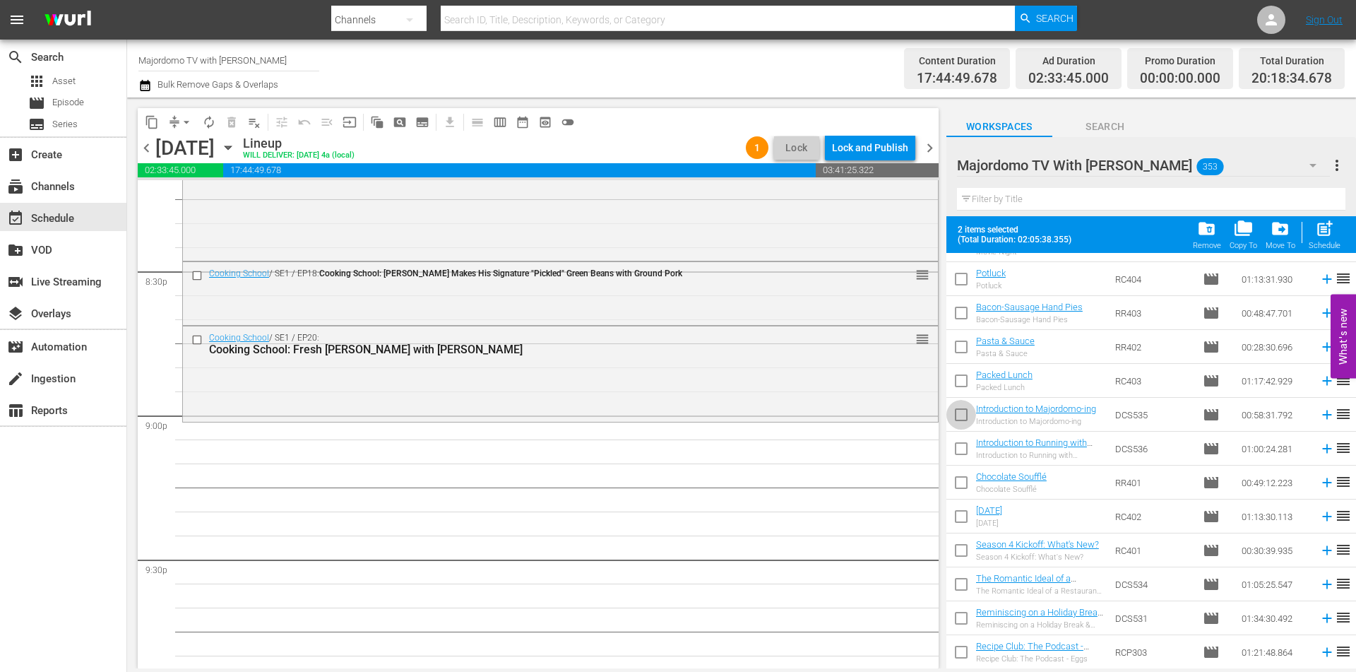
click at [961, 413] on input "checkbox" at bounding box center [962, 418] width 30 height 30
click at [956, 451] on input "checkbox" at bounding box center [962, 452] width 30 height 30
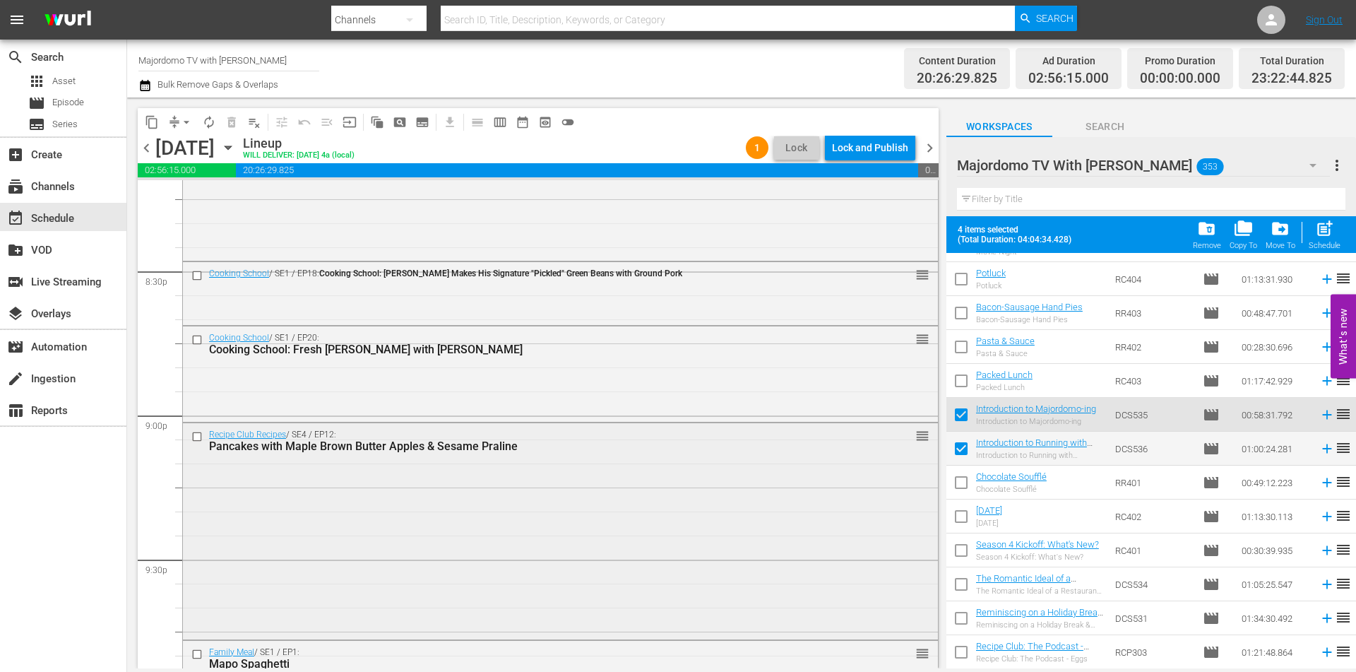
click at [863, 447] on div "Recipe Club Recipes / SE4 / EP12: Pancakes with Maple Brown Butter Apples & Ses…" at bounding box center [560, 440] width 755 height 35
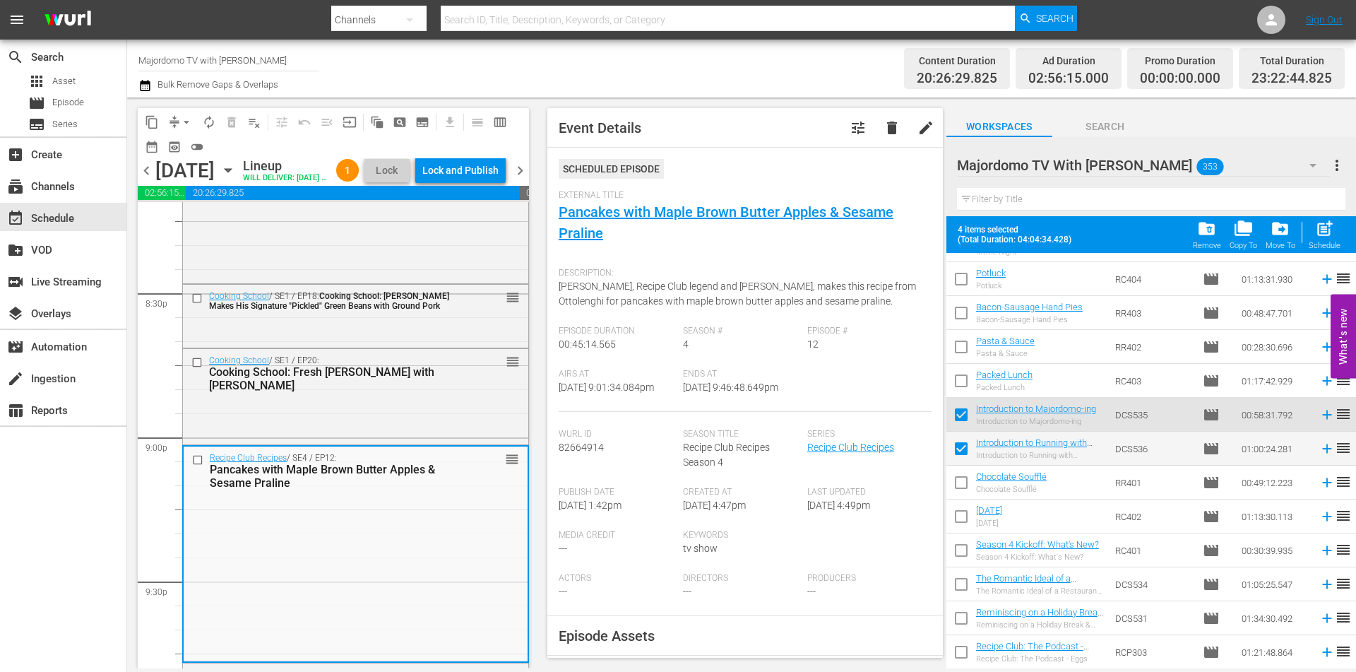
click at [179, 115] on button "arrow_drop_down" at bounding box center [186, 122] width 23 height 23
click at [189, 194] on li "Align to End of Previous Day" at bounding box center [187, 197] width 148 height 23
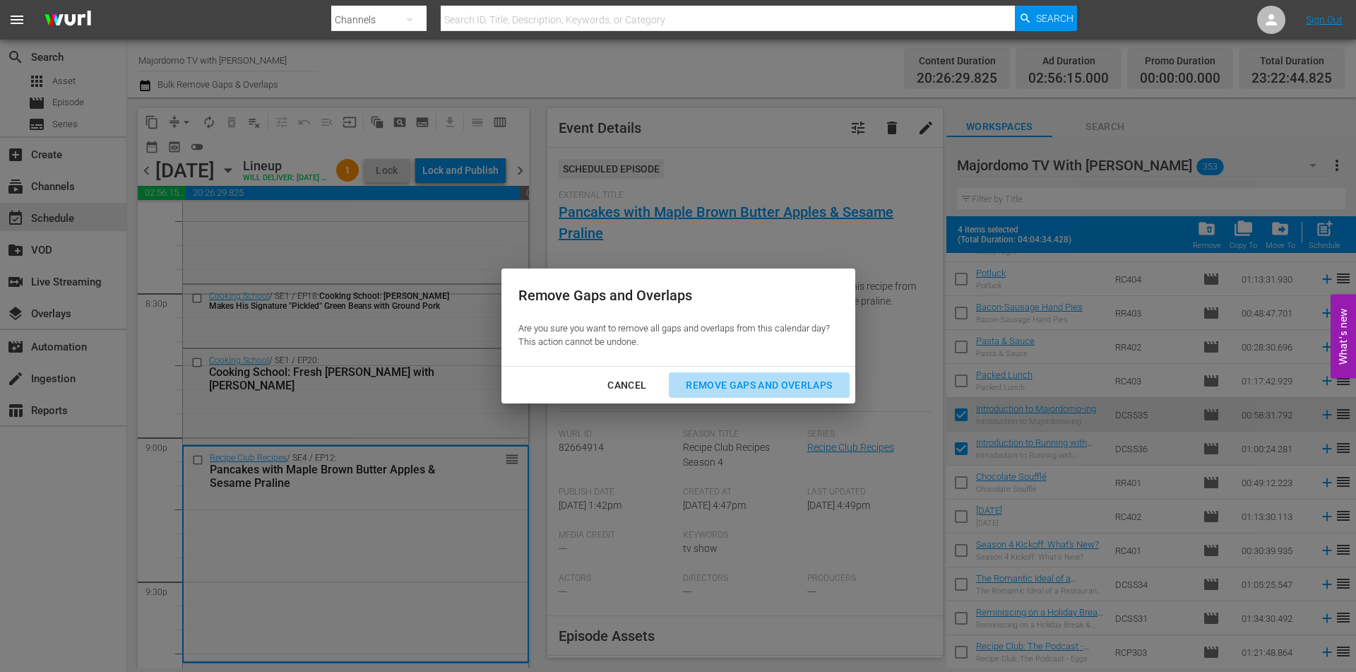
click at [787, 386] on div "Remove Gaps and Overlaps" at bounding box center [759, 386] width 169 height 18
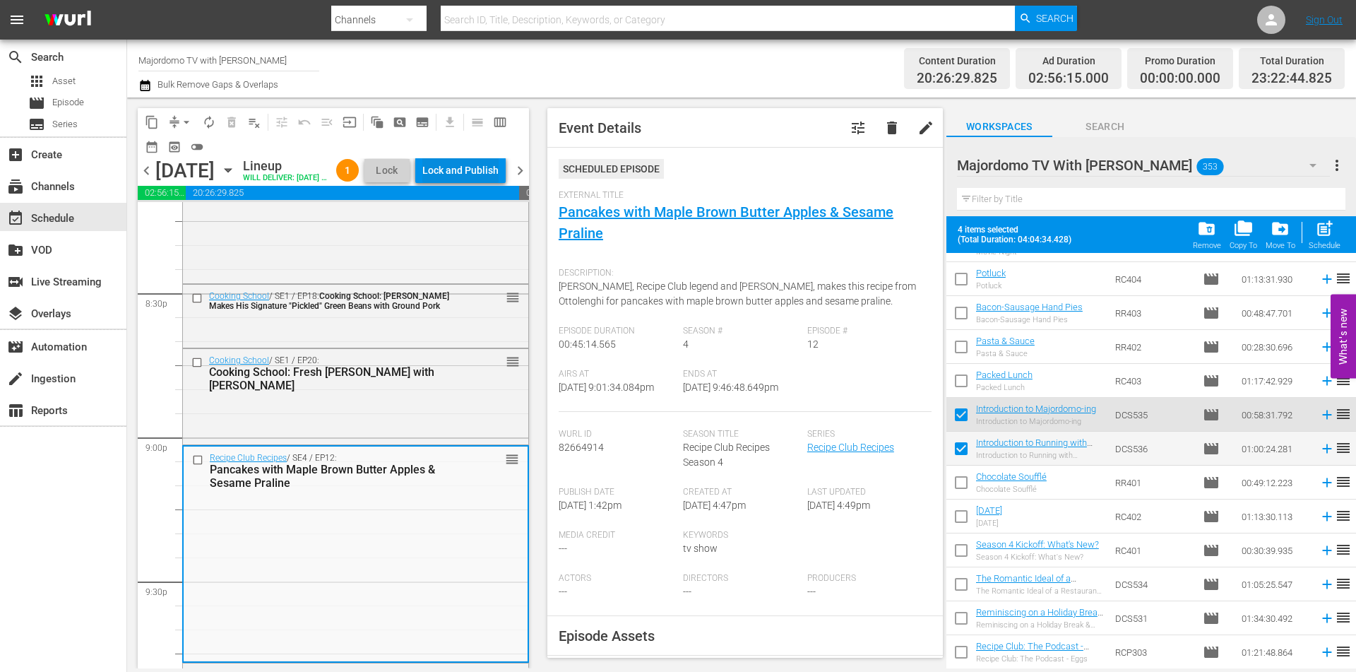
click at [455, 168] on div "Lock and Publish" at bounding box center [460, 170] width 76 height 25
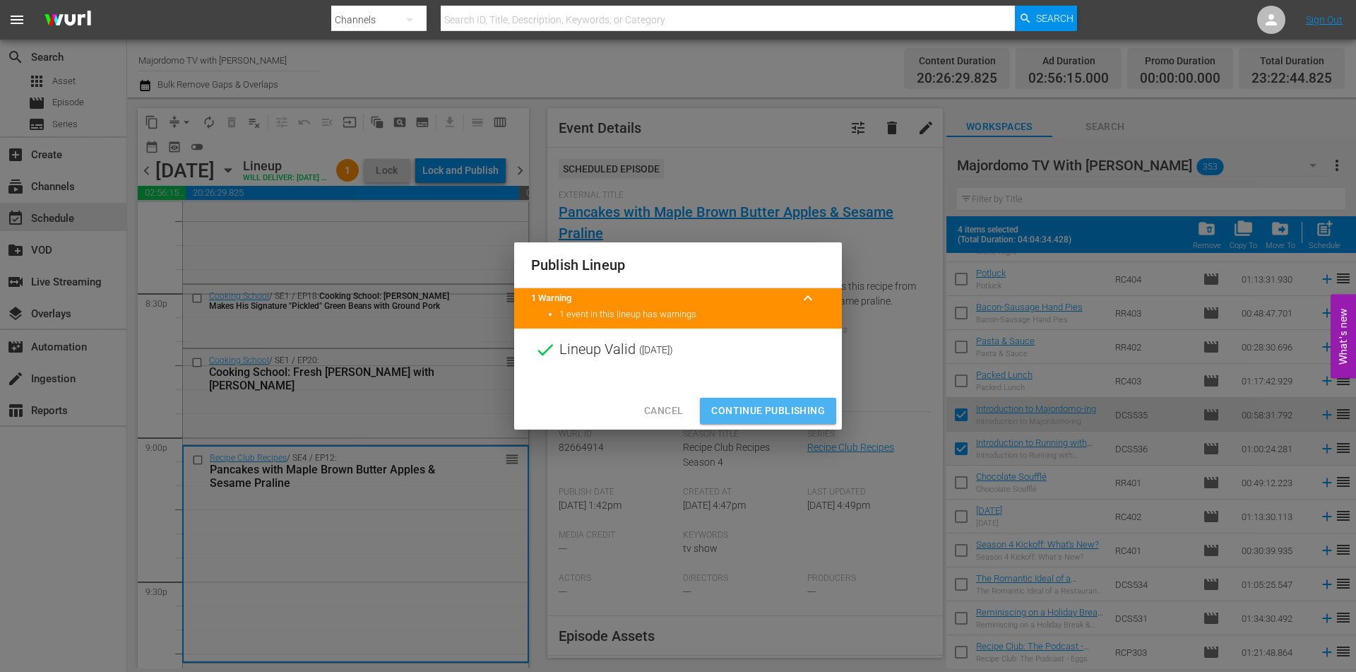
click at [740, 409] on span "Continue Publishing" at bounding box center [768, 411] width 114 height 18
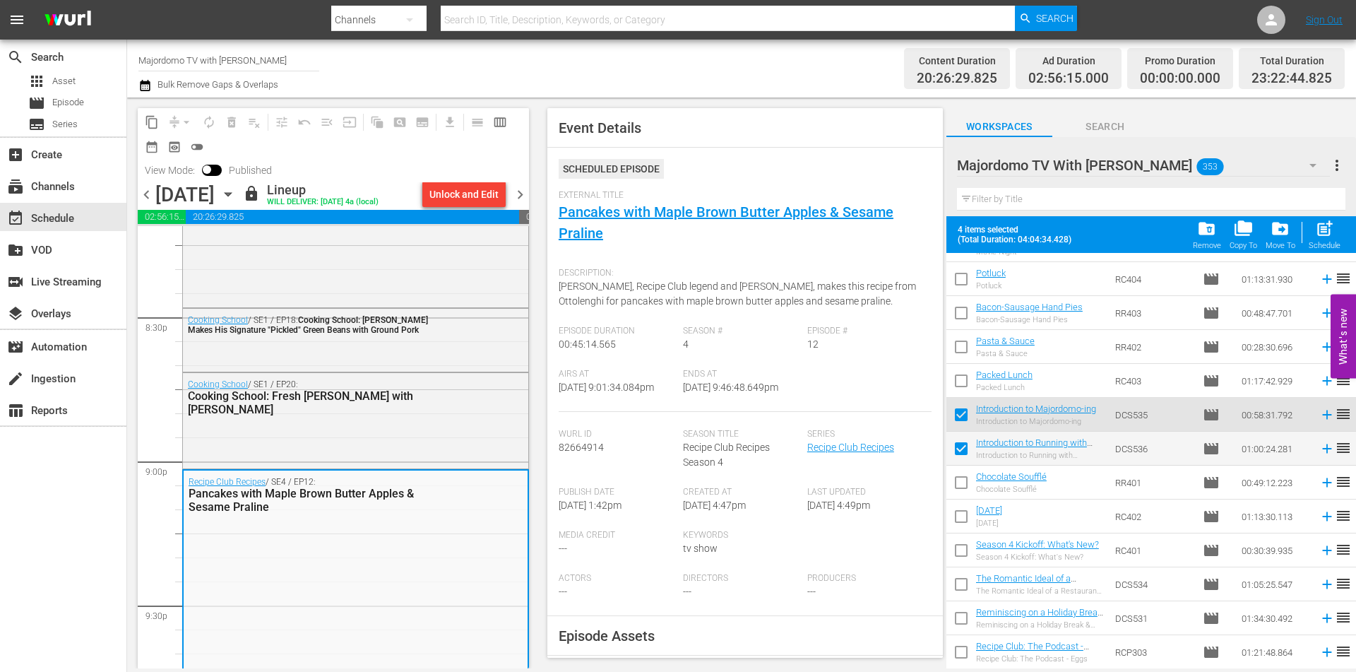
click at [518, 193] on span "chevron_right" at bounding box center [520, 195] width 18 height 18
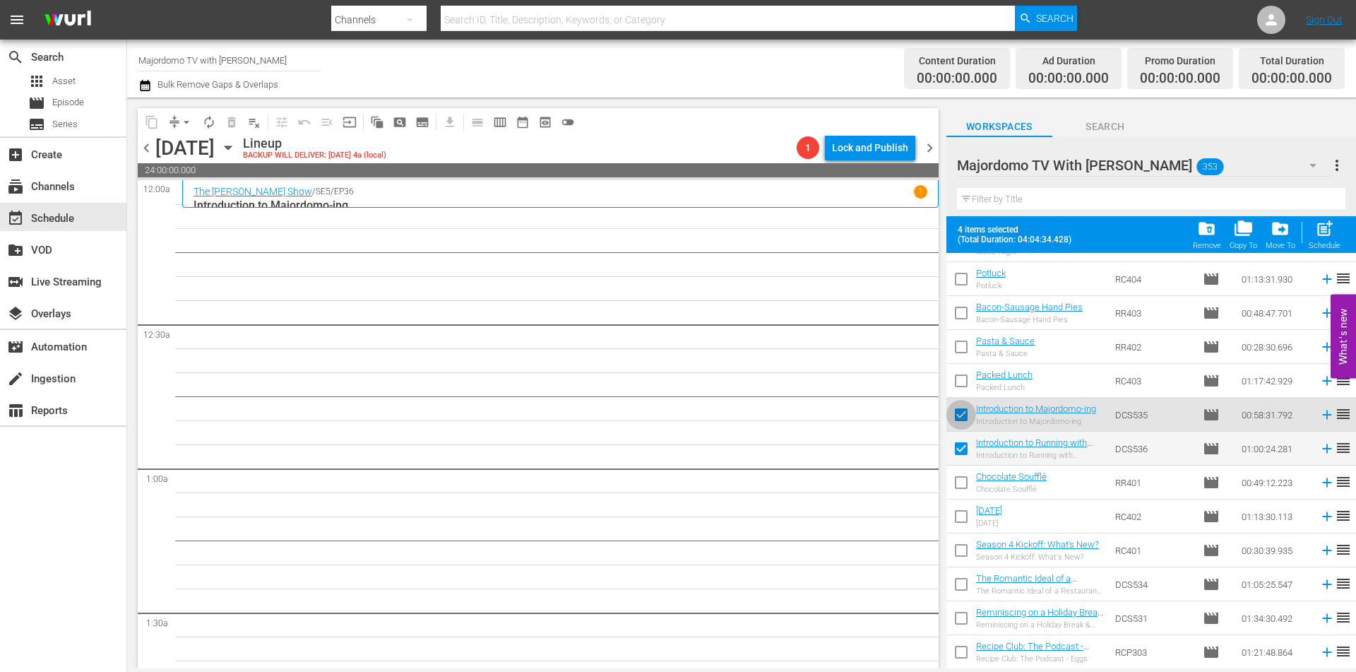
drag, startPoint x: 955, startPoint y: 419, endPoint x: 956, endPoint y: 435, distance: 16.3
click at [955, 419] on input "checkbox" at bounding box center [962, 418] width 30 height 30
click at [958, 444] on input "checkbox" at bounding box center [962, 452] width 30 height 30
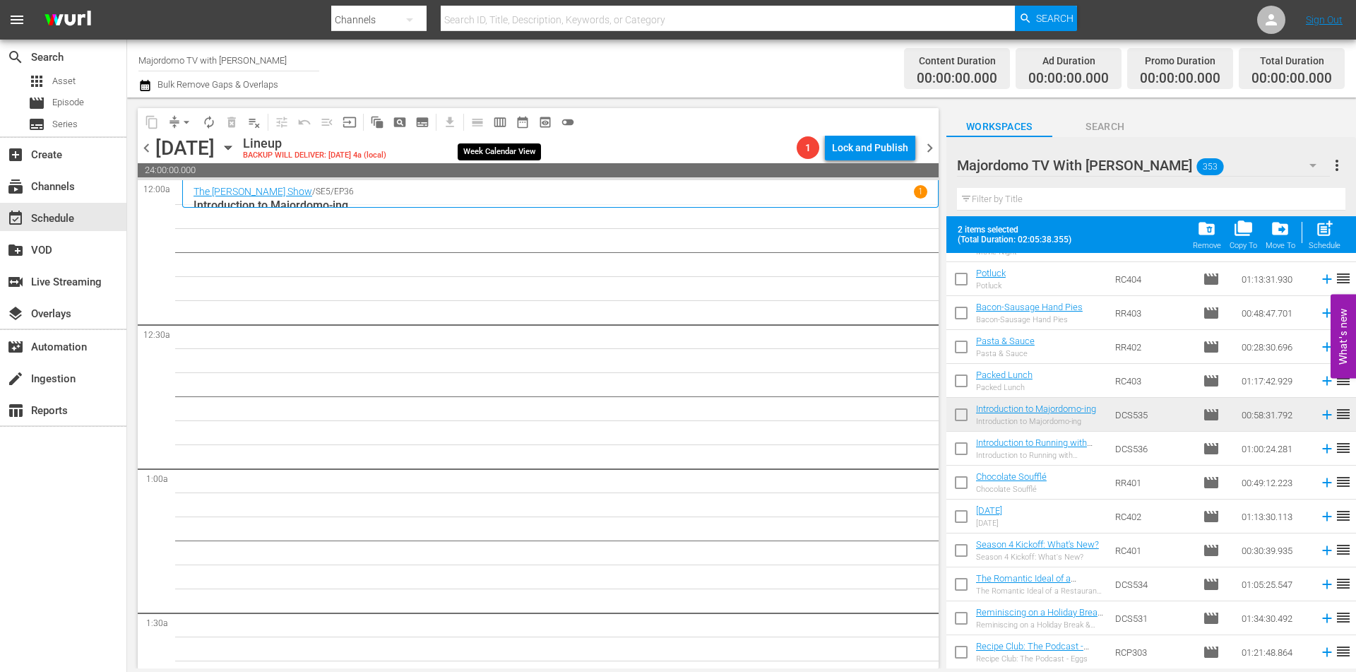
click at [502, 119] on span "calendar_view_week_outlined" at bounding box center [500, 122] width 14 height 14
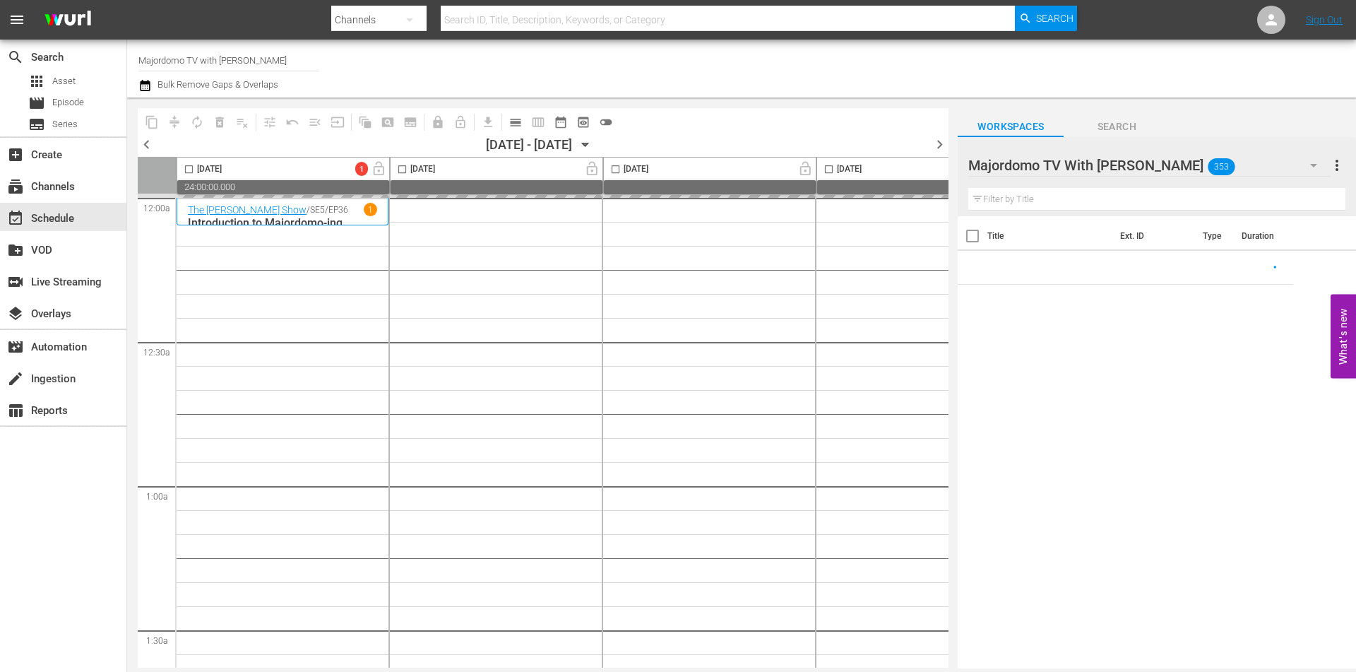
click at [593, 146] on icon "button" at bounding box center [586, 145] width 16 height 16
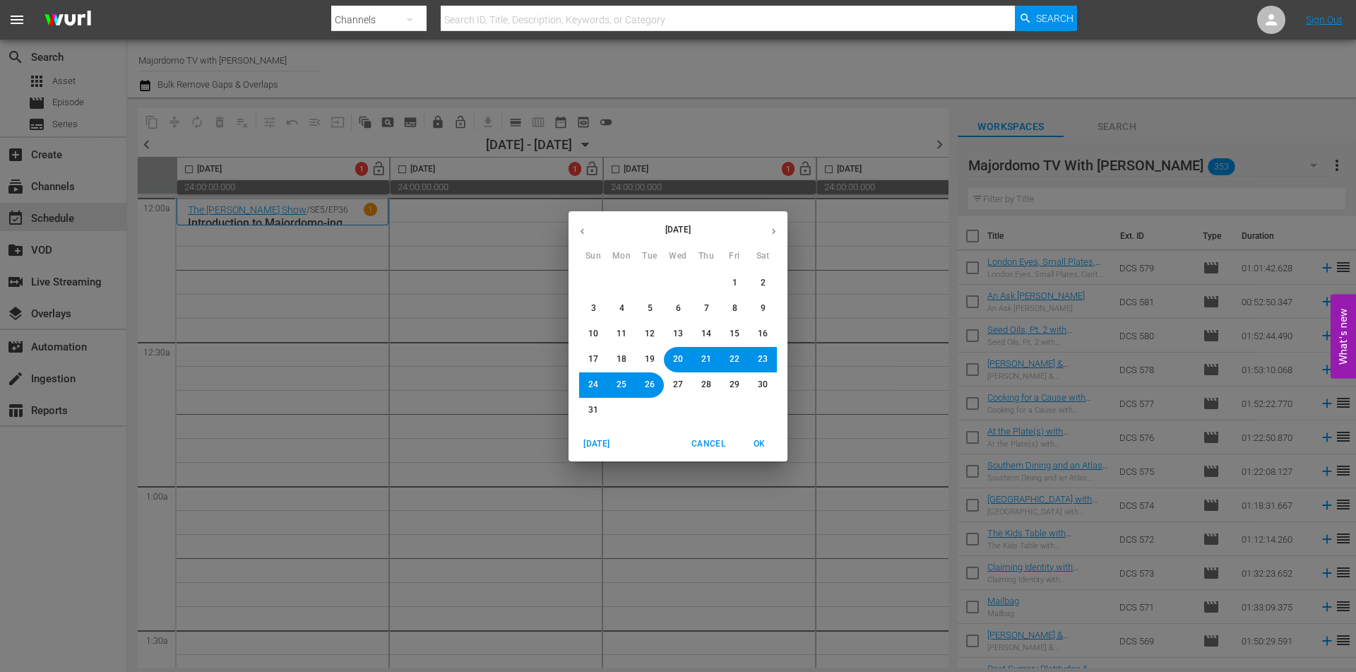
click at [618, 358] on span "18" at bounding box center [622, 359] width 10 height 12
click at [753, 439] on span "OK" at bounding box center [759, 444] width 34 height 15
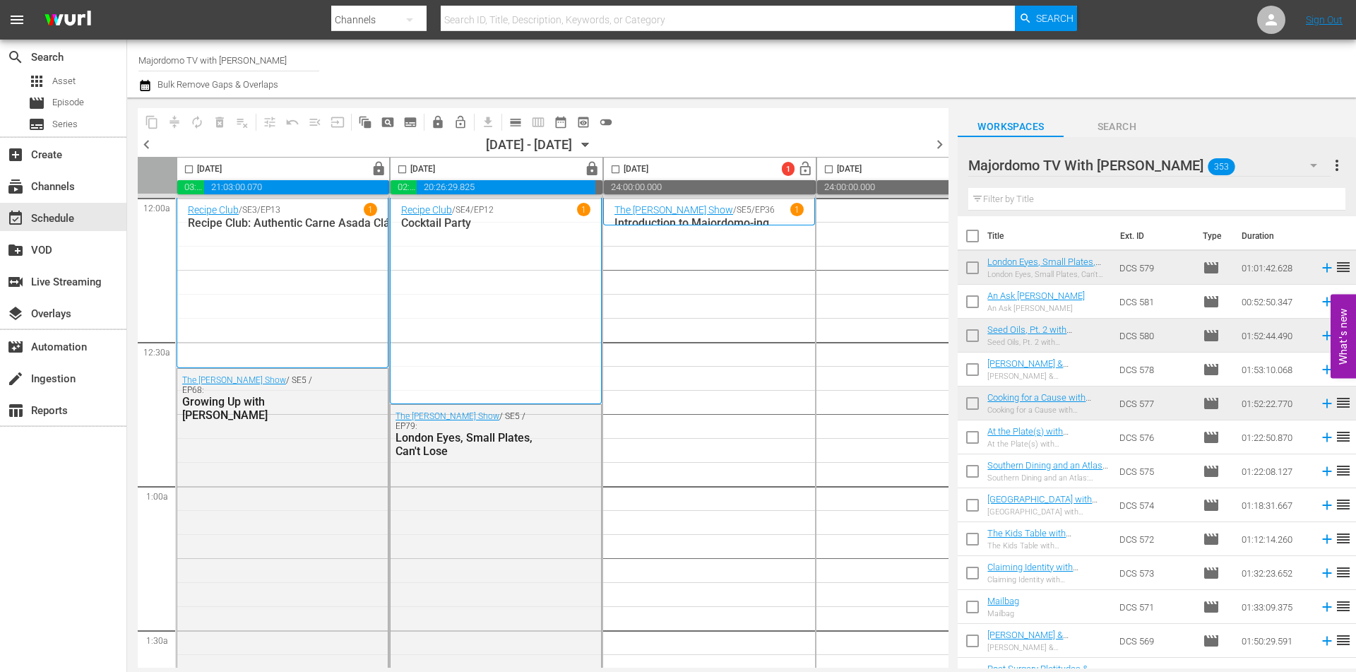
click at [978, 300] on input "checkbox" at bounding box center [973, 305] width 30 height 30
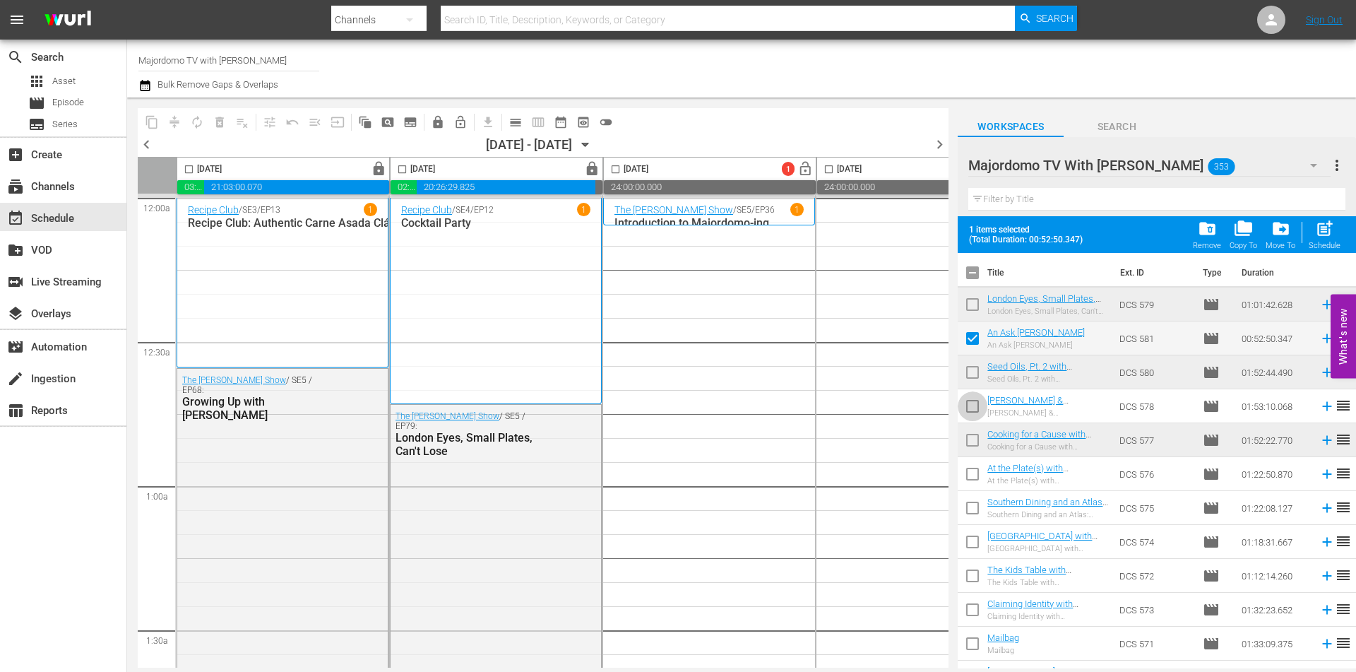
click at [973, 403] on input "checkbox" at bounding box center [973, 409] width 30 height 30
click at [973, 475] on input "checkbox" at bounding box center [973, 477] width 30 height 30
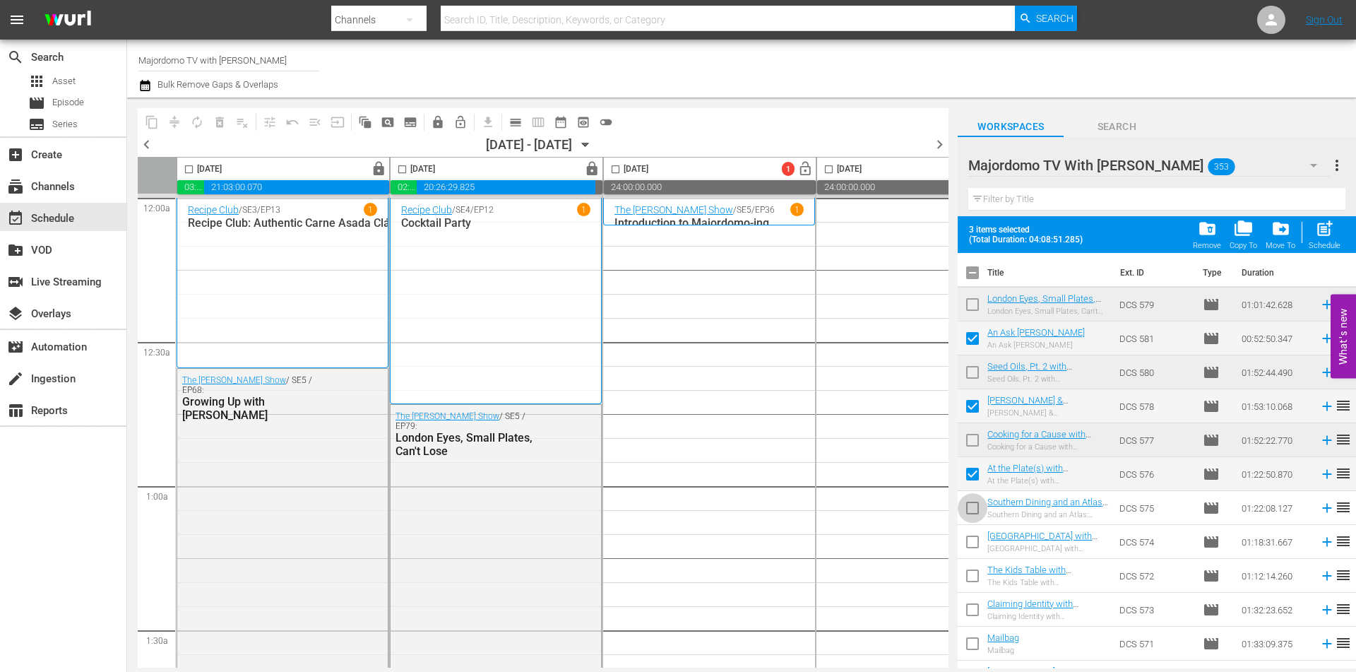
click at [971, 509] on input "checkbox" at bounding box center [973, 511] width 30 height 30
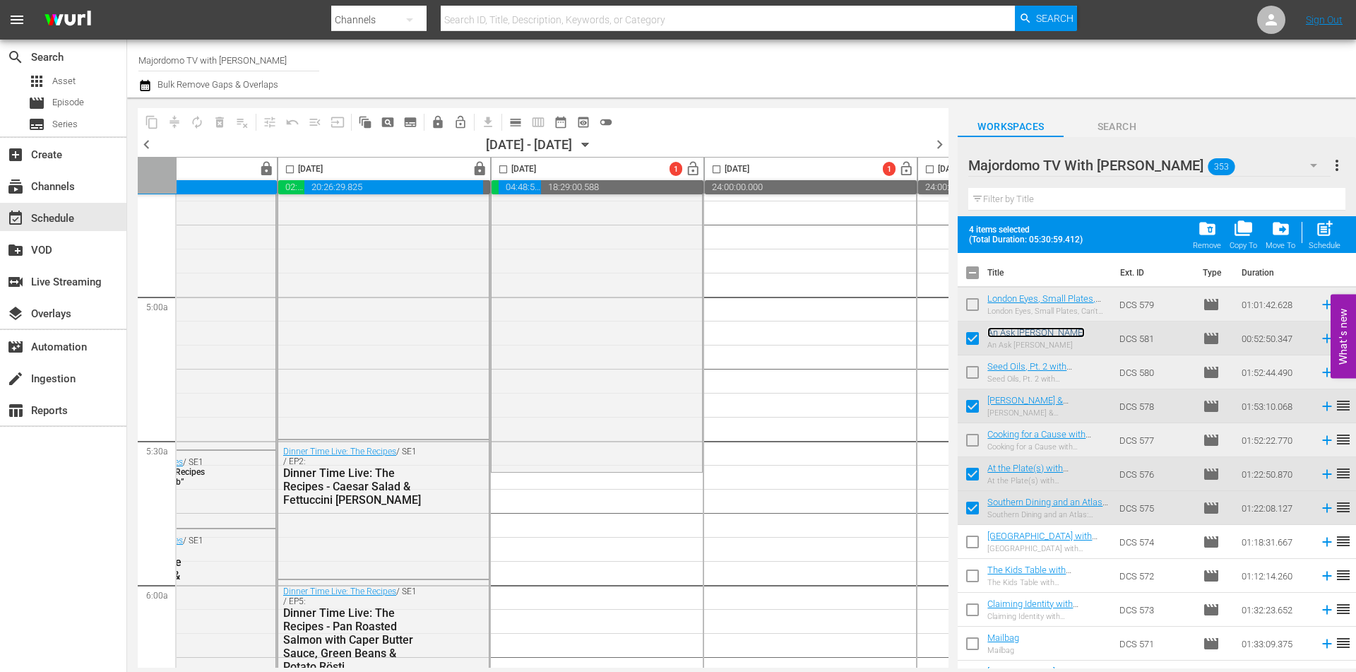
scroll to position [1413, 112]
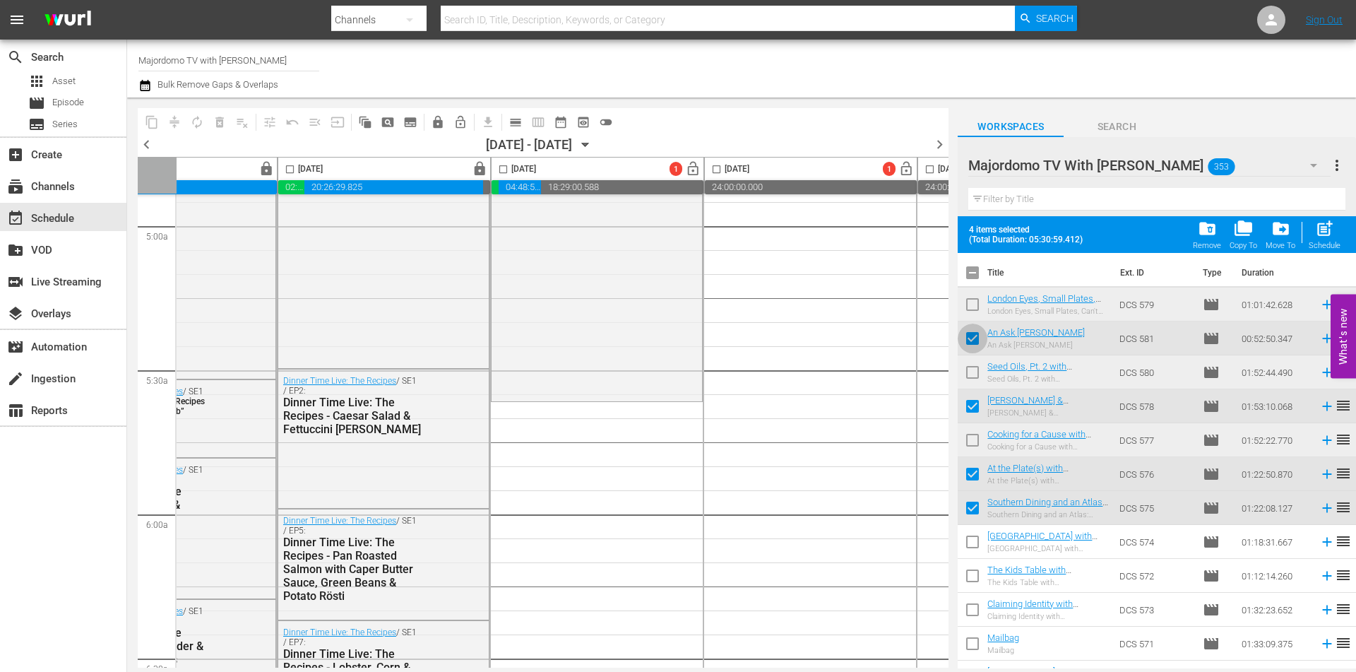
click at [973, 338] on input "checkbox" at bounding box center [973, 341] width 30 height 30
click at [970, 406] on input "checkbox" at bounding box center [973, 409] width 30 height 30
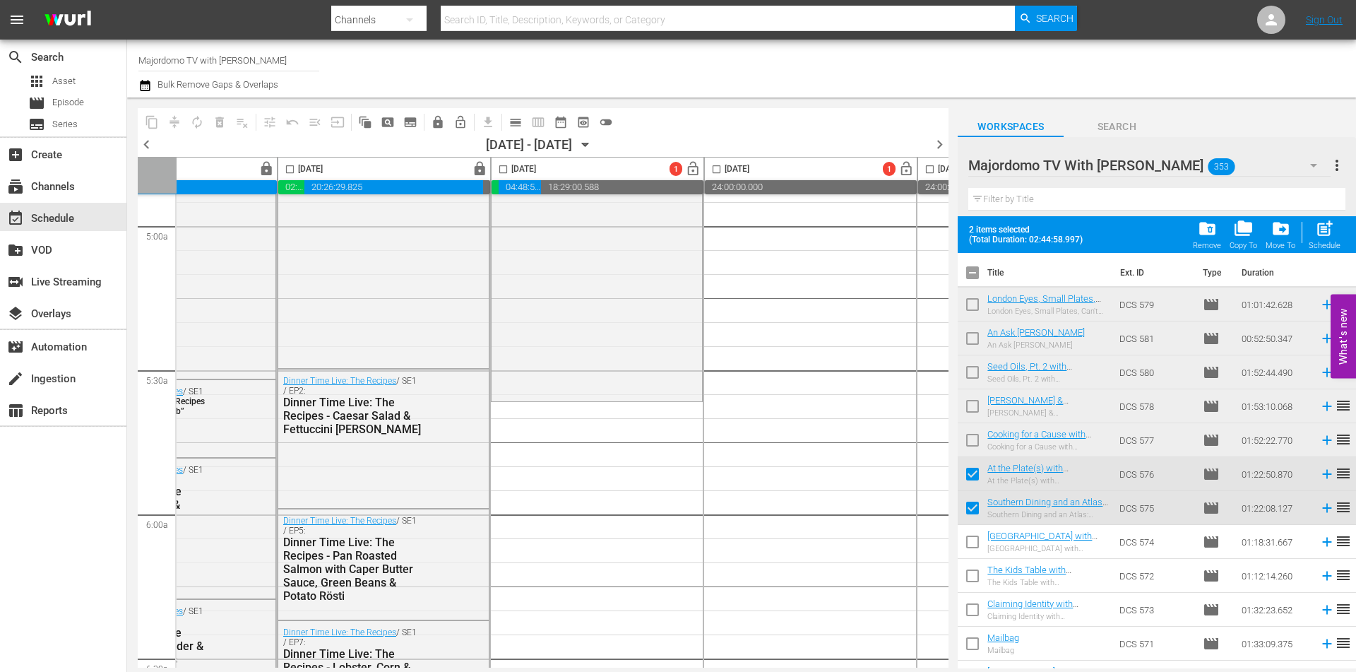
click at [971, 469] on input "checkbox" at bounding box center [973, 477] width 30 height 30
click at [971, 502] on input "checkbox" at bounding box center [973, 511] width 30 height 30
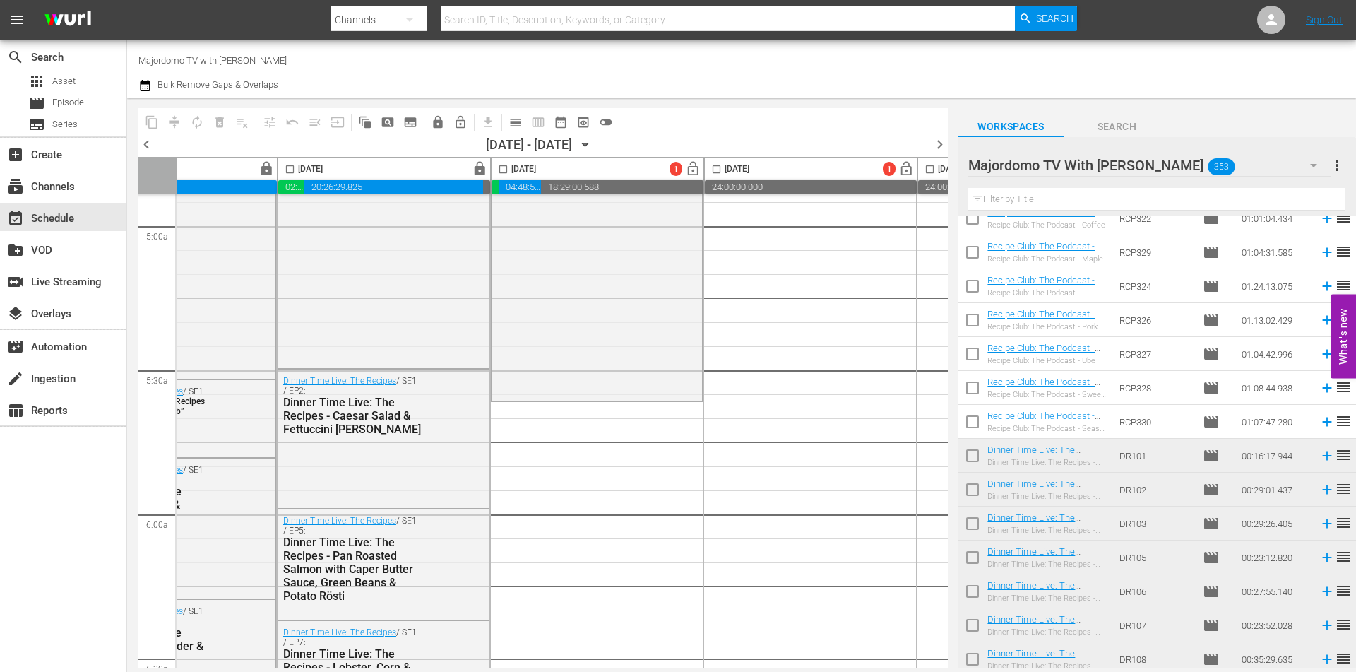
scroll to position [3584, 0]
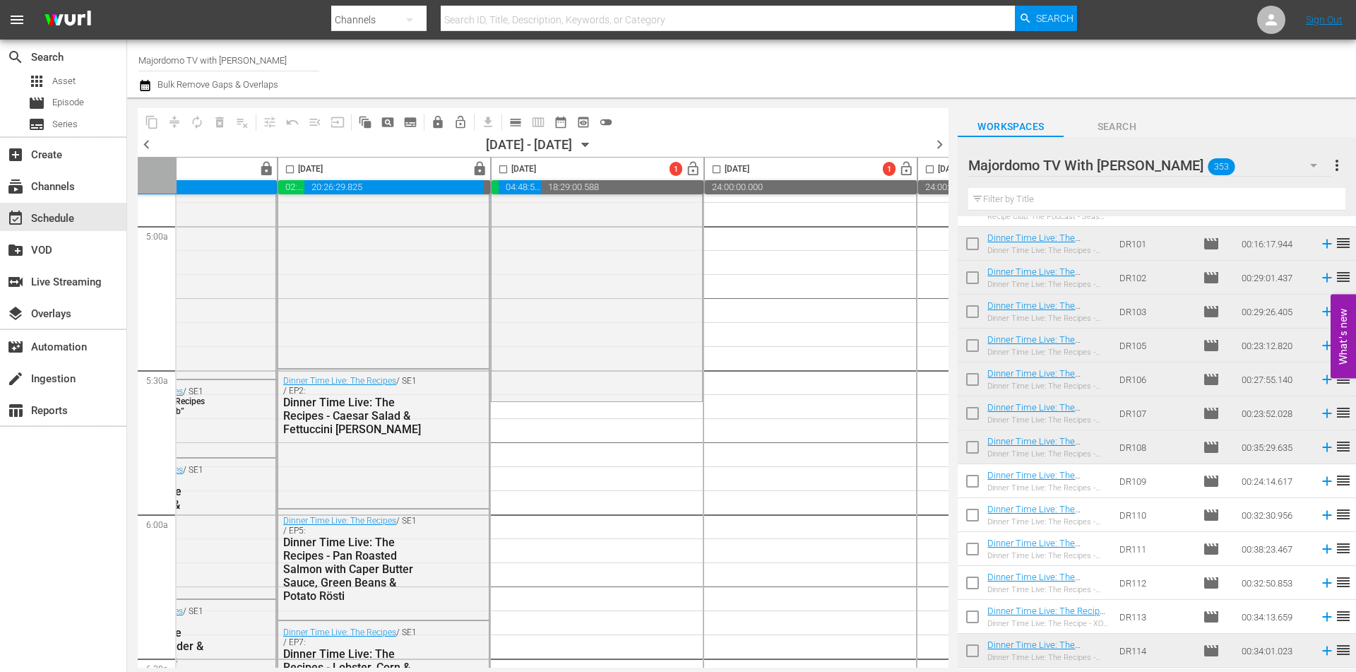
click at [969, 479] on input "checkbox" at bounding box center [973, 484] width 30 height 30
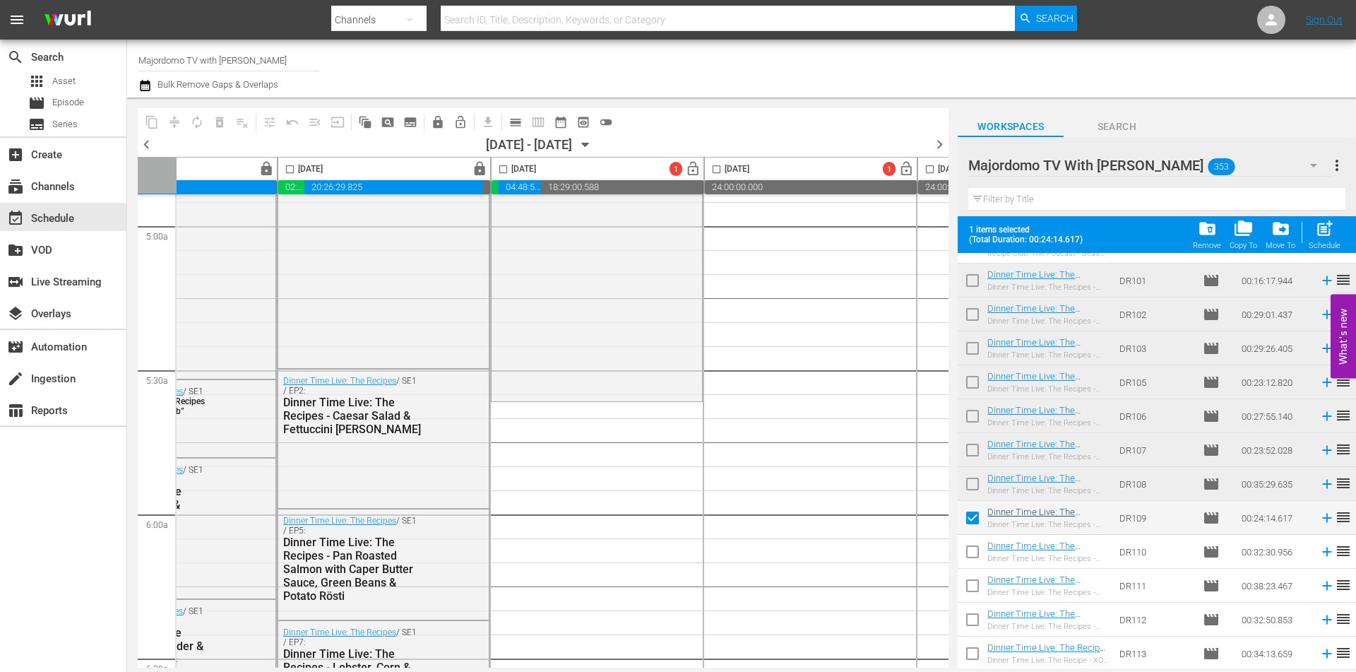
click at [968, 516] on input "checkbox" at bounding box center [973, 521] width 30 height 30
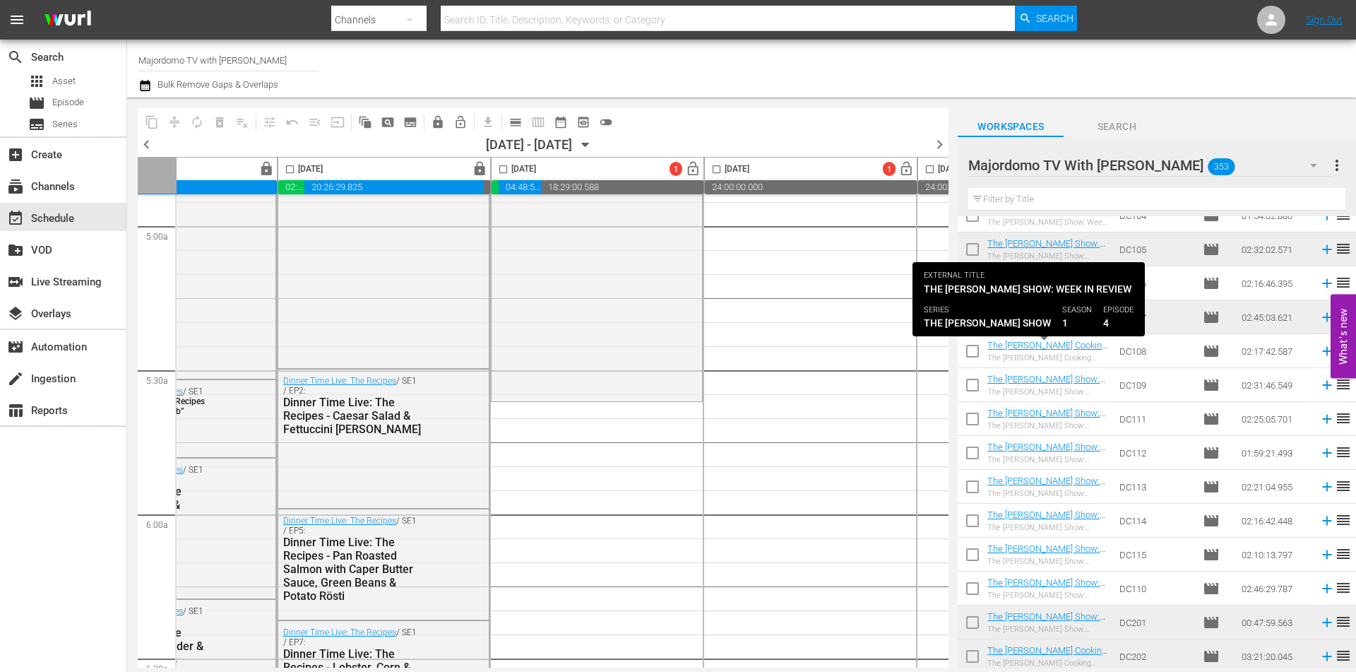
scroll to position [4319, 0]
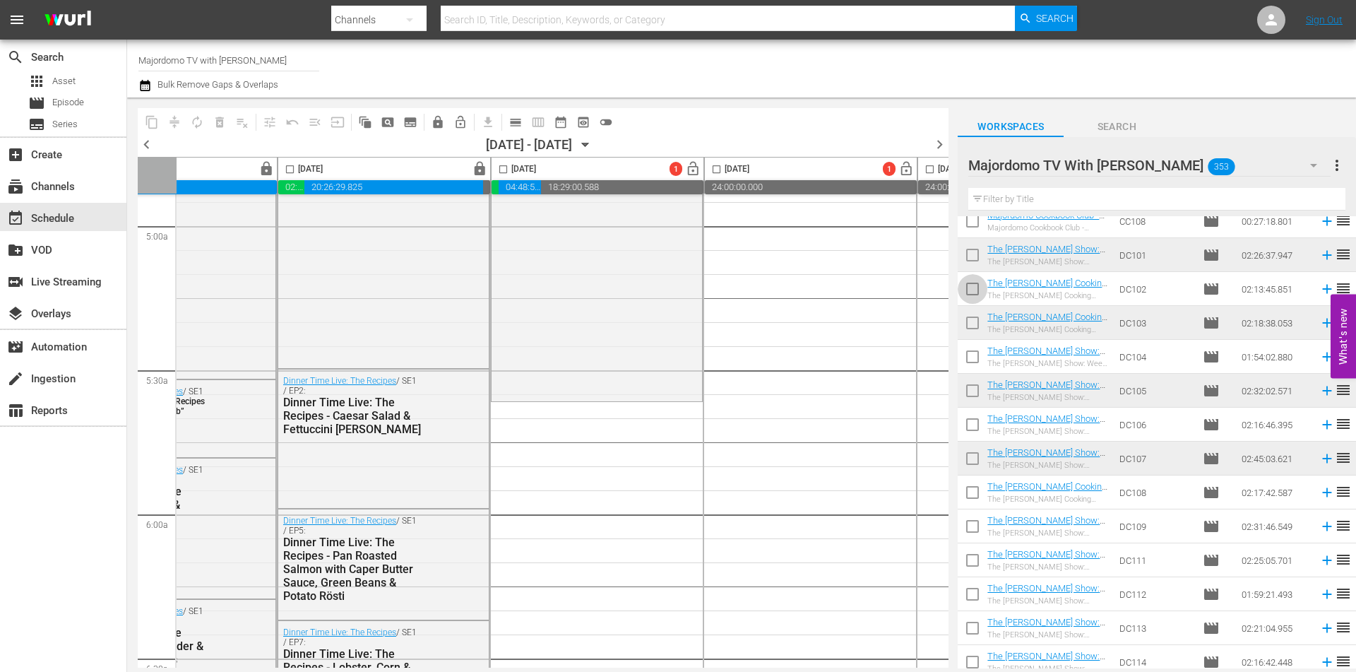
click at [969, 288] on input "checkbox" at bounding box center [973, 292] width 30 height 30
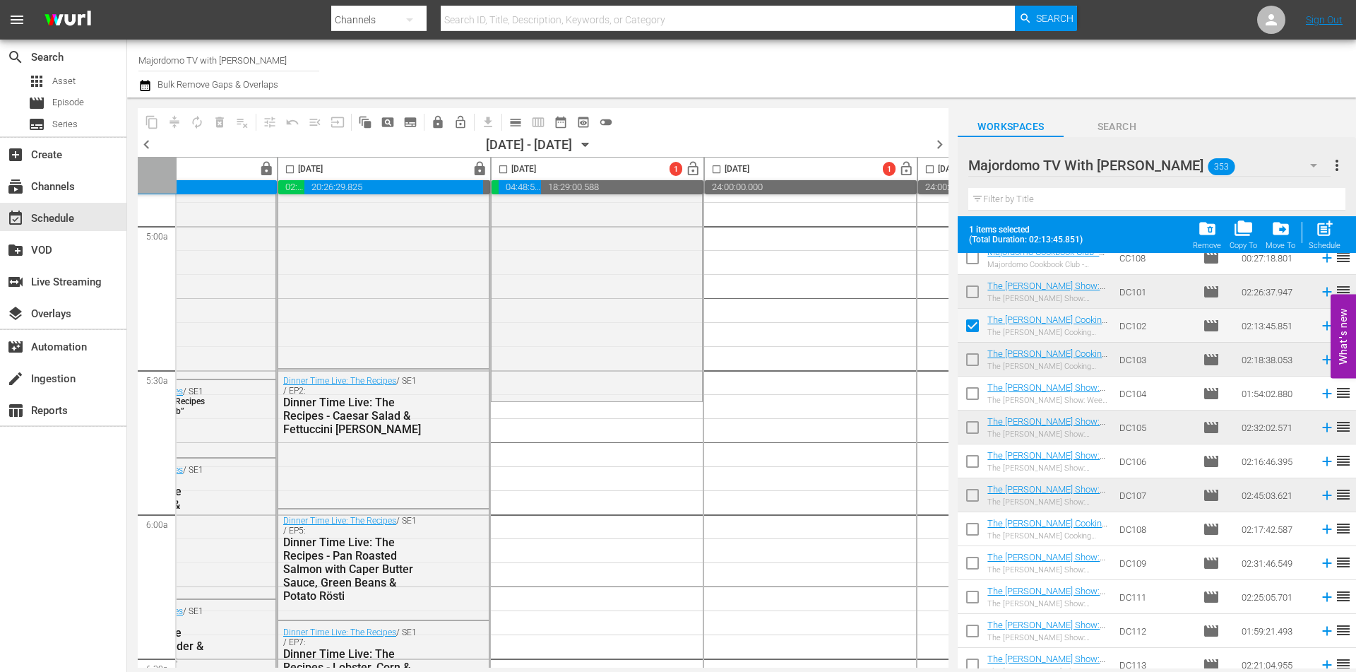
click at [974, 461] on input "checkbox" at bounding box center [973, 464] width 30 height 30
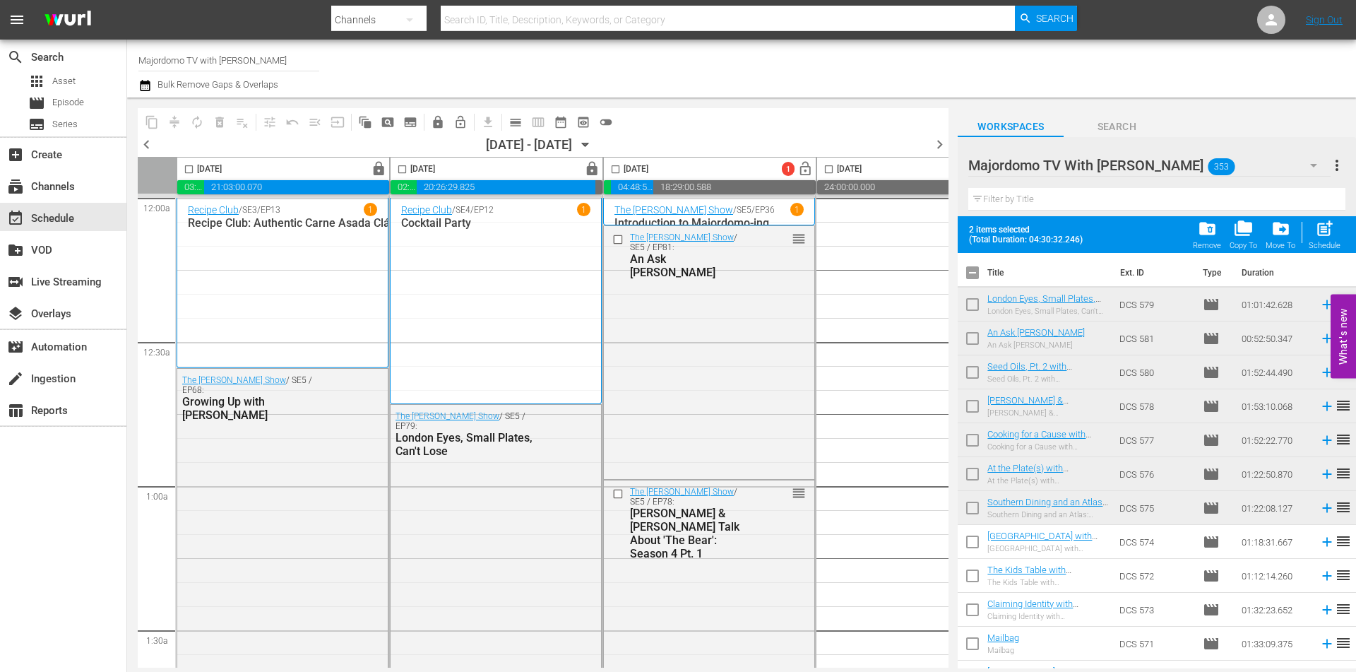
checkbox input "true"
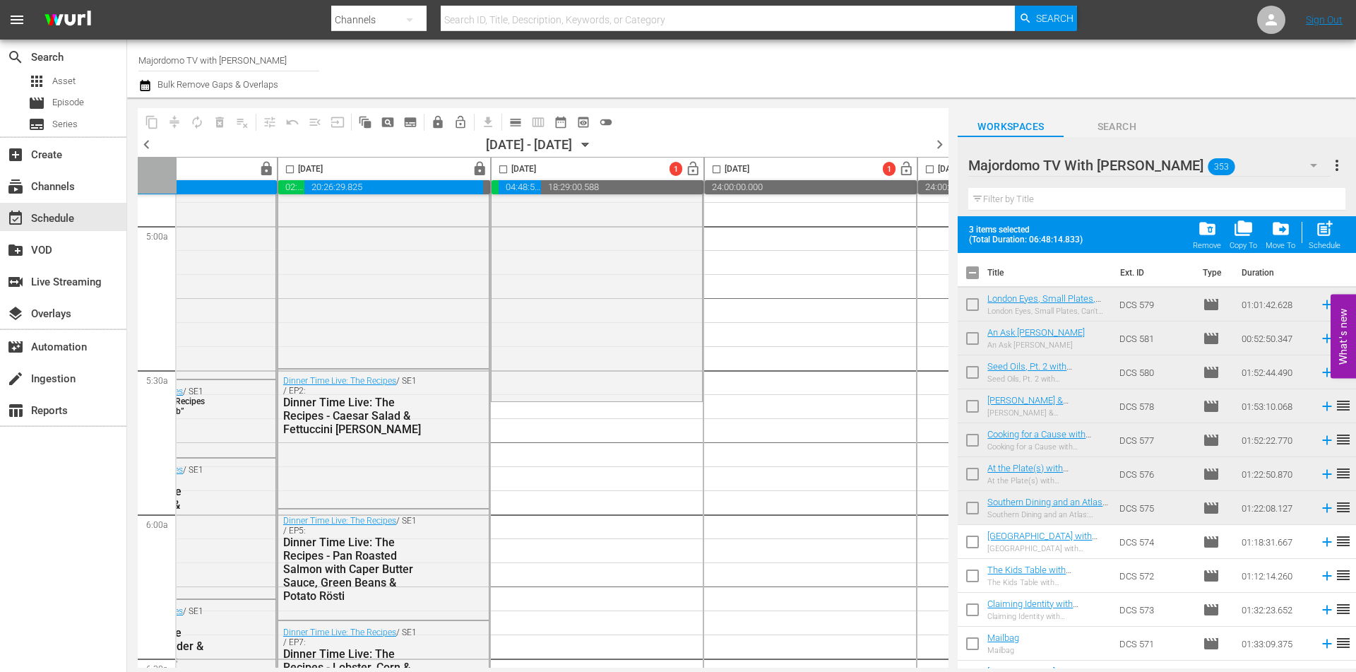
scroll to position [4319, 0]
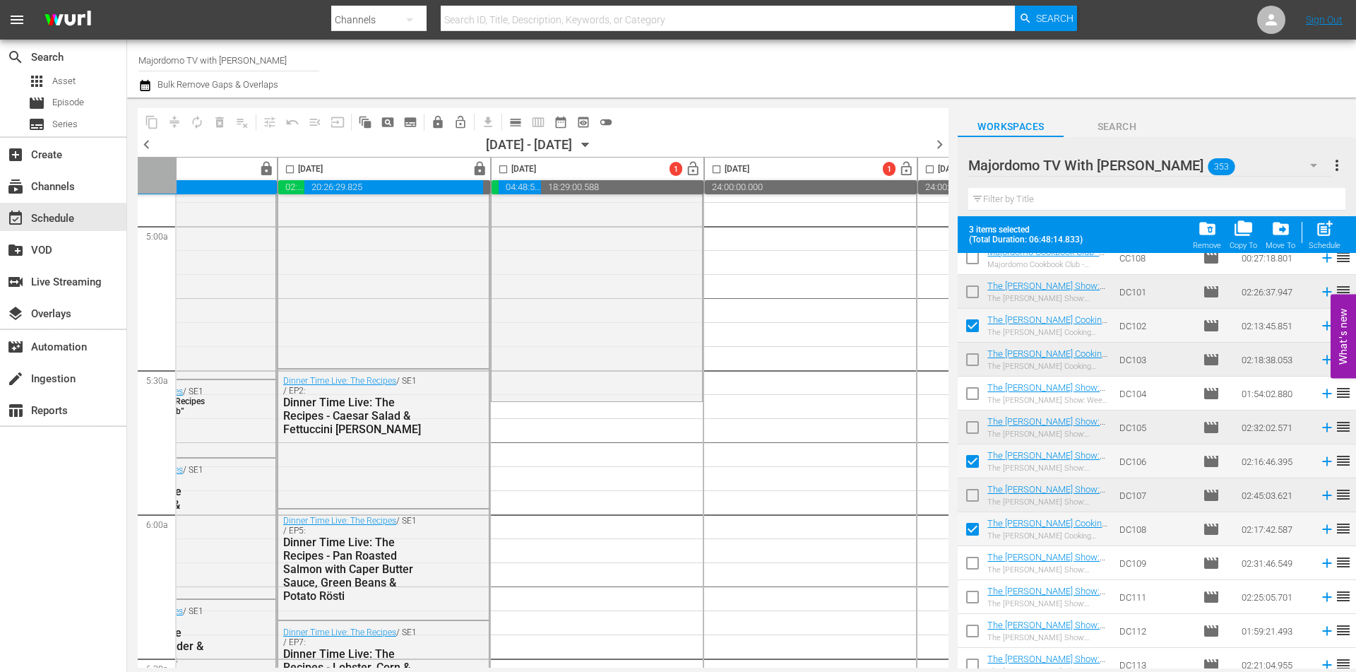
click at [973, 627] on input "checkbox" at bounding box center [973, 634] width 30 height 30
checkbox input "true"
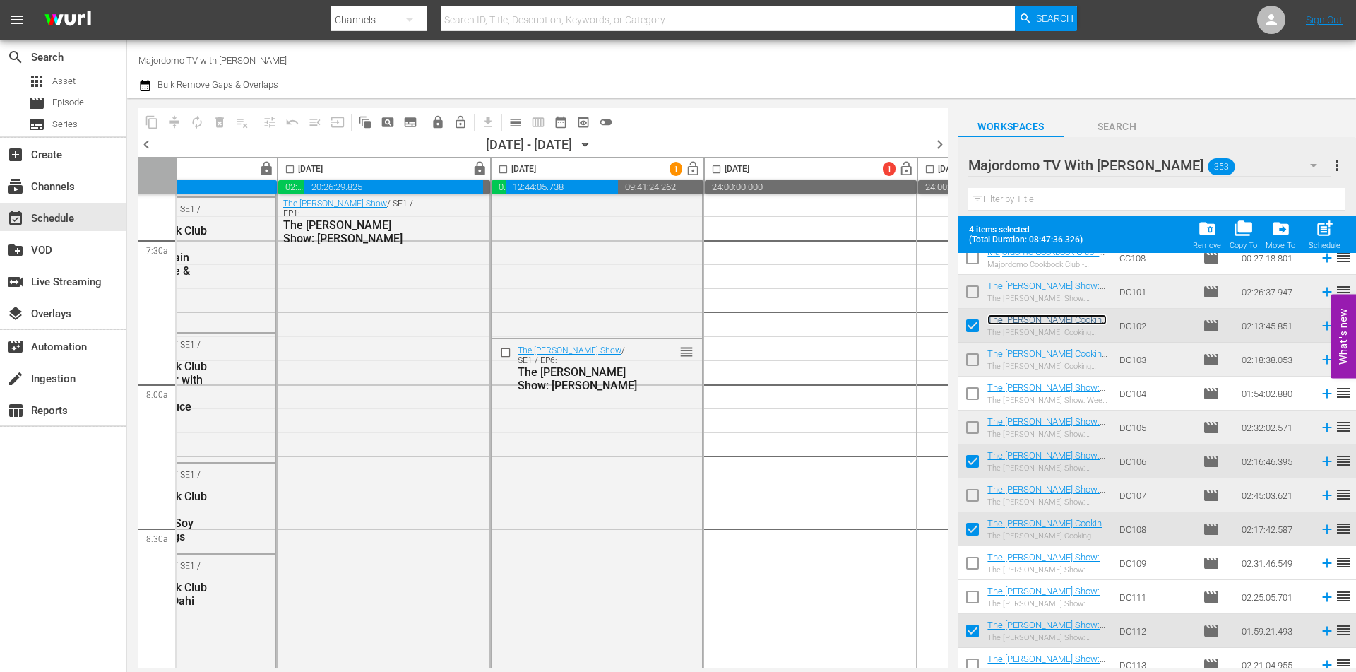
scroll to position [4248, 0]
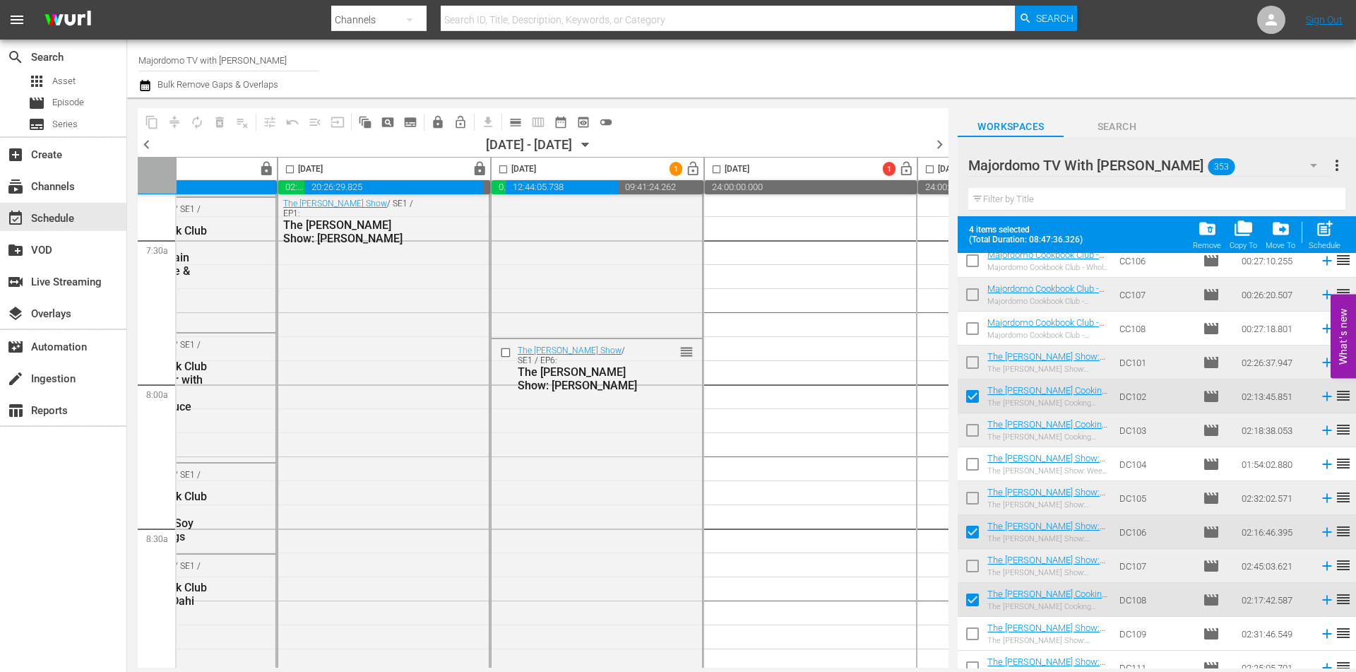
click at [979, 393] on input "checkbox" at bounding box center [973, 399] width 30 height 30
checkbox input "false"
click at [971, 525] on input "checkbox" at bounding box center [973, 535] width 30 height 30
checkbox input "false"
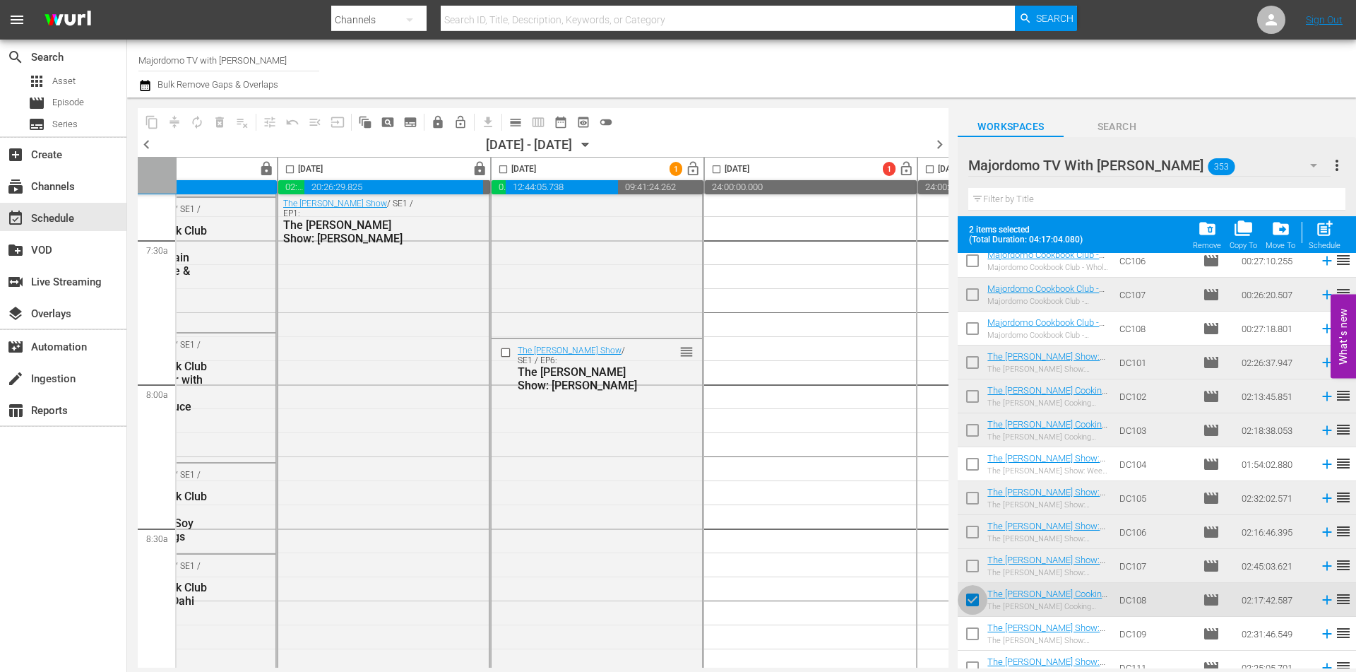
click at [971, 598] on input "checkbox" at bounding box center [973, 603] width 30 height 30
checkbox input "false"
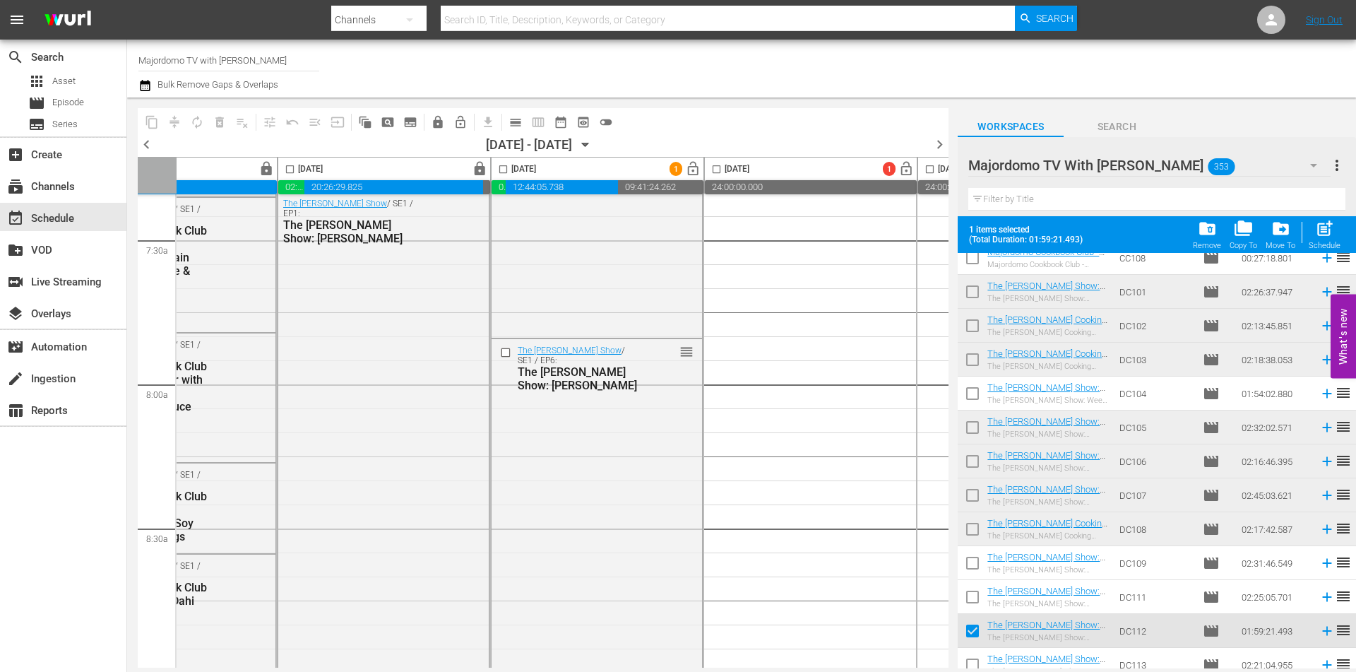
scroll to position [4389, 0]
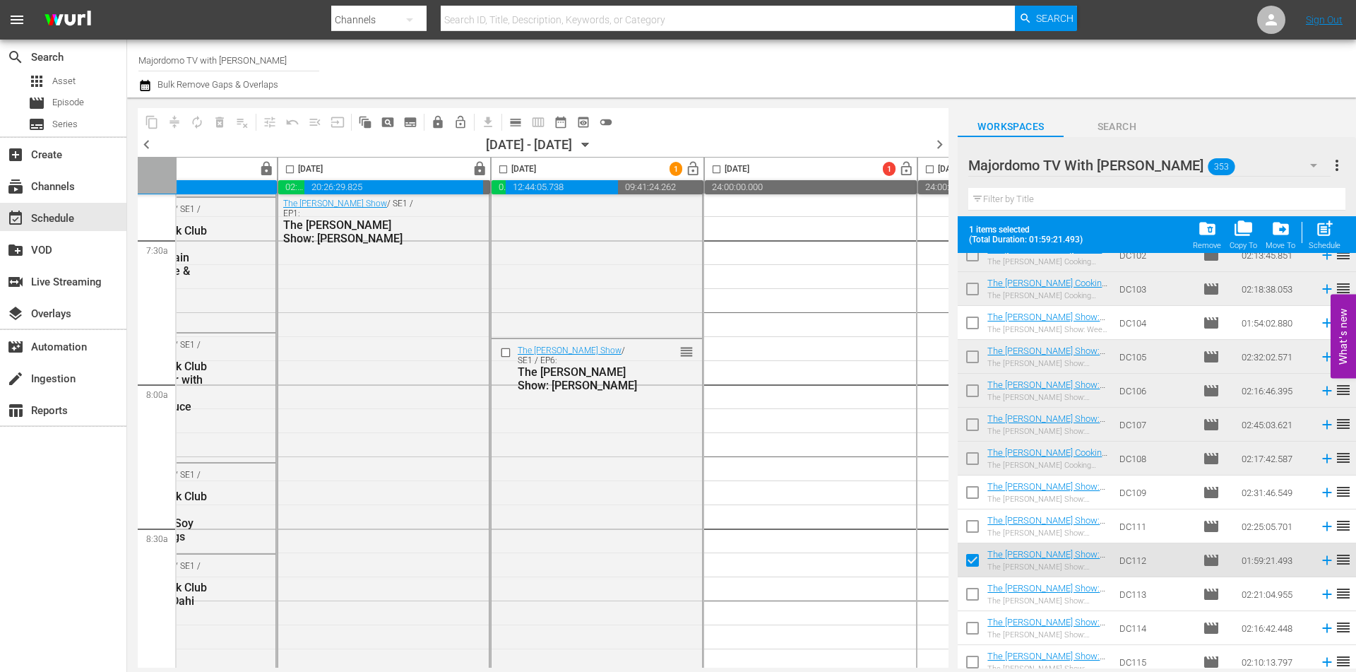
click at [973, 559] on input "checkbox" at bounding box center [973, 563] width 30 height 30
checkbox input "false"
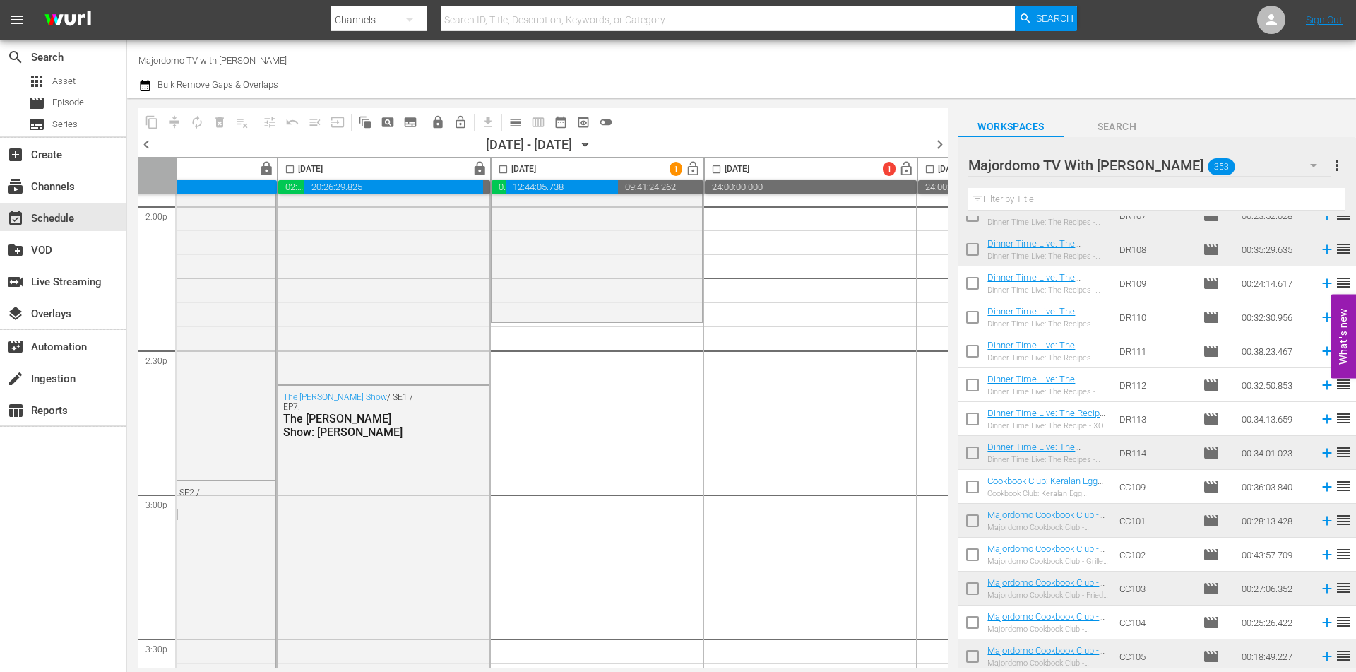
scroll to position [3641, 0]
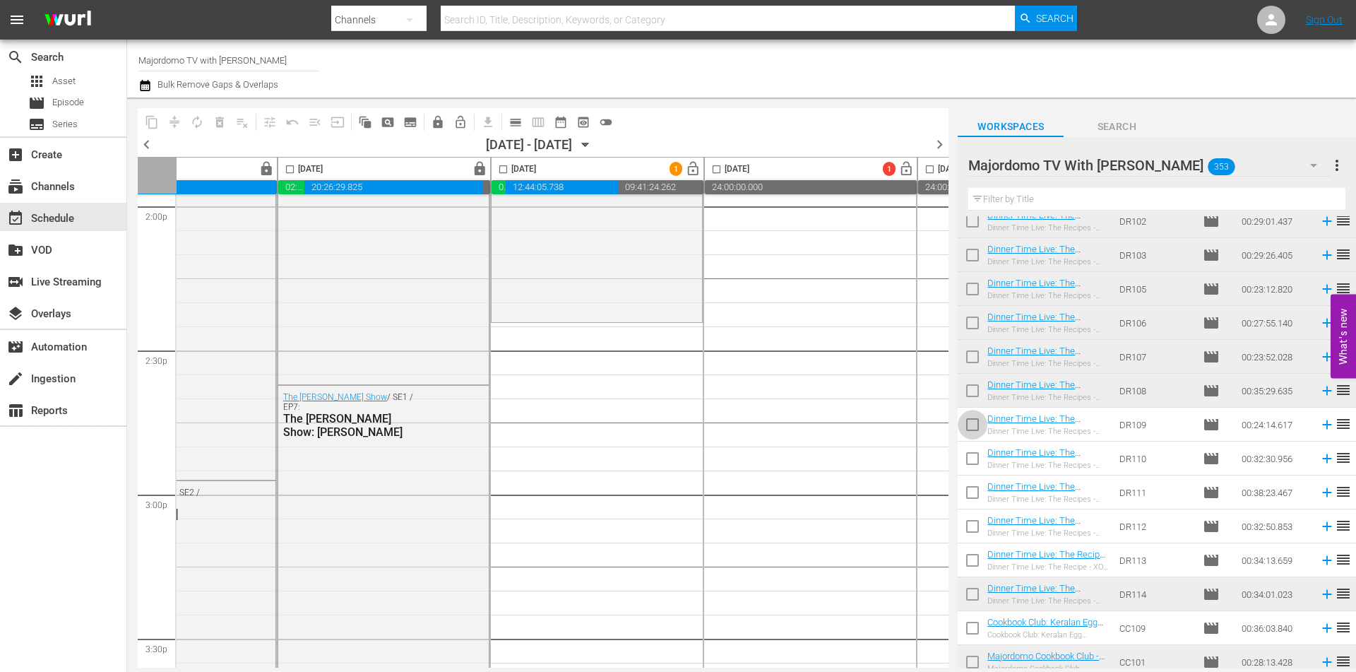
click at [973, 428] on input "checkbox" at bounding box center [973, 428] width 30 height 30
checkbox input "true"
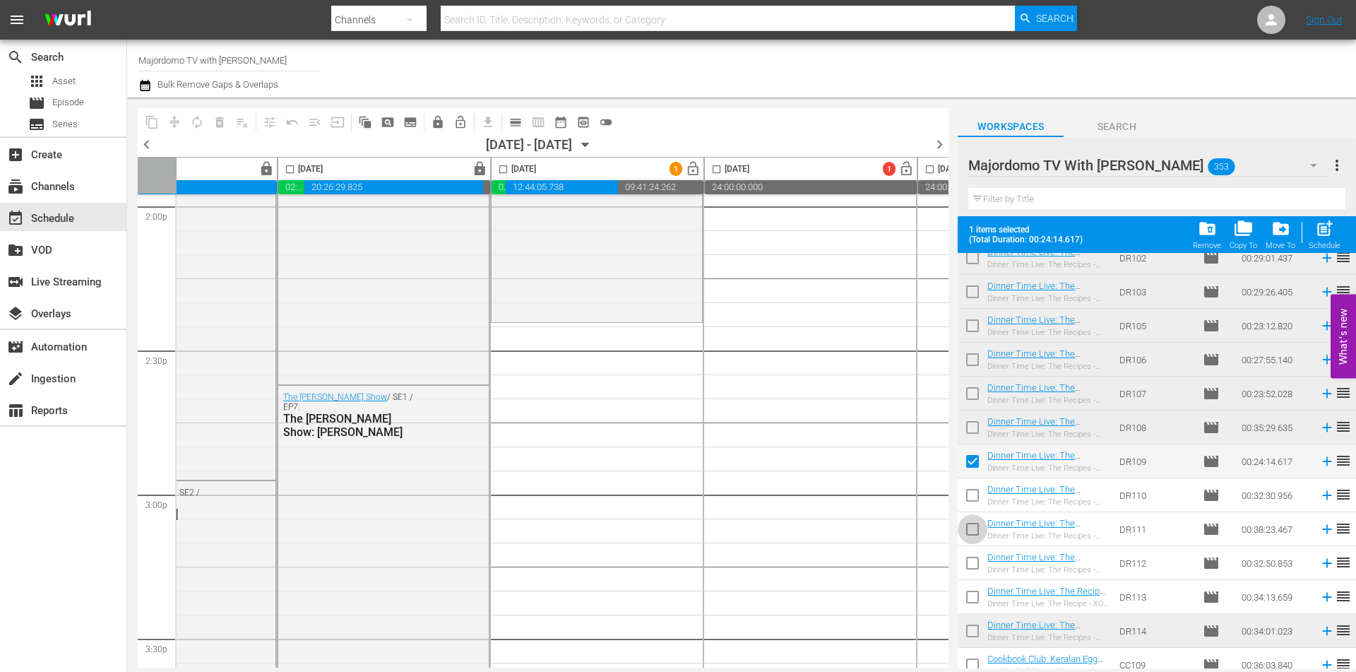
click at [970, 532] on input "checkbox" at bounding box center [973, 532] width 30 height 30
checkbox input "true"
click at [970, 562] on input "checkbox" at bounding box center [973, 566] width 30 height 30
checkbox input "true"
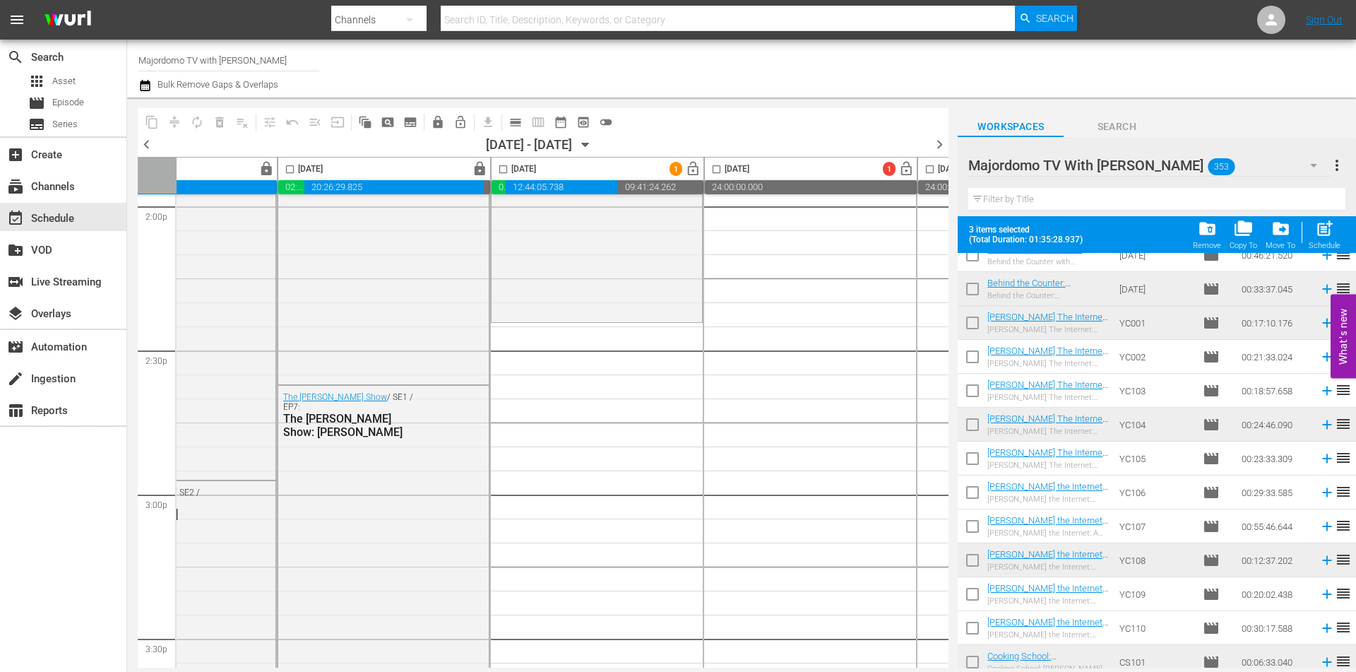
scroll to position [5754, 0]
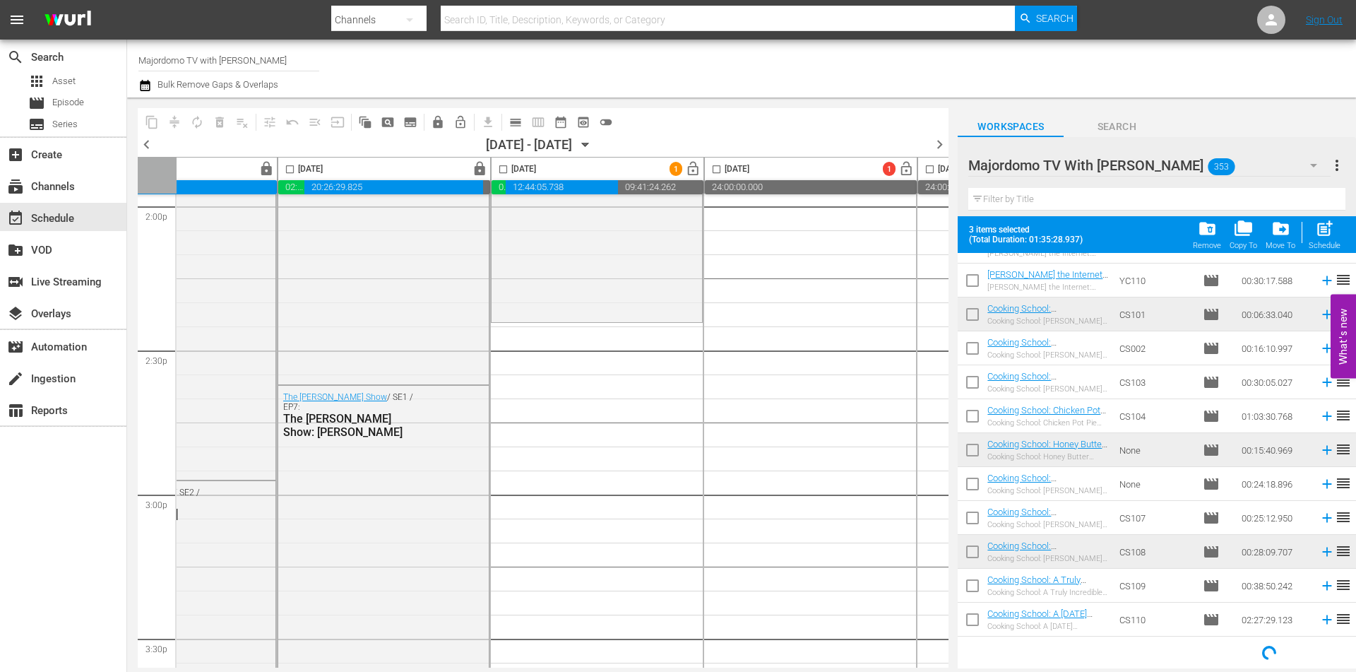
click at [977, 417] on input "checkbox" at bounding box center [973, 419] width 30 height 30
checkbox input "true"
click at [972, 519] on input "checkbox" at bounding box center [973, 521] width 30 height 30
checkbox input "true"
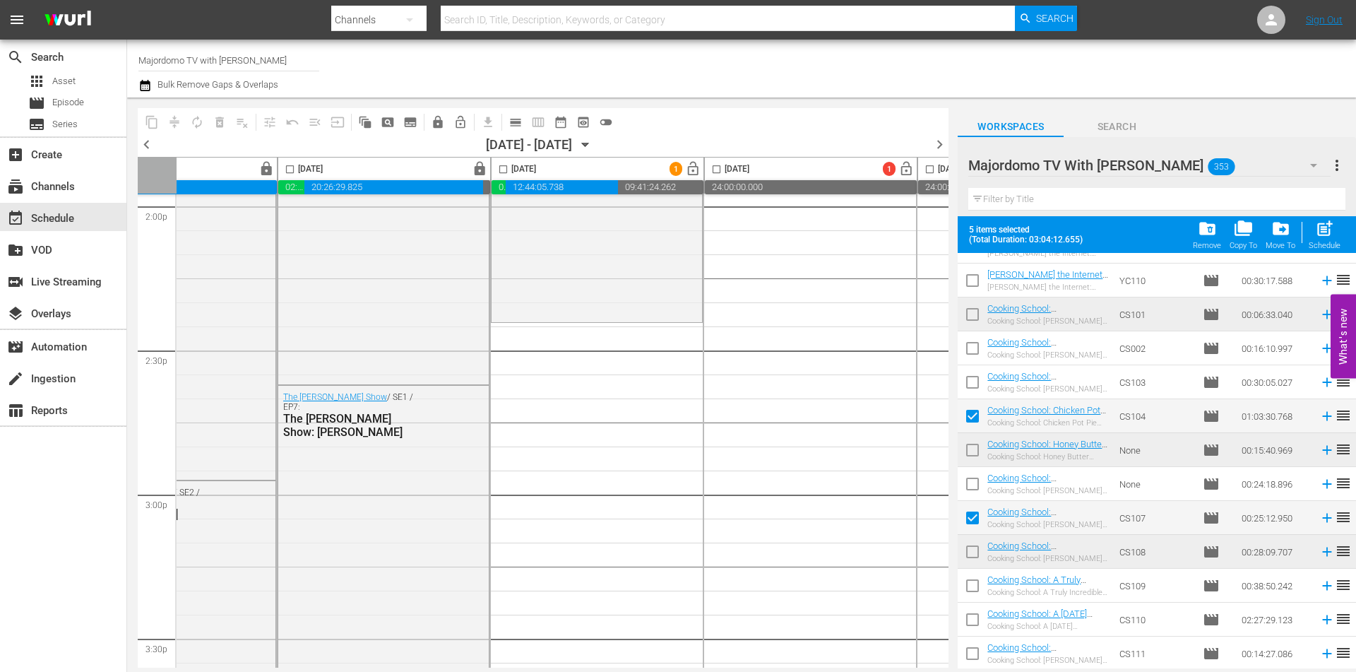
scroll to position [6037, 0]
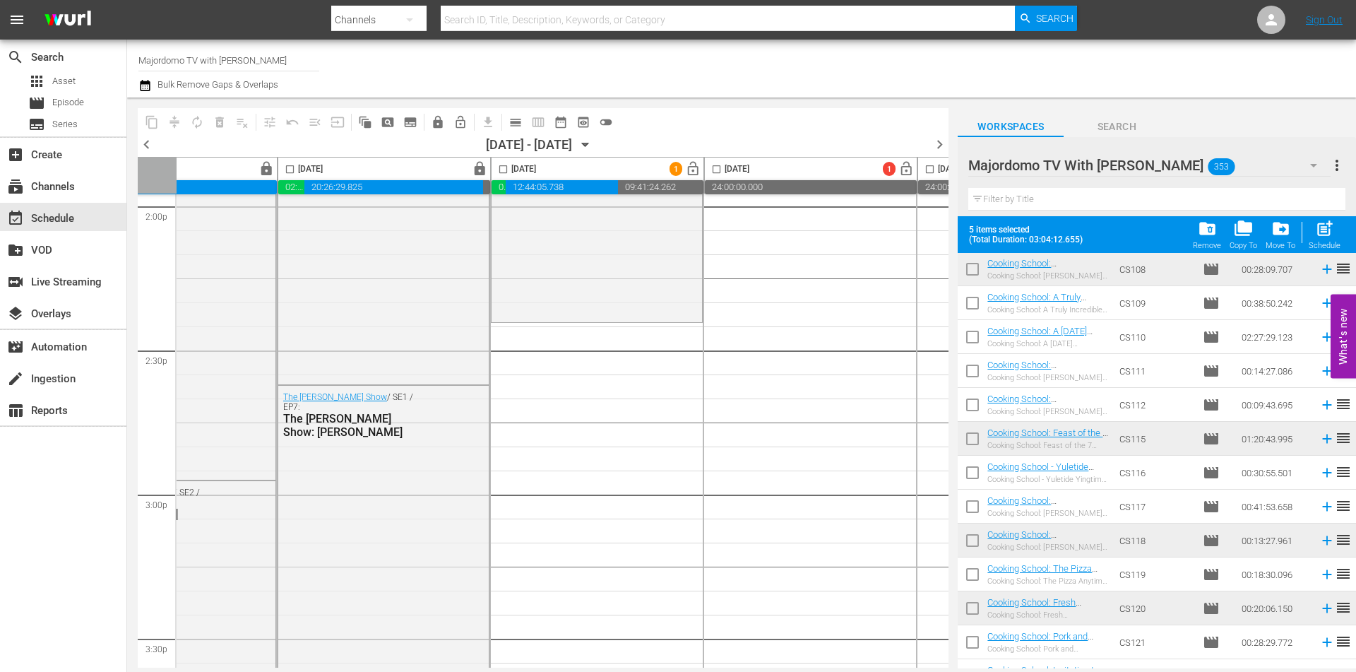
click at [976, 513] on input "checkbox" at bounding box center [973, 509] width 30 height 30
checkbox input "true"
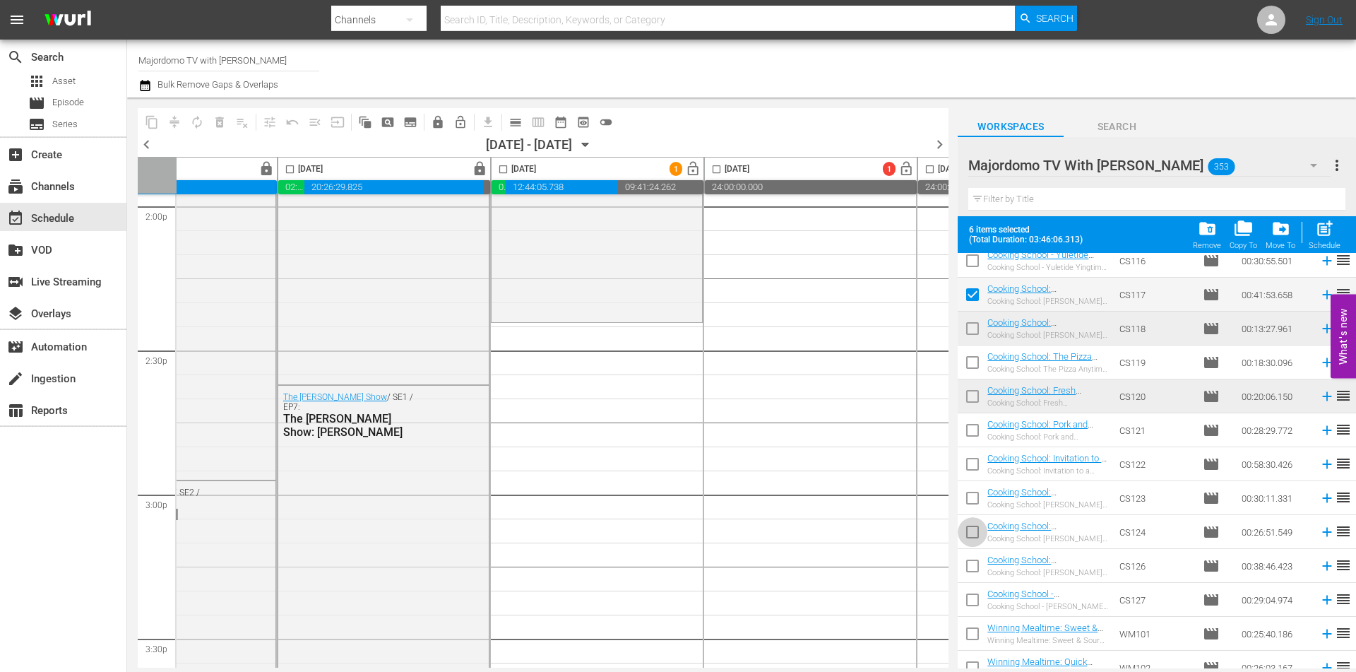
click at [972, 535] on input "checkbox" at bounding box center [973, 535] width 30 height 30
checkbox input "true"
click at [976, 629] on input "checkbox" at bounding box center [973, 637] width 30 height 30
checkbox input "true"
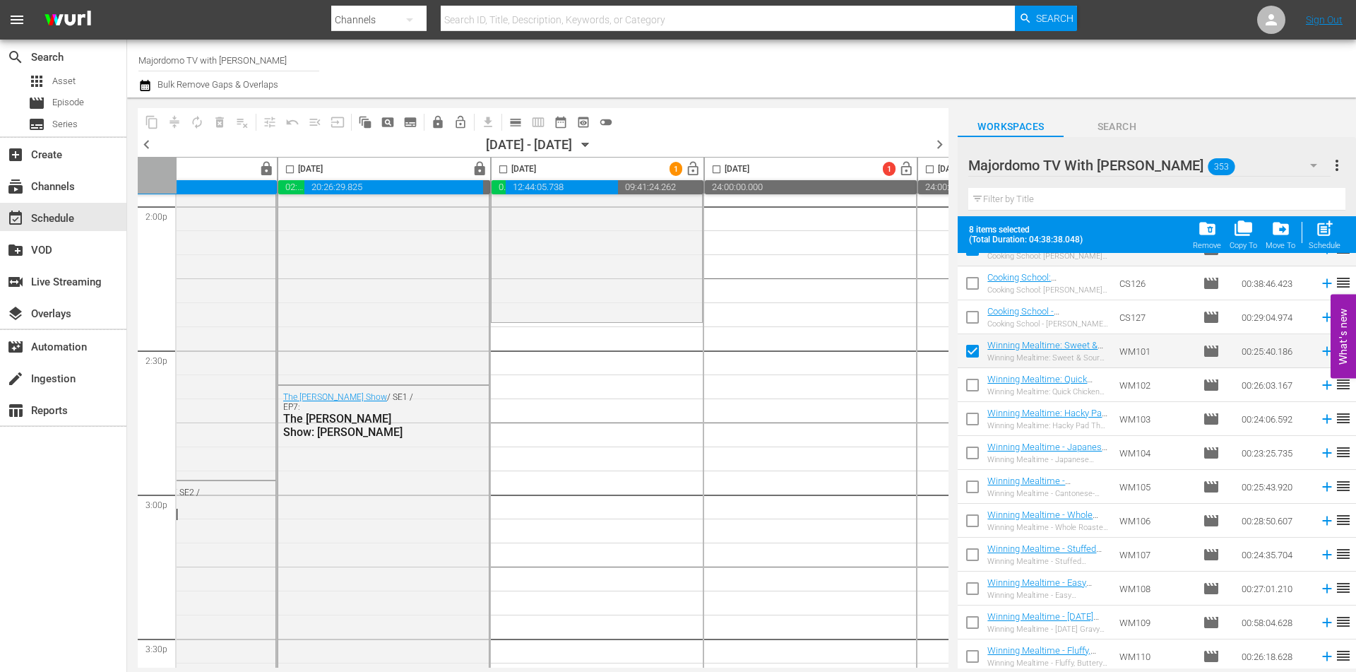
scroll to position [6602, 0]
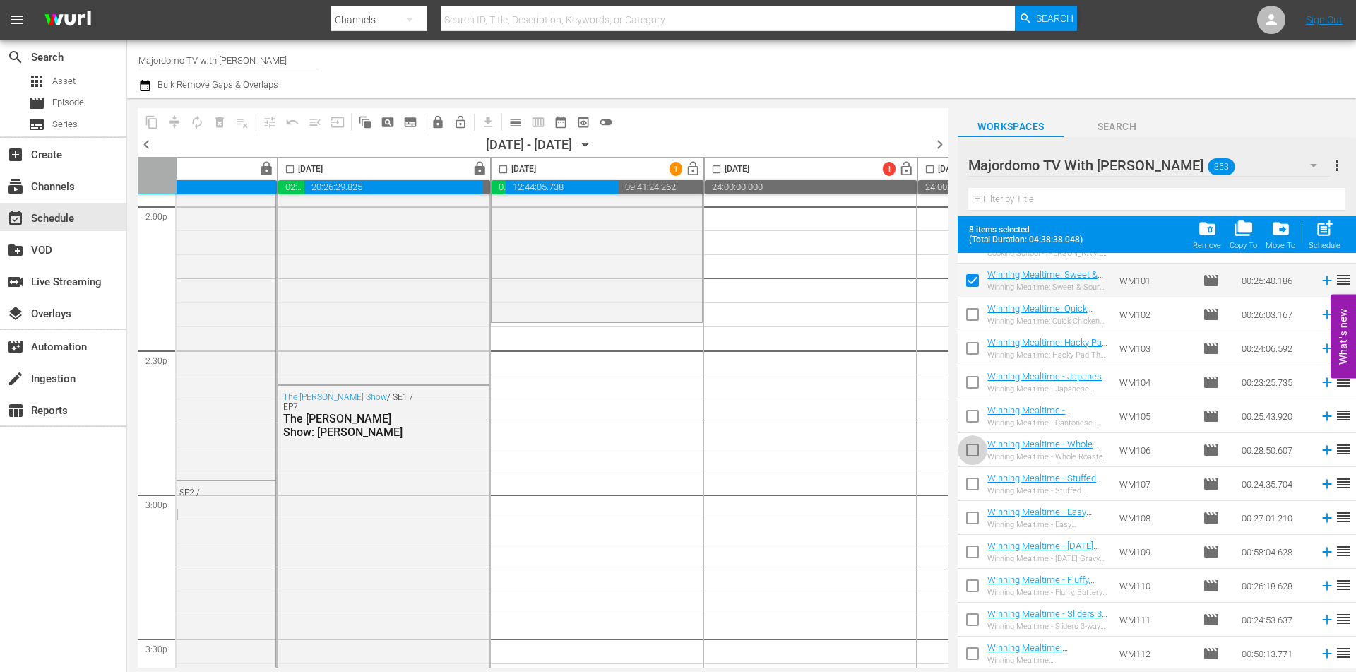
drag, startPoint x: 976, startPoint y: 446, endPoint x: 964, endPoint y: 552, distance: 105.9
click at [976, 446] on input "checkbox" at bounding box center [973, 453] width 30 height 30
checkbox input "true"
click at [973, 556] on input "checkbox" at bounding box center [973, 555] width 30 height 30
checkbox input "true"
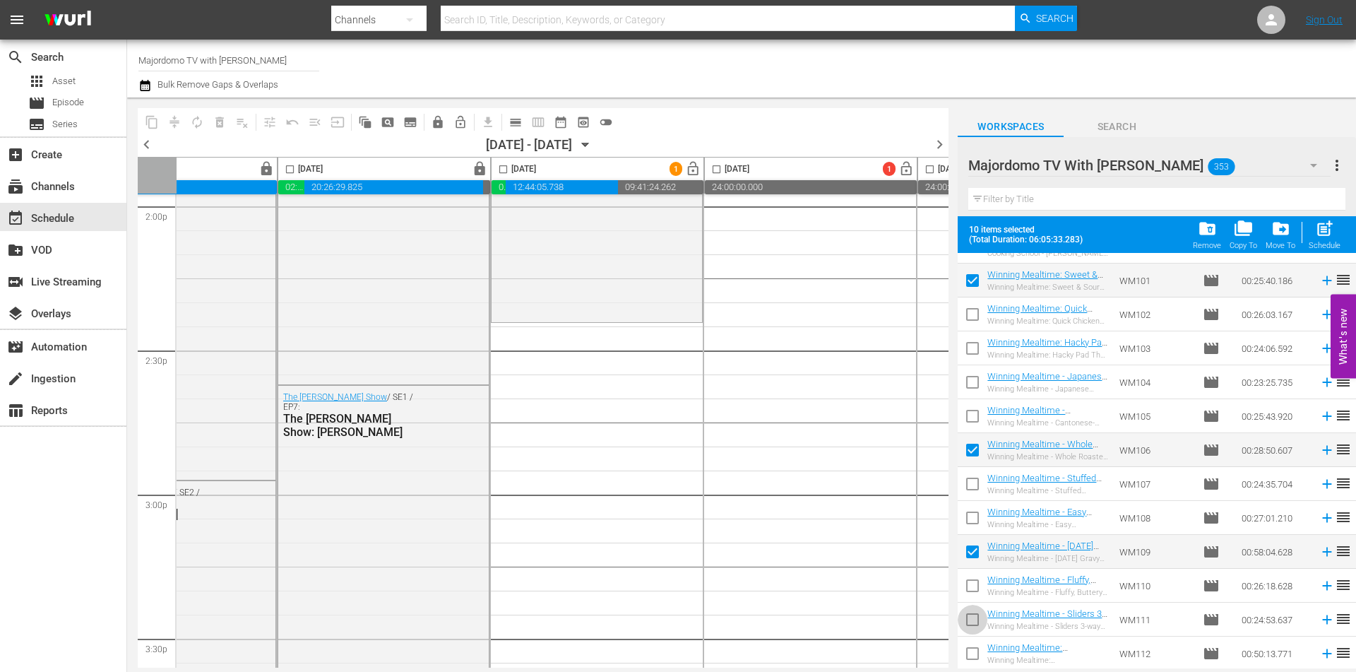
click at [973, 619] on input "checkbox" at bounding box center [973, 622] width 30 height 30
checkbox input "true"
click at [973, 651] on input "checkbox" at bounding box center [973, 656] width 30 height 30
checkbox input "true"
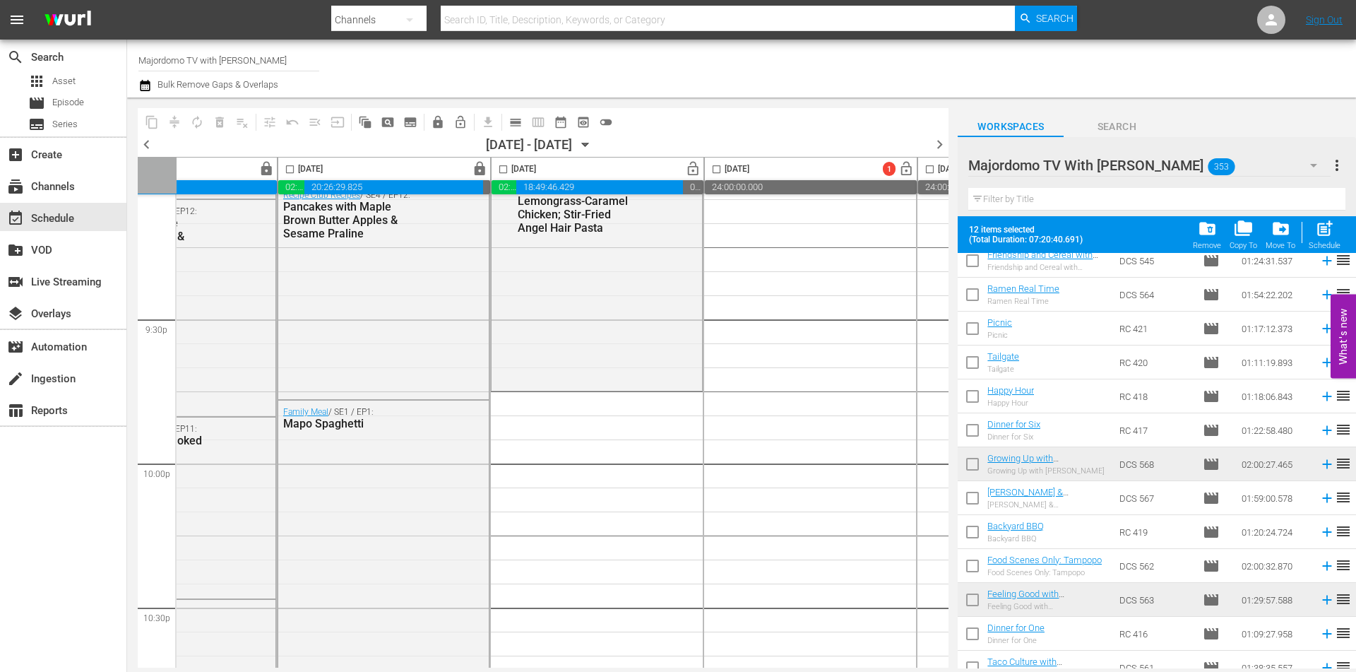
scroll to position [0, 0]
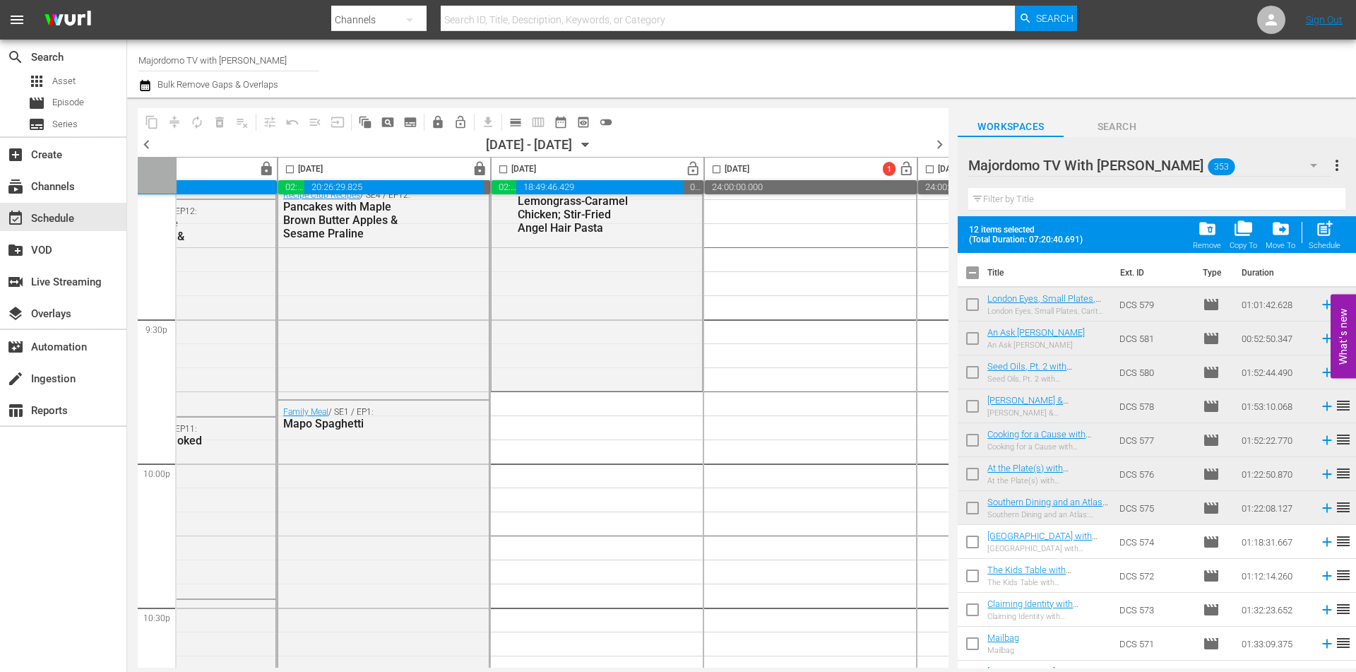
click at [969, 264] on input "checkbox" at bounding box center [973, 276] width 30 height 30
checkbox input "false"
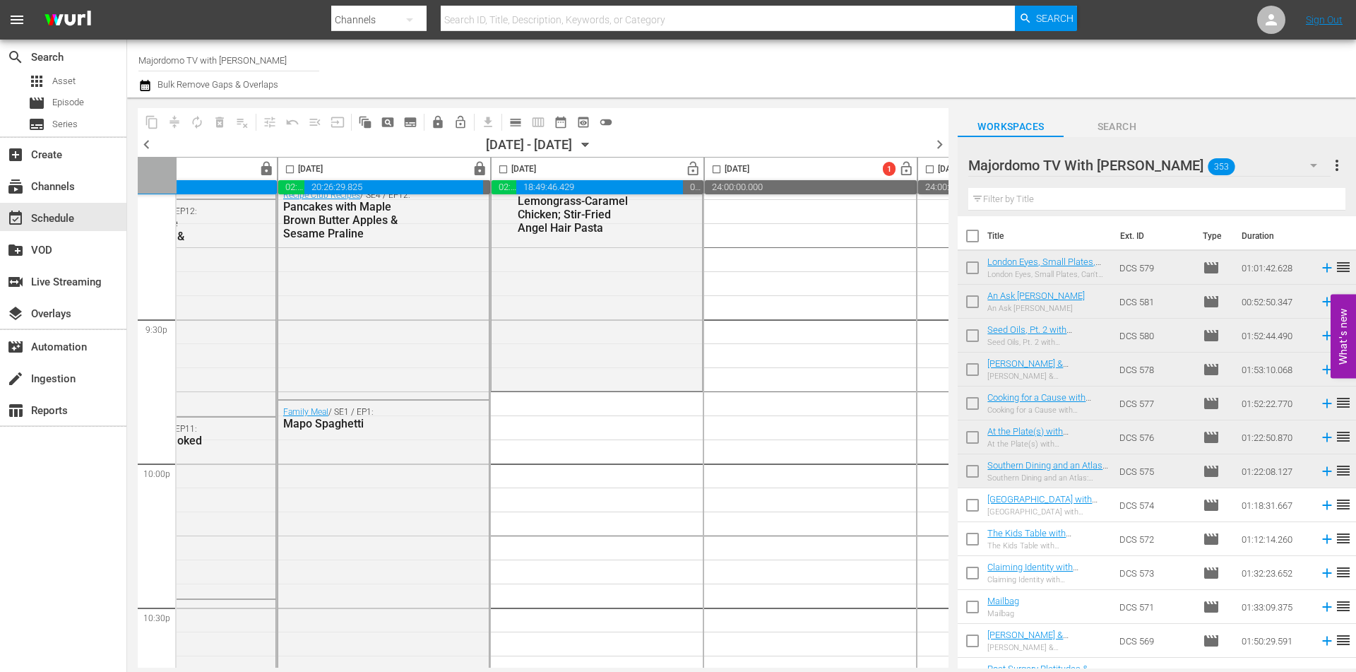
checkbox input "false"
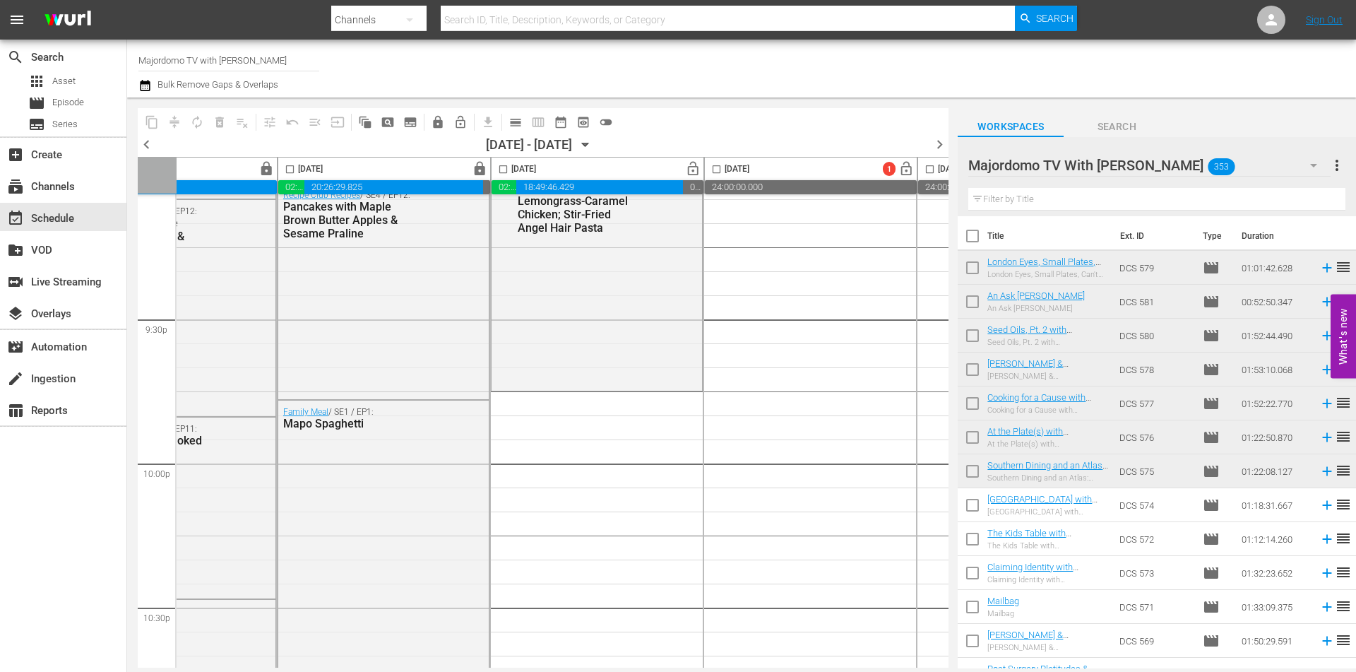
checkbox input "false"
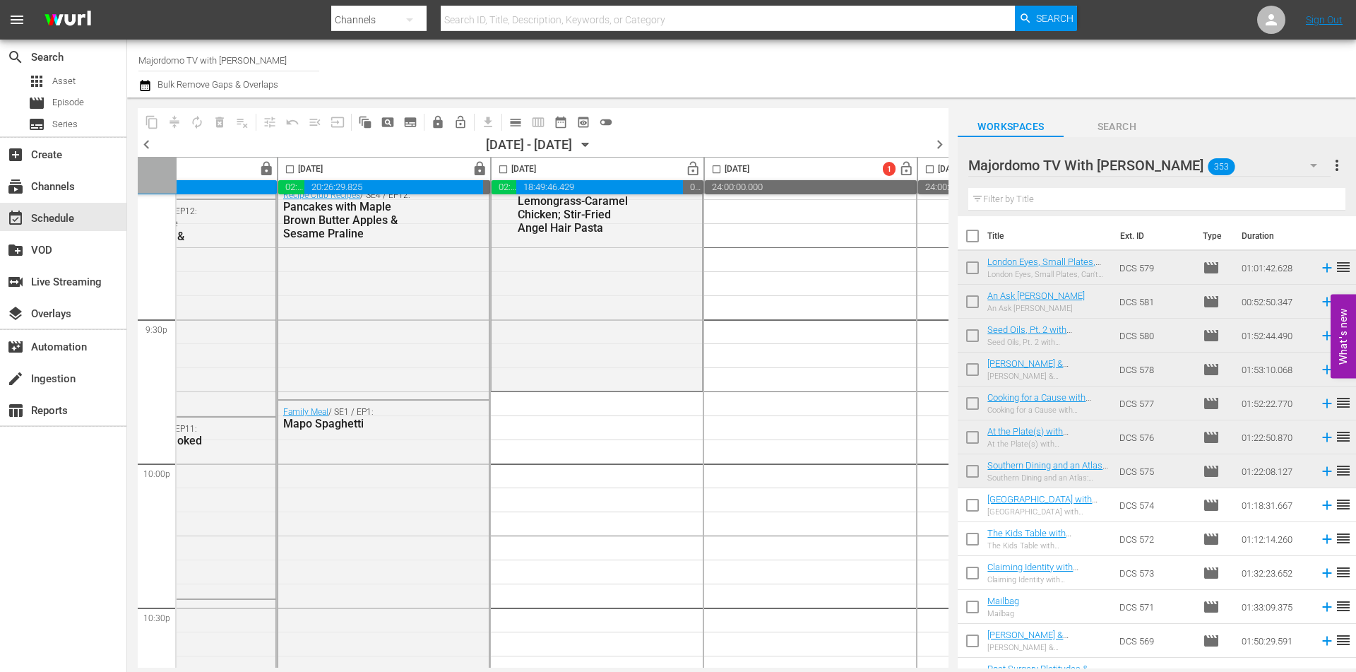
checkbox input "false"
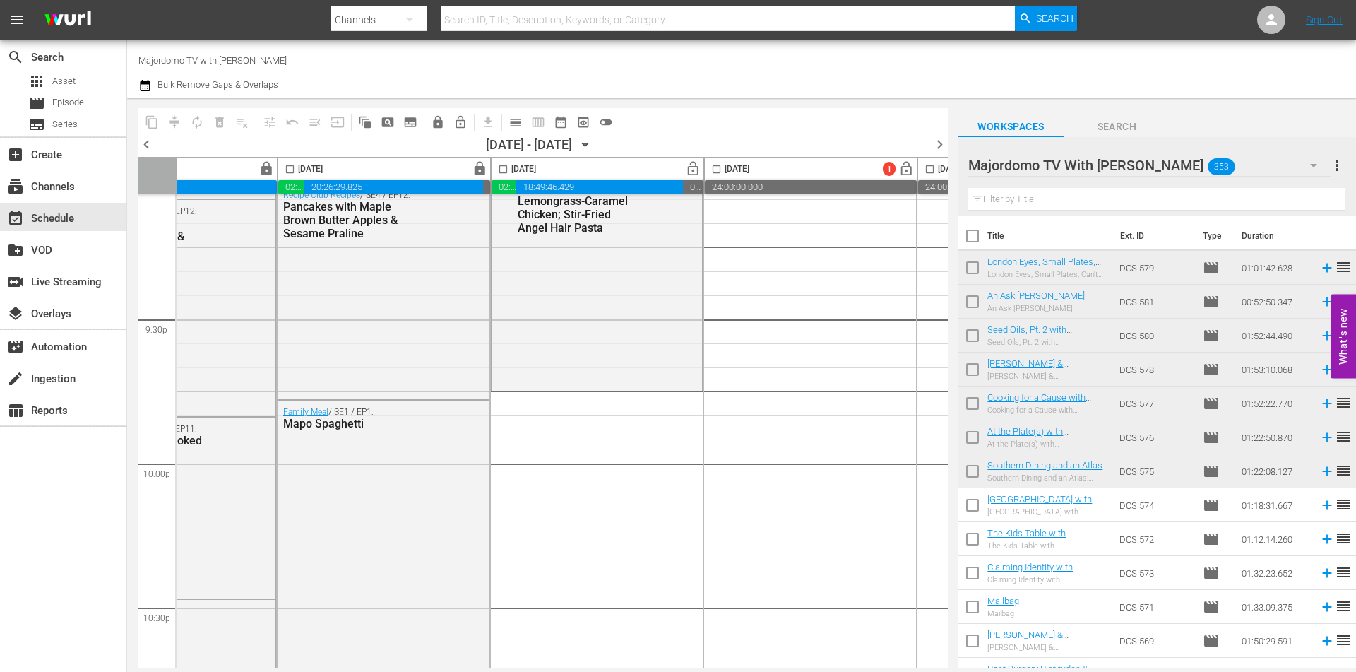
checkbox input "false"
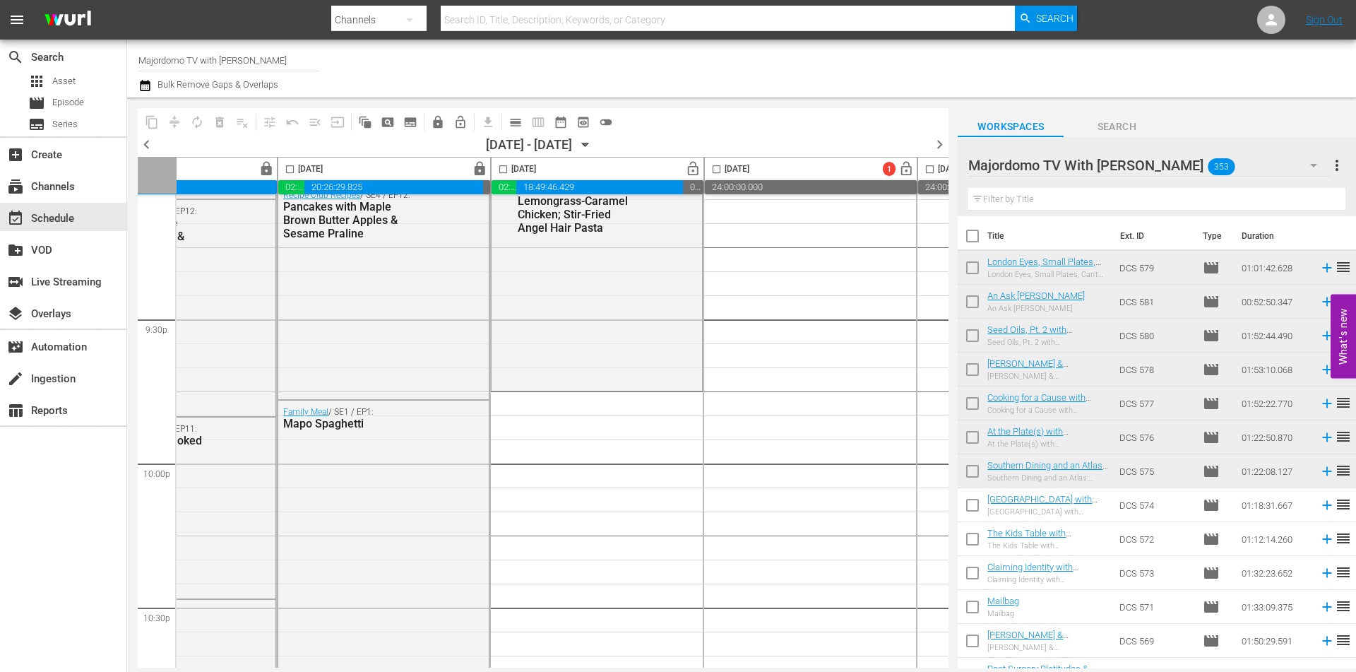
checkbox input "false"
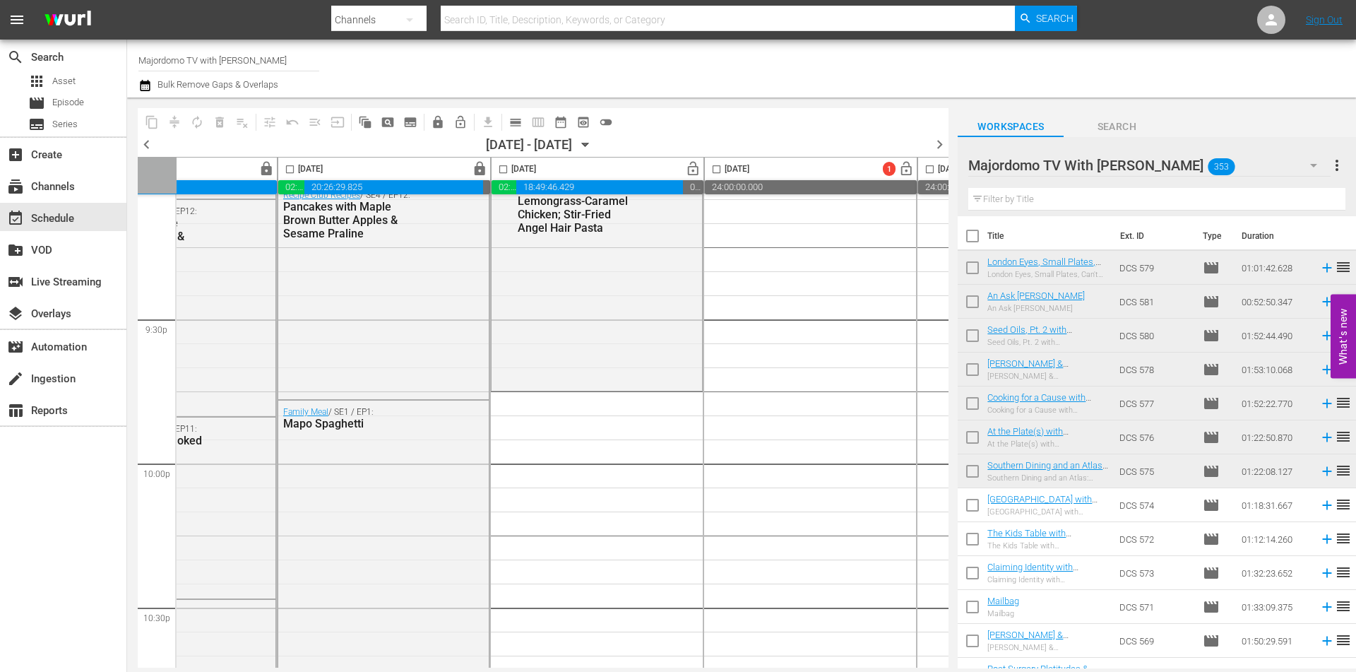
checkbox input "false"
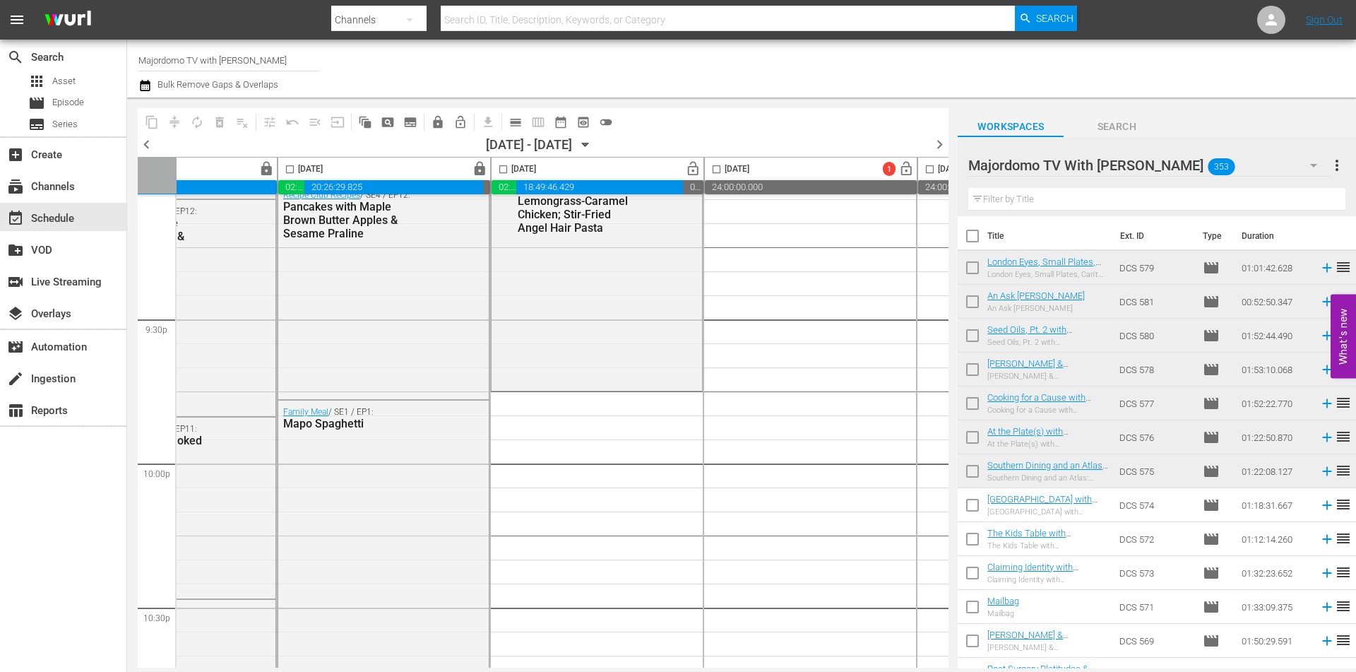
checkbox input "false"
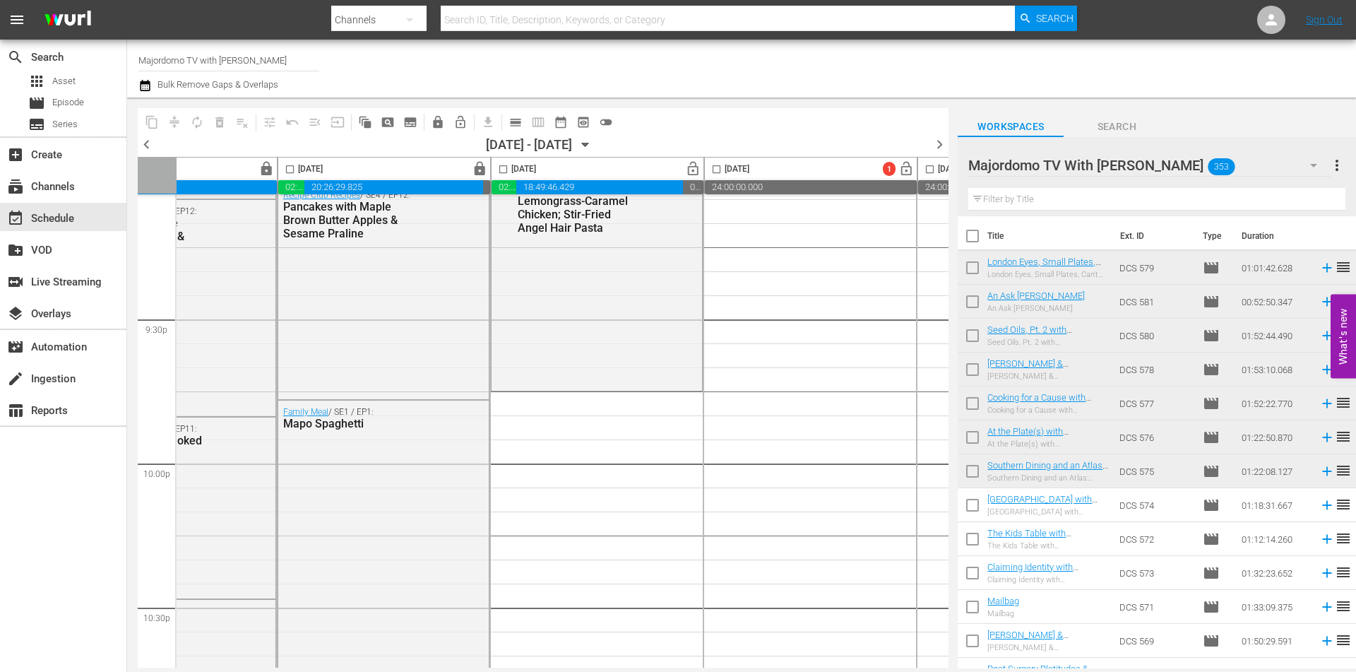
checkbox input "false"
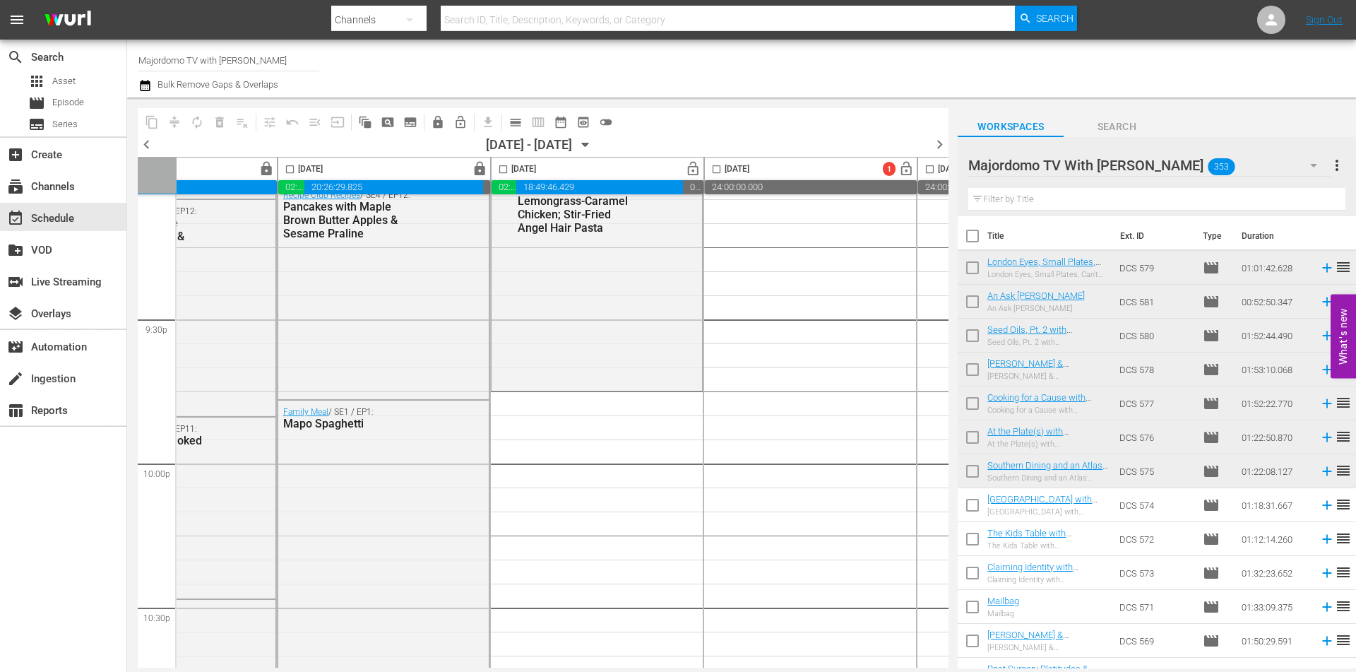
checkbox input "false"
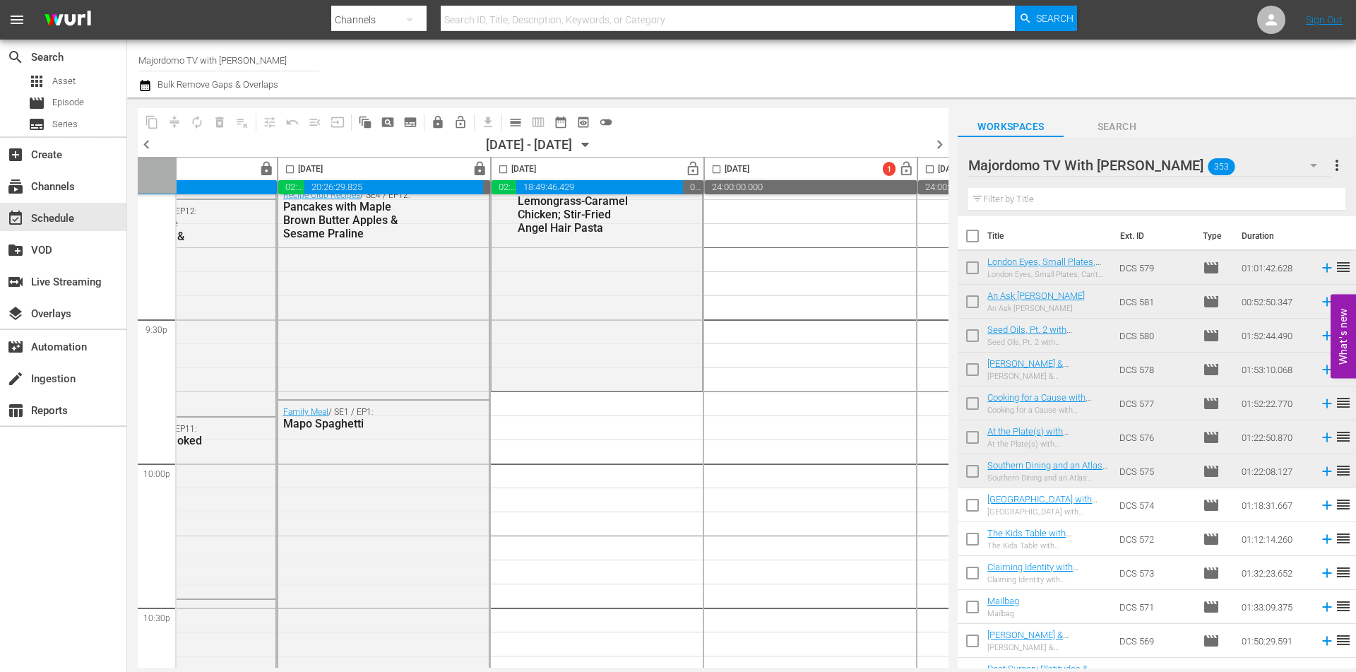
checkbox input "false"
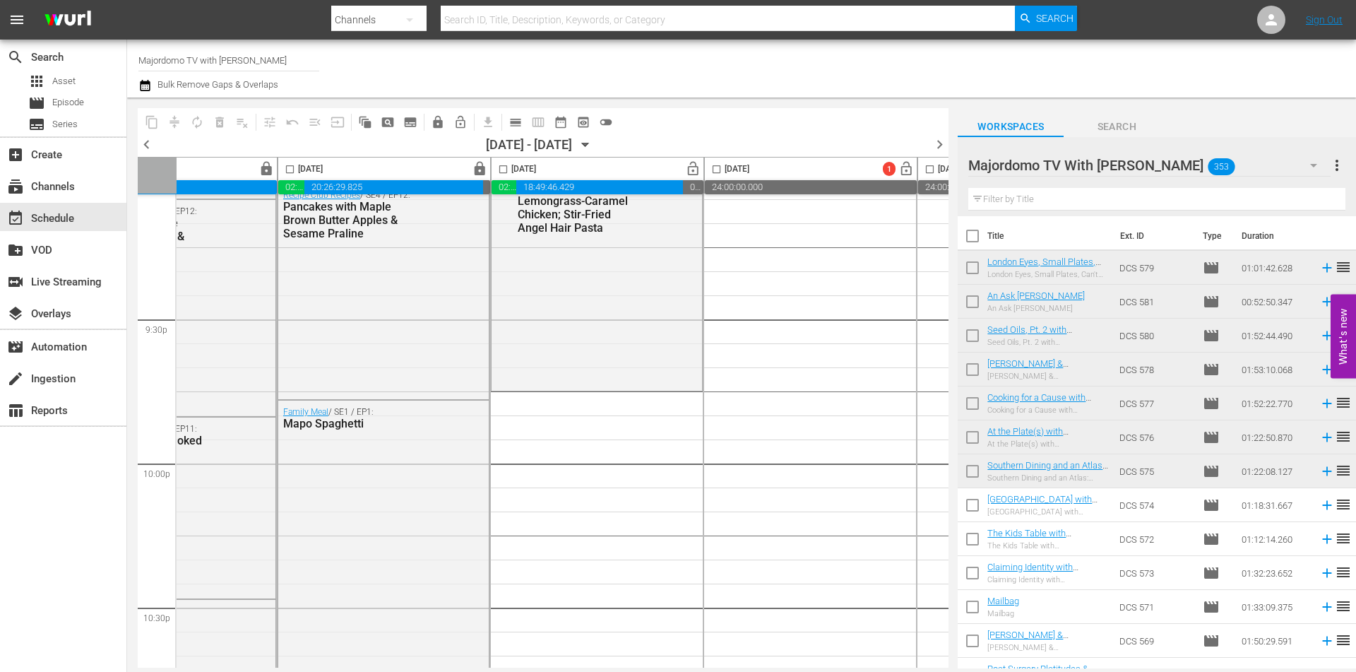
checkbox input "false"
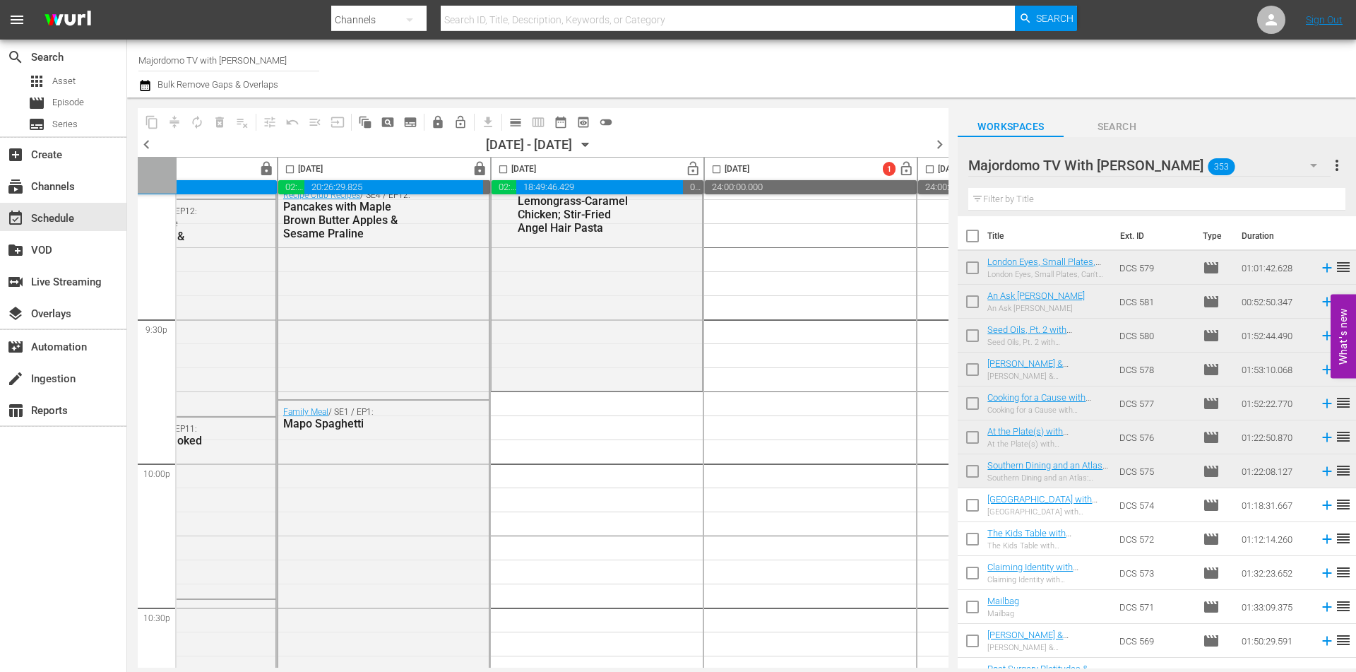
checkbox input "false"
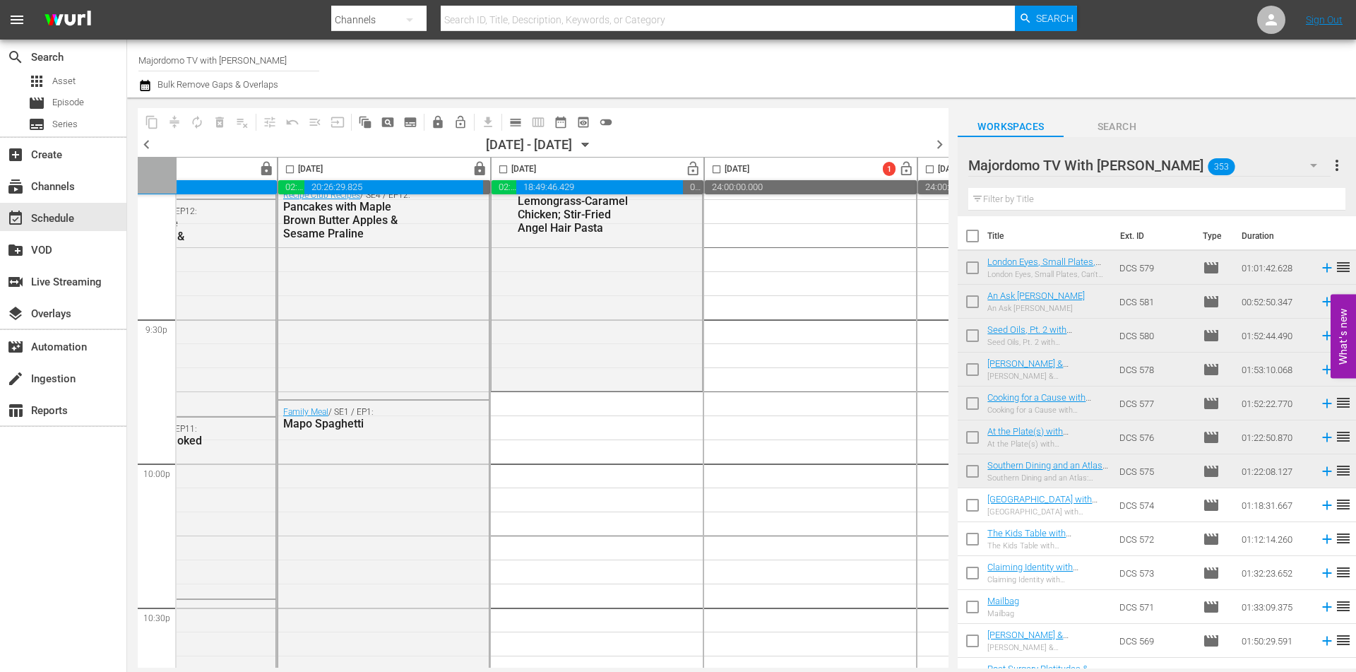
checkbox input "false"
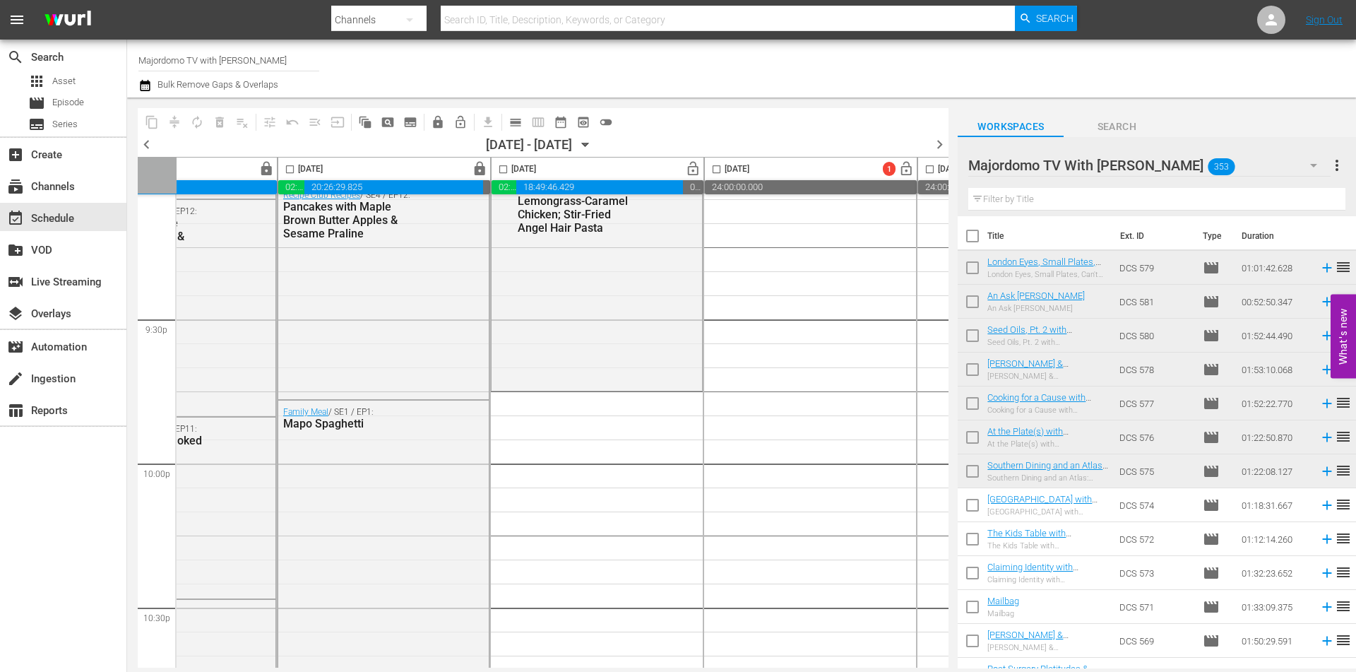
checkbox input "false"
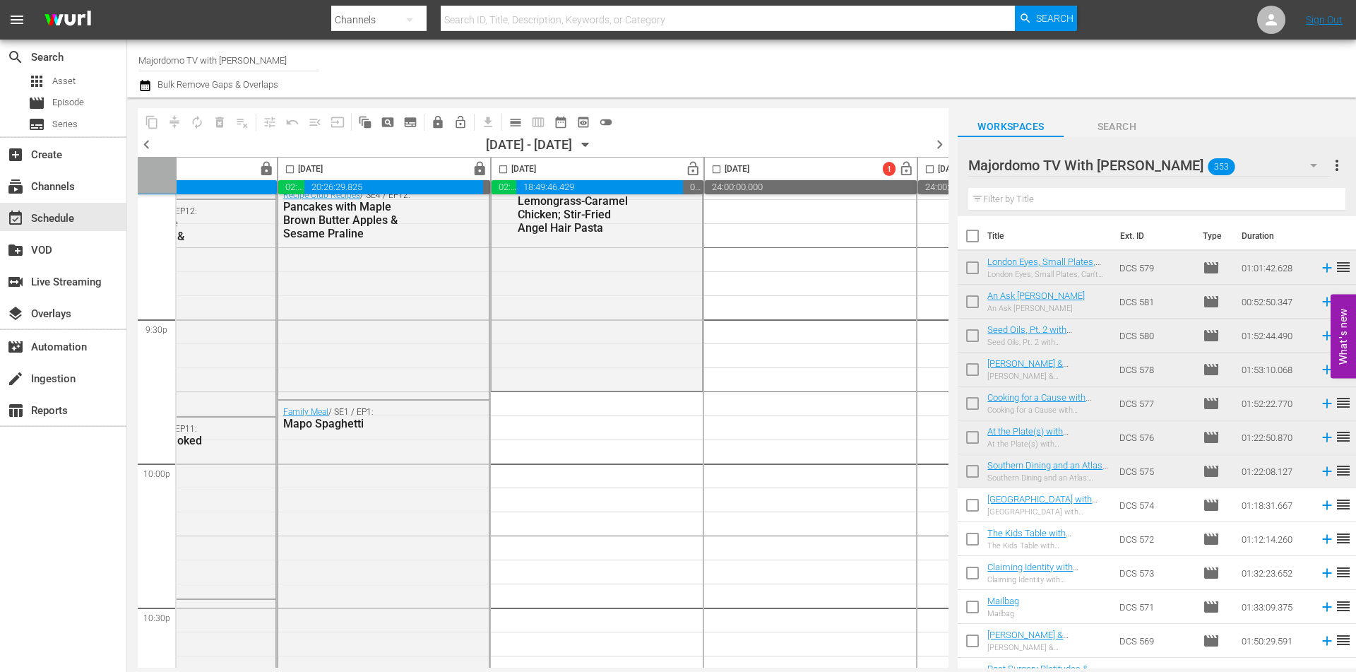
checkbox input "false"
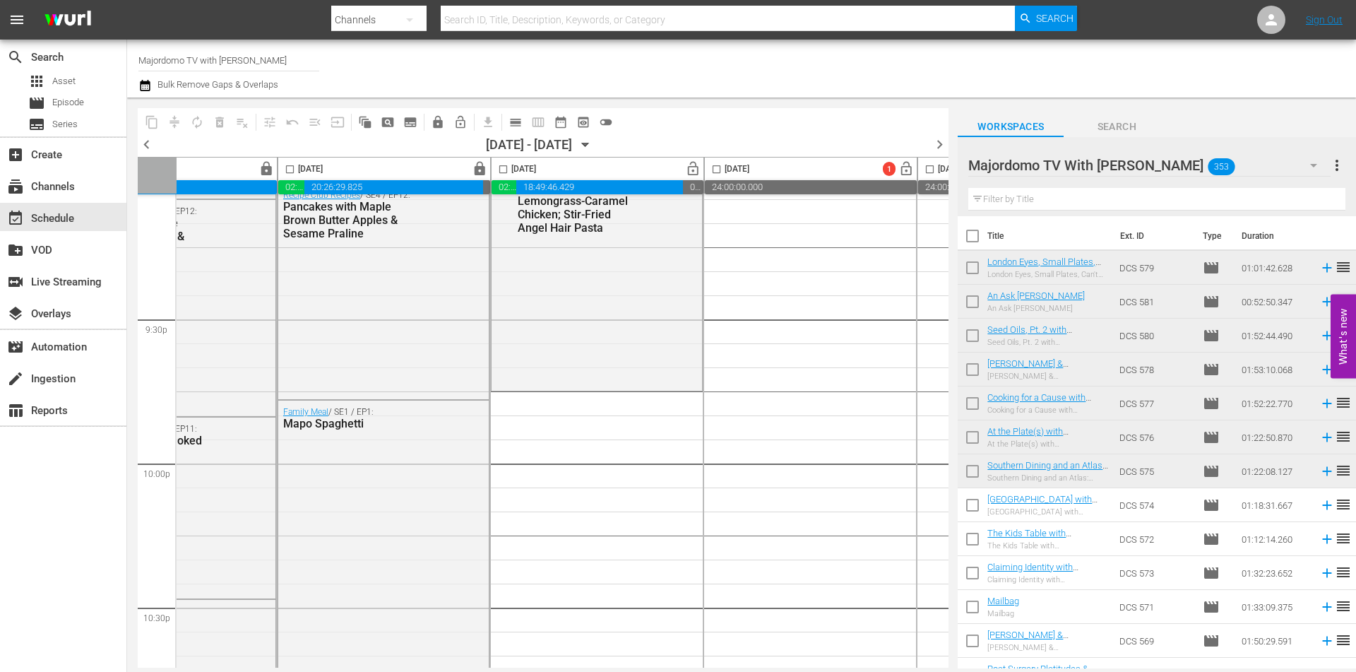
checkbox input "false"
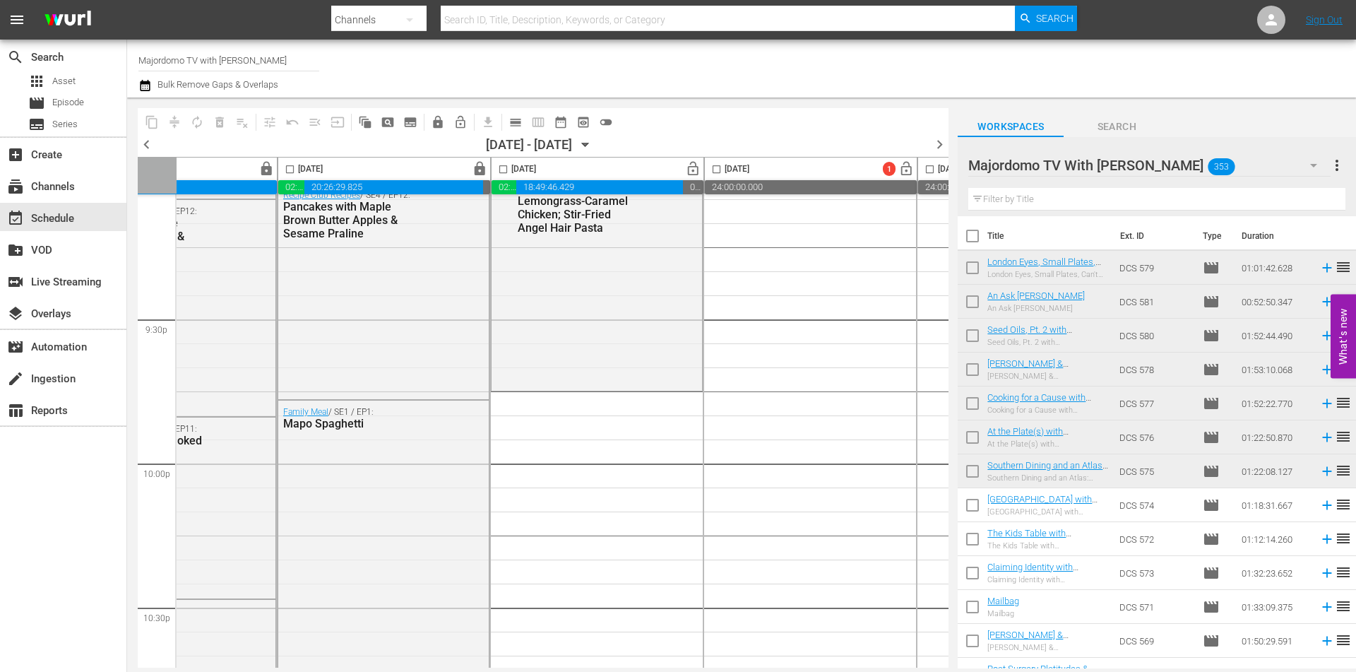
checkbox input "false"
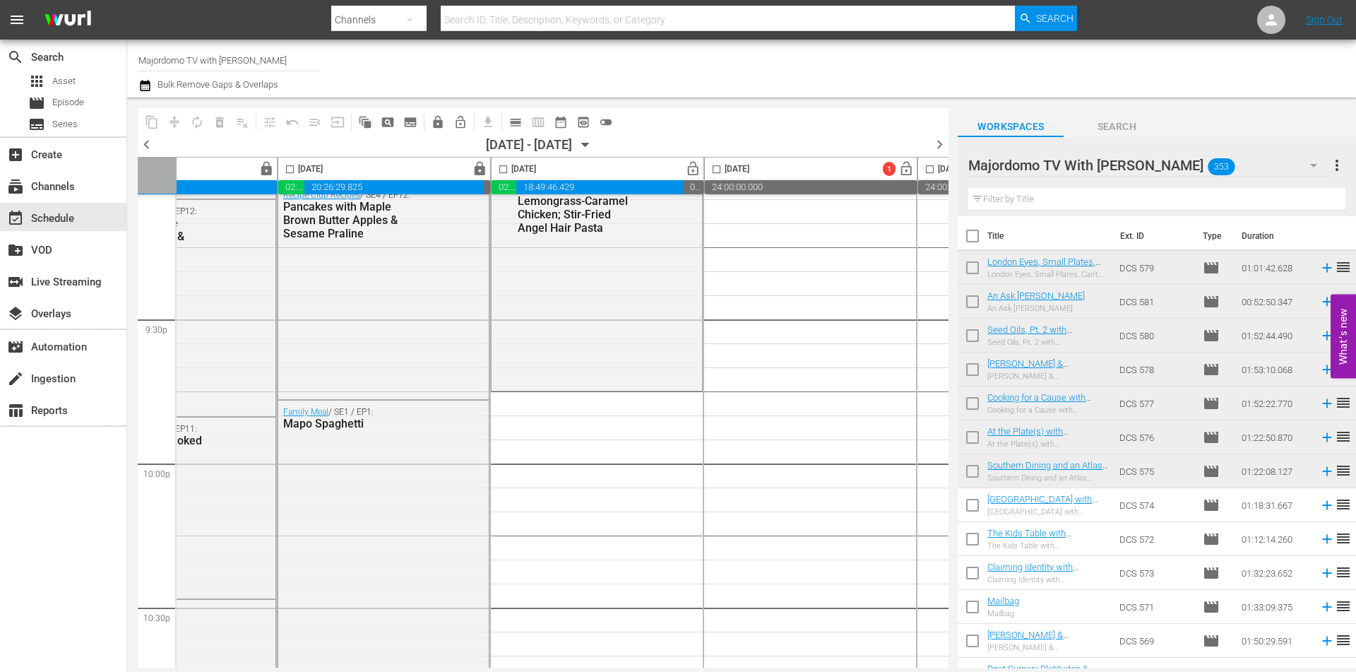
checkbox input "false"
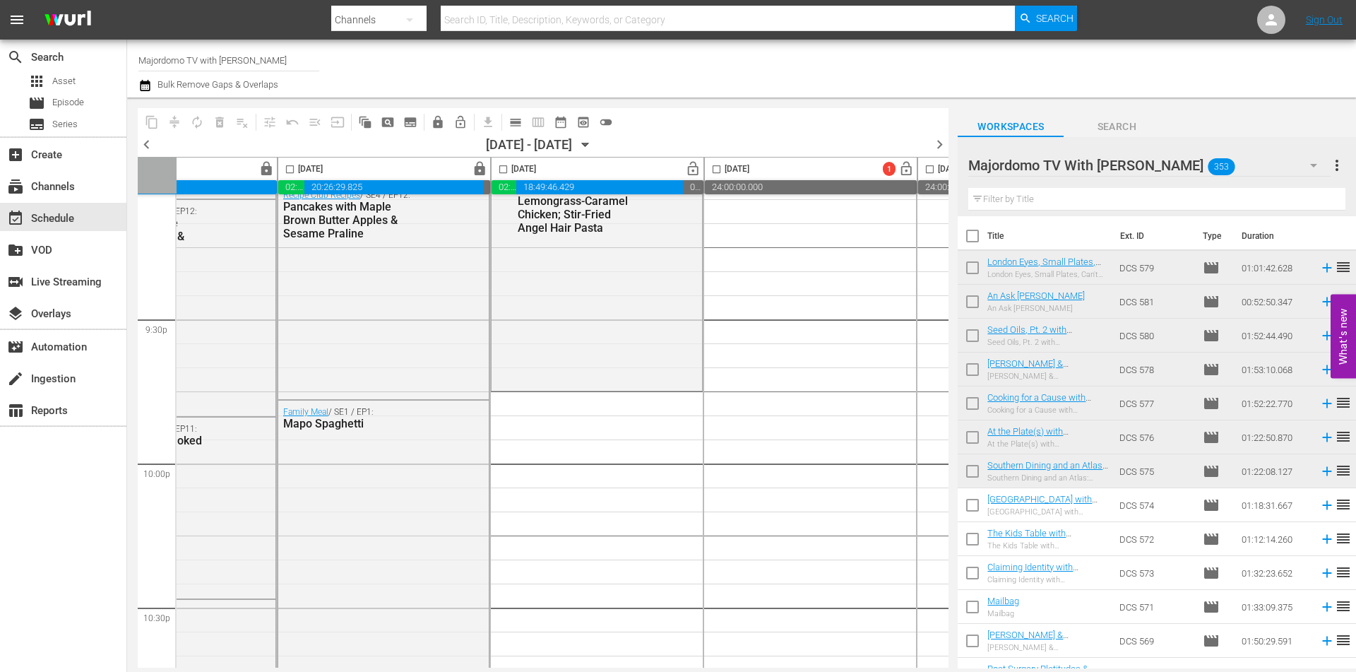
checkbox input "false"
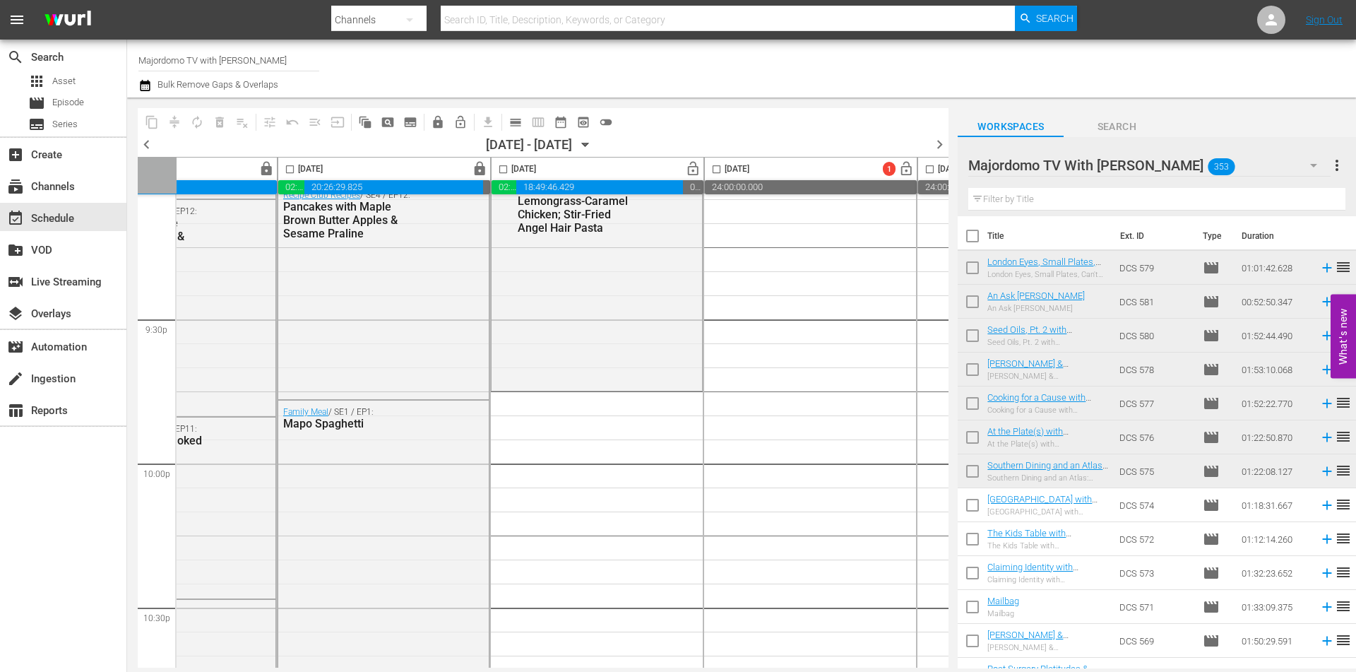
checkbox input "false"
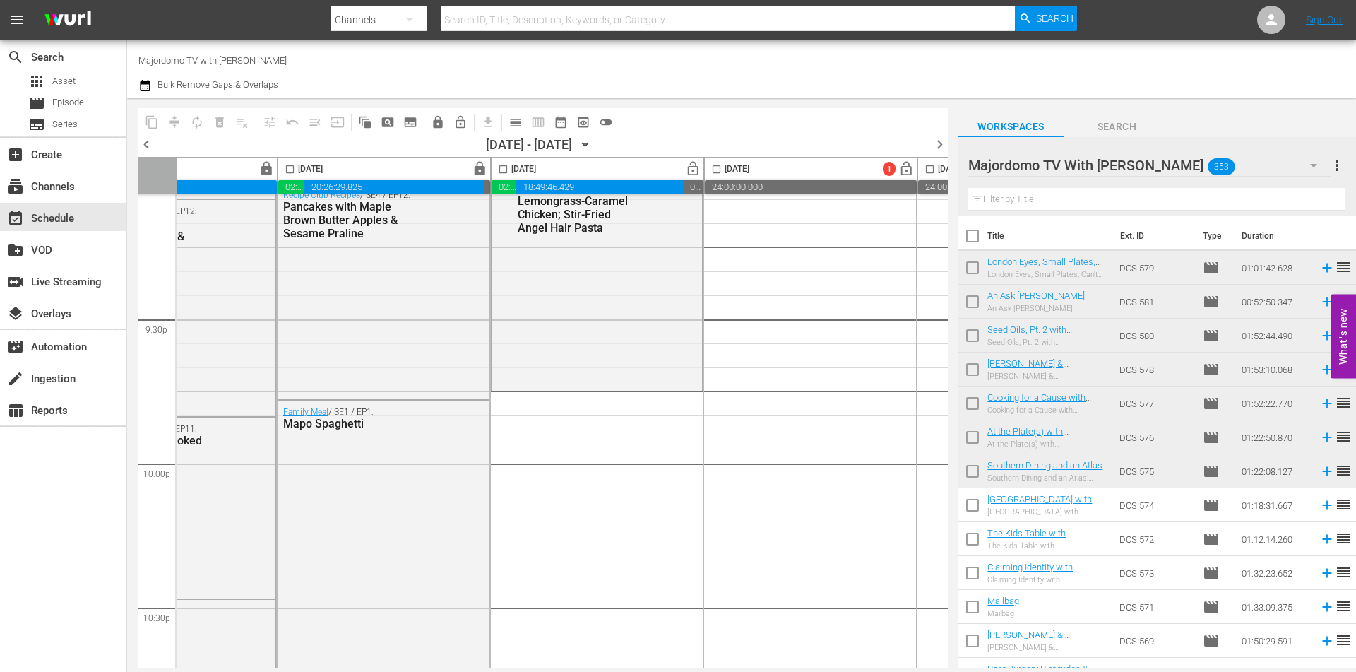
checkbox input "false"
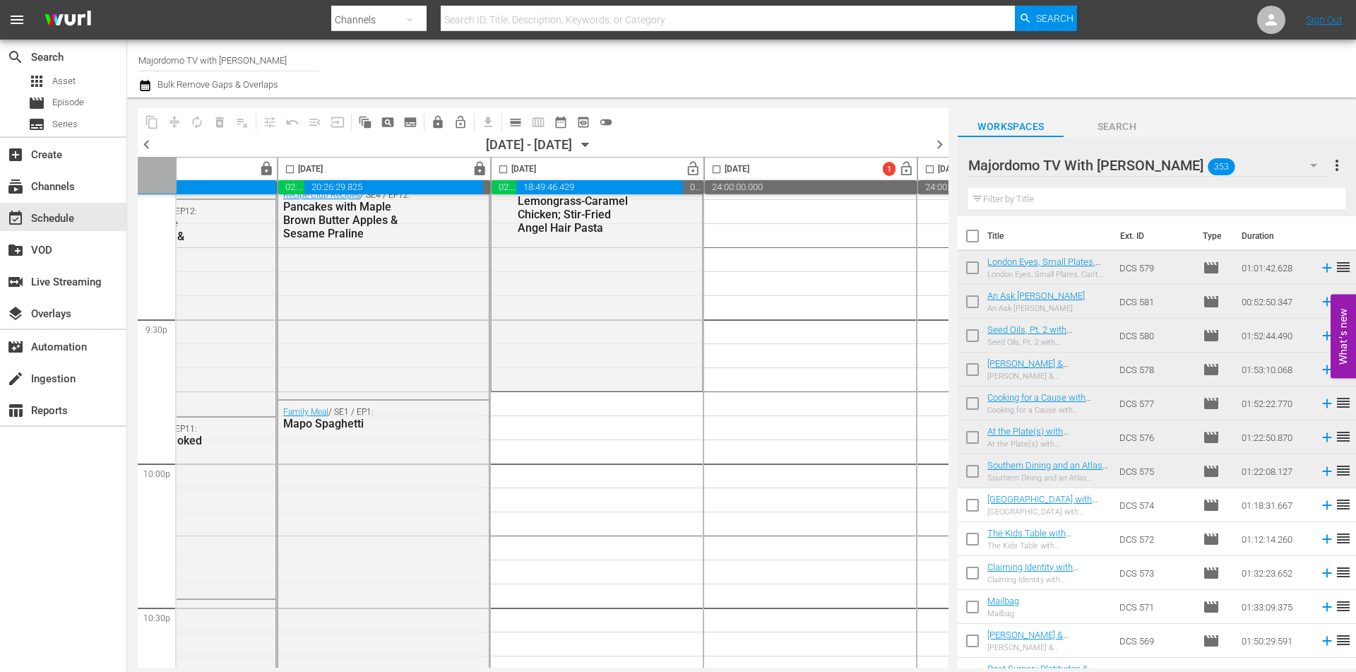
checkbox input "false"
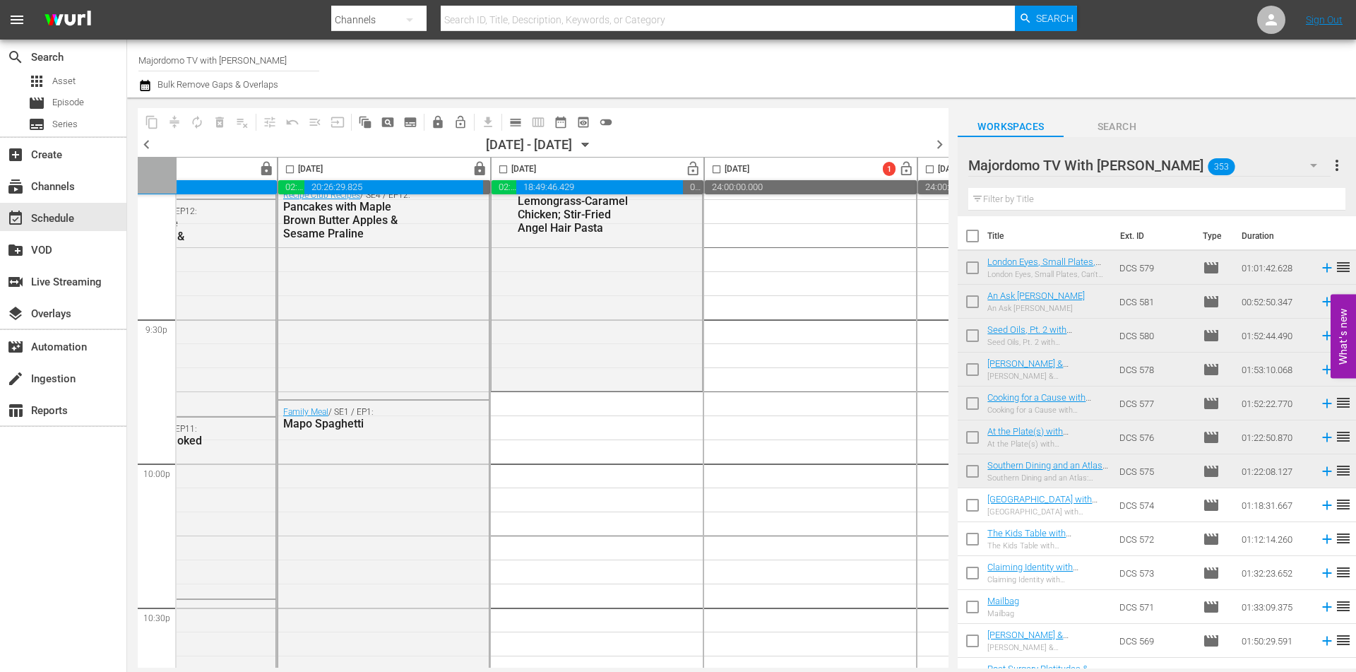
checkbox input "false"
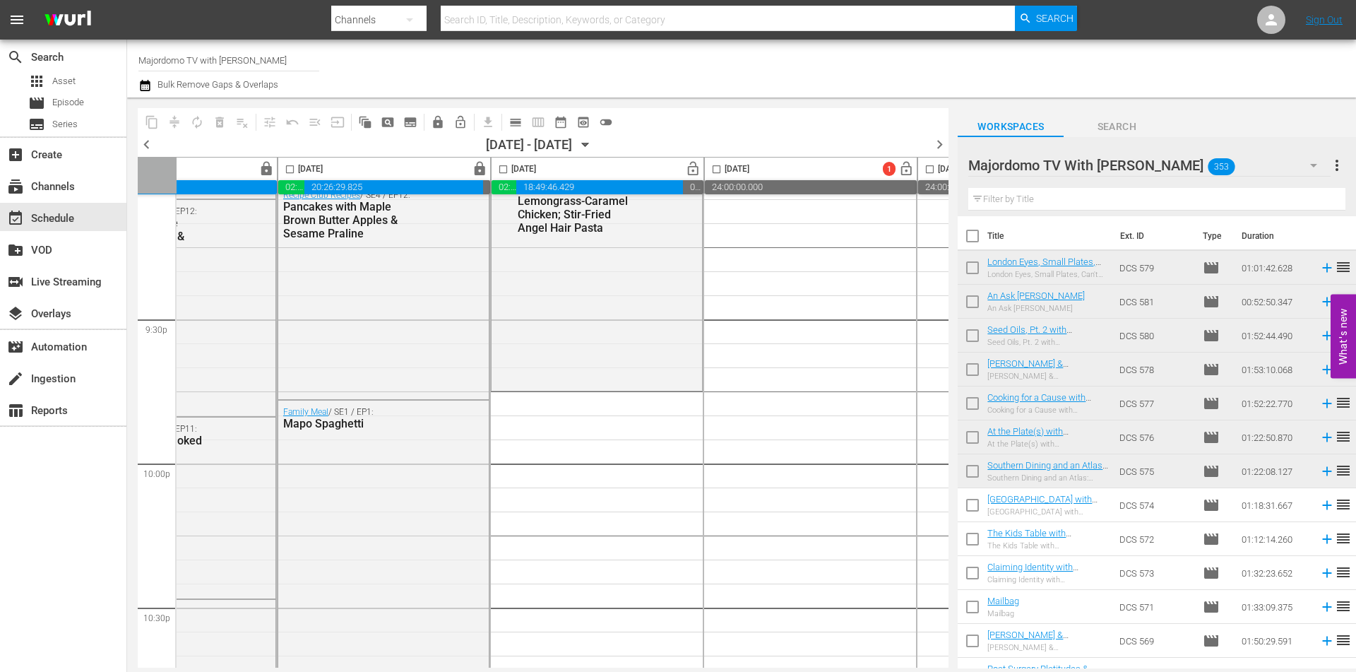
checkbox input "false"
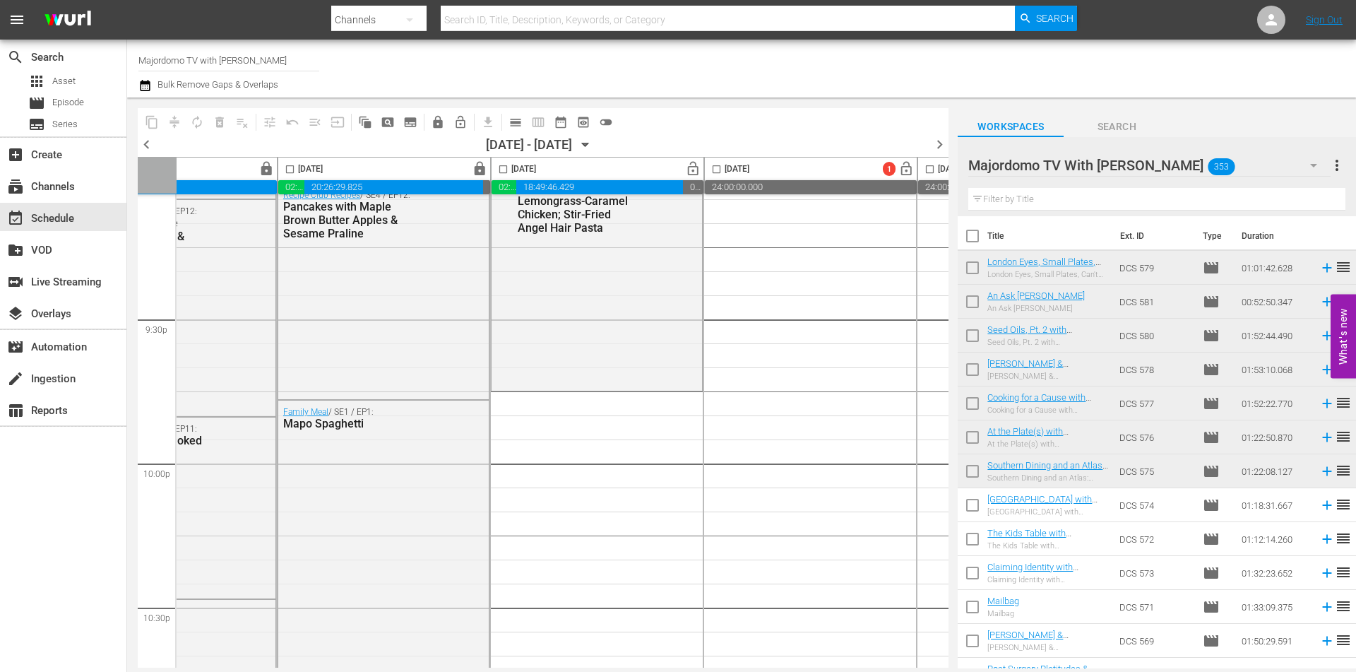
checkbox input "false"
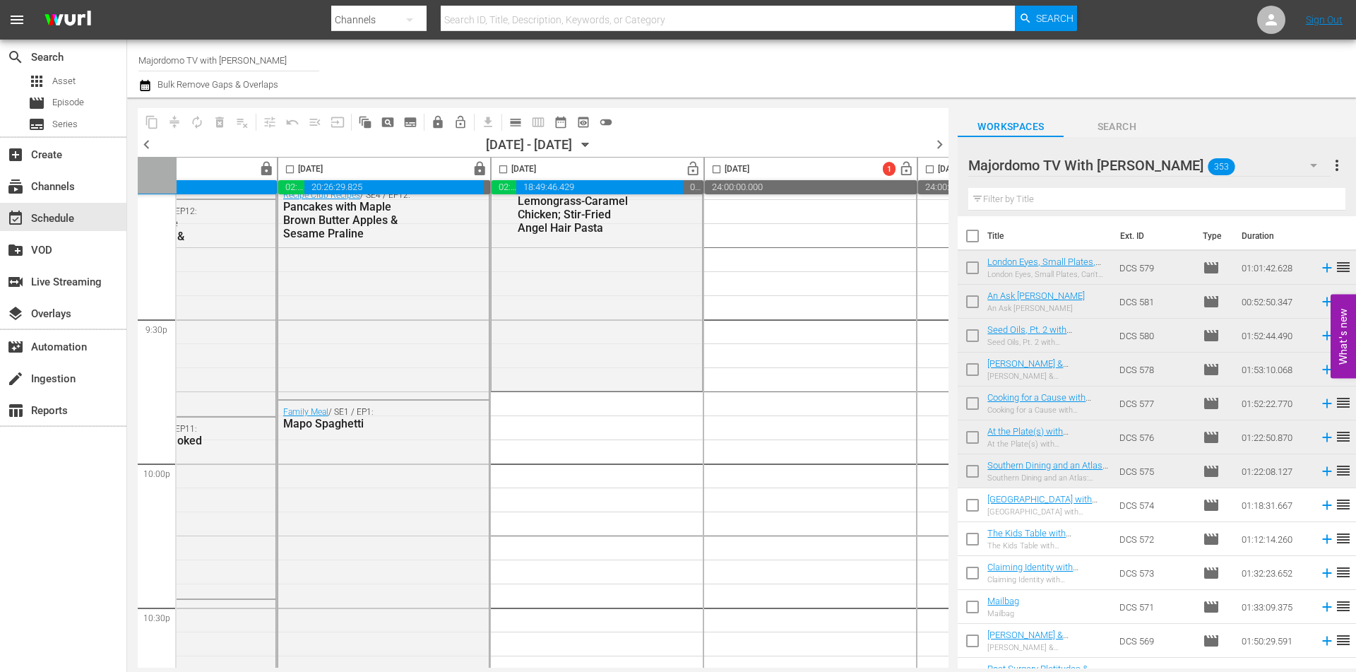
checkbox input "false"
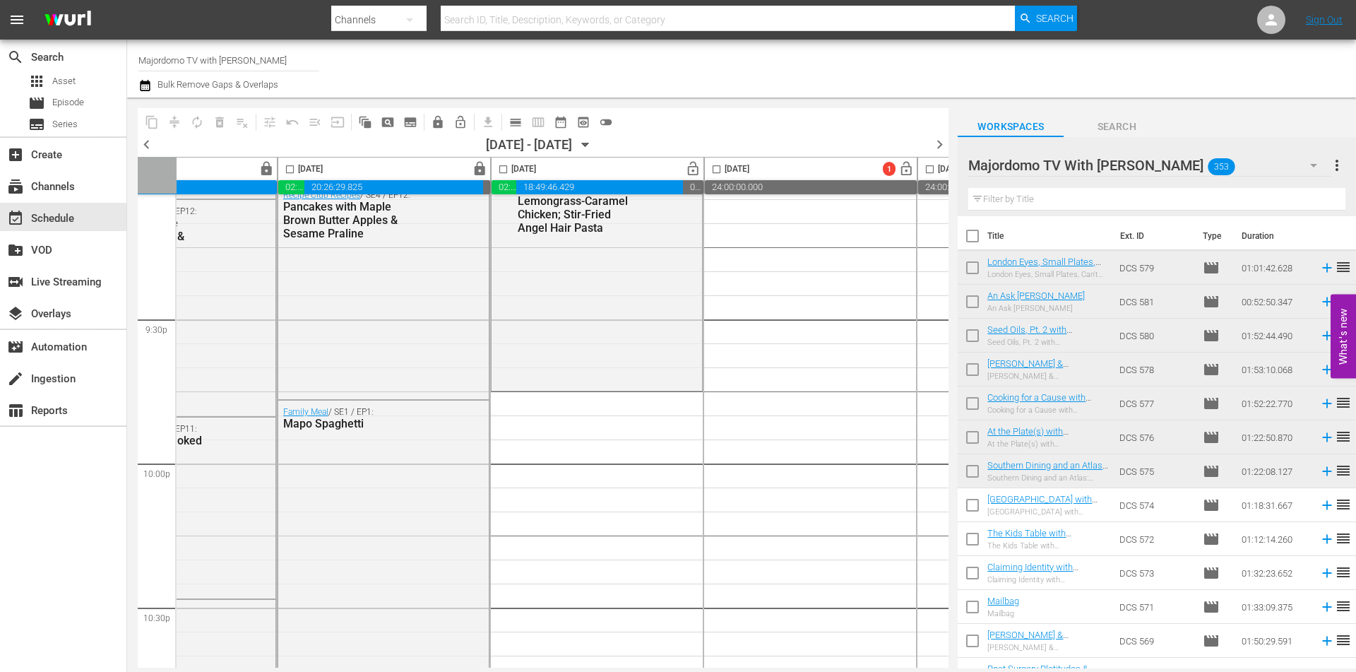
checkbox input "false"
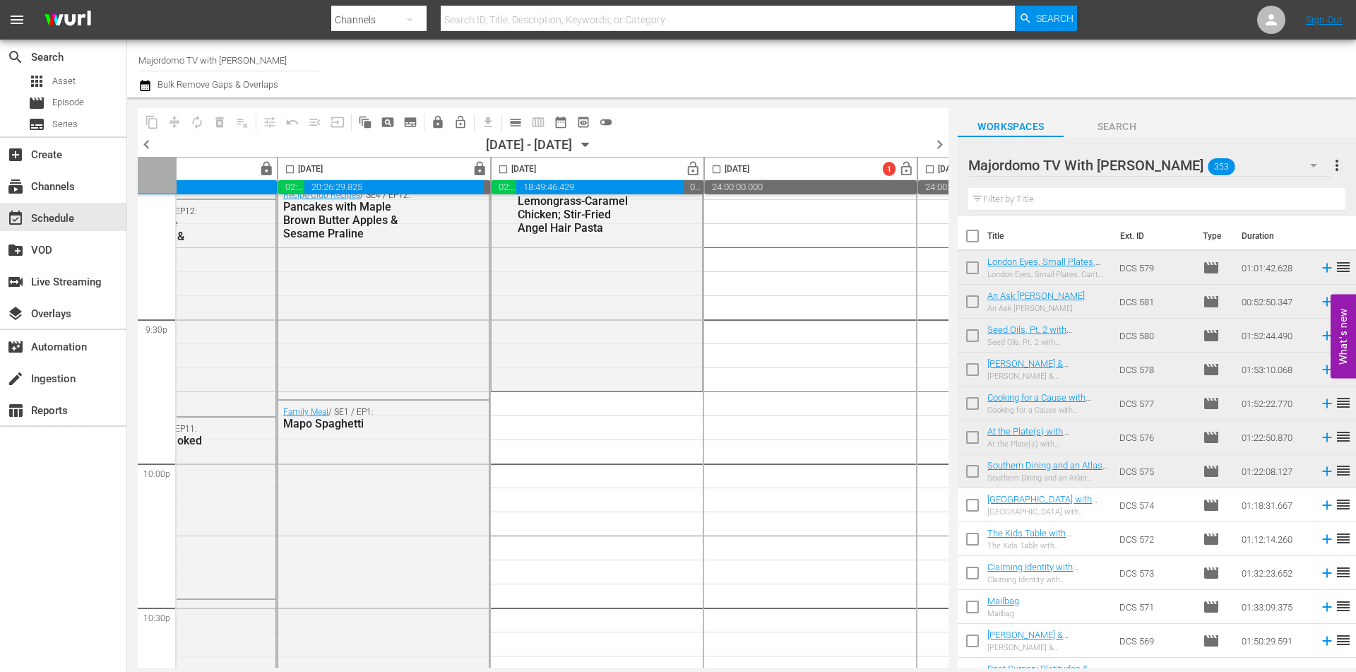
checkbox input "false"
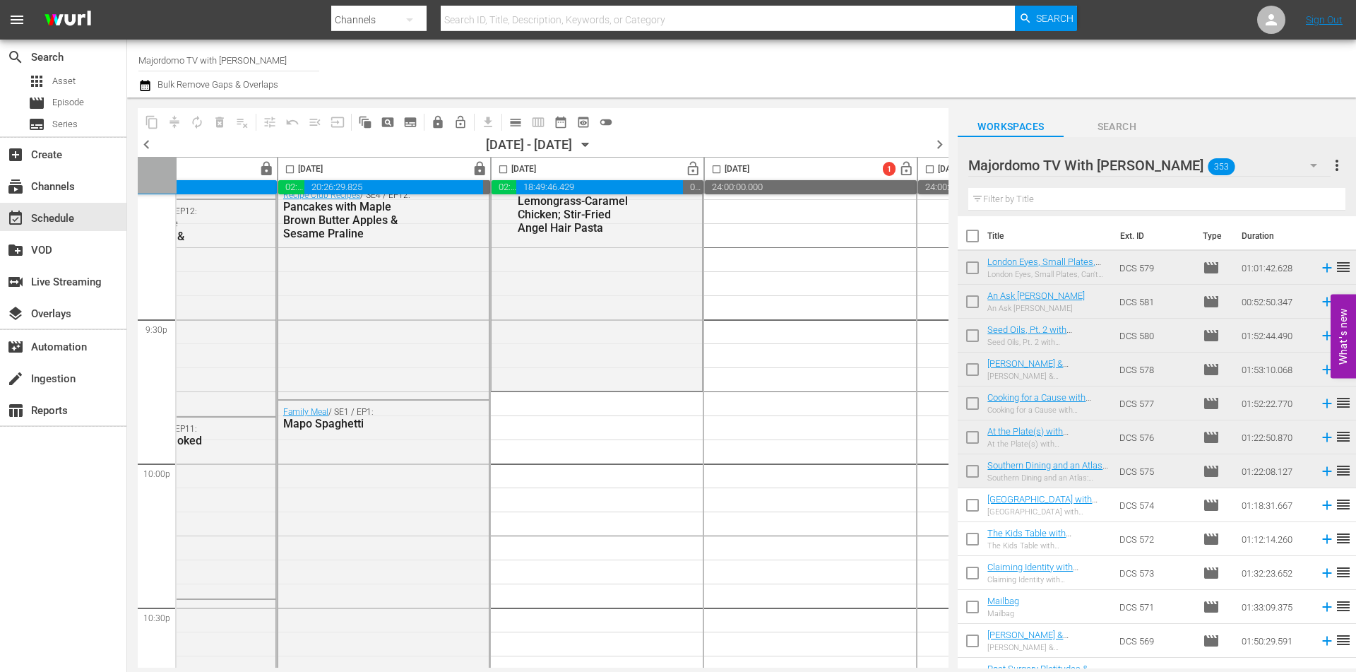
checkbox input "false"
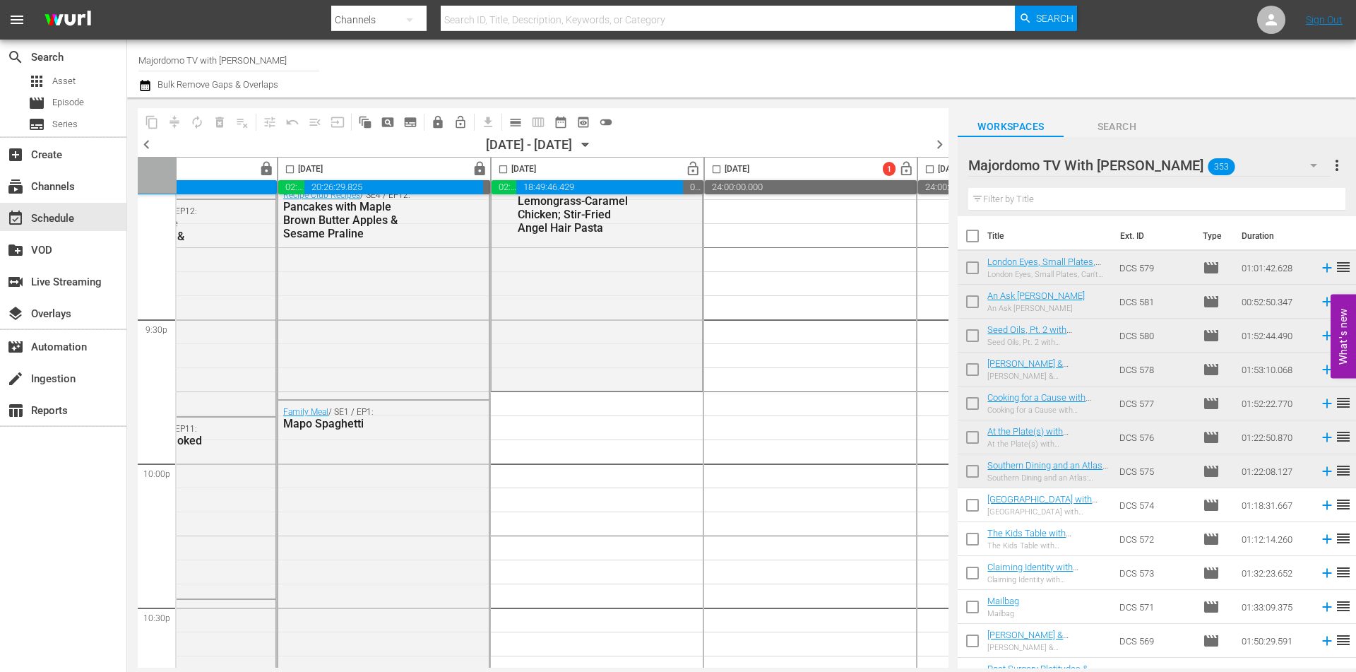
checkbox input "false"
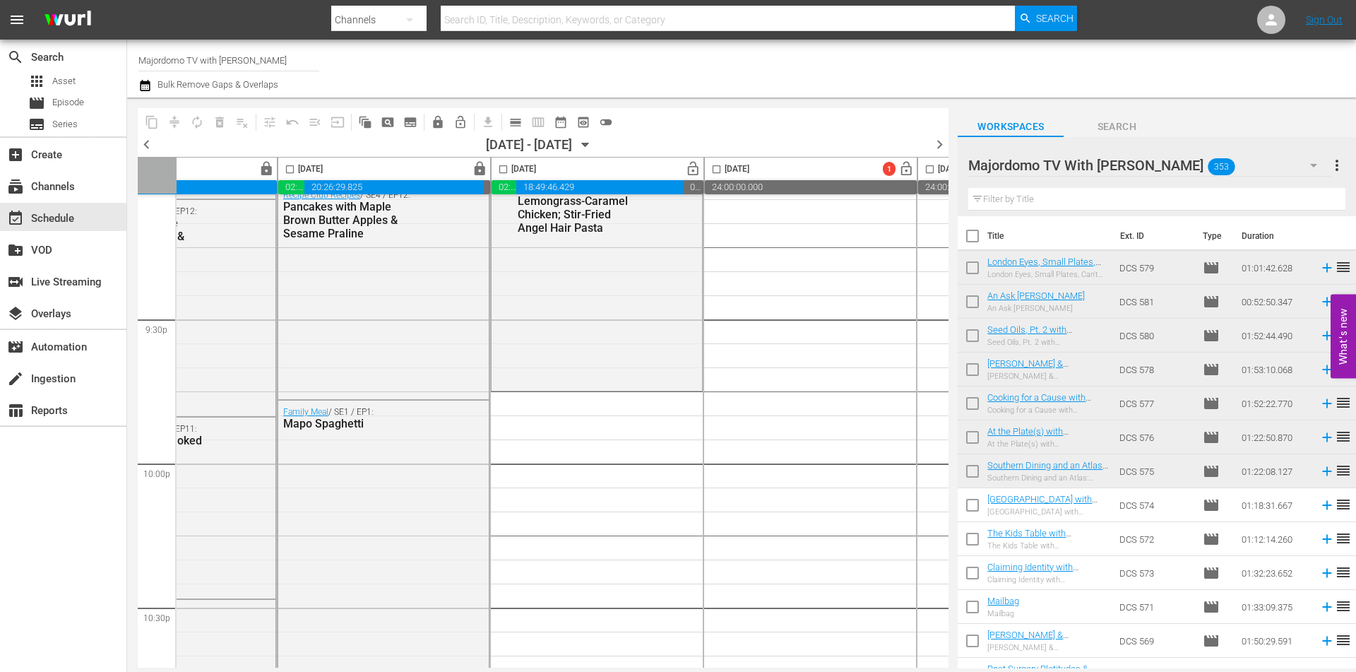
checkbox input "false"
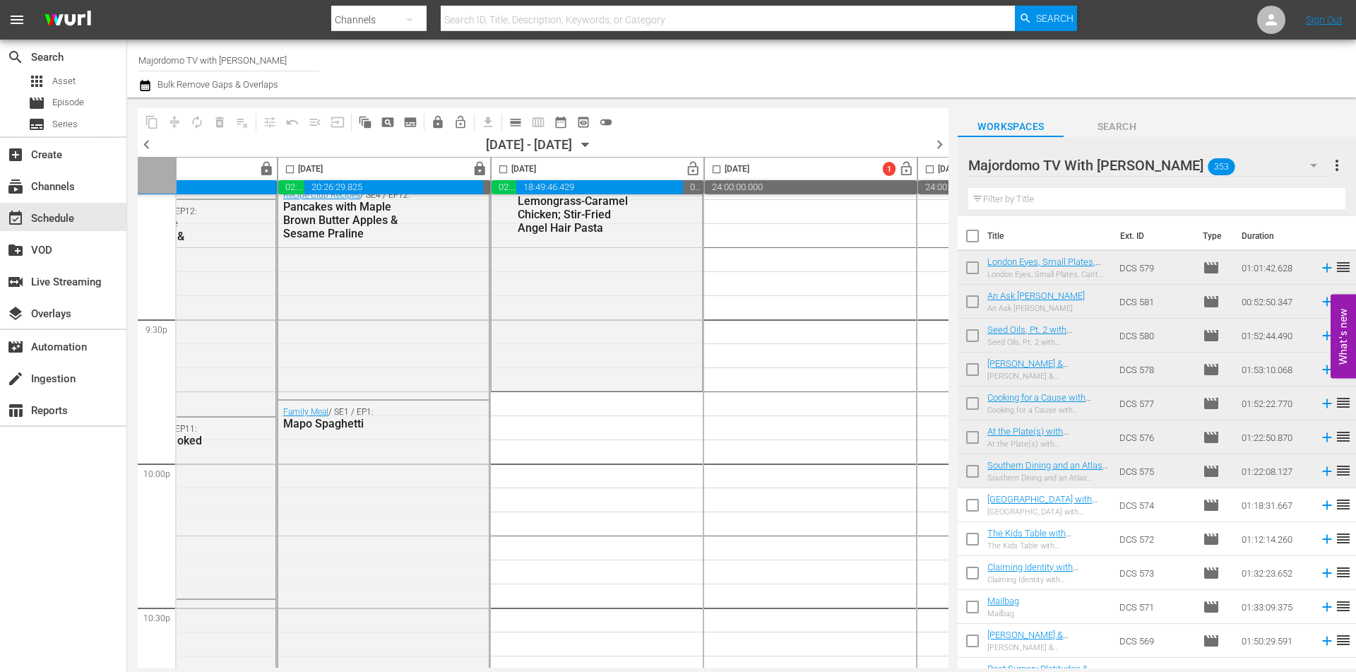
checkbox input "false"
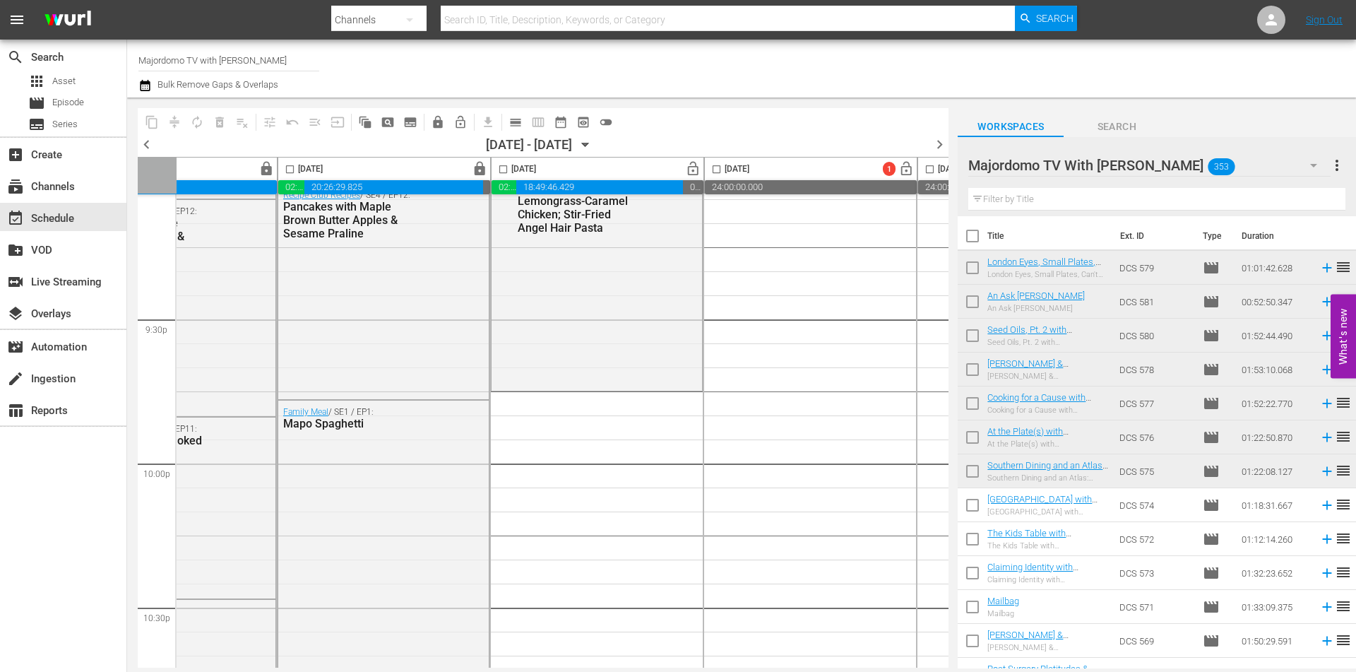
checkbox input "false"
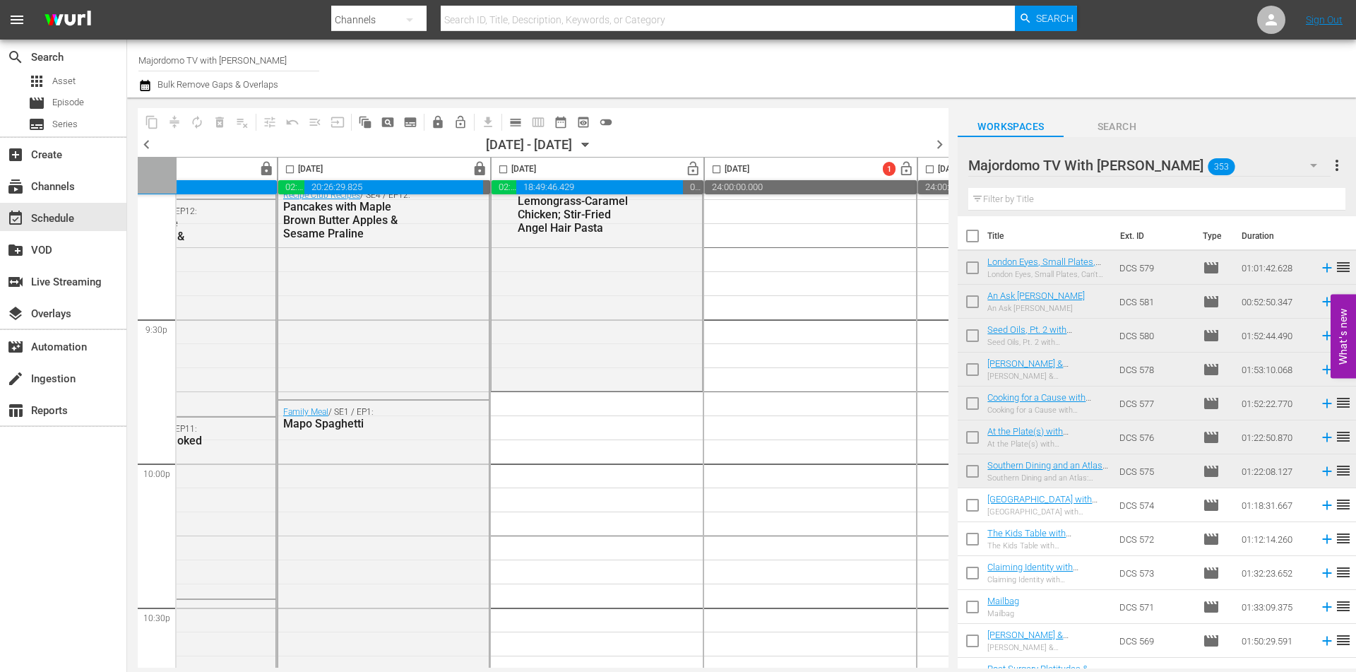
checkbox input "false"
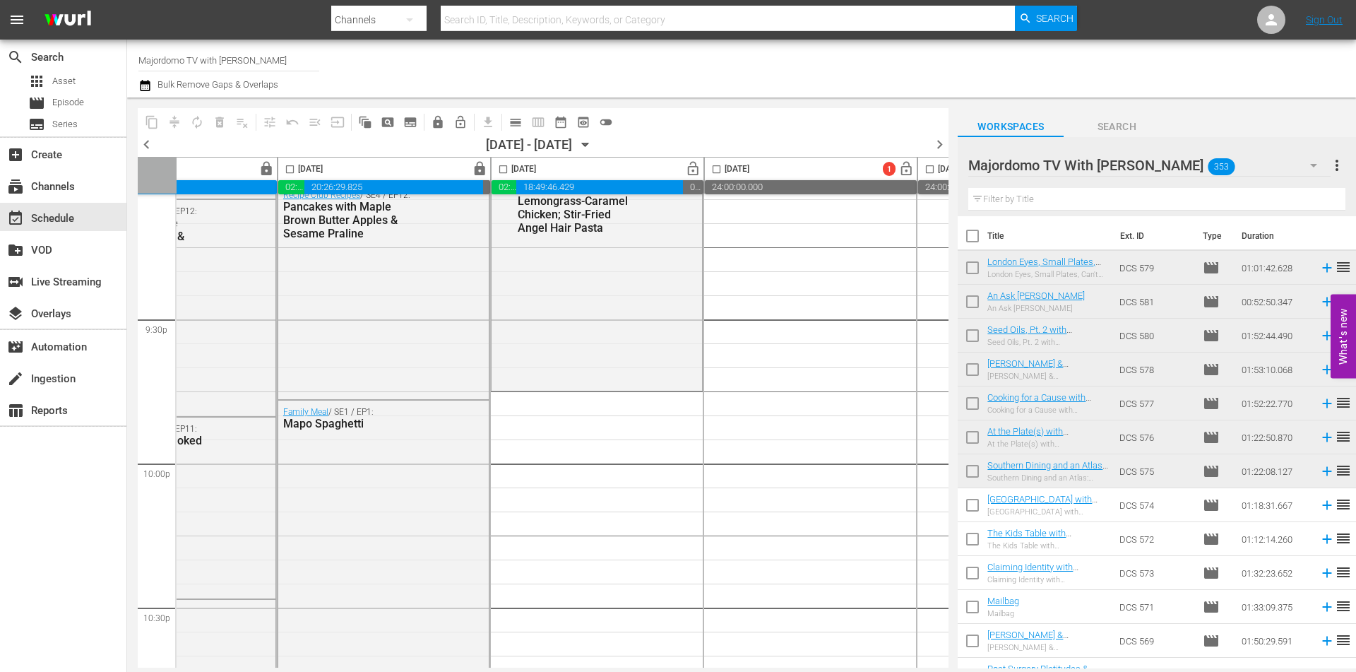
checkbox input "false"
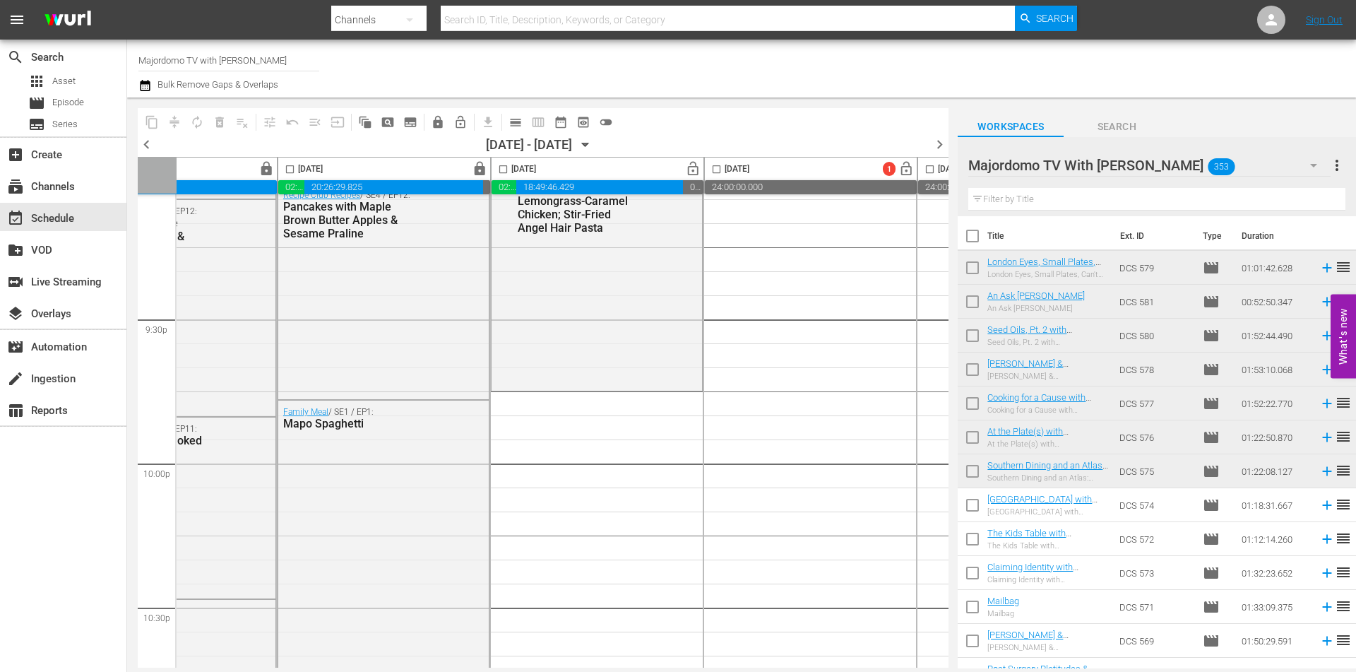
checkbox input "false"
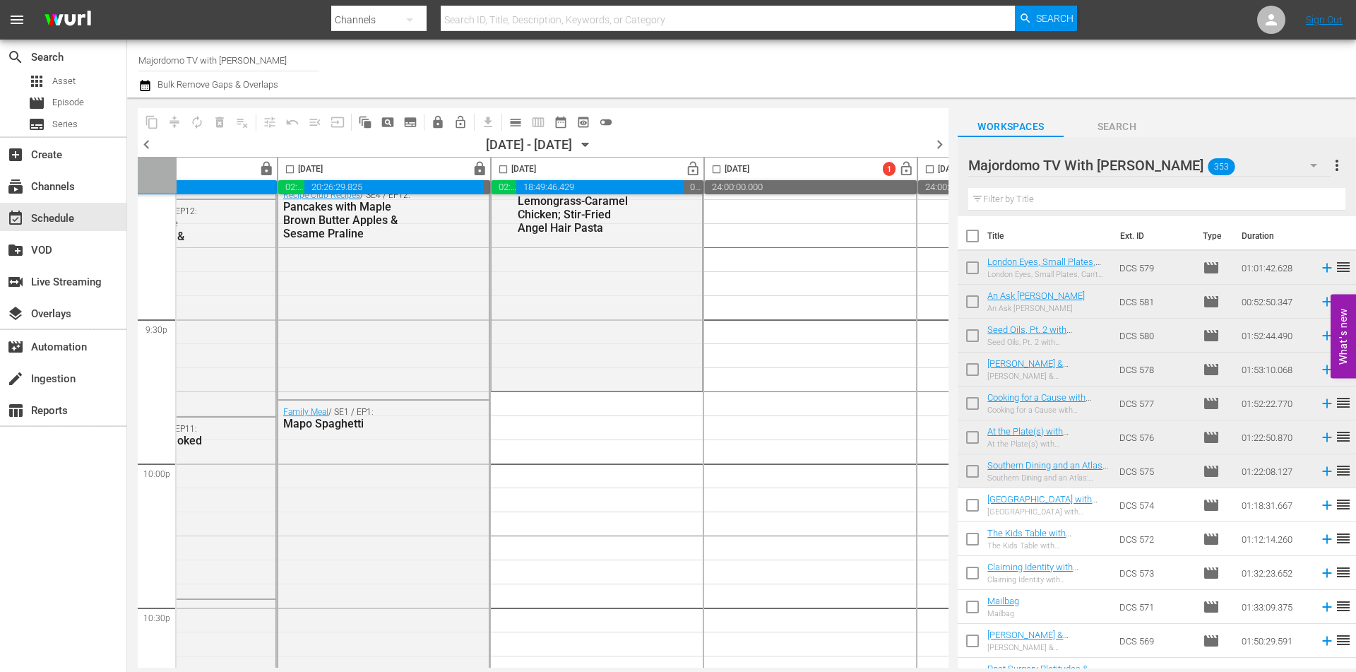
checkbox input "false"
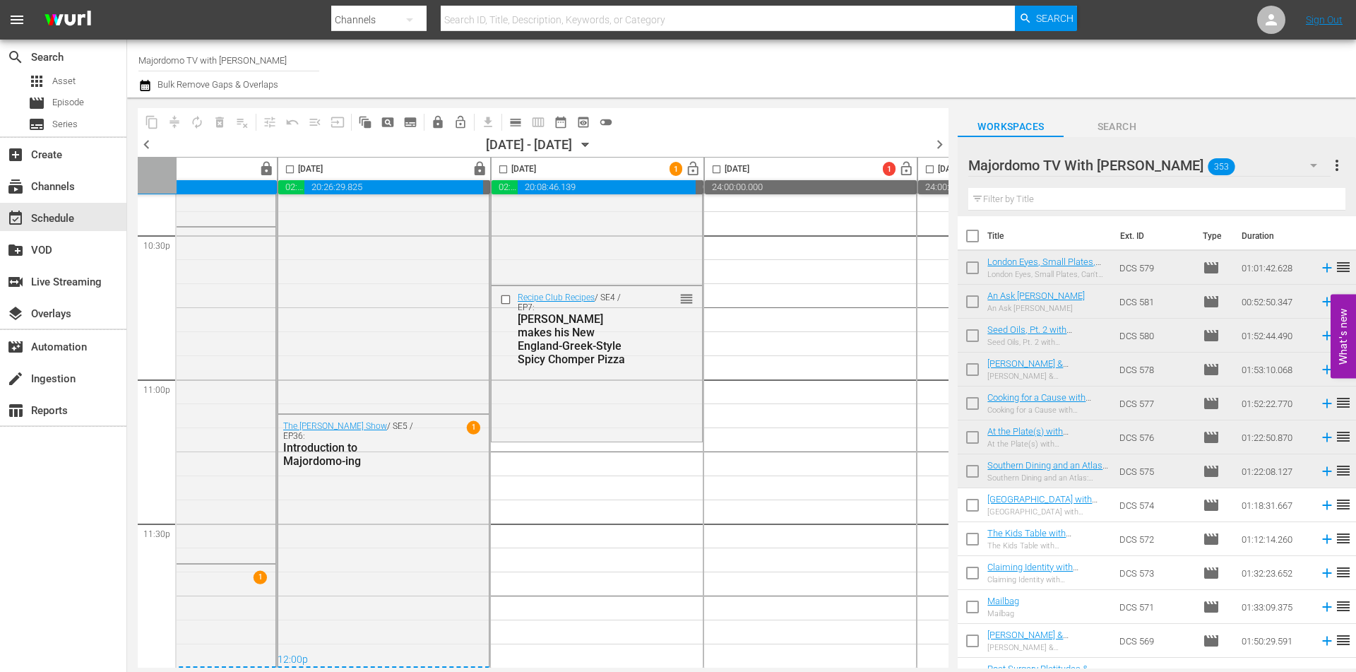
scroll to position [283, 0]
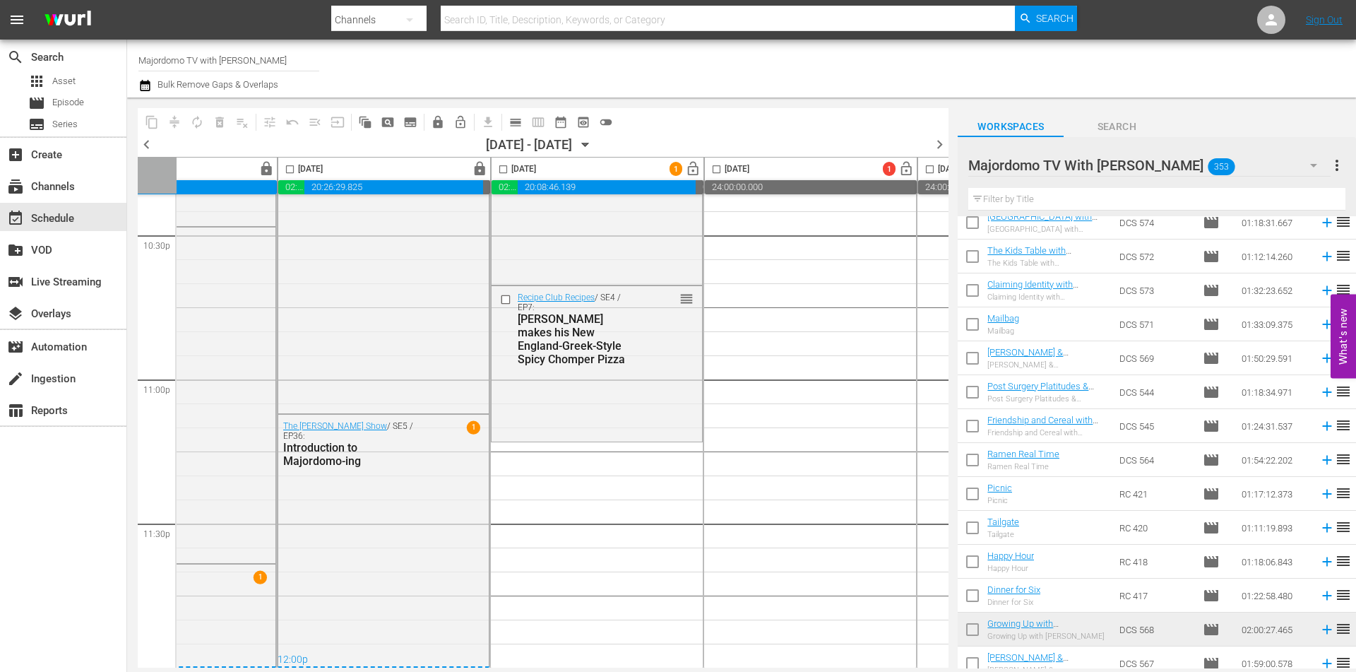
click at [974, 499] on input "checkbox" at bounding box center [973, 497] width 30 height 30
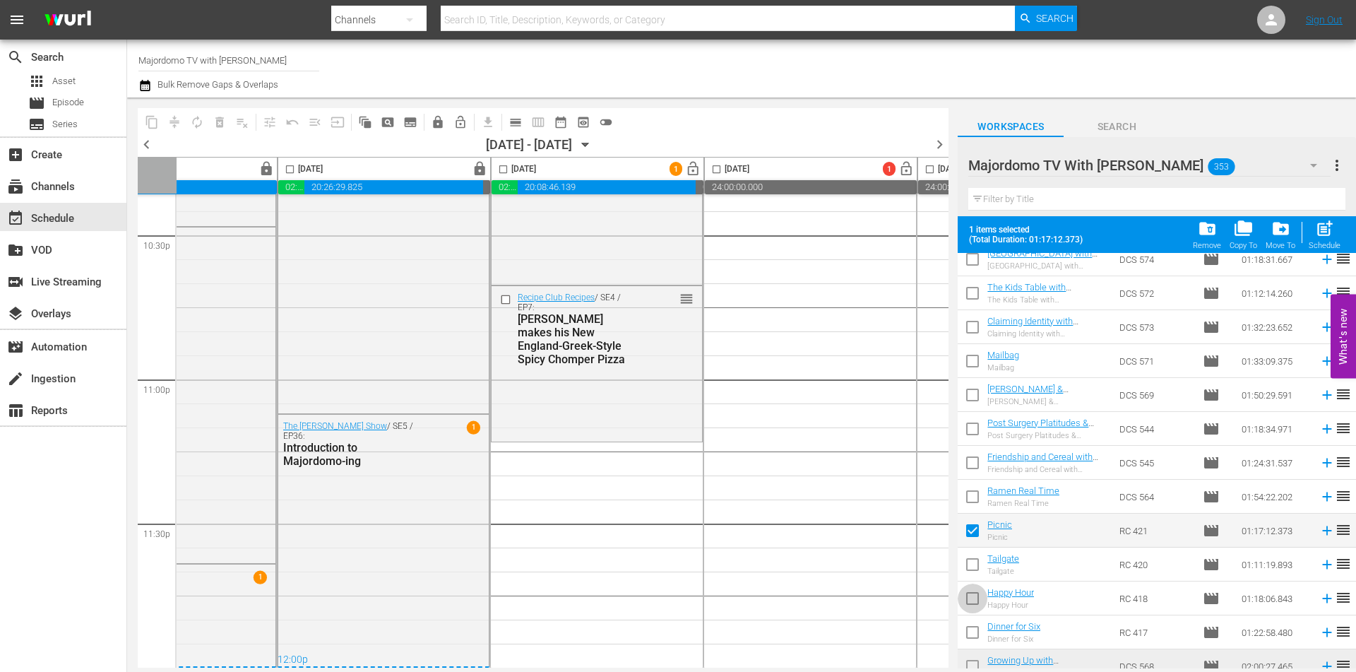
click at [973, 603] on input "checkbox" at bounding box center [973, 601] width 30 height 30
click at [974, 635] on input "checkbox" at bounding box center [973, 635] width 30 height 30
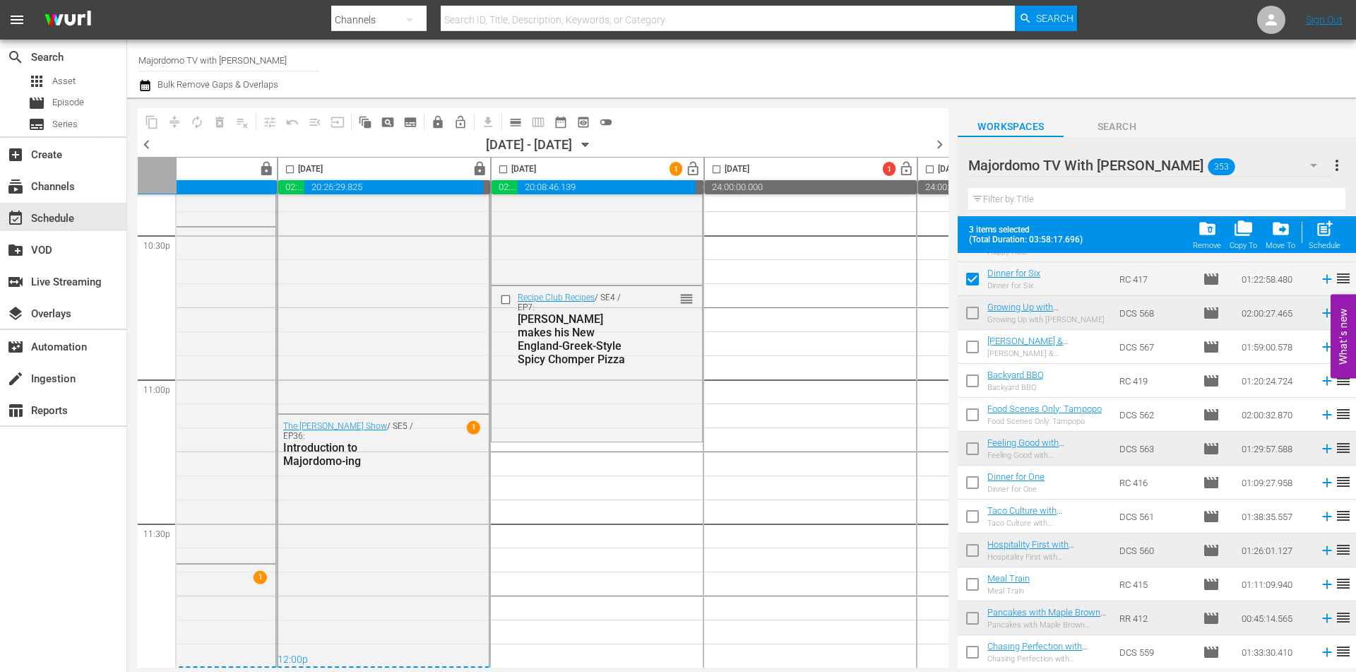
scroll to position [848, 0]
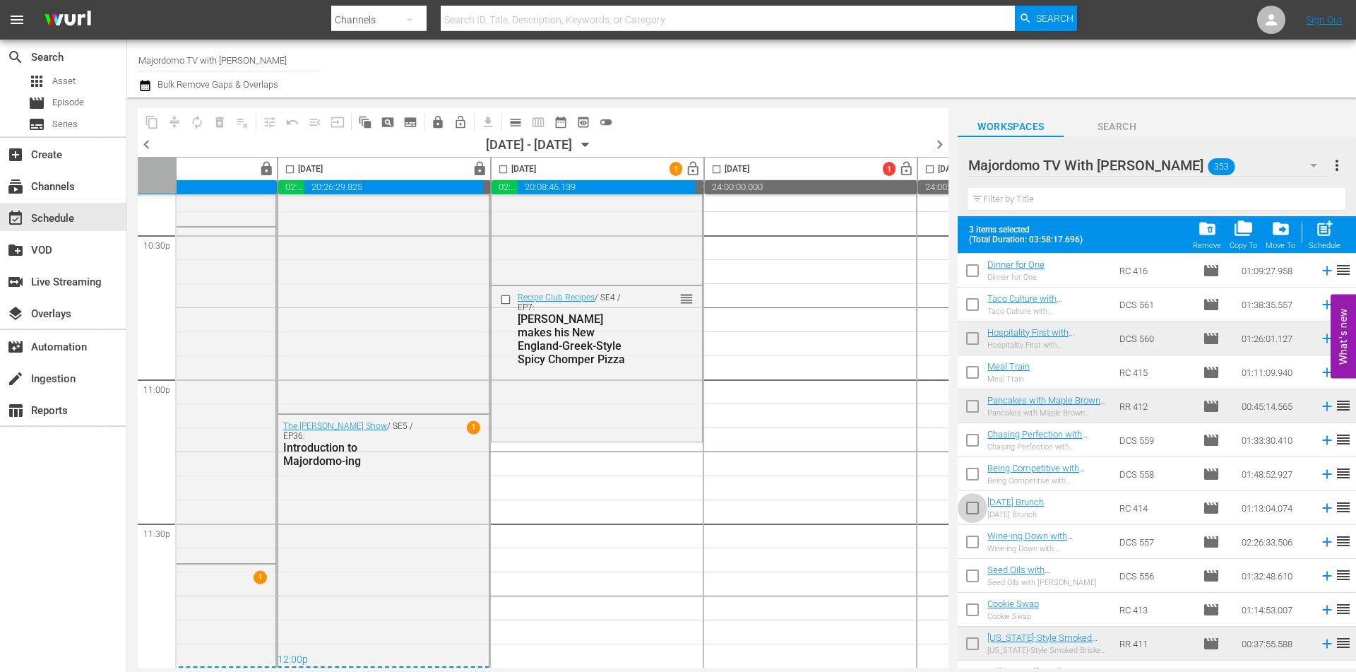
click at [973, 506] on input "checkbox" at bounding box center [973, 511] width 30 height 30
drag, startPoint x: 967, startPoint y: 607, endPoint x: 1062, endPoint y: 323, distance: 300.2
click at [968, 607] on input "checkbox" at bounding box center [973, 613] width 30 height 30
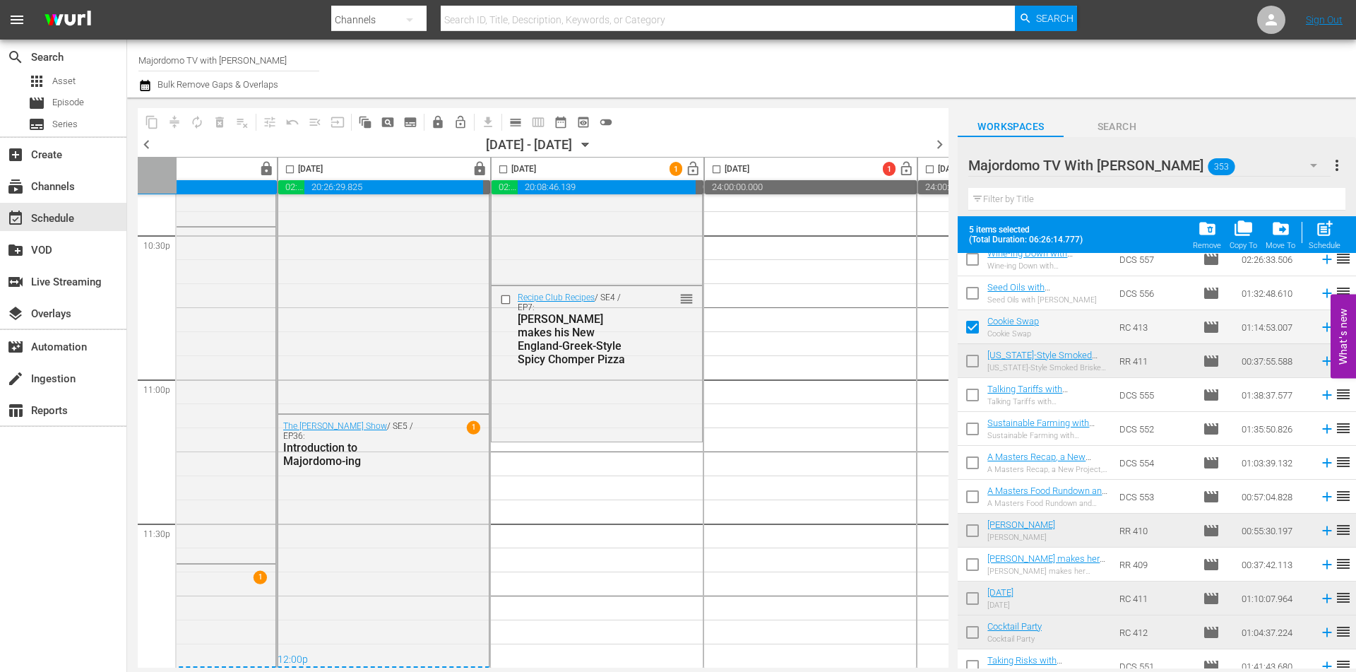
scroll to position [1413, 0]
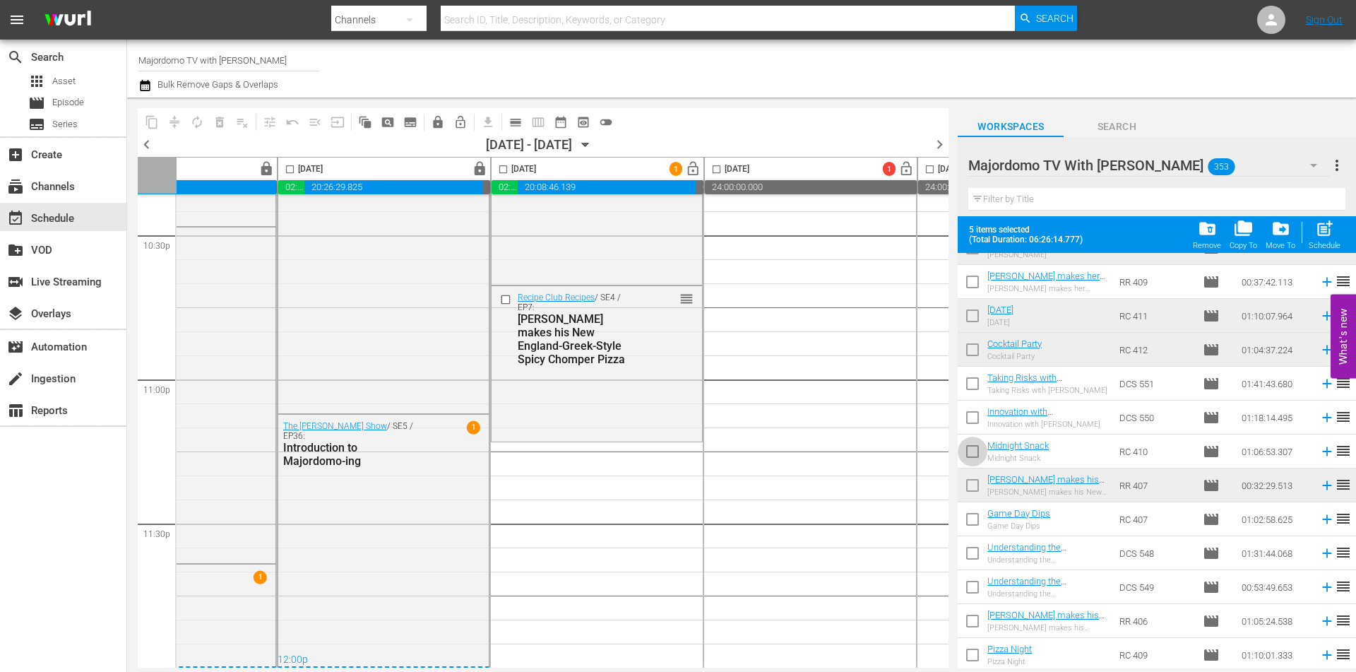
click at [969, 450] on input "checkbox" at bounding box center [973, 454] width 30 height 30
drag, startPoint x: 971, startPoint y: 654, endPoint x: 1073, endPoint y: 345, distance: 325.0
click at [971, 654] on input "checkbox" at bounding box center [973, 658] width 30 height 30
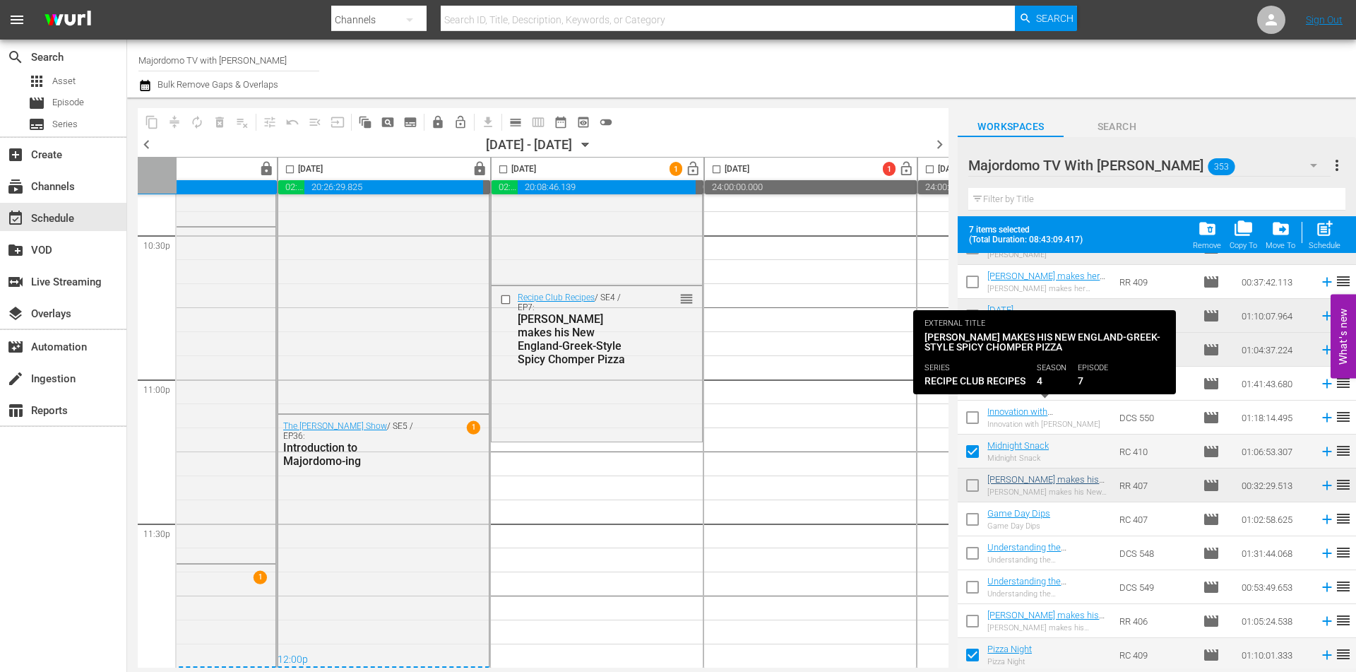
scroll to position [1695, 0]
